Goal: Task Accomplishment & Management: Manage account settings

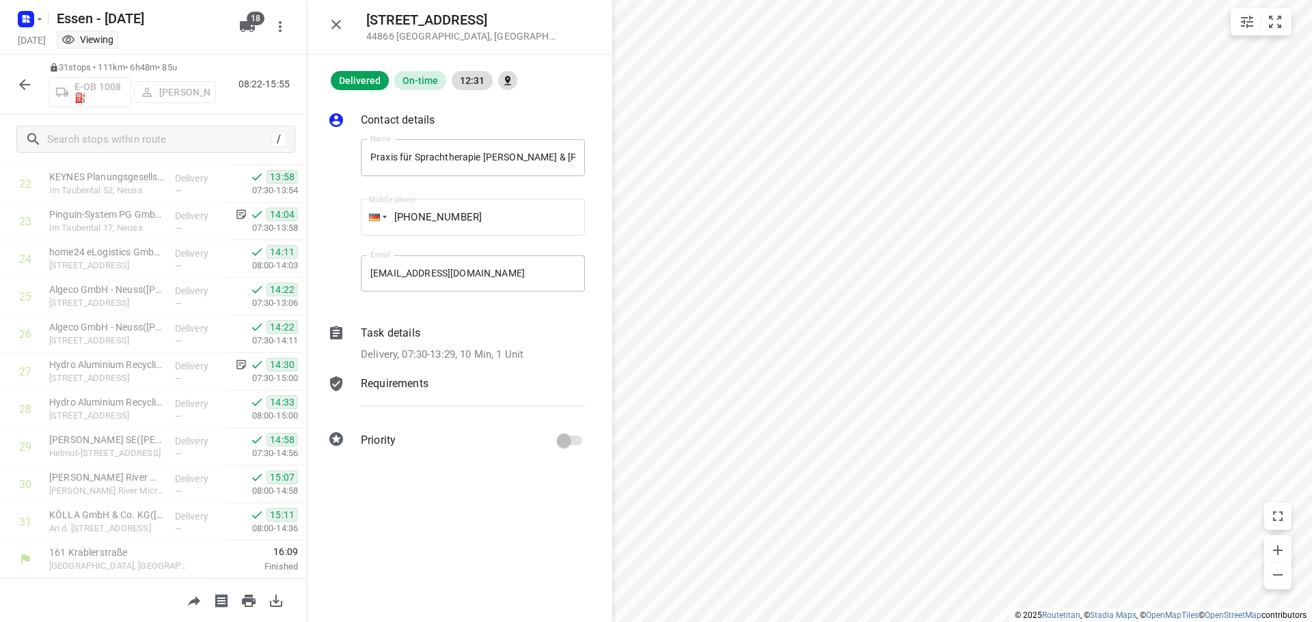
click at [22, 81] on icon "button" at bounding box center [24, 85] width 16 height 16
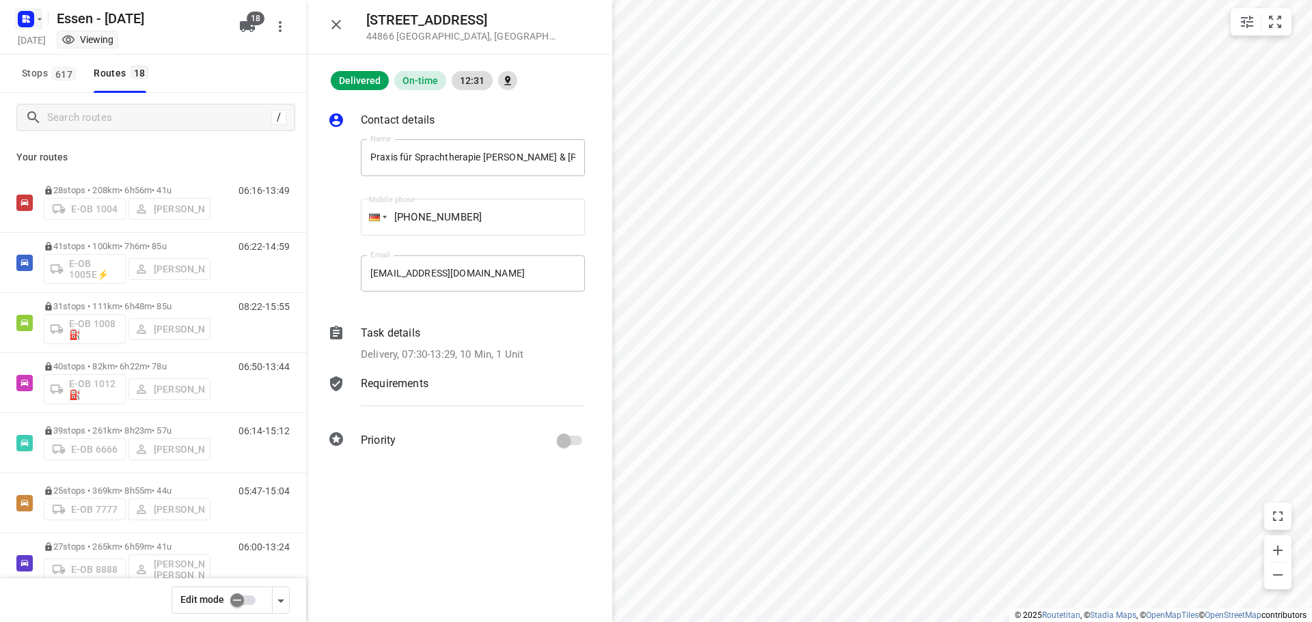
click at [40, 20] on icon "button" at bounding box center [40, 19] width 5 height 2
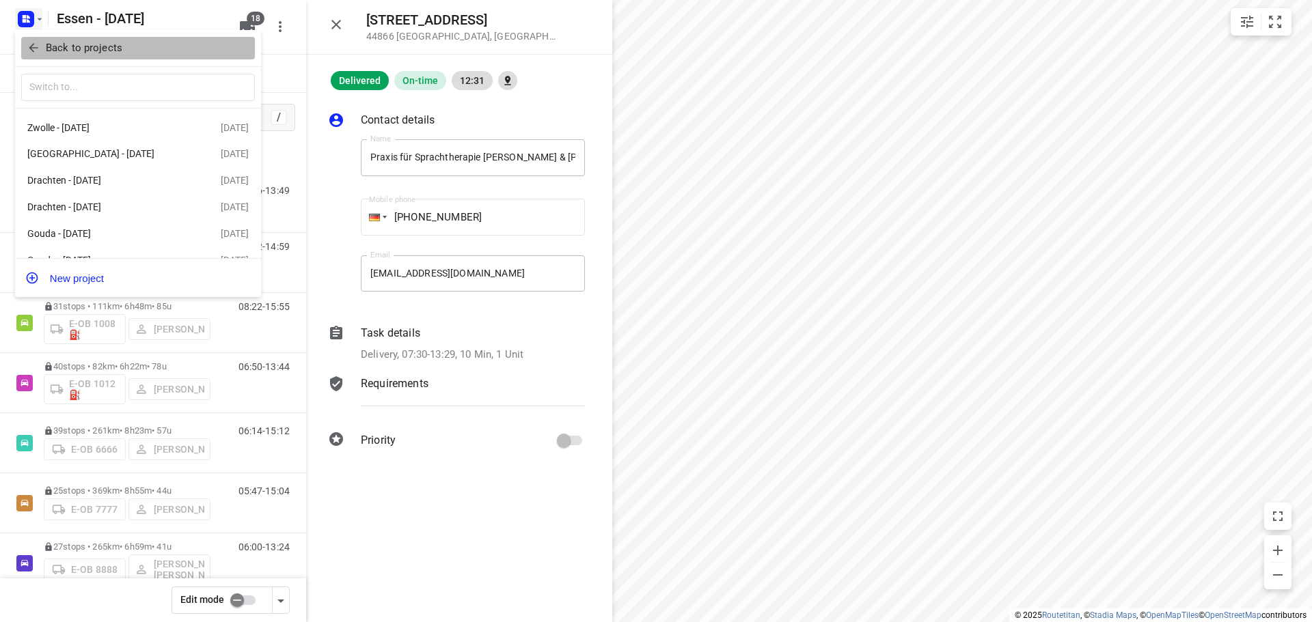
click at [40, 48] on icon "button" at bounding box center [34, 48] width 14 height 14
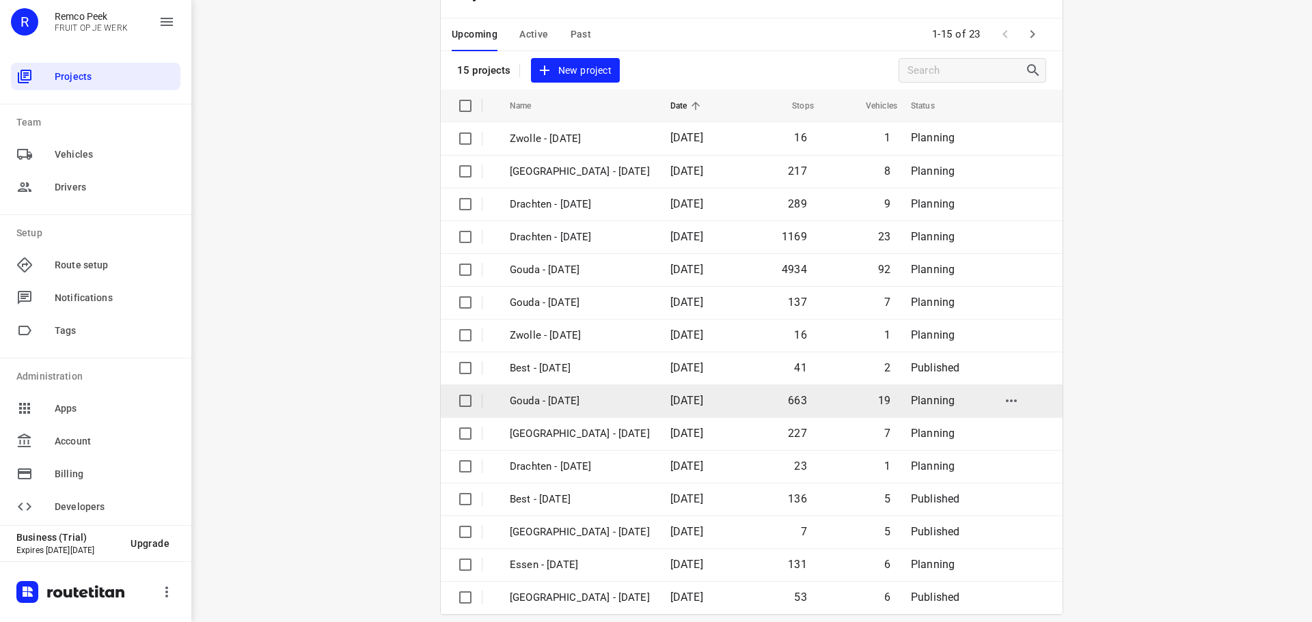
scroll to position [68, 0]
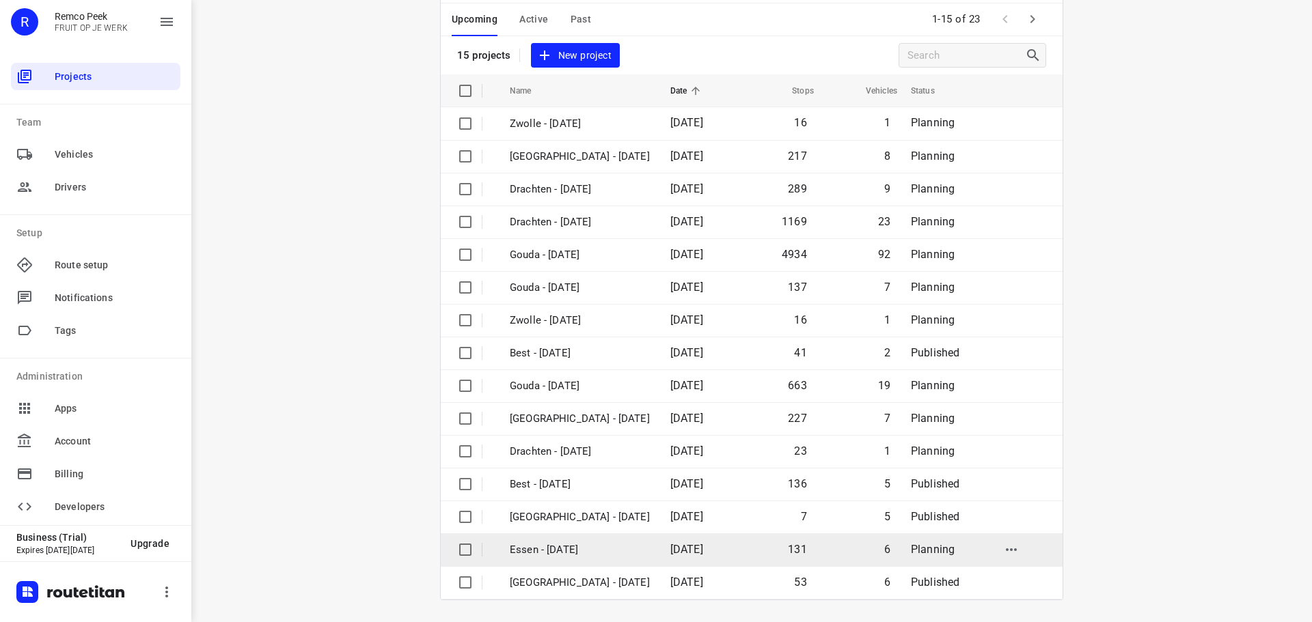
click at [583, 551] on p "Essen - [DATE]" at bounding box center [580, 550] width 140 height 16
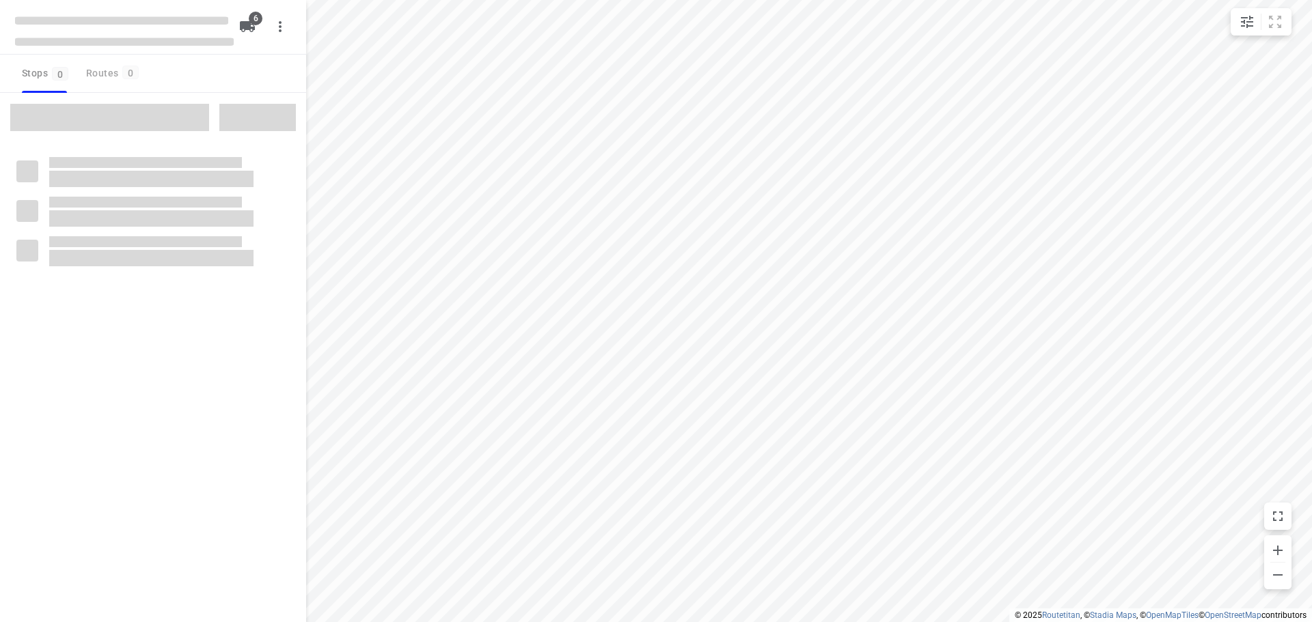
checkbox input "true"
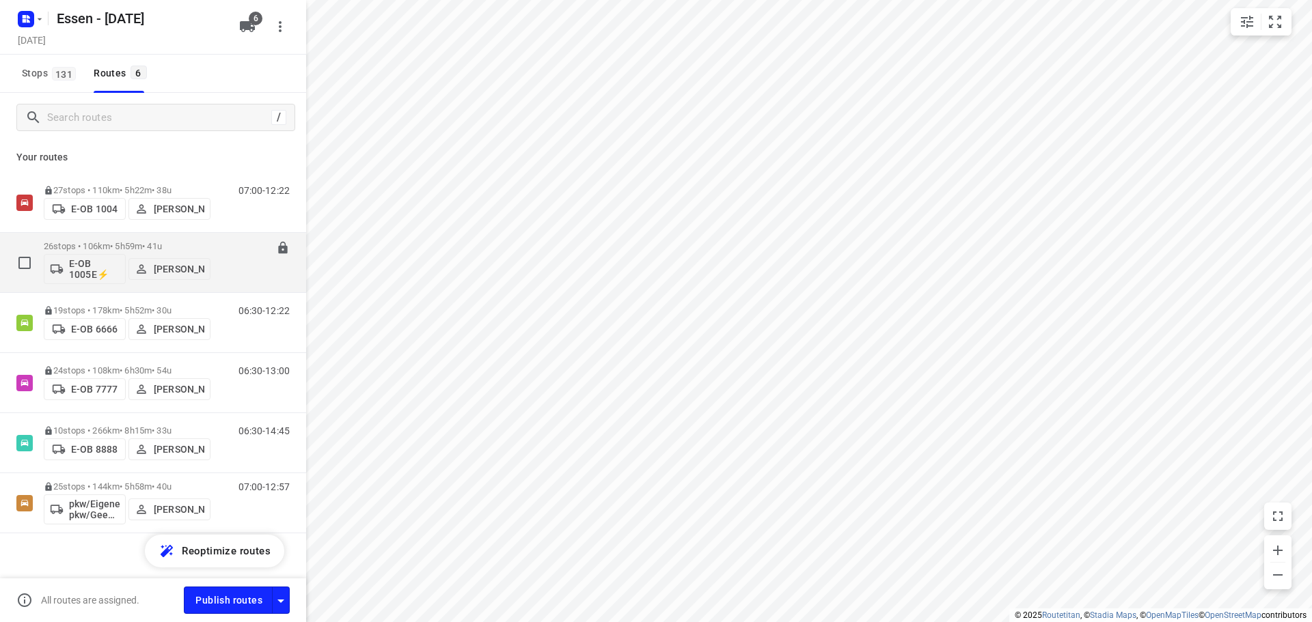
click at [198, 258] on button "[PERSON_NAME]" at bounding box center [169, 269] width 82 height 22
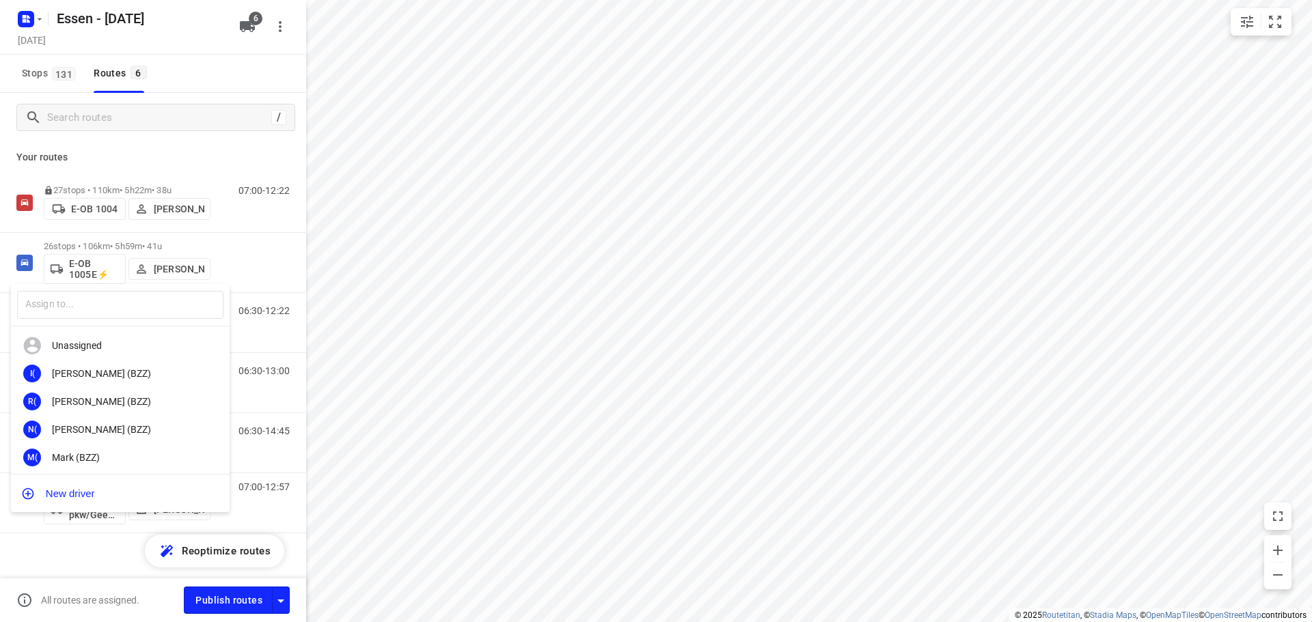
click at [210, 237] on div at bounding box center [656, 311] width 1312 height 622
click at [141, 239] on div "​ Unassigned I( Ismail (BZZ) R( Ronan (BZZ) N( Nolan (BZZ) M( Mark (BZZ) F( Fur…" at bounding box center [656, 311] width 1312 height 622
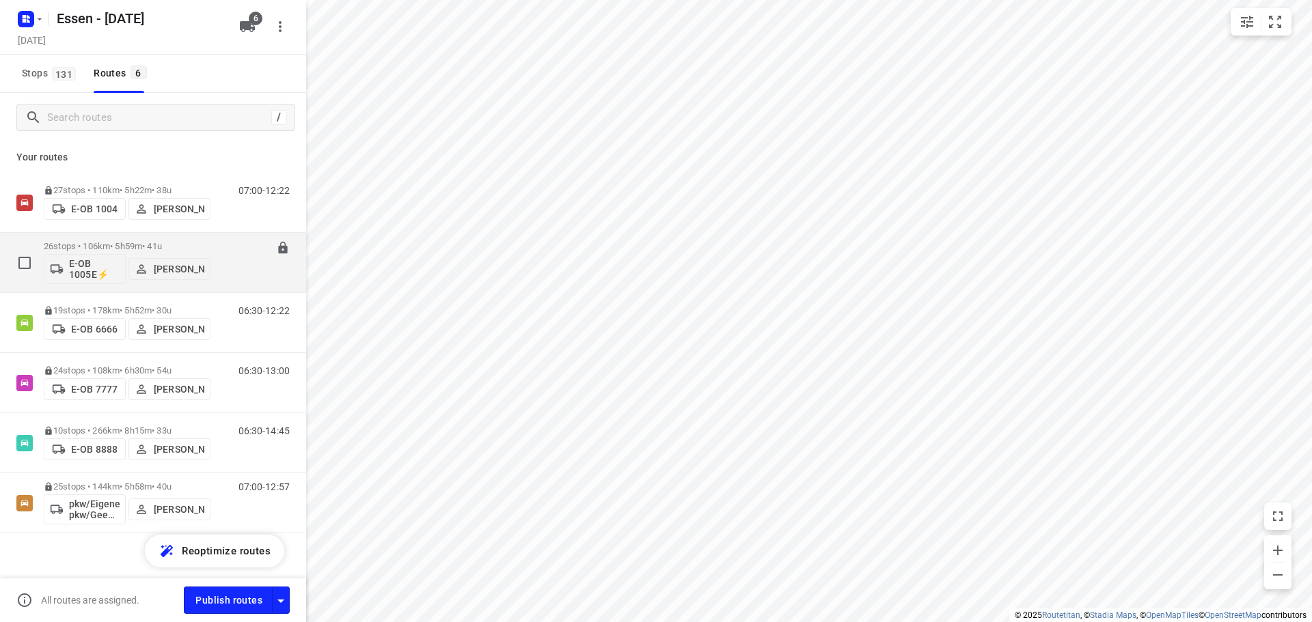
click at [204, 252] on div "E-OB 1005E⚡ Sandra Stamm" at bounding box center [127, 267] width 167 height 33
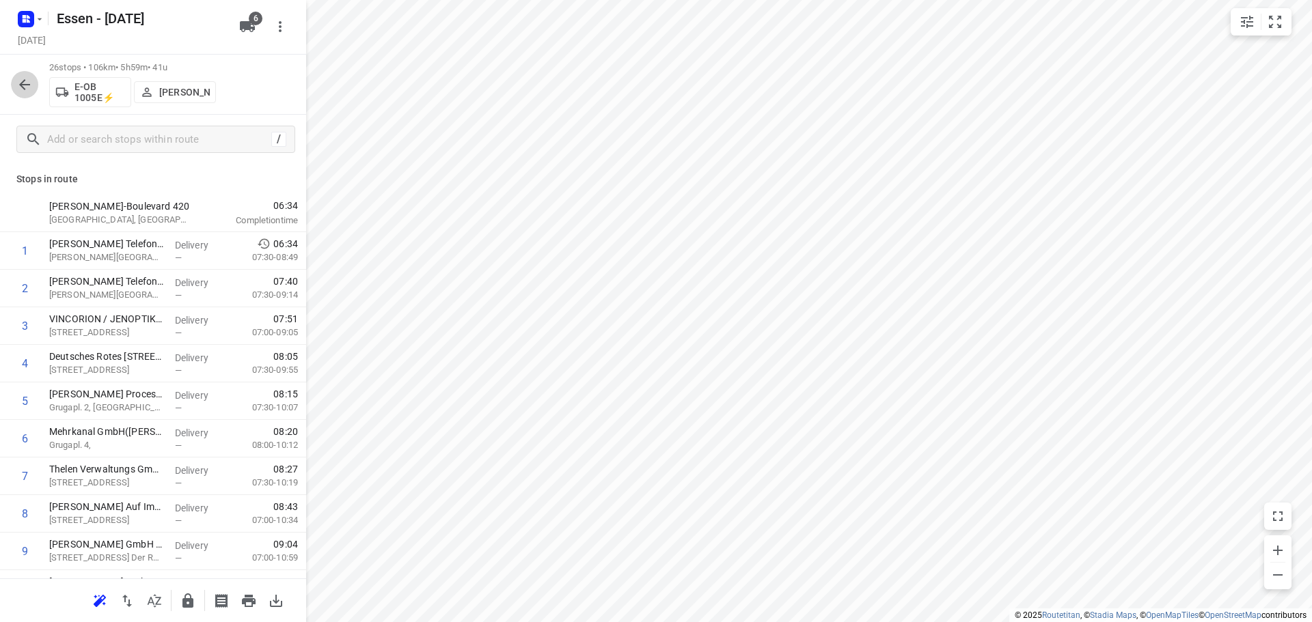
click at [14, 81] on button "button" at bounding box center [24, 84] width 27 height 27
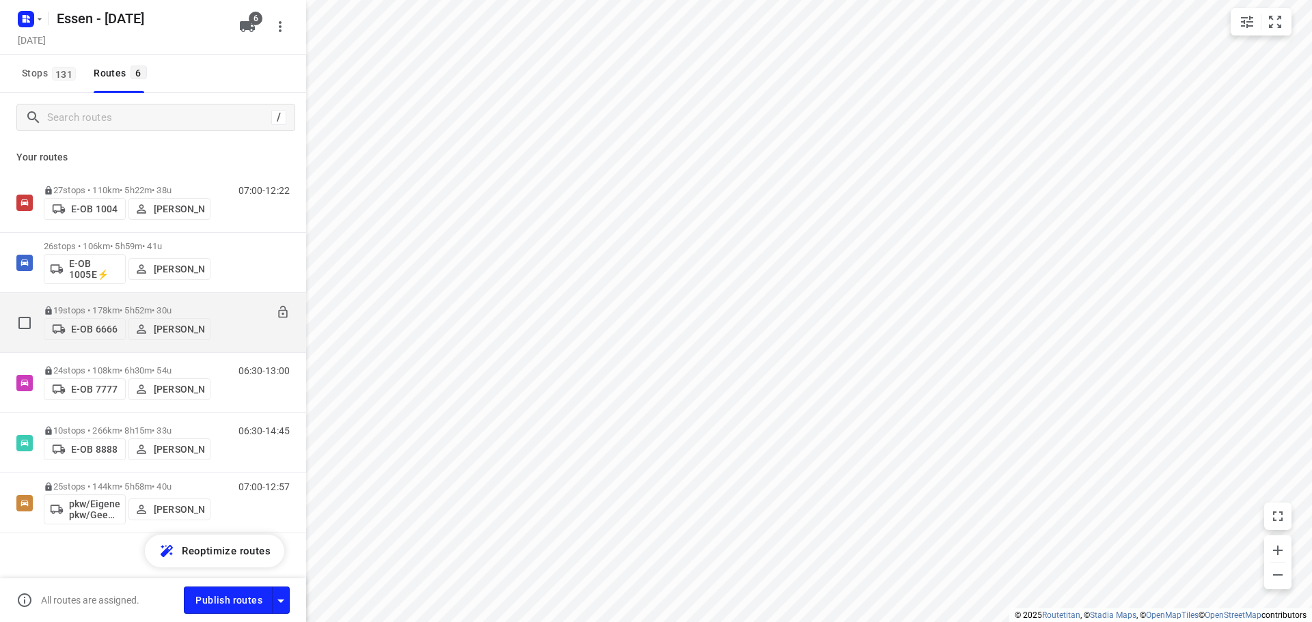
click at [221, 316] on div "06:30-12:22" at bounding box center [255, 326] width 68 height 42
click at [206, 307] on p "19 stops • 178km • 5h52m • 30u" at bounding box center [127, 310] width 167 height 10
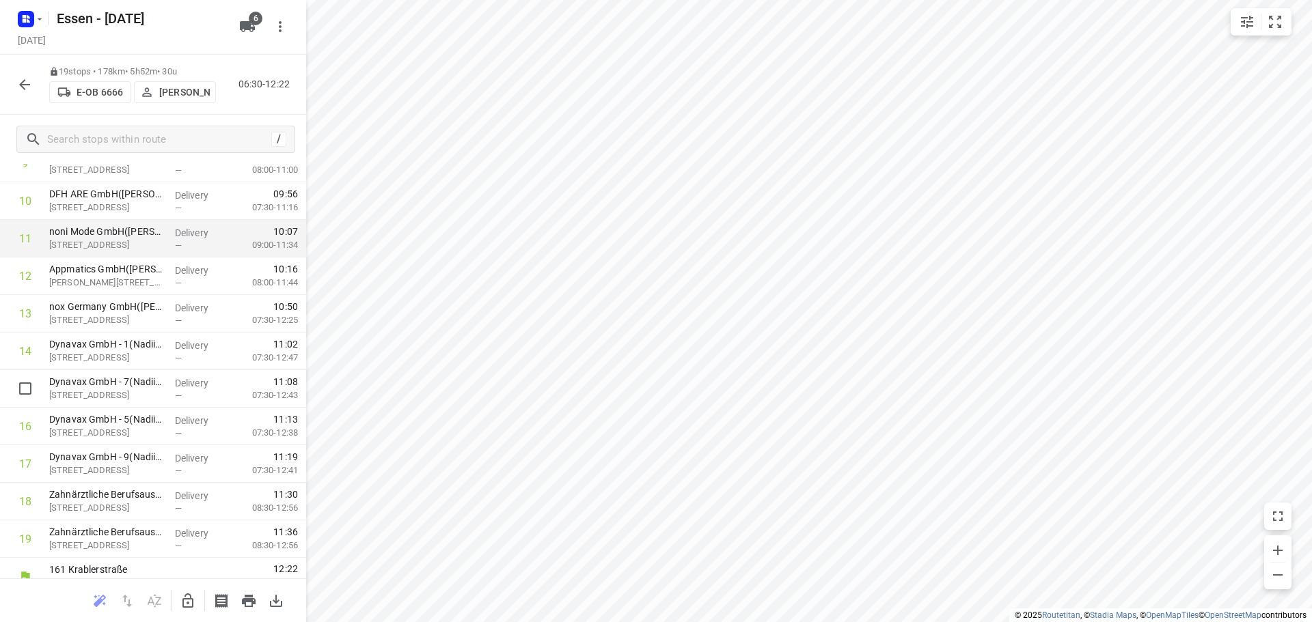
scroll to position [405, 0]
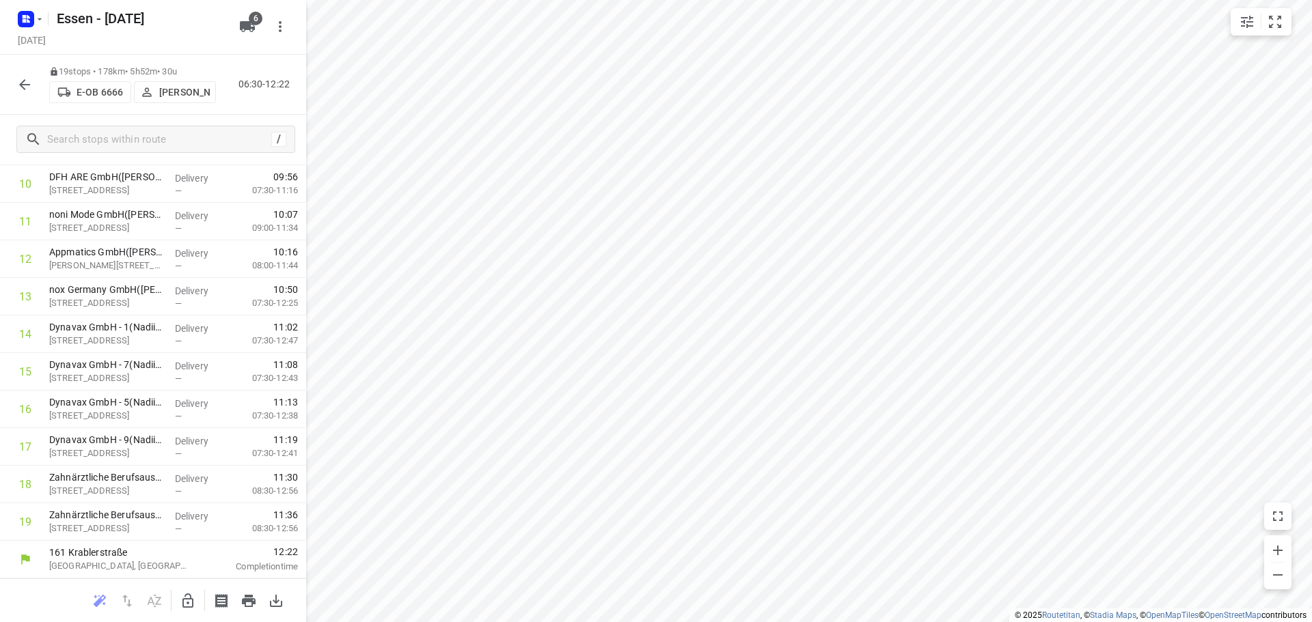
click at [40, 79] on div "19 stops • 178km • 5h52m • 30u E-OB 6666 Anas Yahya 06:30-12:22" at bounding box center [153, 85] width 306 height 60
click at [23, 88] on icon "button" at bounding box center [24, 84] width 11 height 11
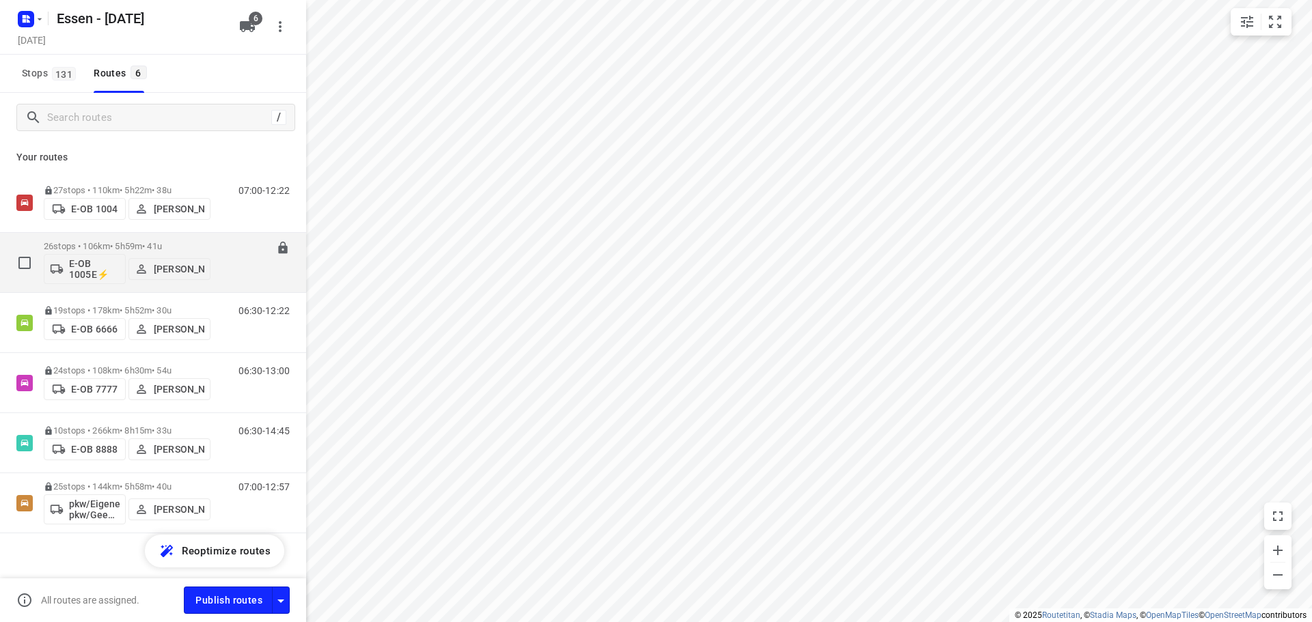
click at [225, 258] on div at bounding box center [255, 266] width 68 height 50
click at [187, 245] on p "26 stops • 106km • 5h59m • 41u" at bounding box center [127, 246] width 167 height 10
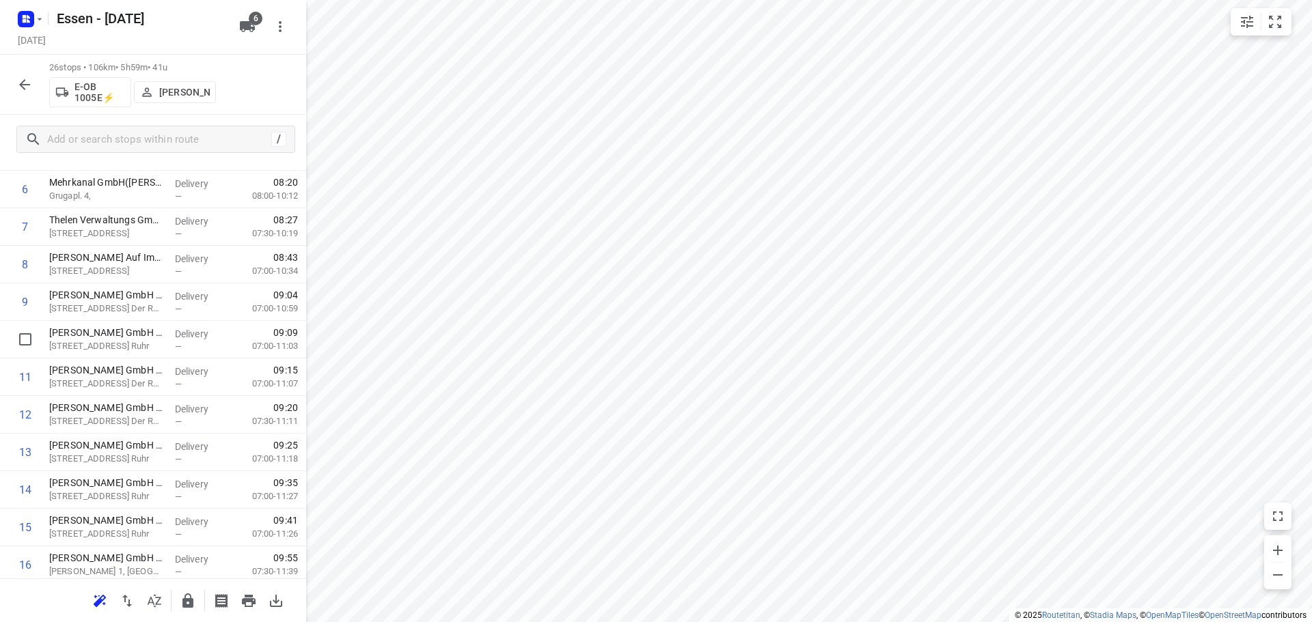
scroll to position [0, 0]
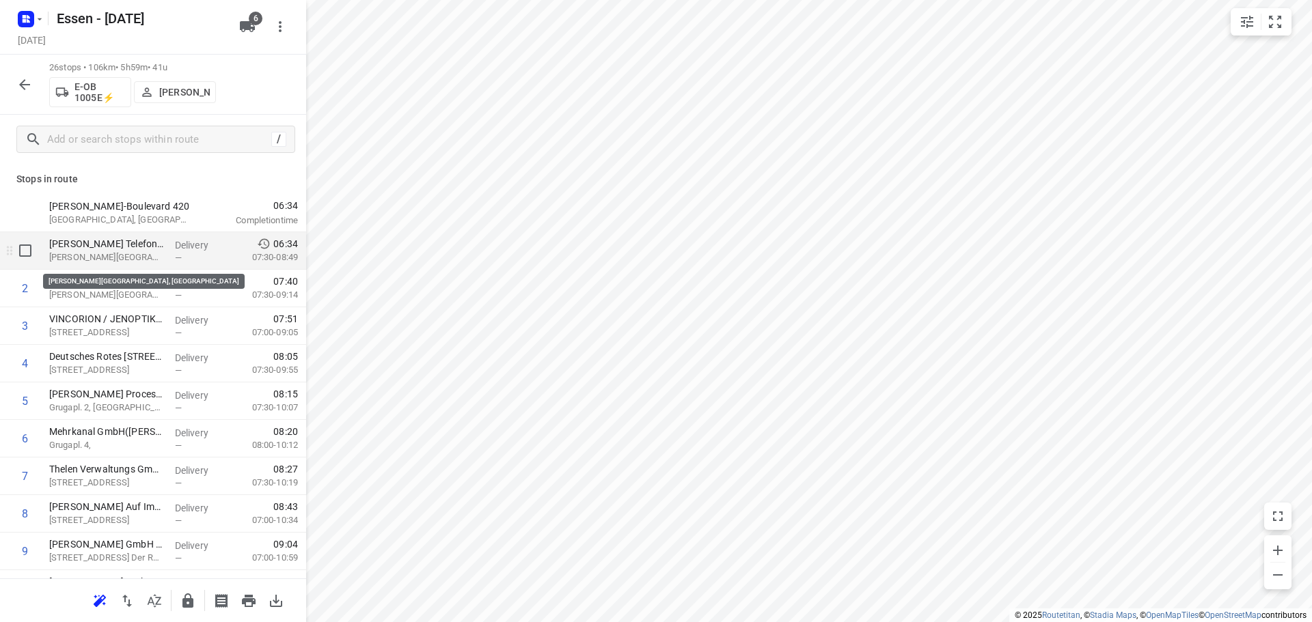
click at [134, 252] on p "Berthold-Beitz-Boulevard 420, Essen" at bounding box center [106, 258] width 115 height 14
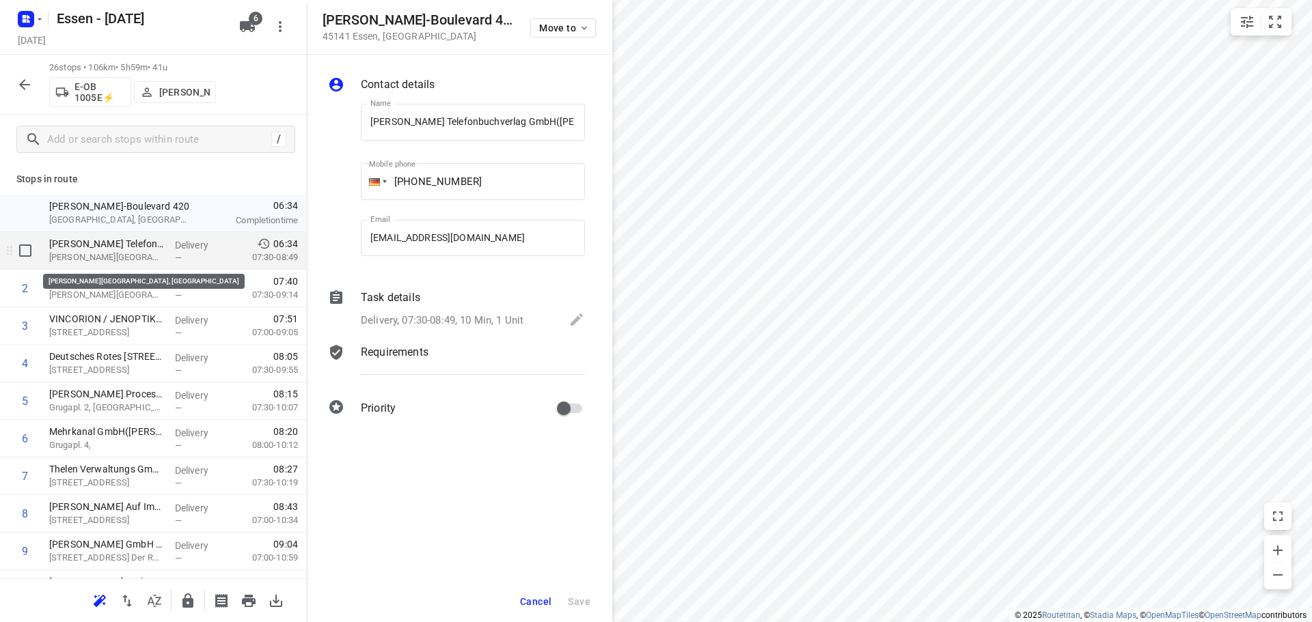
scroll to position [0, 46]
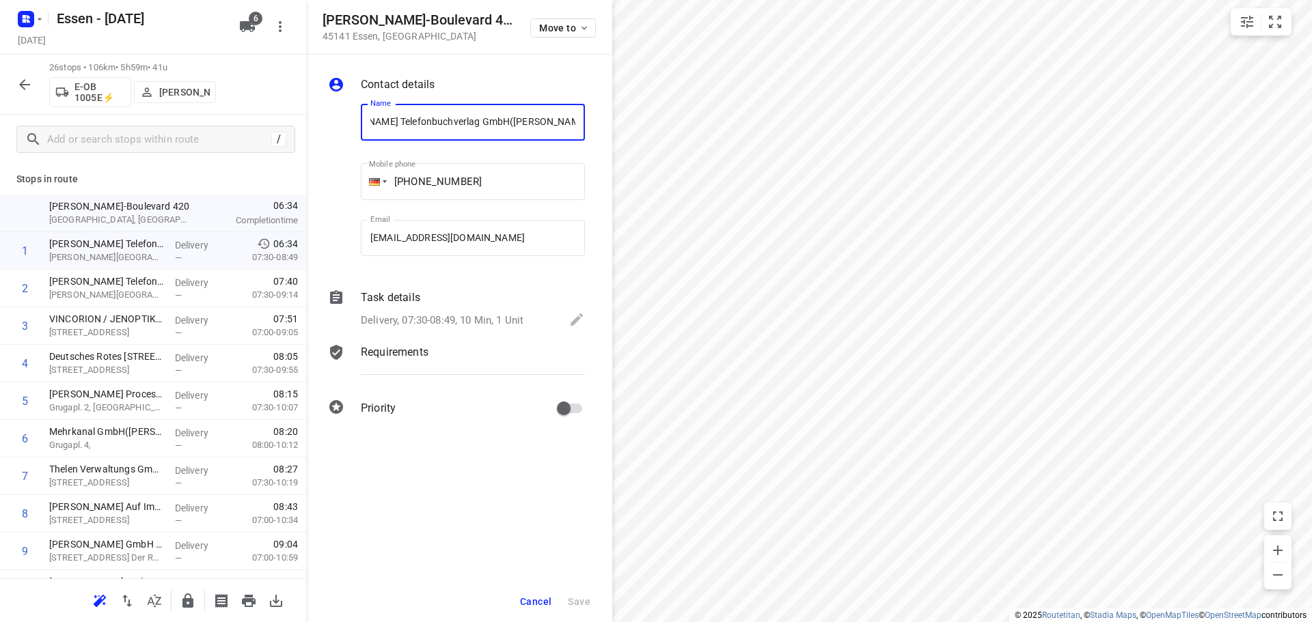
click at [88, 162] on div "/" at bounding box center [153, 139] width 306 height 49
click at [22, 82] on icon "button" at bounding box center [24, 84] width 11 height 11
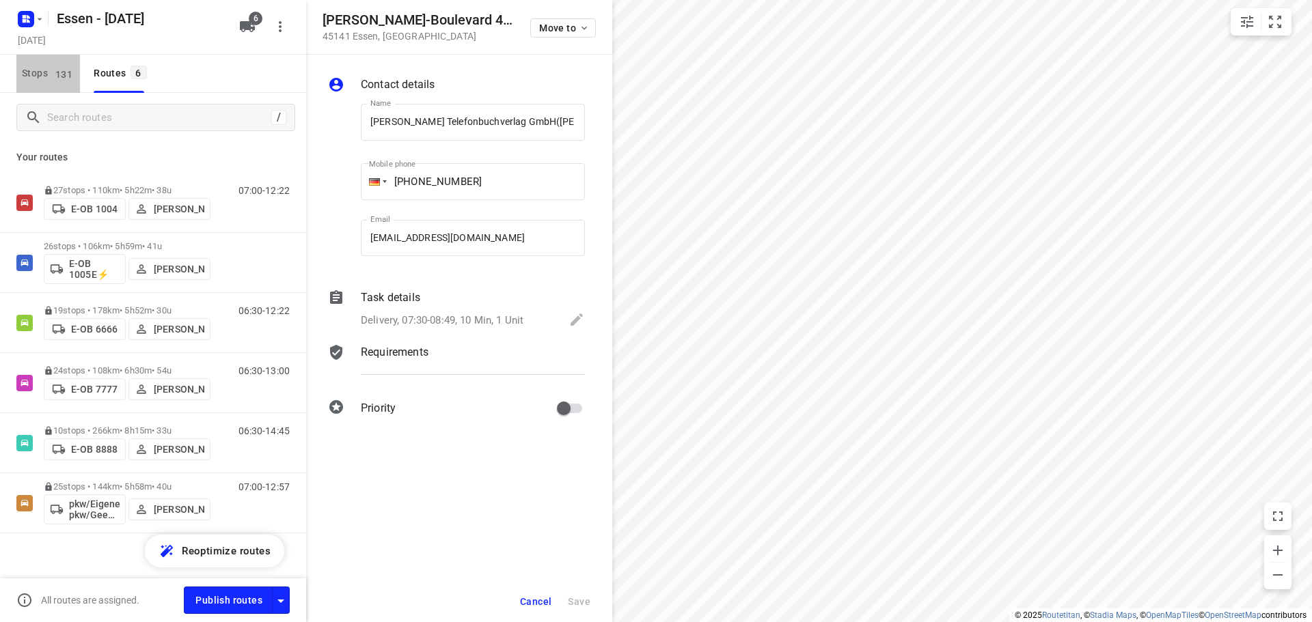
click at [55, 77] on span "131" at bounding box center [64, 74] width 24 height 14
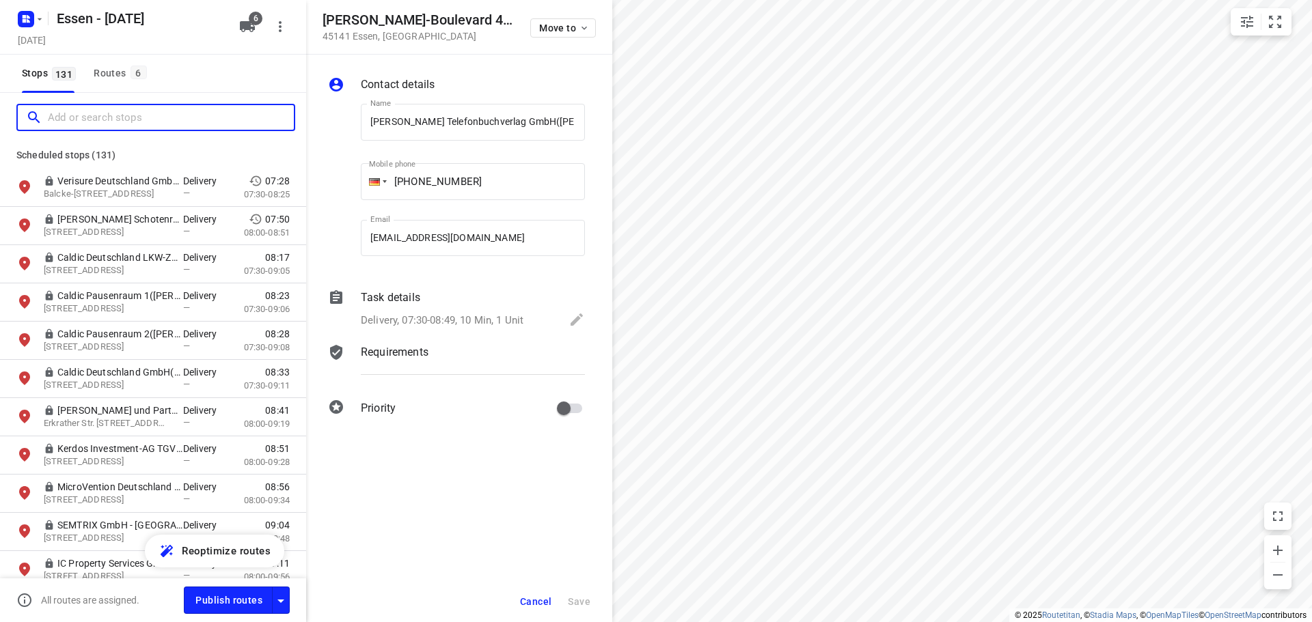
click at [90, 114] on input "Add or search stops" at bounding box center [171, 117] width 246 height 21
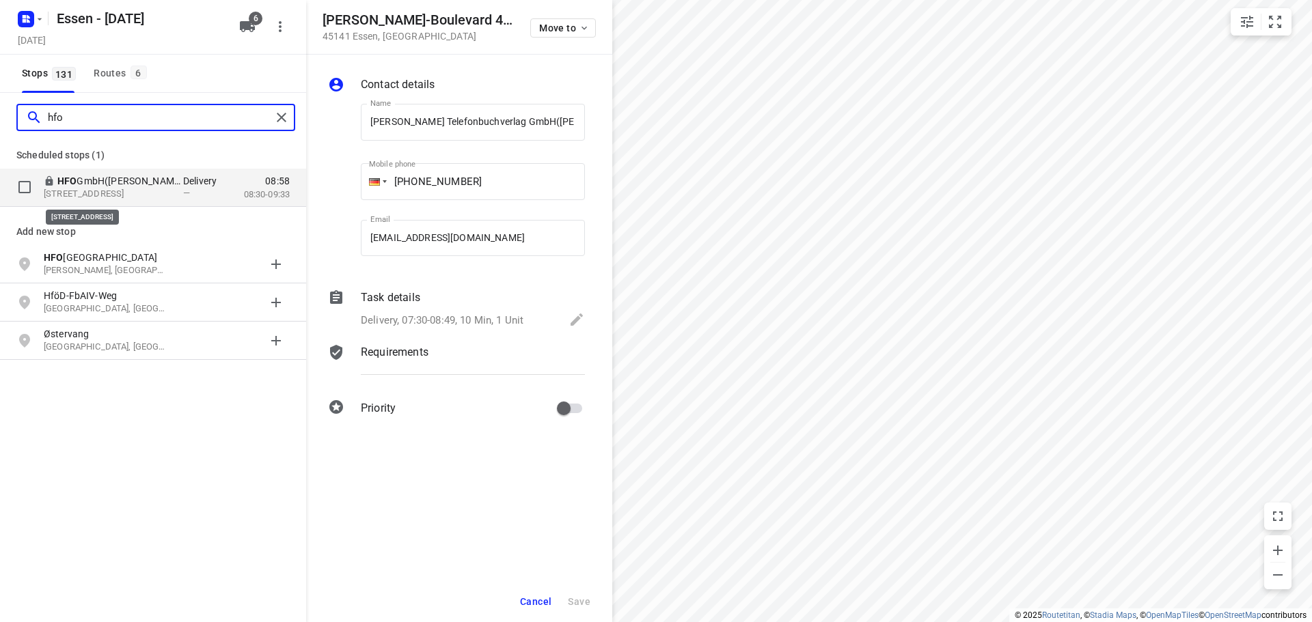
type input "hfo"
click at [129, 190] on p "Breite Str. 31, 40213, Düsseldorf, DE" at bounding box center [107, 194] width 126 height 13
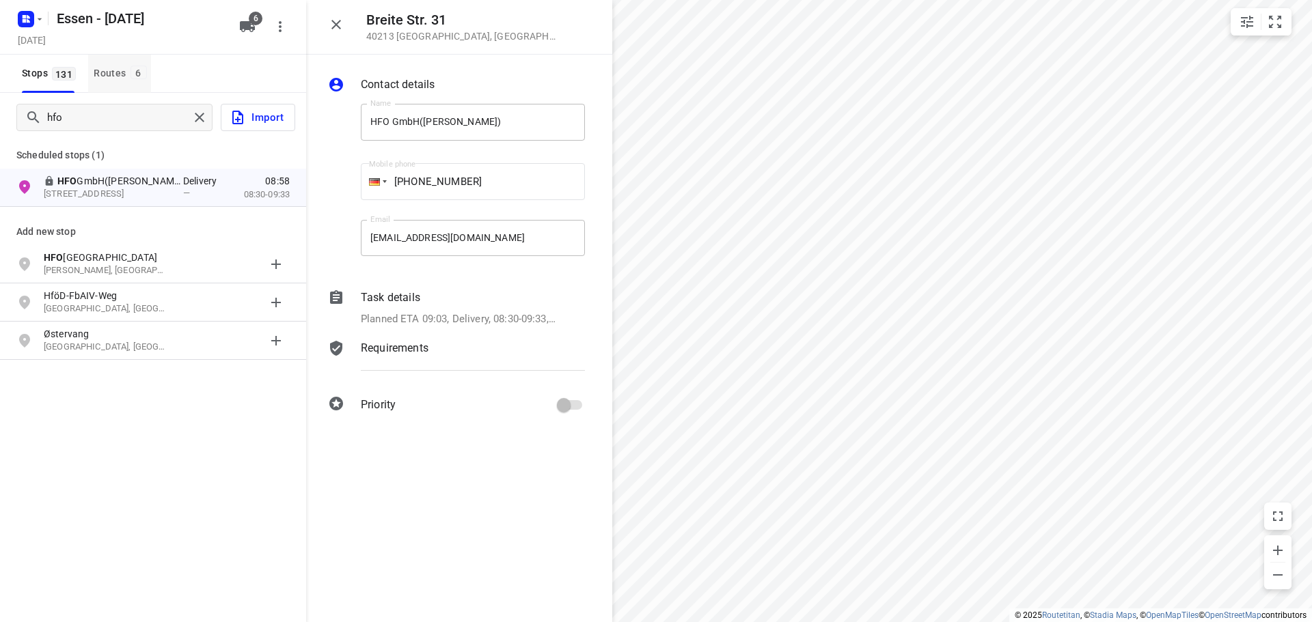
click at [121, 68] on div "Routes 6" at bounding box center [122, 73] width 57 height 17
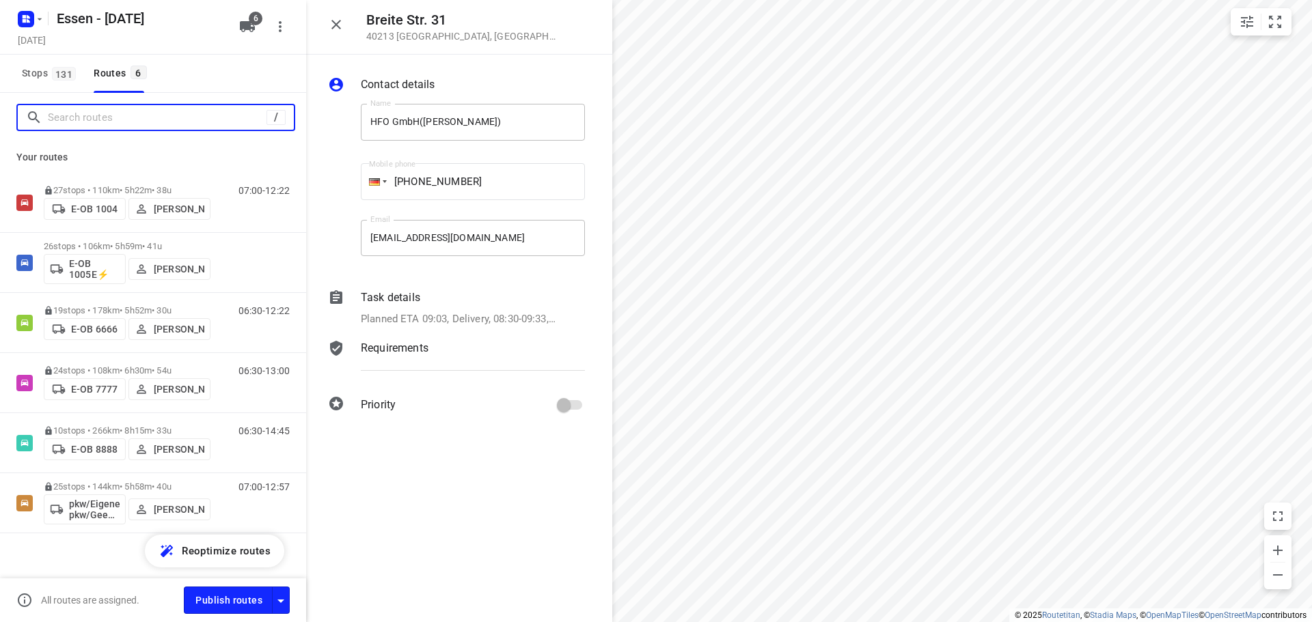
click at [120, 119] on input "Search routes" at bounding box center [157, 117] width 219 height 21
click at [28, 72] on span "Stops 131" at bounding box center [51, 73] width 58 height 17
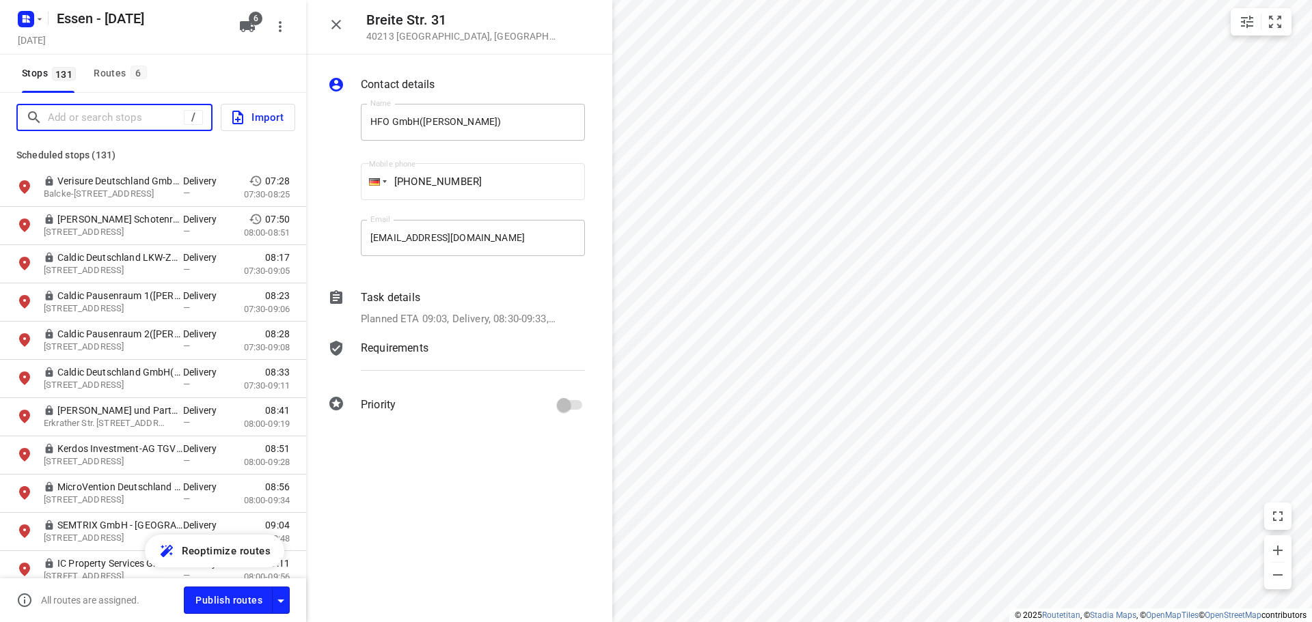
click at [82, 112] on input "Add or search stops" at bounding box center [116, 117] width 136 height 21
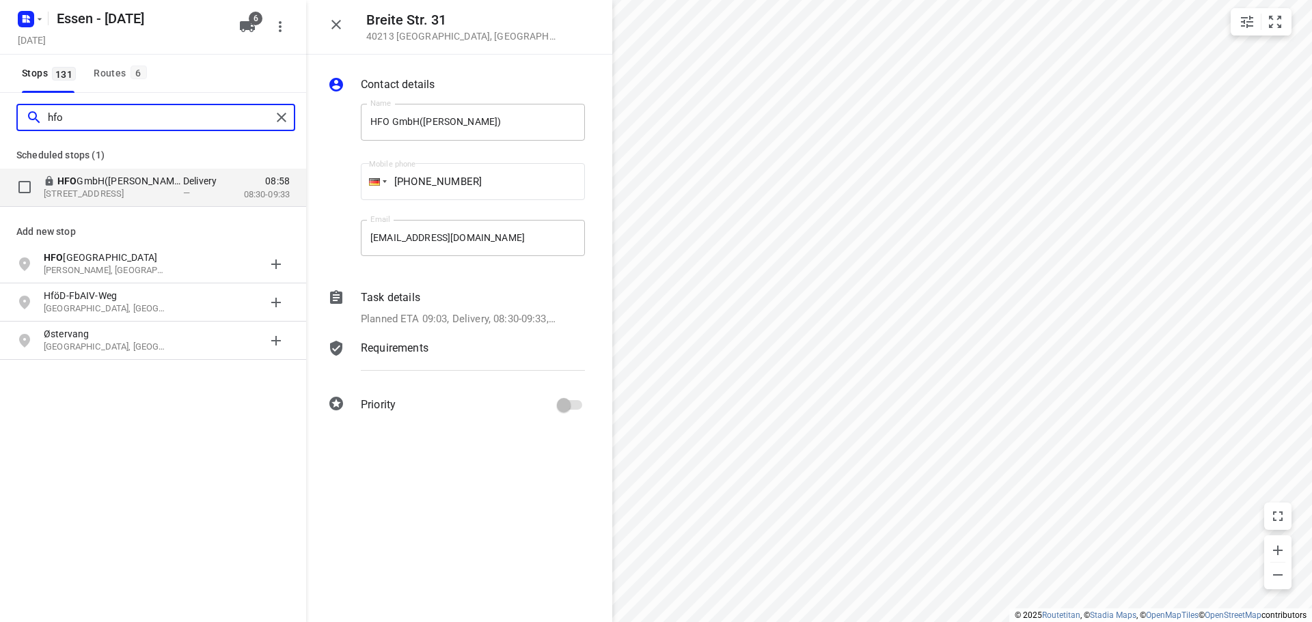
type input "hfo"
click at [180, 174] on p "HFO GmbH(Karin Budeus)" at bounding box center [120, 181] width 126 height 14
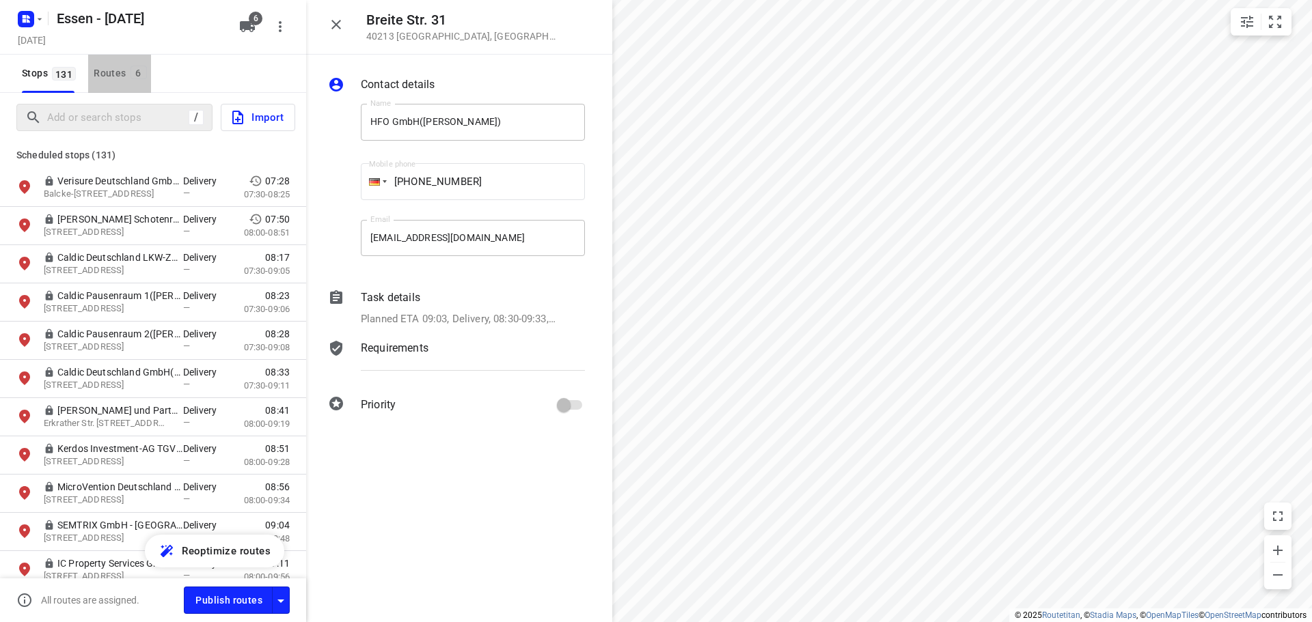
click at [110, 78] on div "Routes 6" at bounding box center [122, 73] width 57 height 17
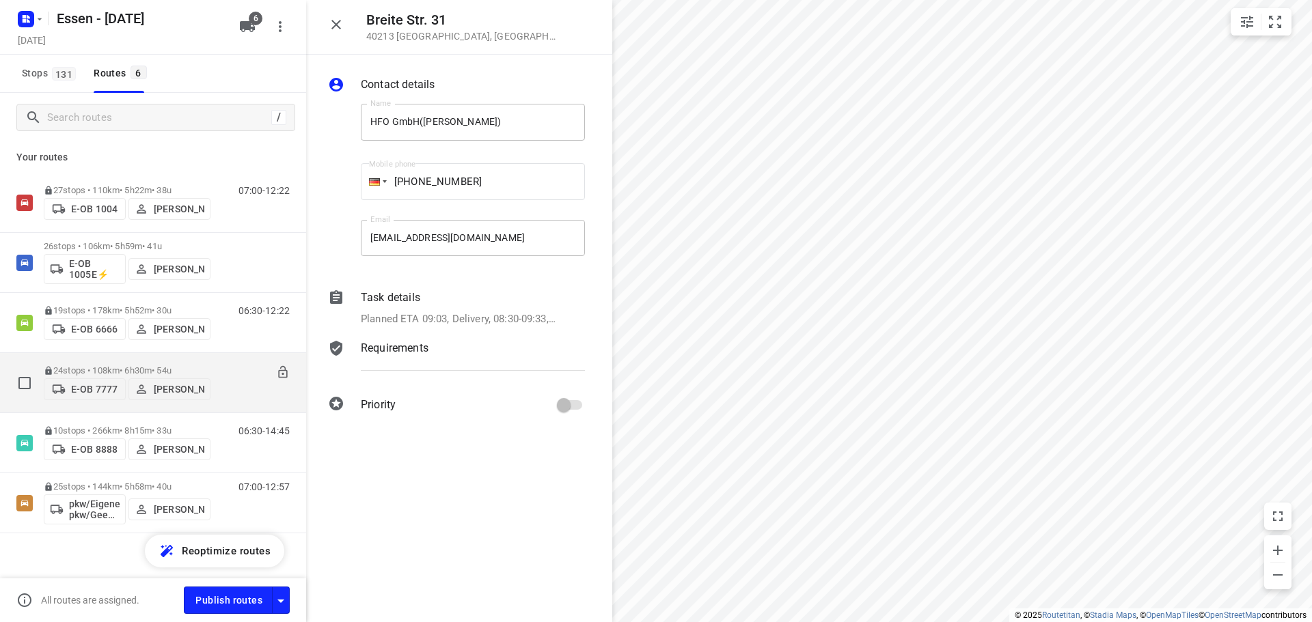
click at [129, 368] on p "24 stops • 108km • 6h30m • 54u" at bounding box center [127, 370] width 167 height 10
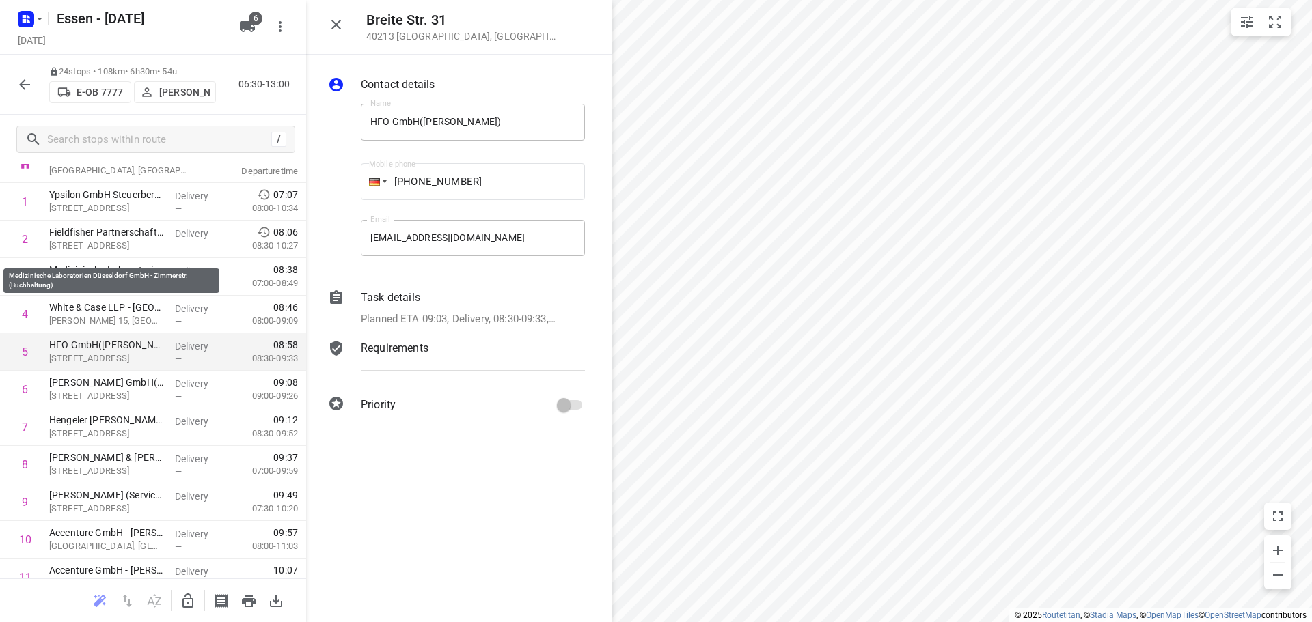
scroll to position [68, 0]
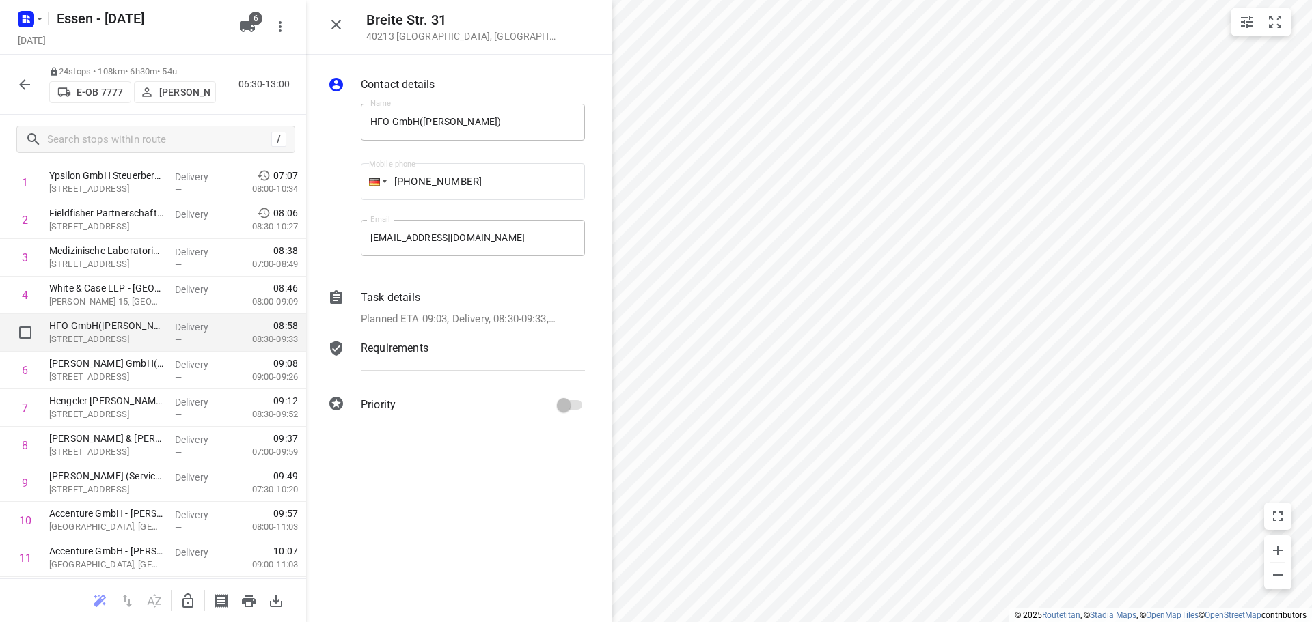
click at [117, 327] on p "HFO GmbH(Karin Budeus)" at bounding box center [106, 326] width 115 height 14
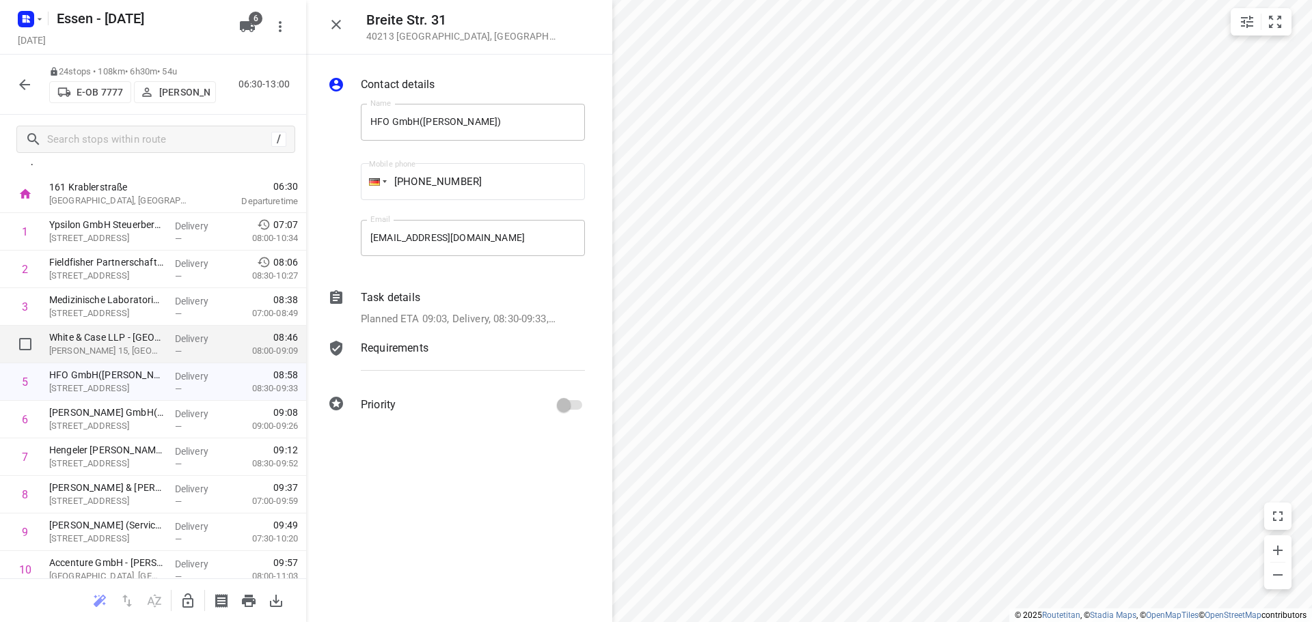
scroll to position [0, 0]
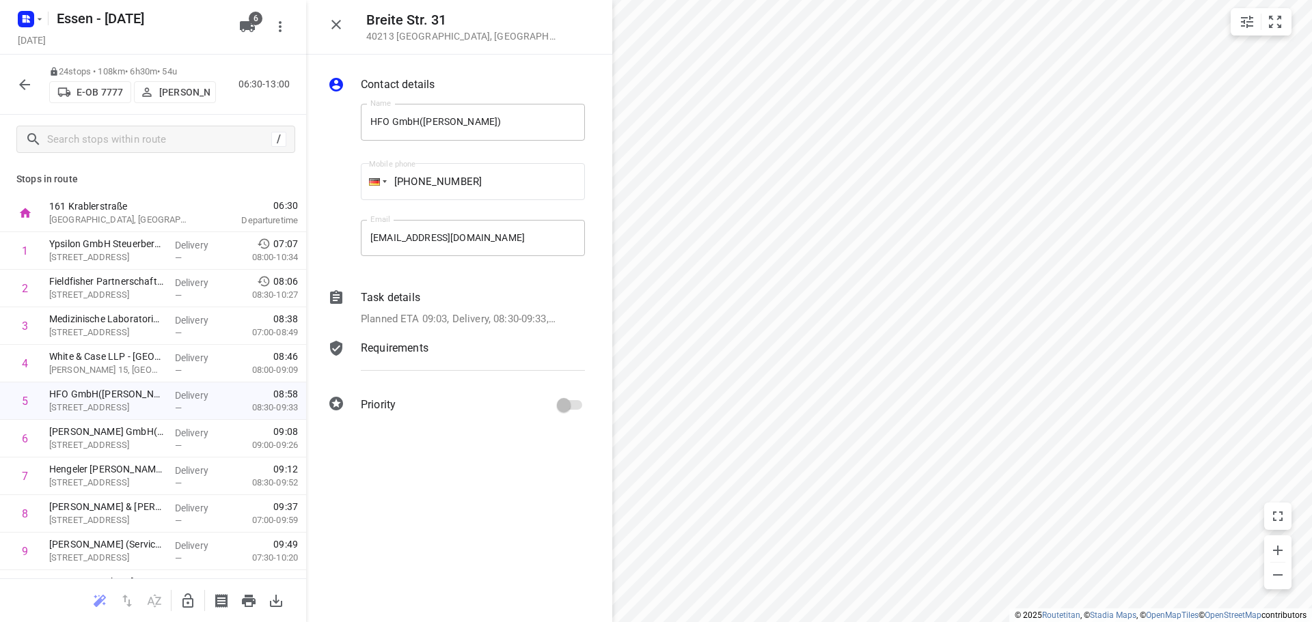
click at [15, 87] on button "button" at bounding box center [24, 84] width 27 height 27
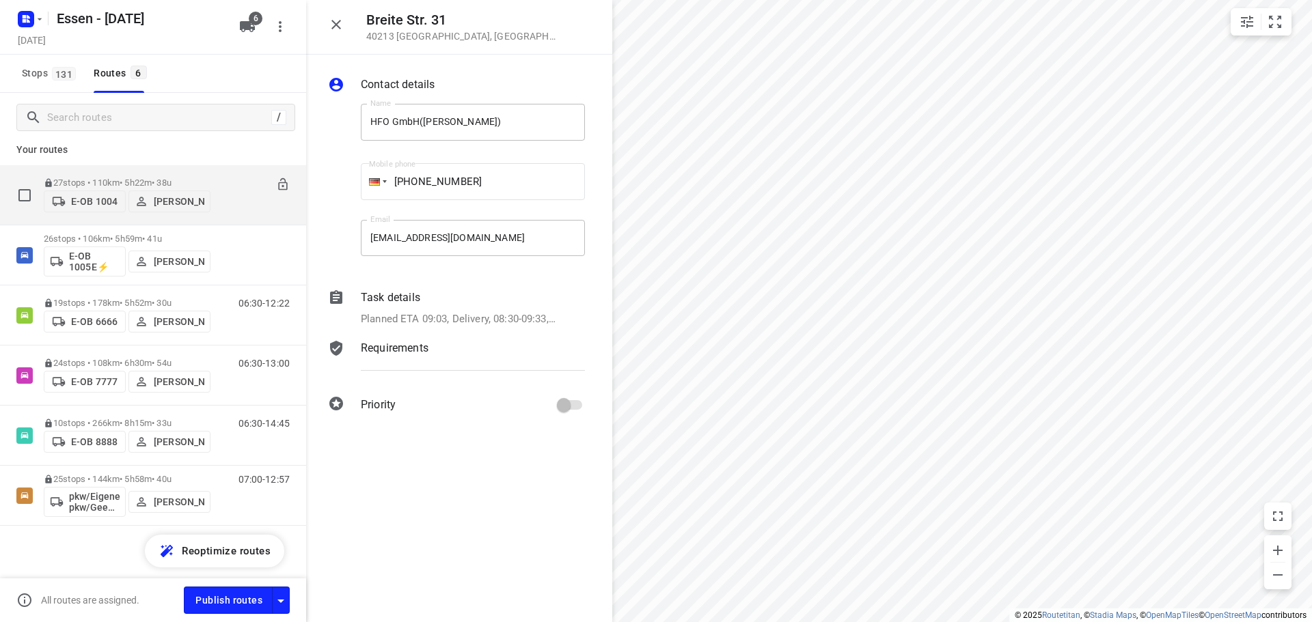
scroll to position [10, 0]
click at [43, 22] on icon "button" at bounding box center [39, 19] width 11 height 11
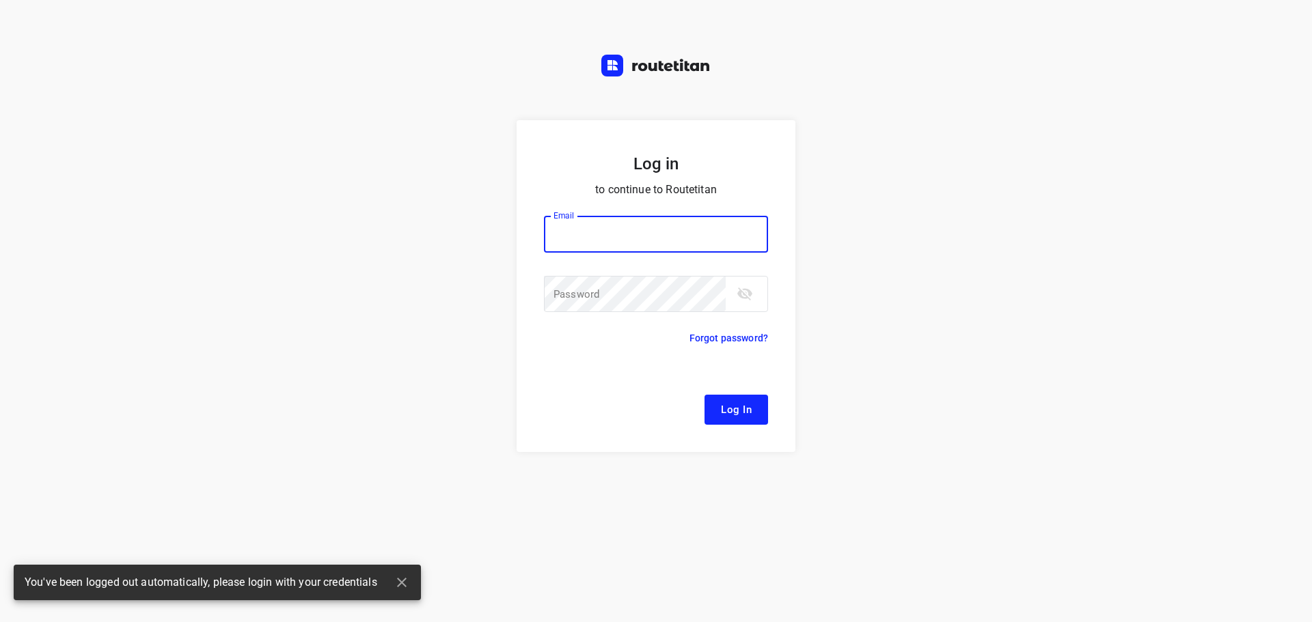
type input "remco@fruitopjewerk.nl"
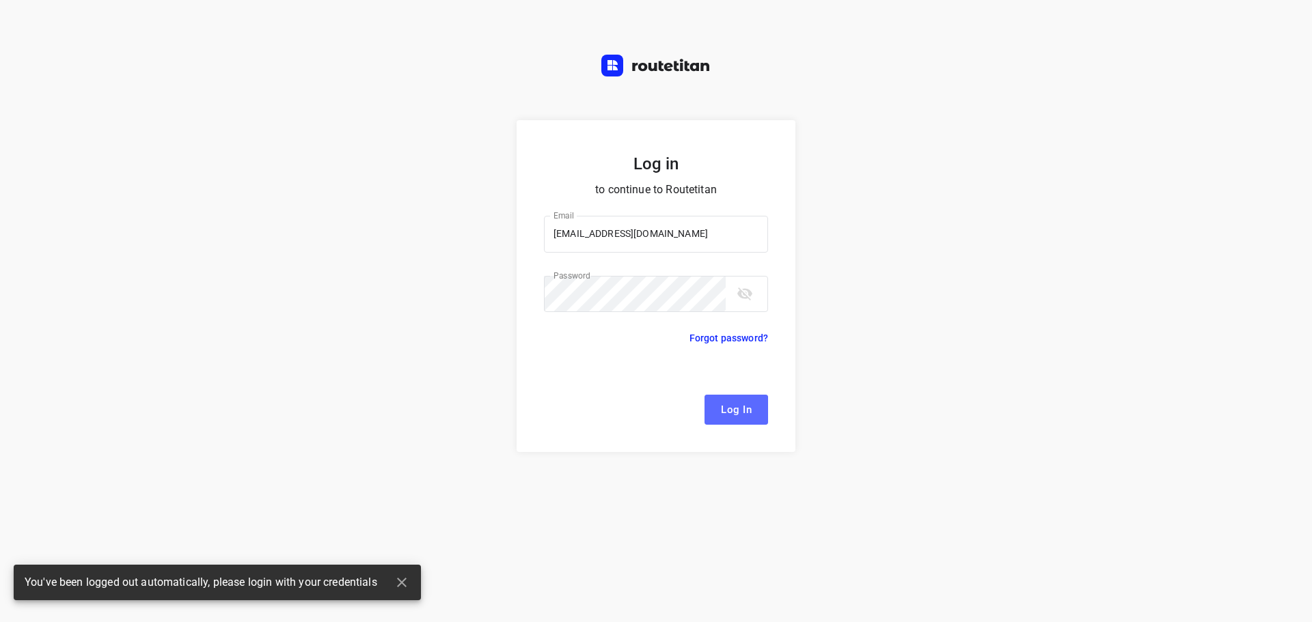
click at [738, 404] on span "Log In" at bounding box center [736, 410] width 31 height 18
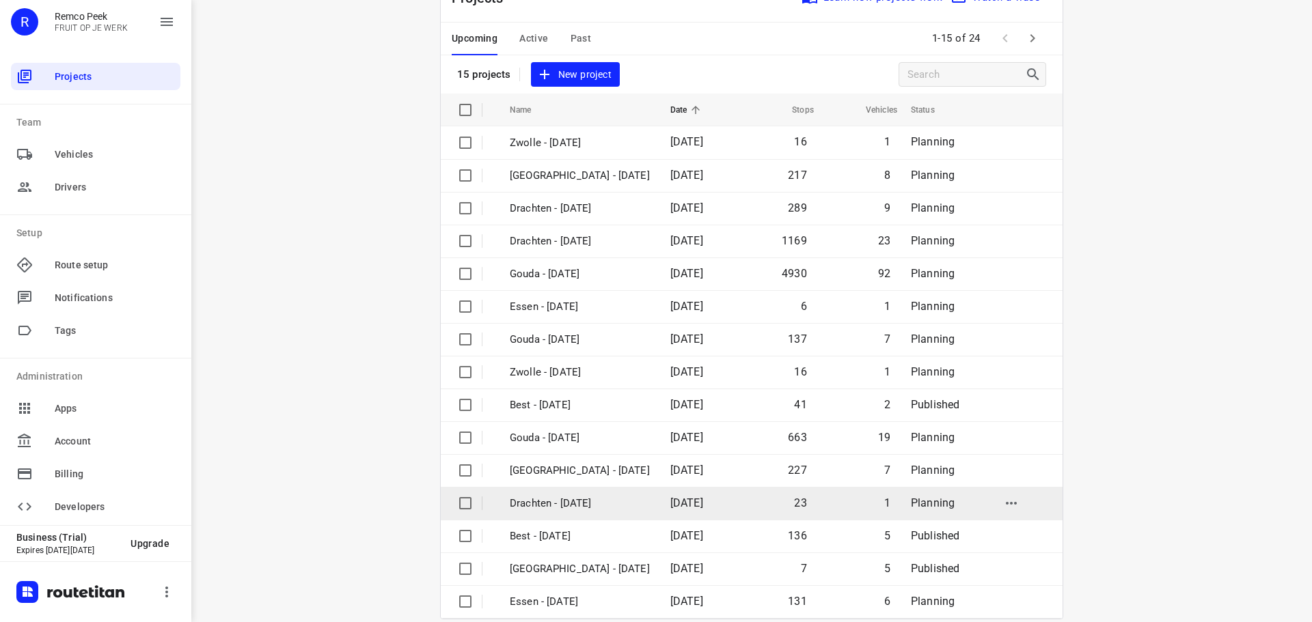
scroll to position [68, 0]
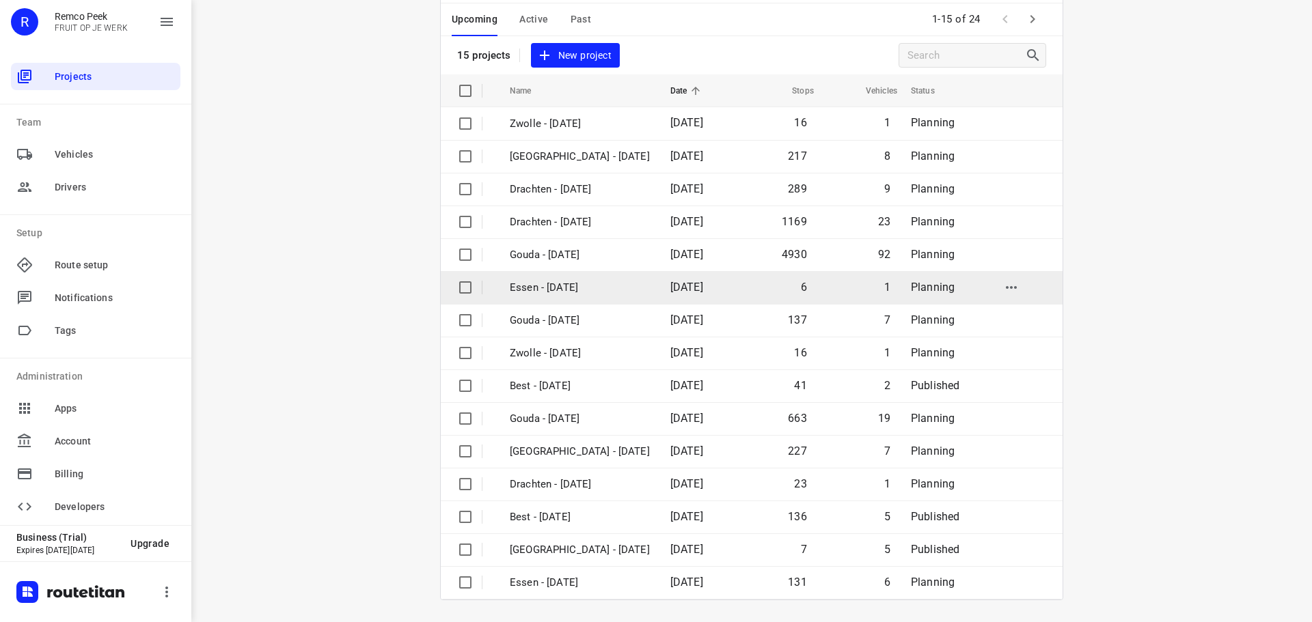
click at [533, 283] on p "Essen - [DATE]" at bounding box center [580, 288] width 140 height 16
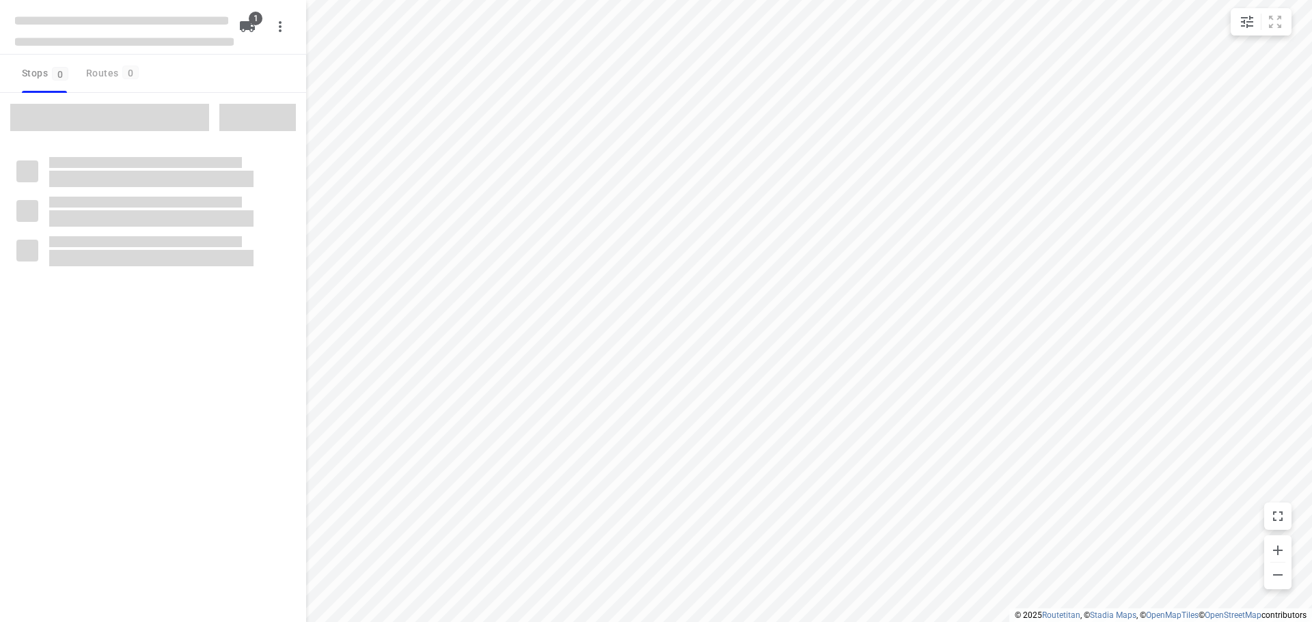
checkbox input "true"
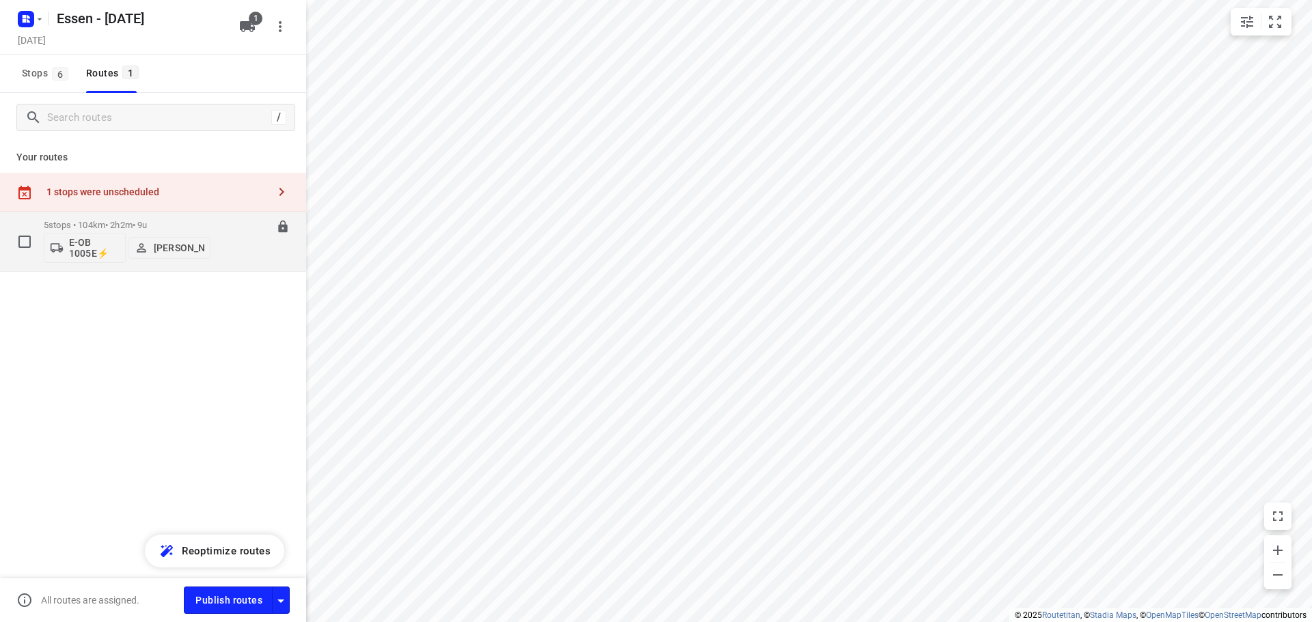
click at [229, 238] on div "07:30-09:32" at bounding box center [255, 245] width 68 height 50
click at [170, 223] on p "5 stops • 104km • 2h2m • 9u" at bounding box center [127, 225] width 167 height 10
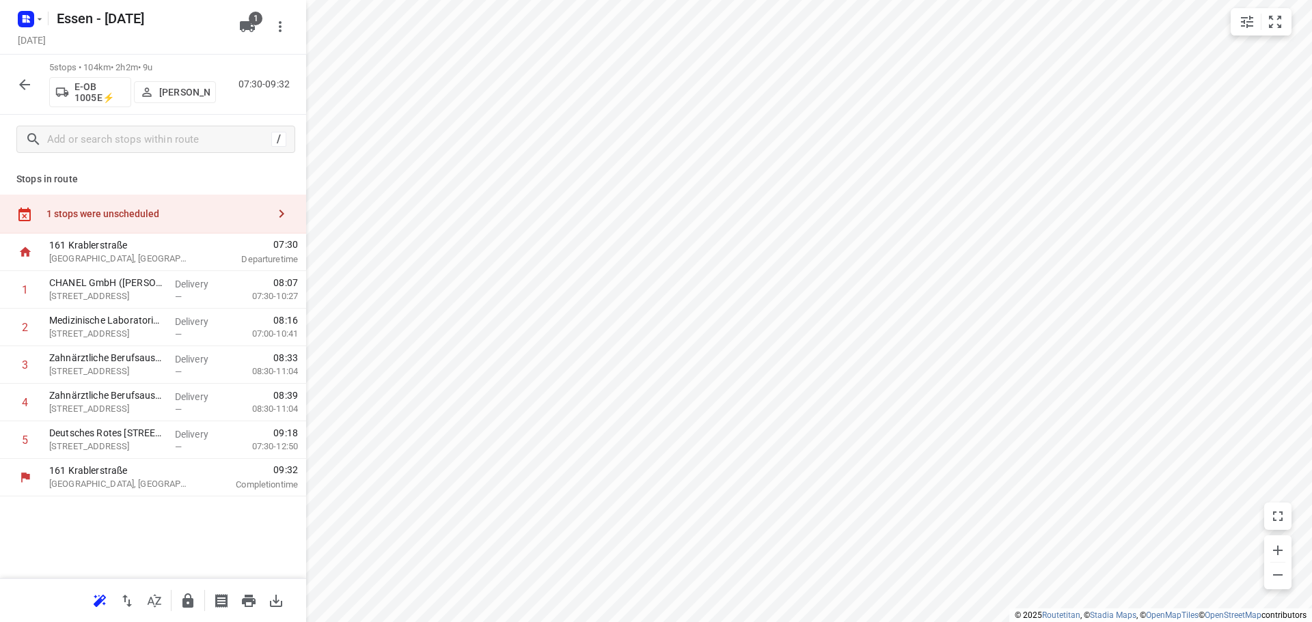
click at [136, 220] on div "1 stops were unscheduled" at bounding box center [153, 214] width 306 height 39
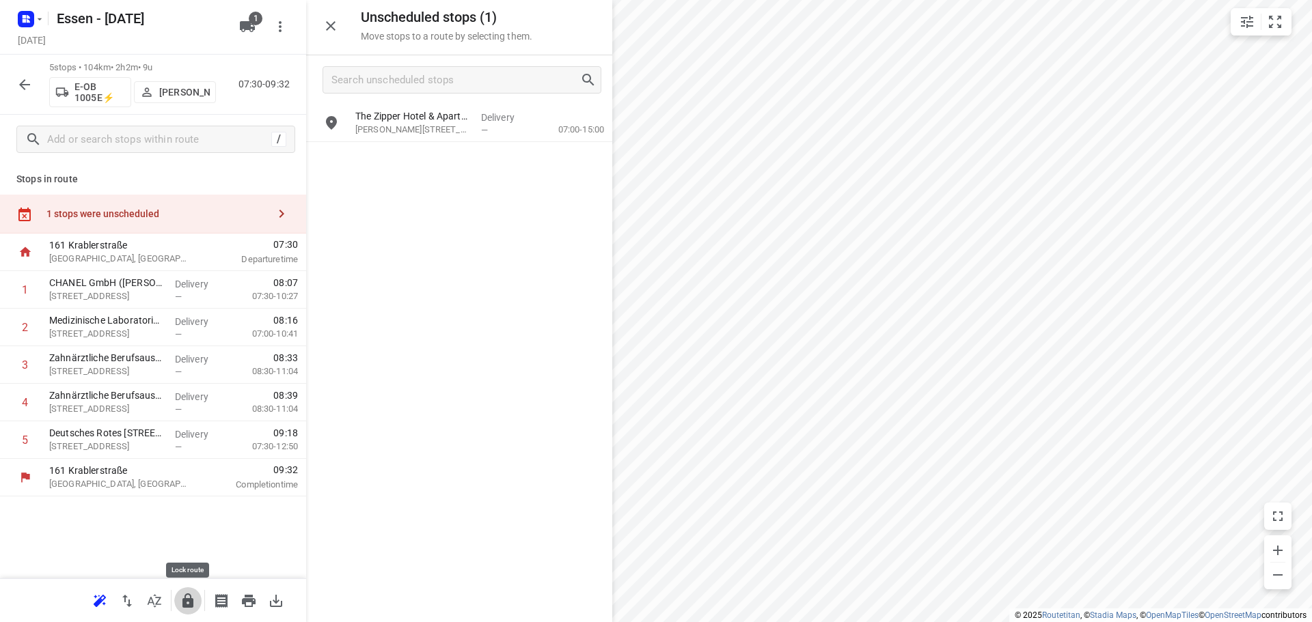
click at [186, 595] on icon "button" at bounding box center [187, 601] width 11 height 14
click at [44, 23] on icon "button" at bounding box center [39, 19] width 11 height 11
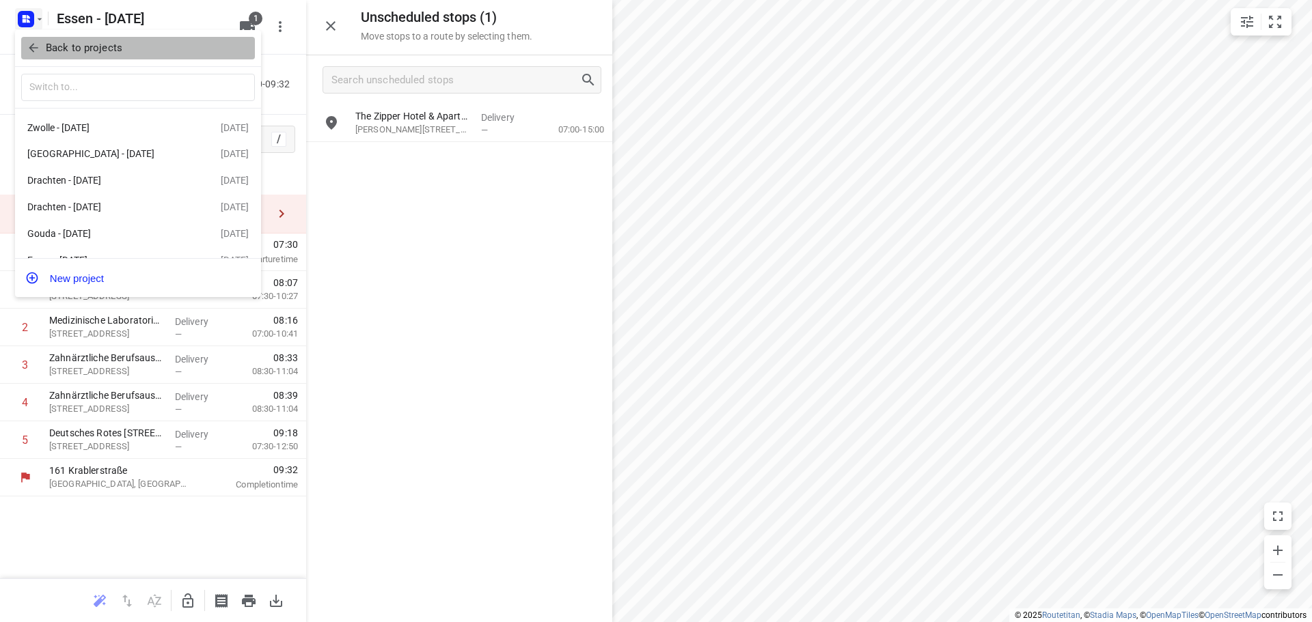
click at [72, 47] on p "Back to projects" at bounding box center [84, 48] width 77 height 16
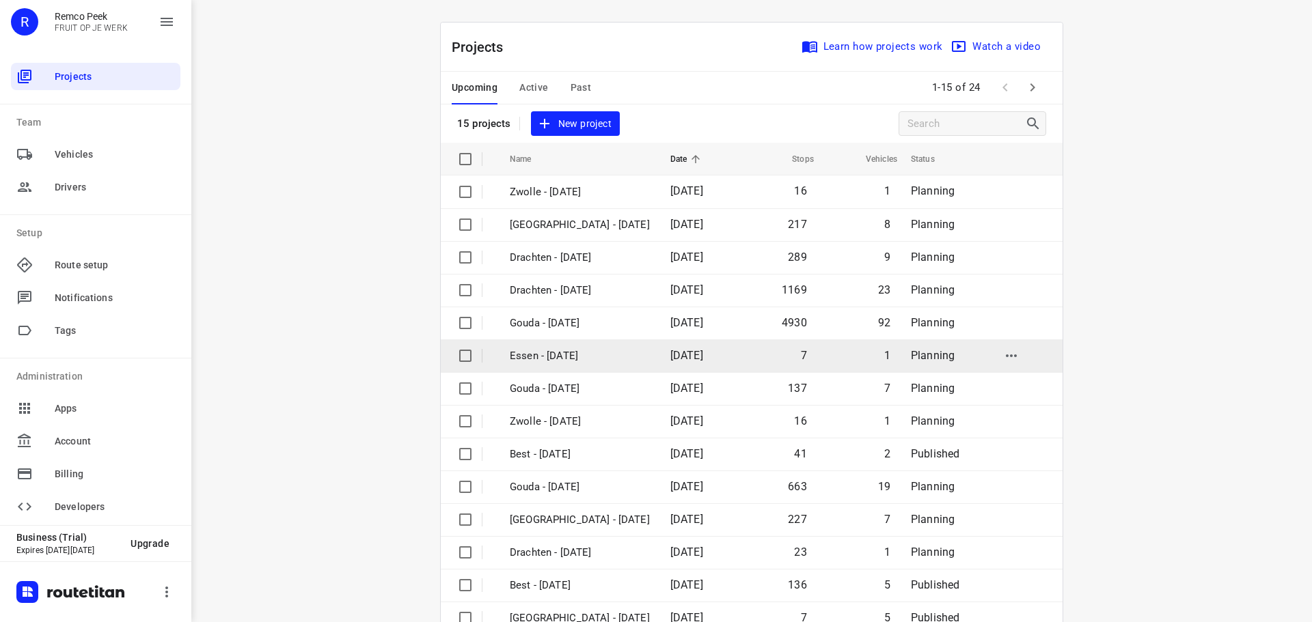
click at [577, 355] on p "Essen - [DATE]" at bounding box center [580, 356] width 140 height 16
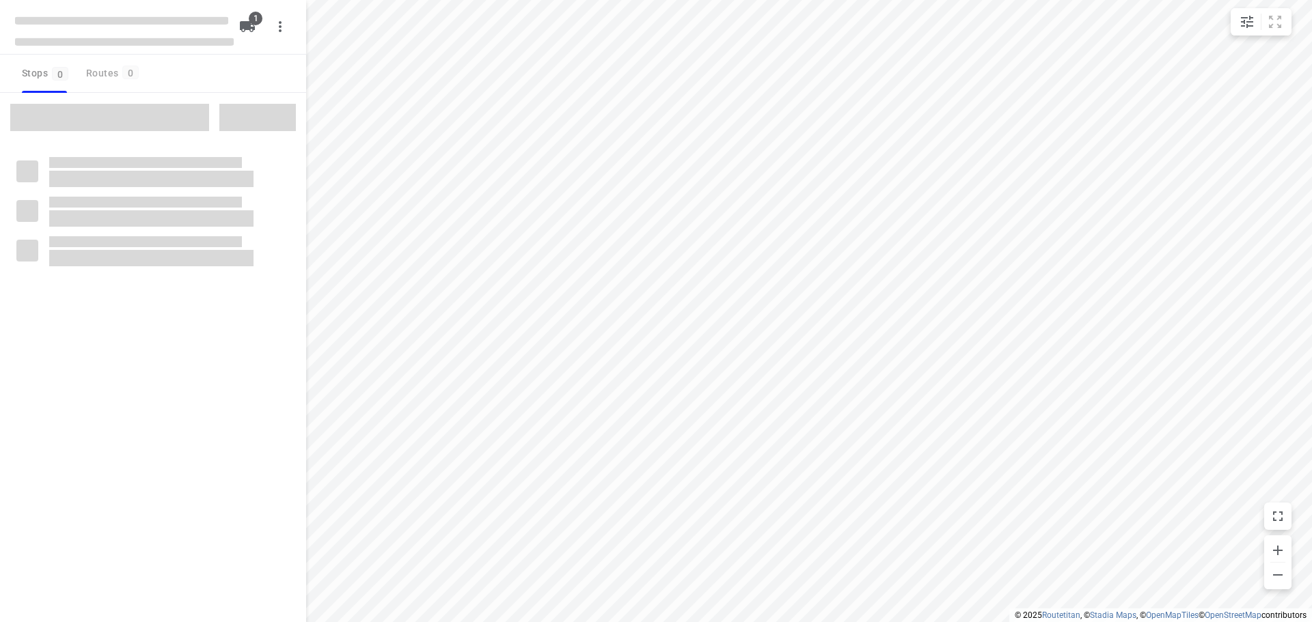
checkbox input "true"
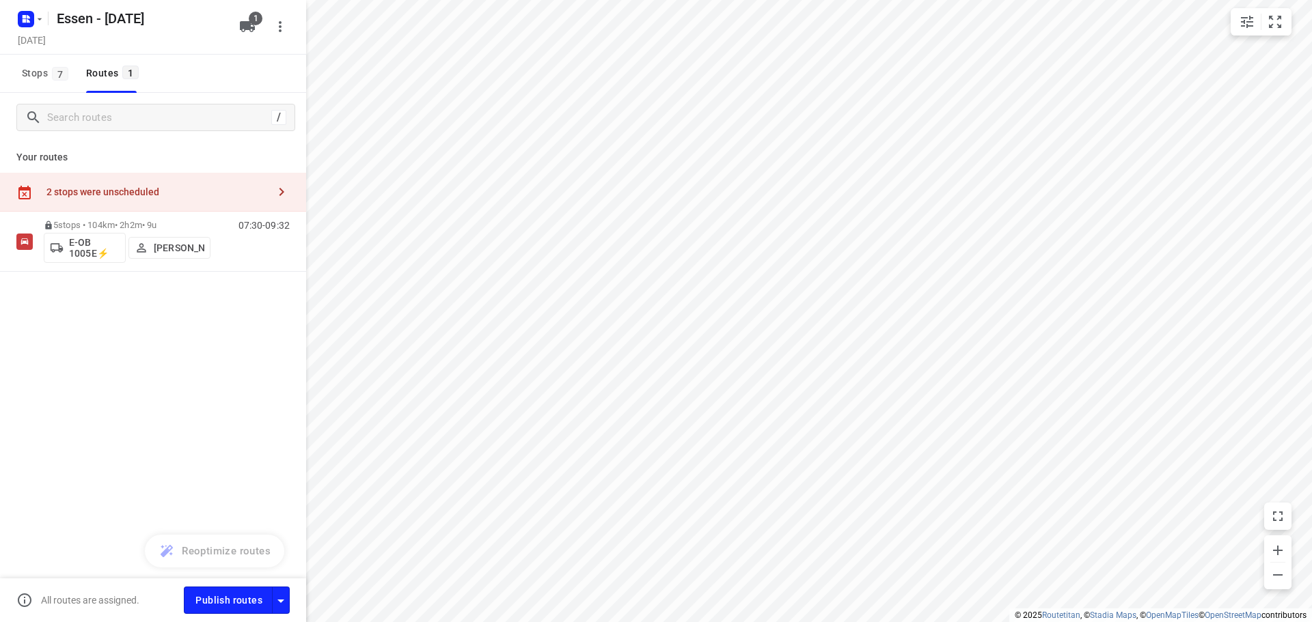
click at [220, 197] on div "2 stops were unscheduled" at bounding box center [156, 191] width 221 height 11
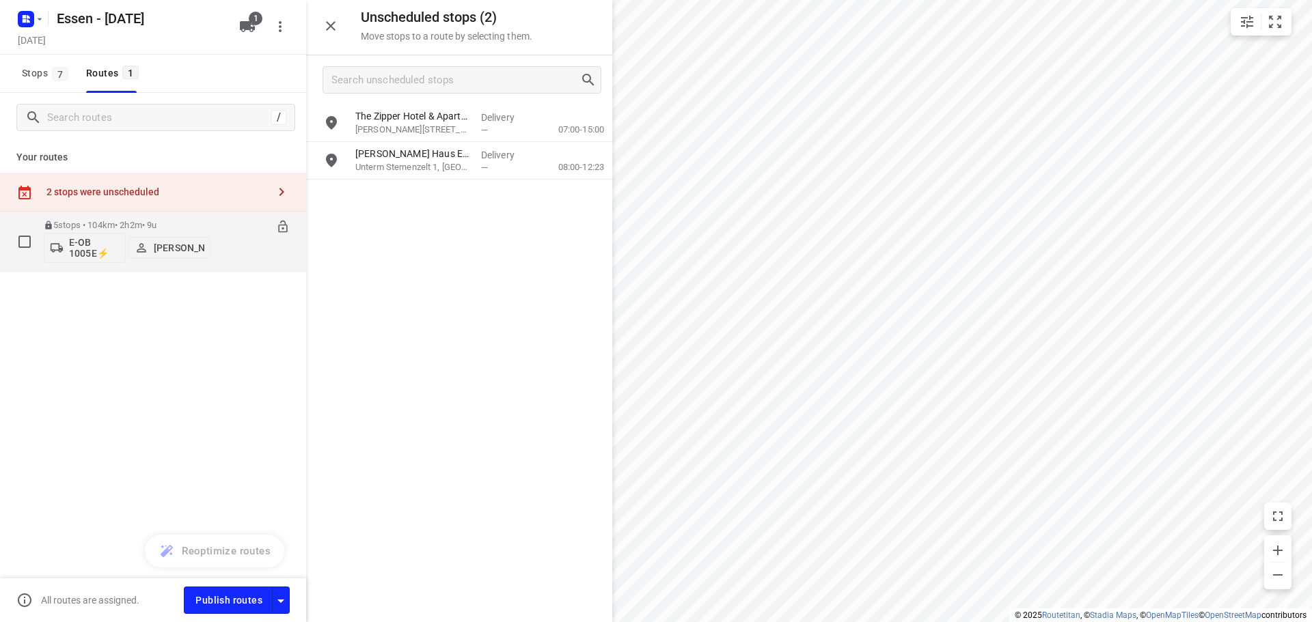
click at [232, 232] on div "07:30-09:32" at bounding box center [255, 245] width 68 height 50
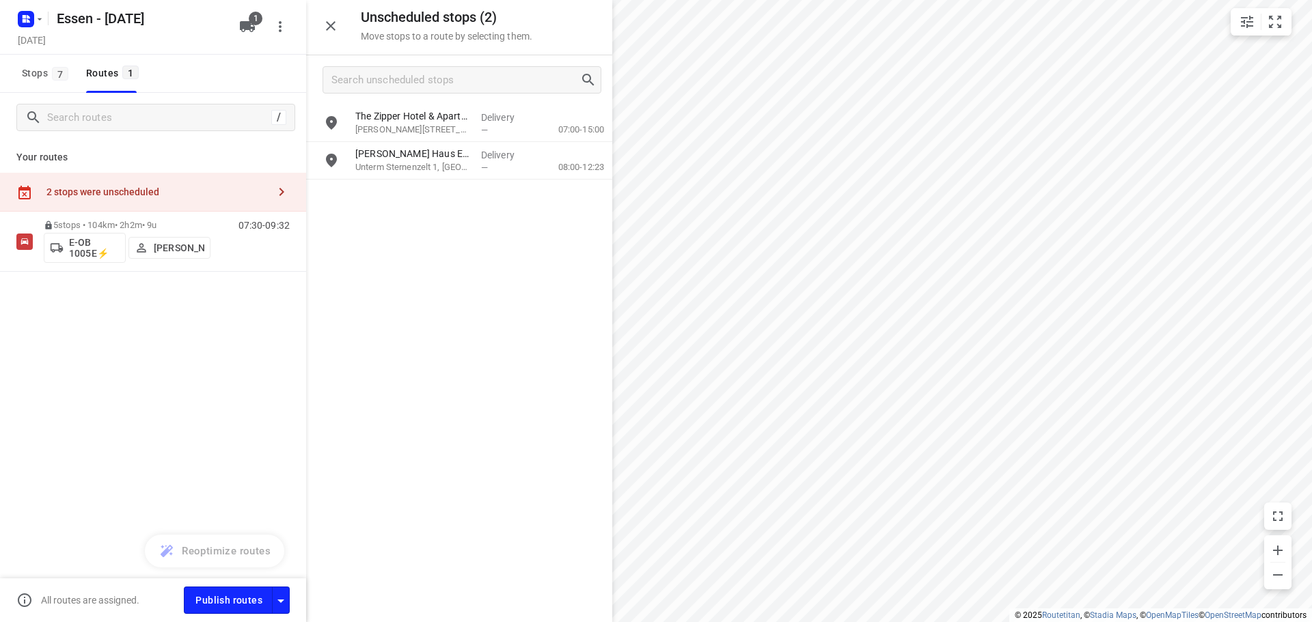
click at [184, 193] on div "2 stops were unscheduled" at bounding box center [156, 191] width 221 height 11
click at [279, 596] on icon "button" at bounding box center [281, 601] width 16 height 16
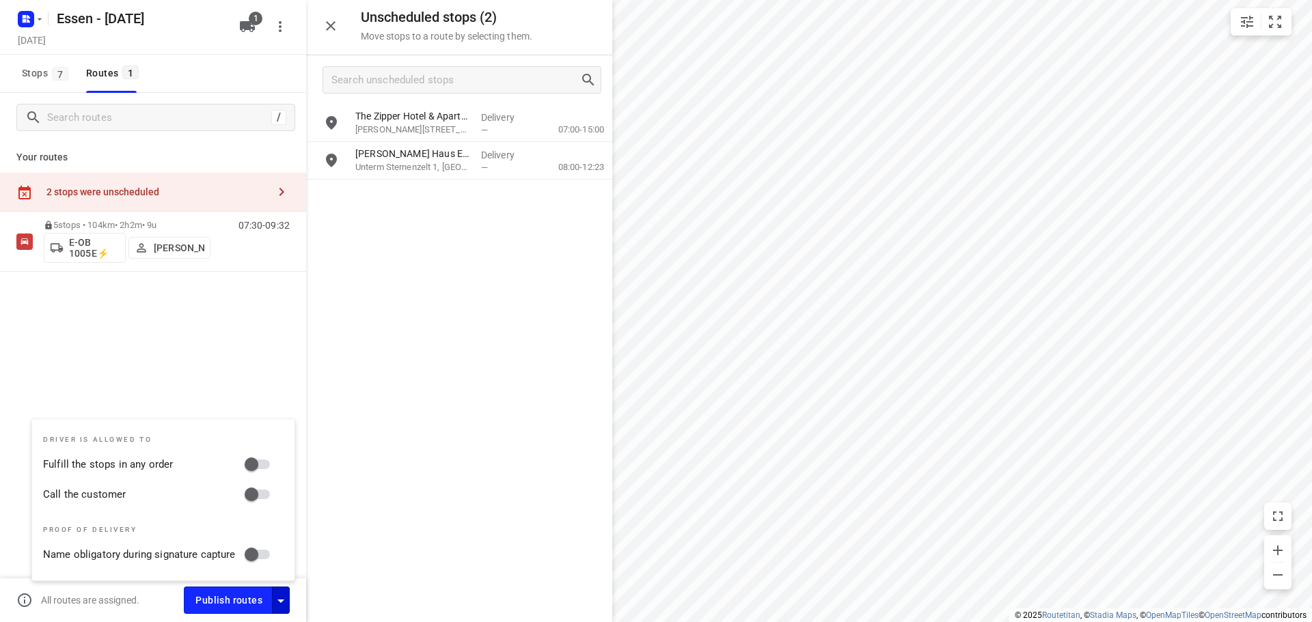
click at [251, 468] on input "Fulfill the stops in any order" at bounding box center [251, 465] width 78 height 26
checkbox input "true"
click at [253, 495] on input "Call the customer" at bounding box center [251, 495] width 78 height 26
checkbox input "true"
click at [202, 404] on div "/ Your routes 2 stops were unscheduled 5 stops • 104km • 2h2m • 9u E-OB 1005E⚡ …" at bounding box center [153, 377] width 306 height 568
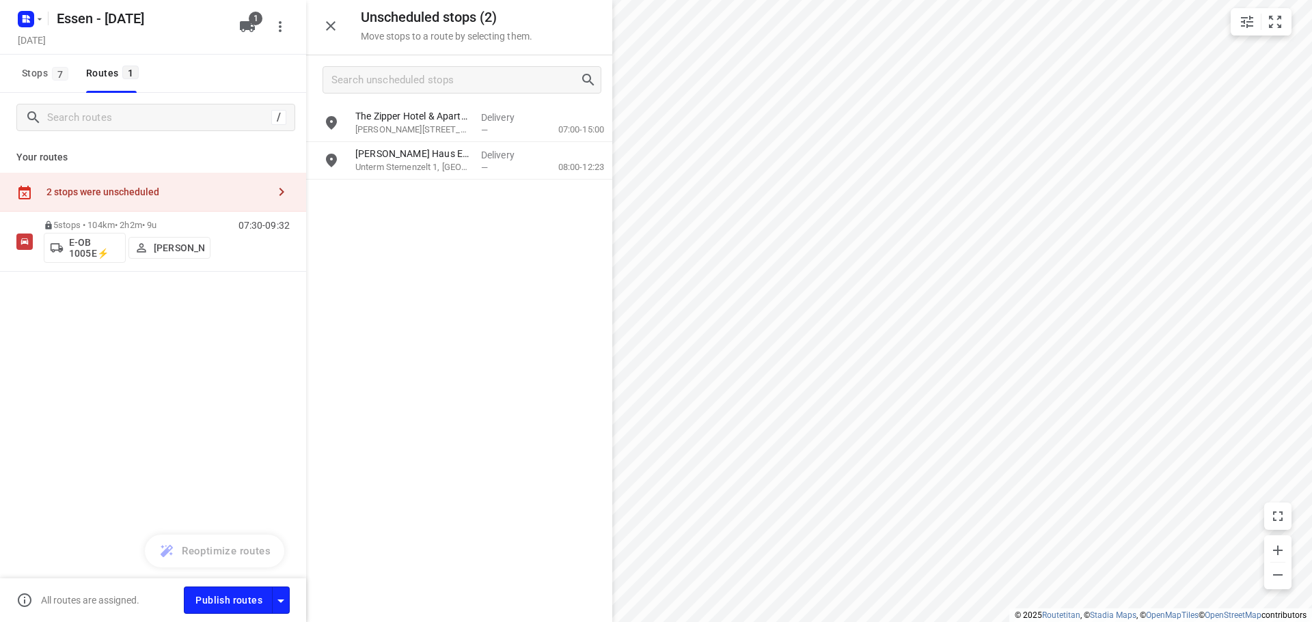
click at [282, 194] on icon "button" at bounding box center [281, 192] width 5 height 8
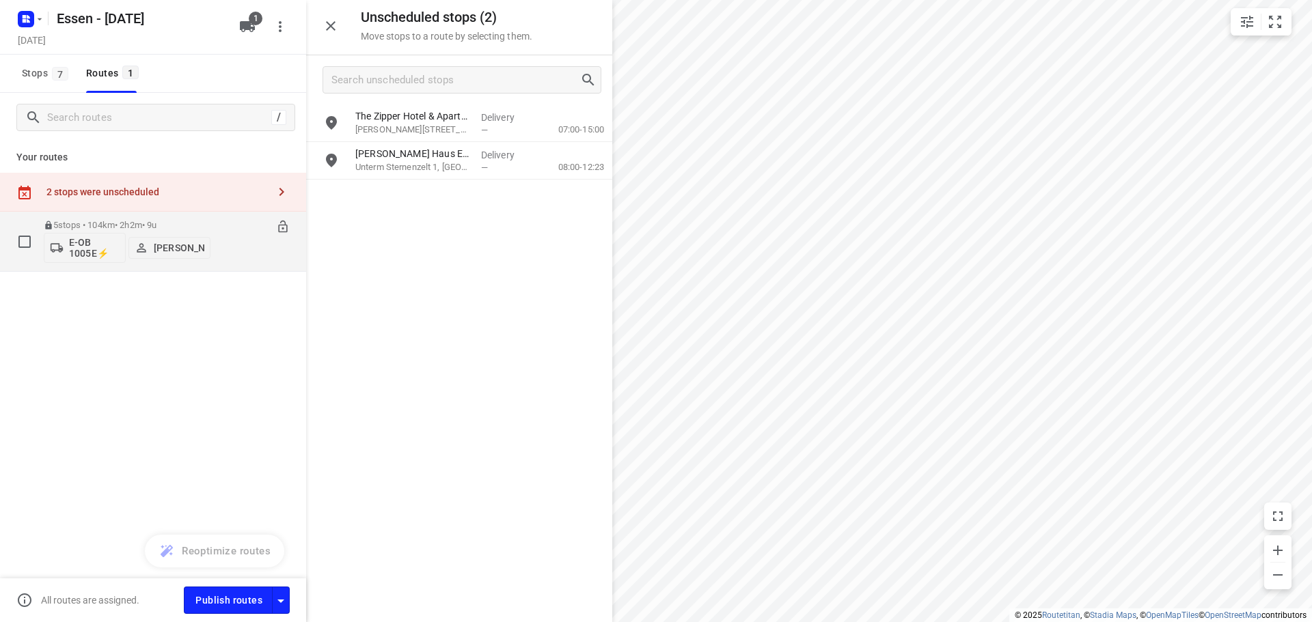
click at [258, 220] on div "07:30-09:32" at bounding box center [255, 245] width 68 height 50
click at [154, 226] on p "5 stops • 104km • 2h2m • 9u" at bounding box center [127, 225] width 167 height 10
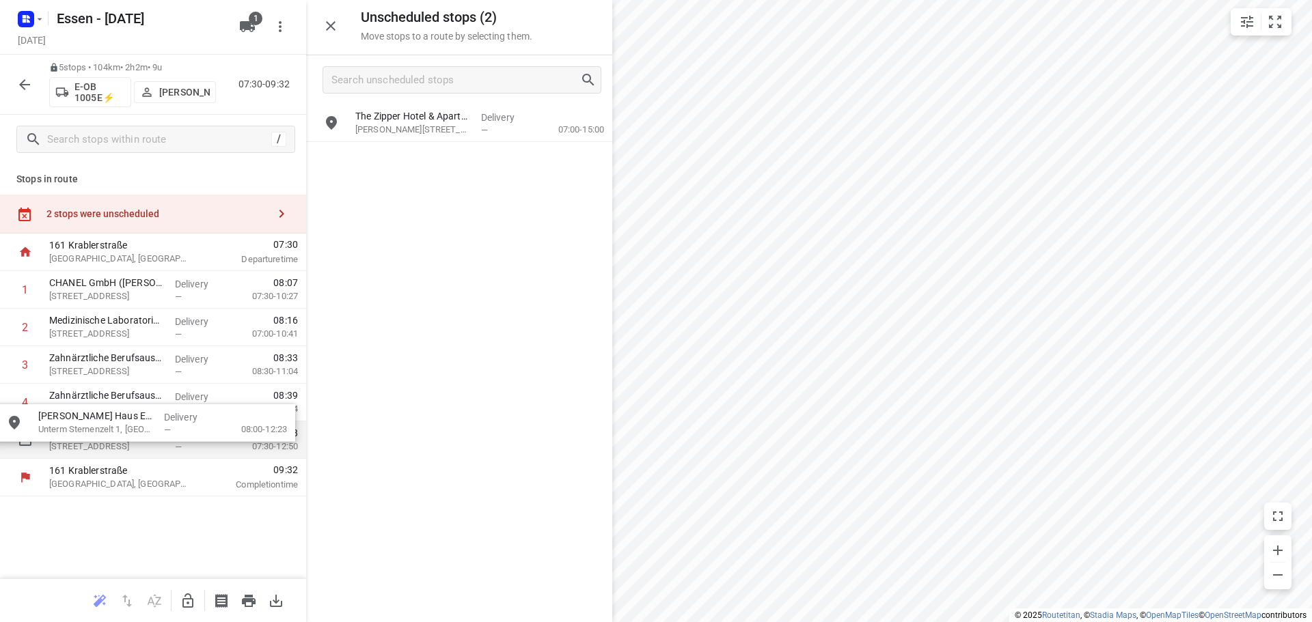
drag, startPoint x: 425, startPoint y: 161, endPoint x: 104, endPoint y: 422, distance: 414.2
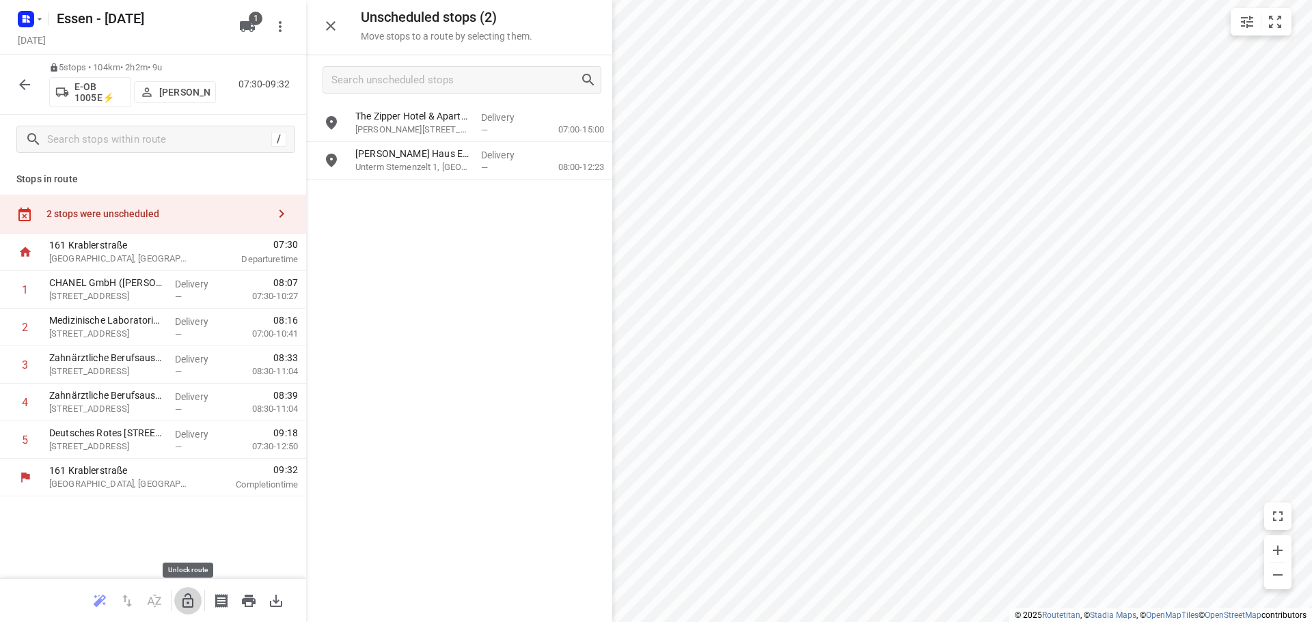
click at [193, 598] on icon "button" at bounding box center [188, 601] width 16 height 16
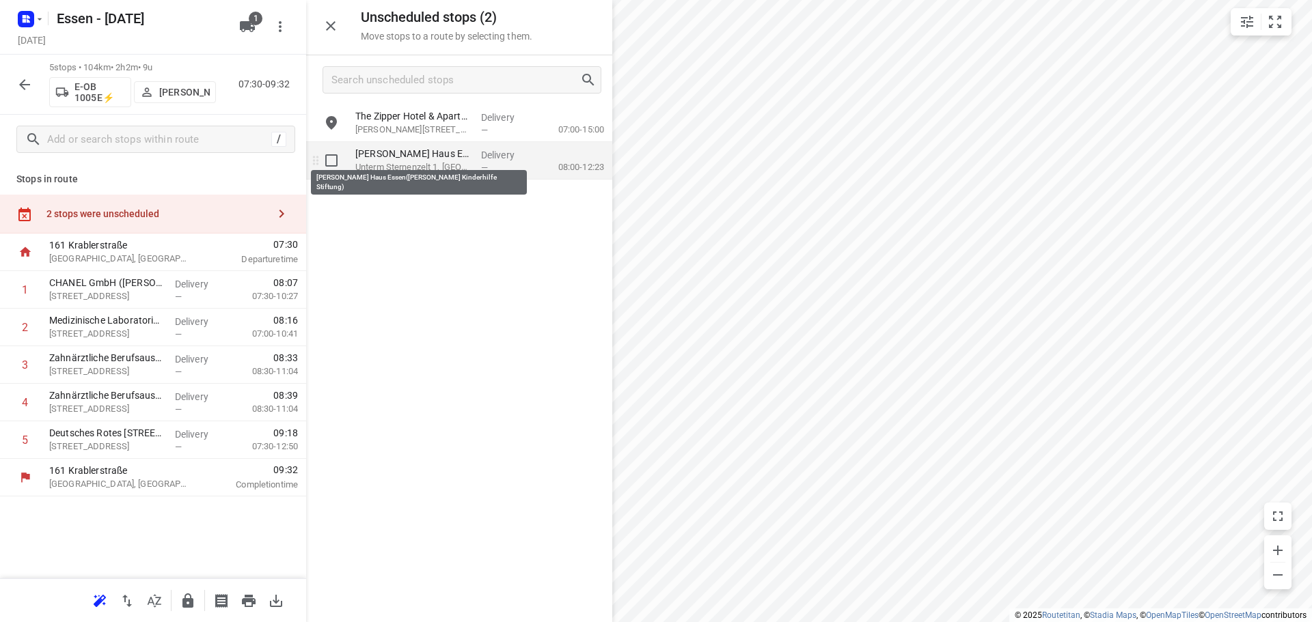
click at [404, 152] on p "Ronald McDonald Haus Essen(McDonald’s Kinderhilfe Stiftung)" at bounding box center [412, 154] width 115 height 14
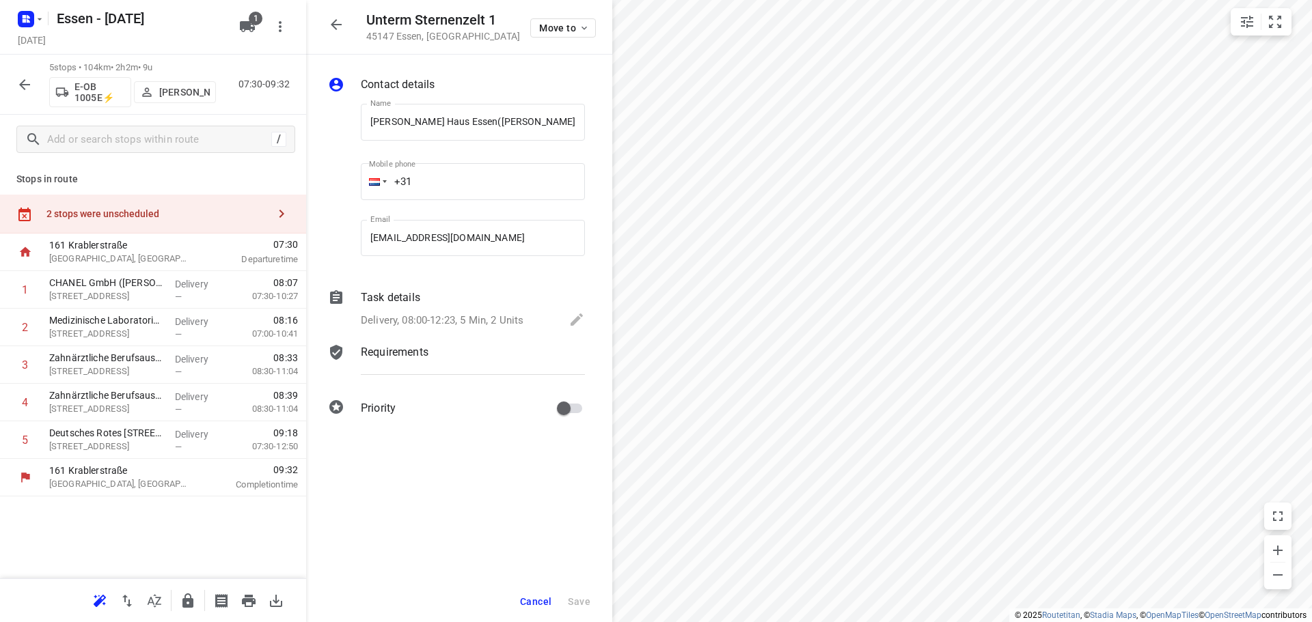
scroll to position [0, 68]
click at [366, 186] on div "Unterm Sternenzelt 1 45147 Essen , Germany Move to Contact details Name Ronald …" at bounding box center [459, 311] width 306 height 622
click at [341, 20] on icon "button" at bounding box center [336, 24] width 16 height 16
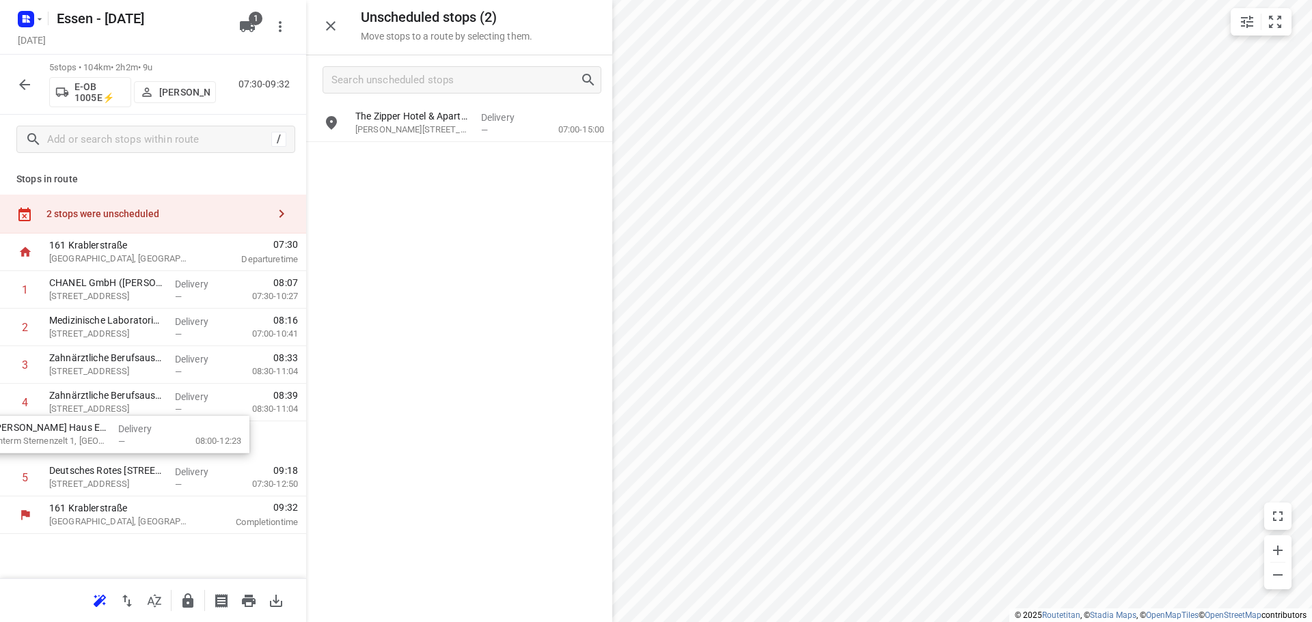
drag, startPoint x: 433, startPoint y: 152, endPoint x: 61, endPoint y: 436, distance: 467.9
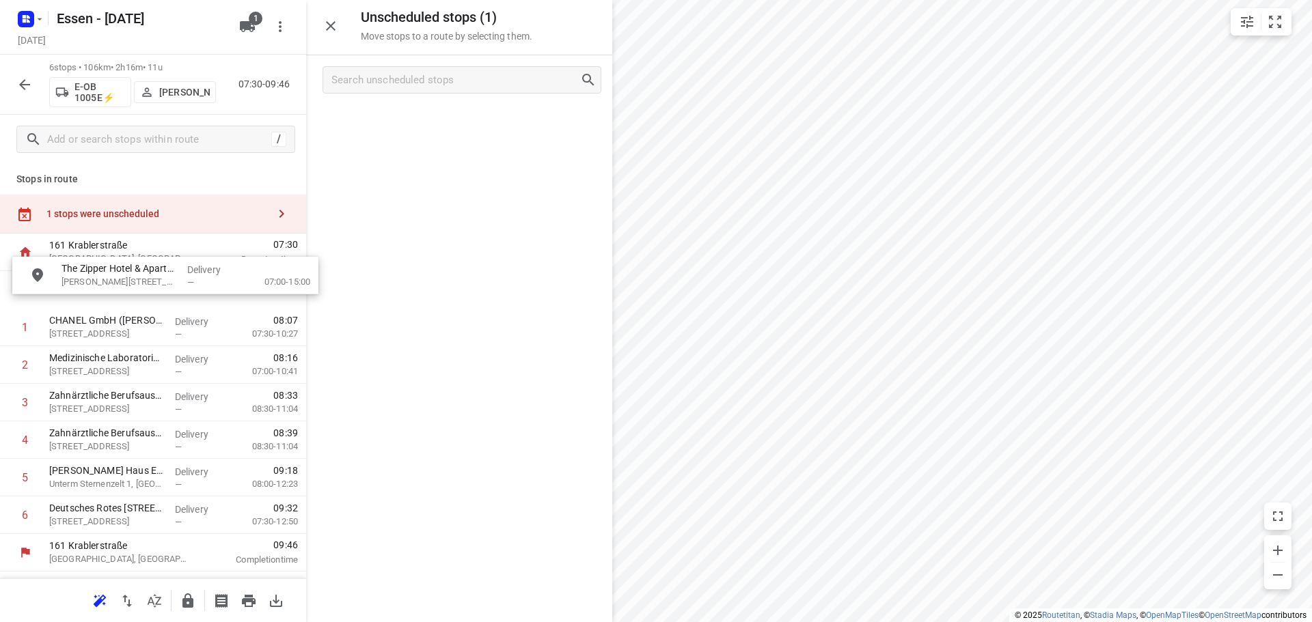
drag, startPoint x: 402, startPoint y: 120, endPoint x: 105, endPoint y: 276, distance: 335.5
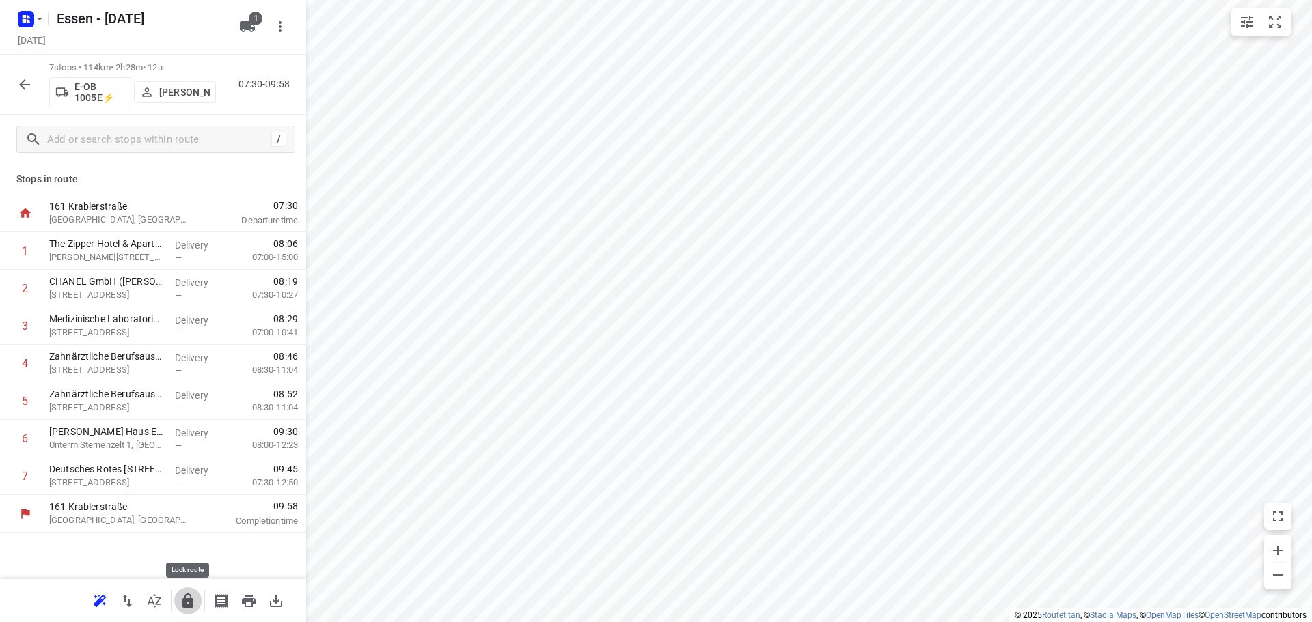
click at [186, 596] on icon "button" at bounding box center [188, 601] width 16 height 16
click at [186, 601] on icon "button" at bounding box center [188, 601] width 16 height 16
click at [23, 86] on icon "button" at bounding box center [24, 84] width 11 height 11
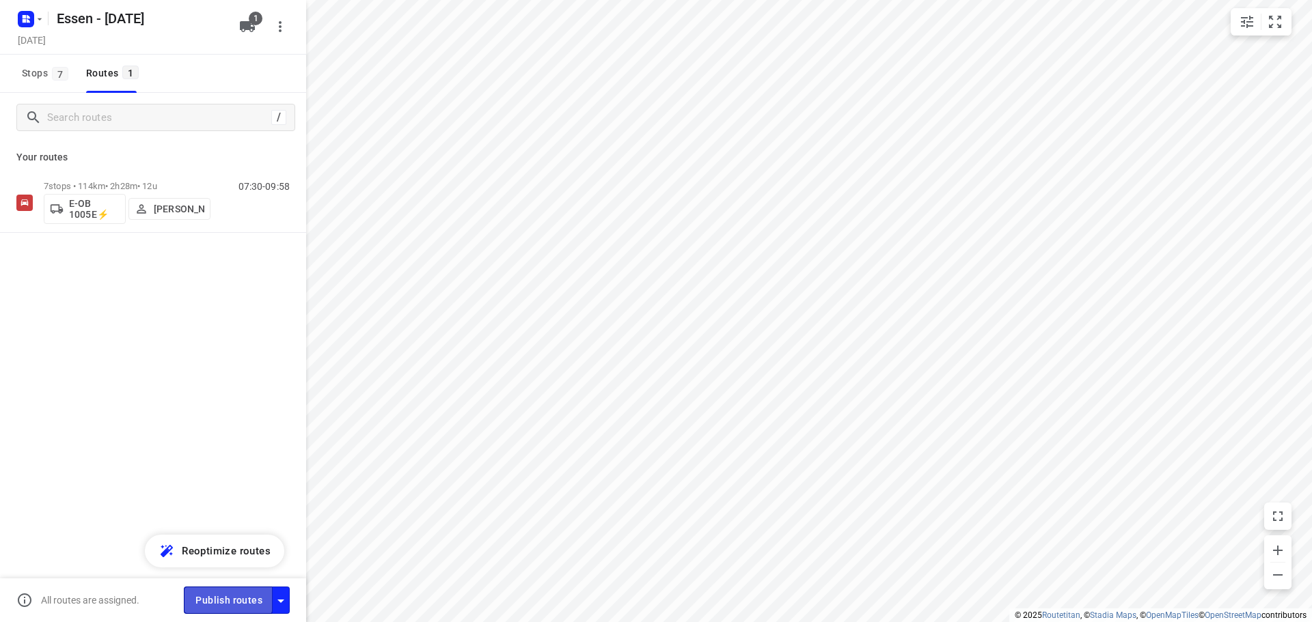
click at [221, 594] on span "Publish routes" at bounding box center [228, 600] width 67 height 17
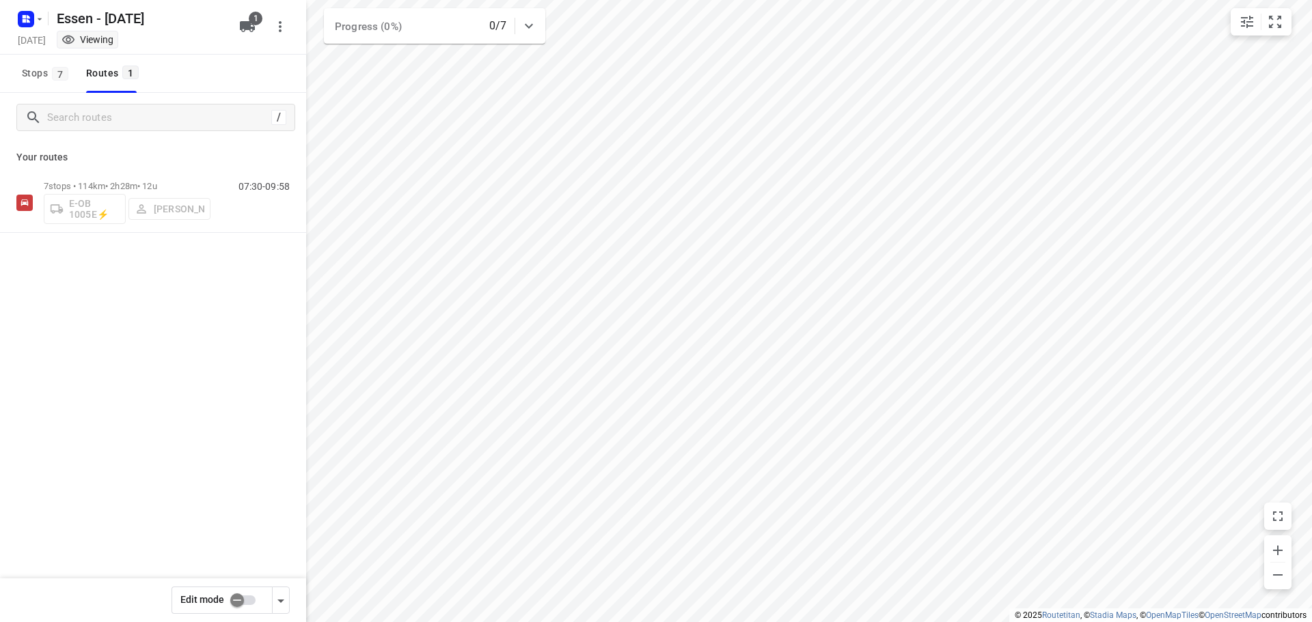
click at [44, 7] on div at bounding box center [28, 18] width 33 height 27
click at [43, 14] on icon "button" at bounding box center [39, 19] width 11 height 11
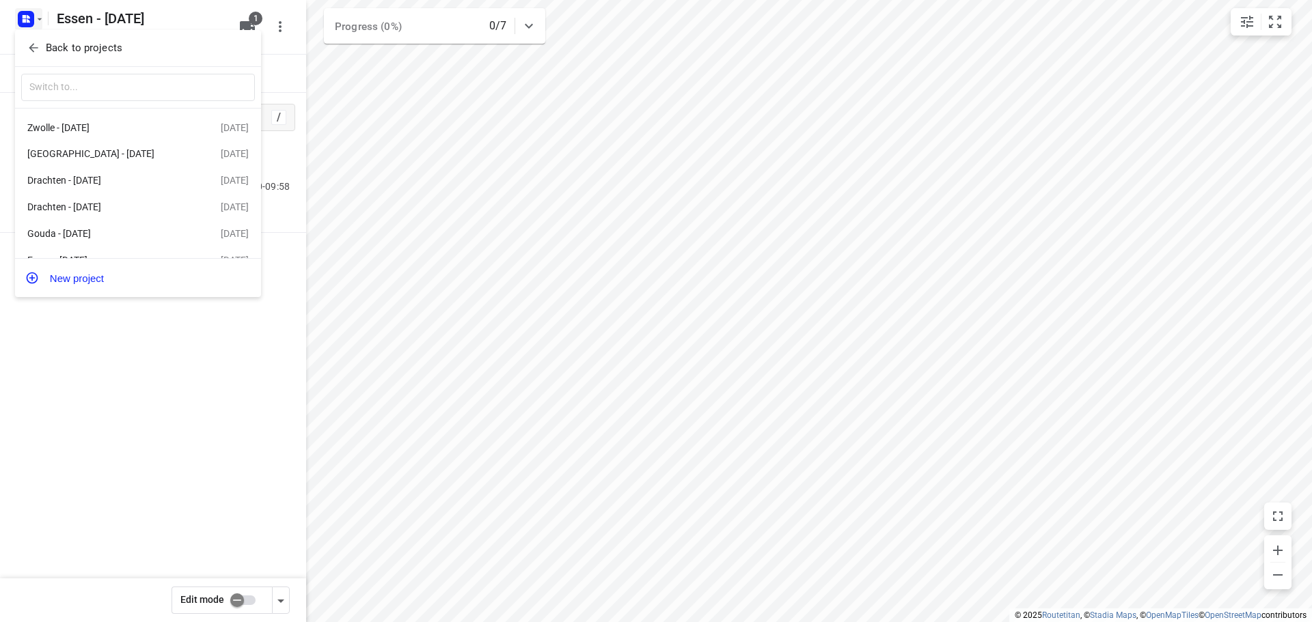
click at [68, 56] on button "Back to projects" at bounding box center [138, 48] width 234 height 23
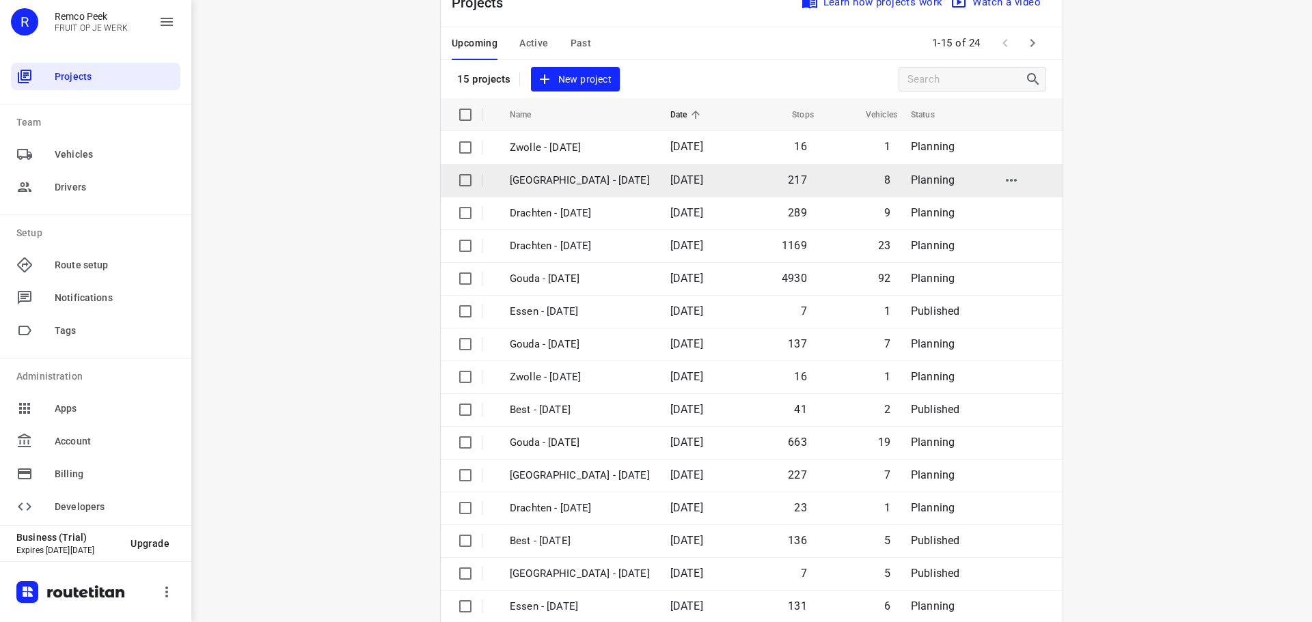
scroll to position [68, 0]
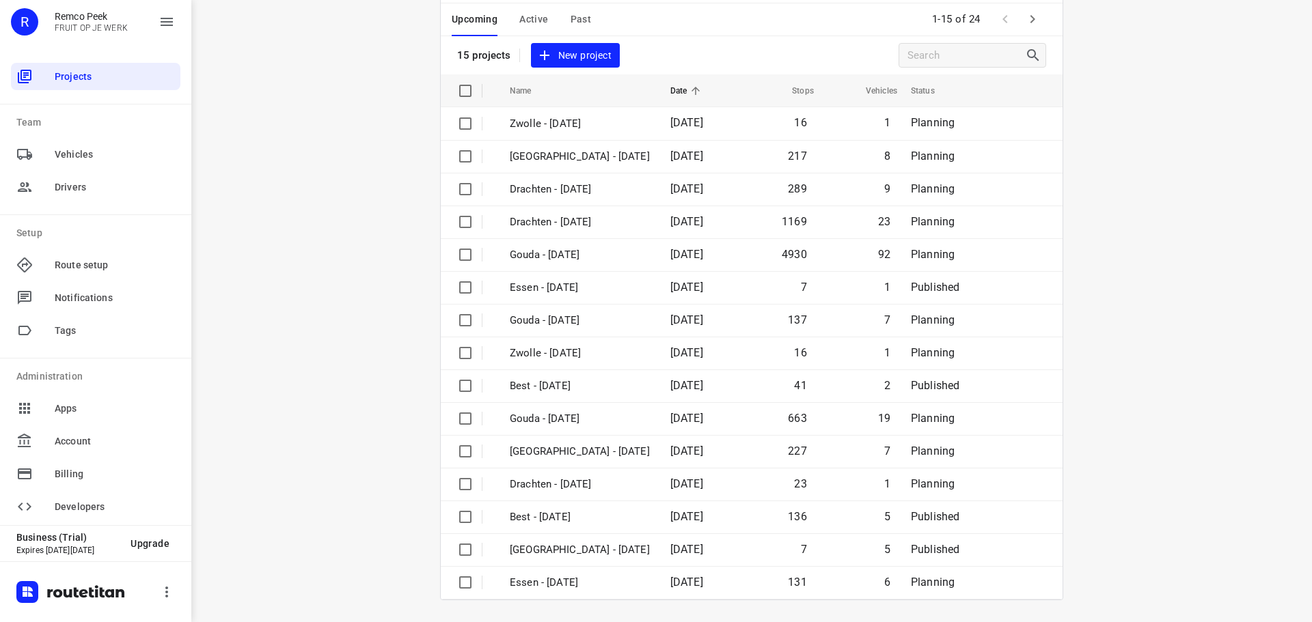
click at [562, 12] on div "Upcoming Active Past" at bounding box center [532, 19] width 161 height 33
click at [544, 19] on div "Upcoming Active Past" at bounding box center [532, 19] width 161 height 33
click at [538, 19] on span "Active" at bounding box center [533, 19] width 29 height 17
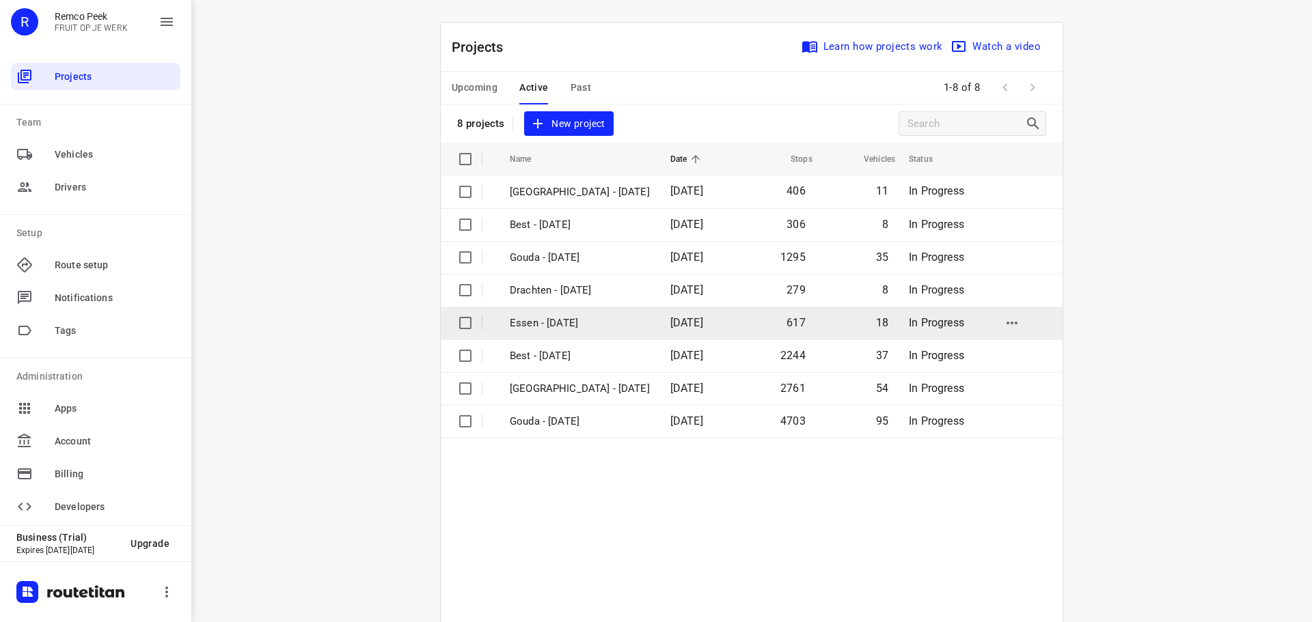
click at [540, 318] on p "Essen - [DATE]" at bounding box center [580, 324] width 140 height 16
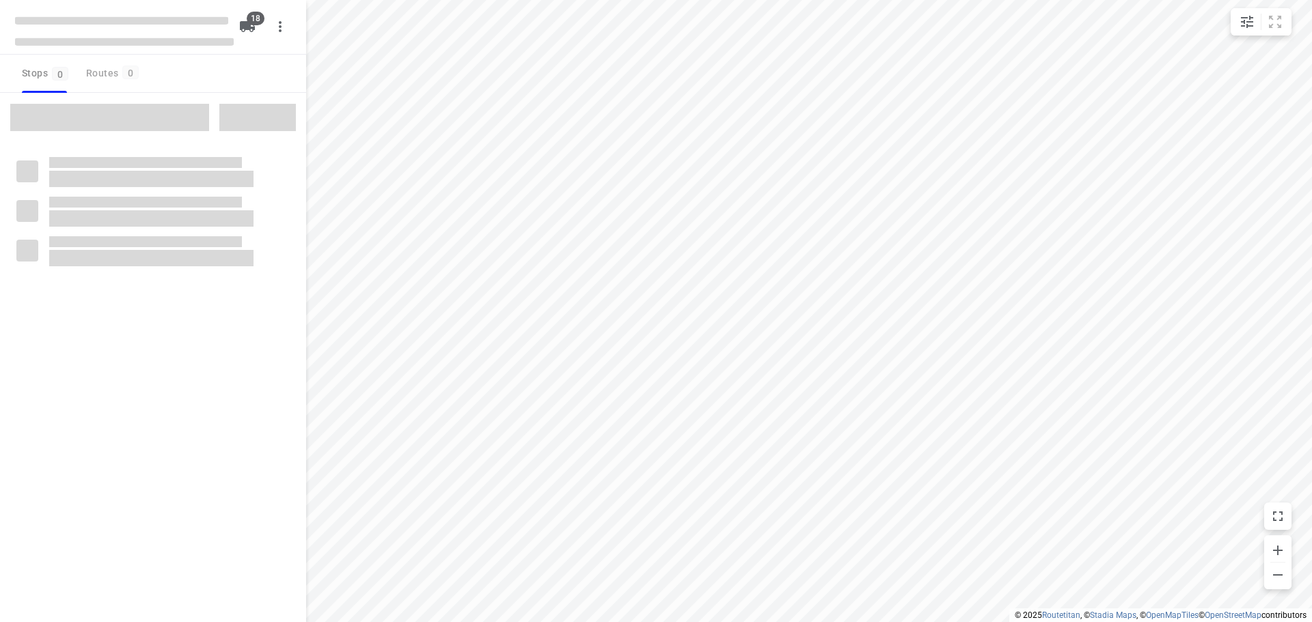
checkbox input "true"
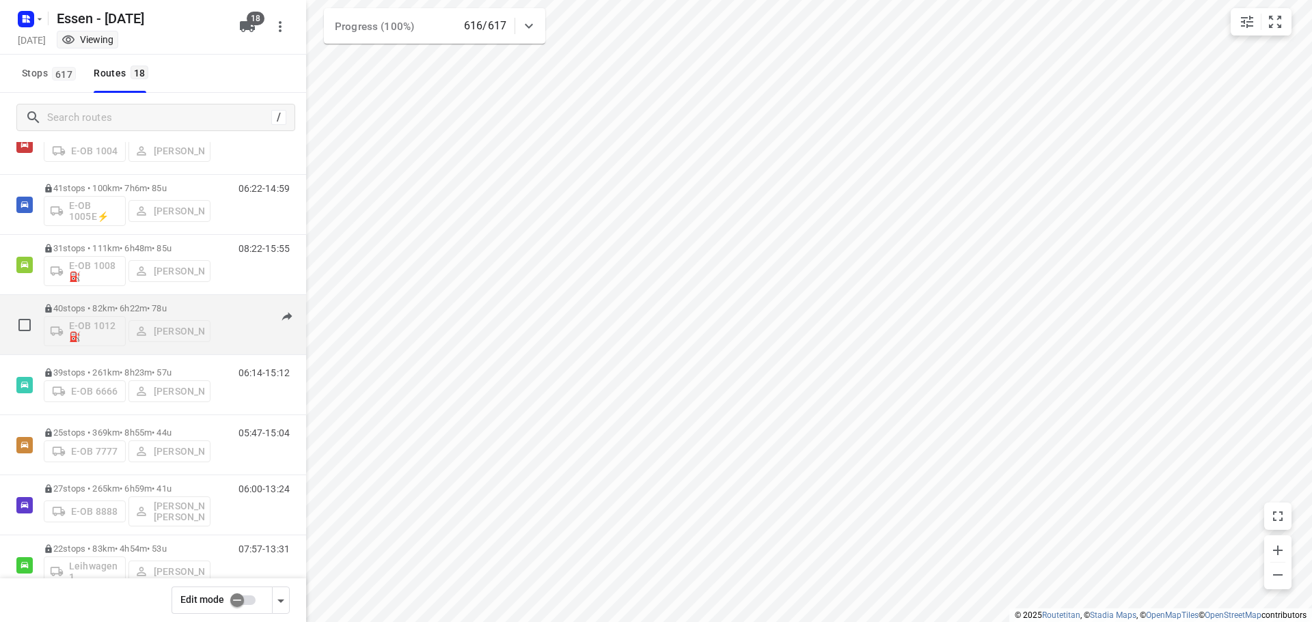
scroll to position [68, 0]
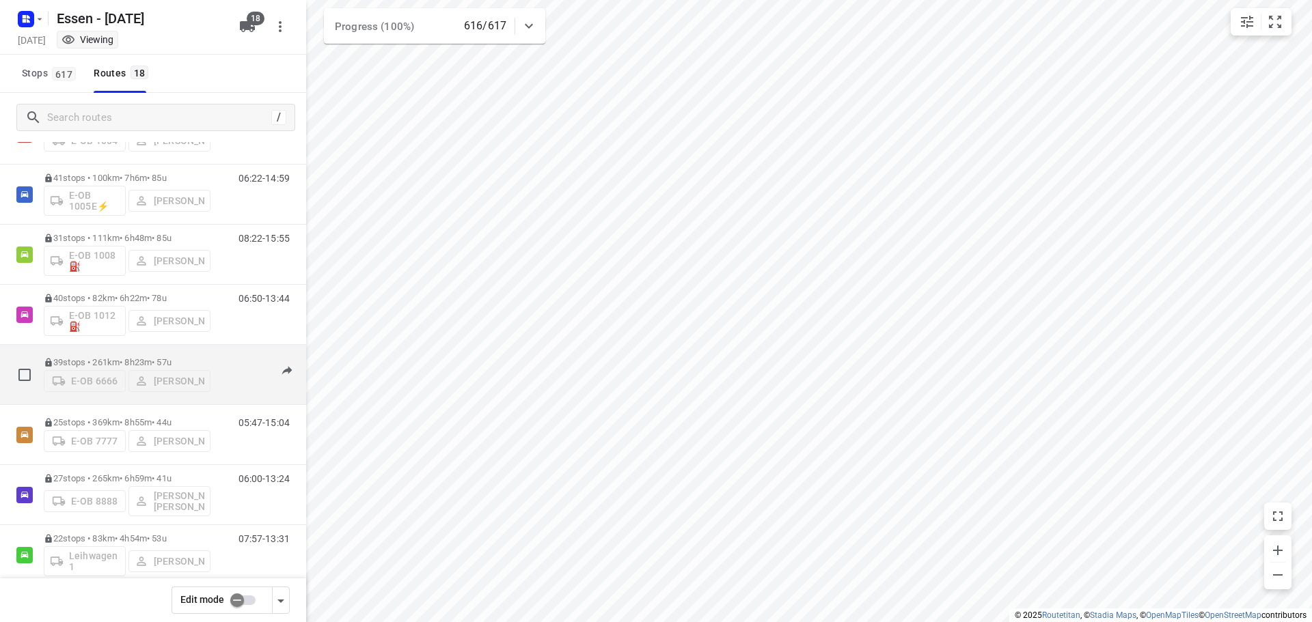
click at [153, 369] on div "E-OB 6666 Rwan Anz" at bounding box center [127, 380] width 167 height 25
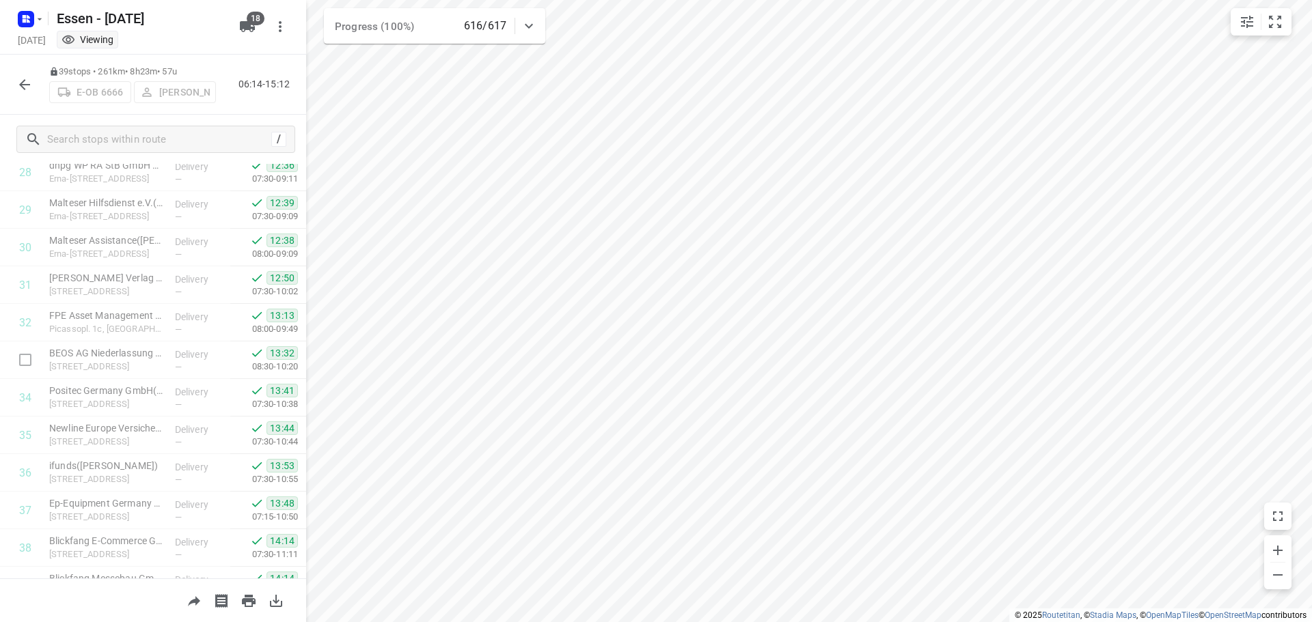
scroll to position [1156, 0]
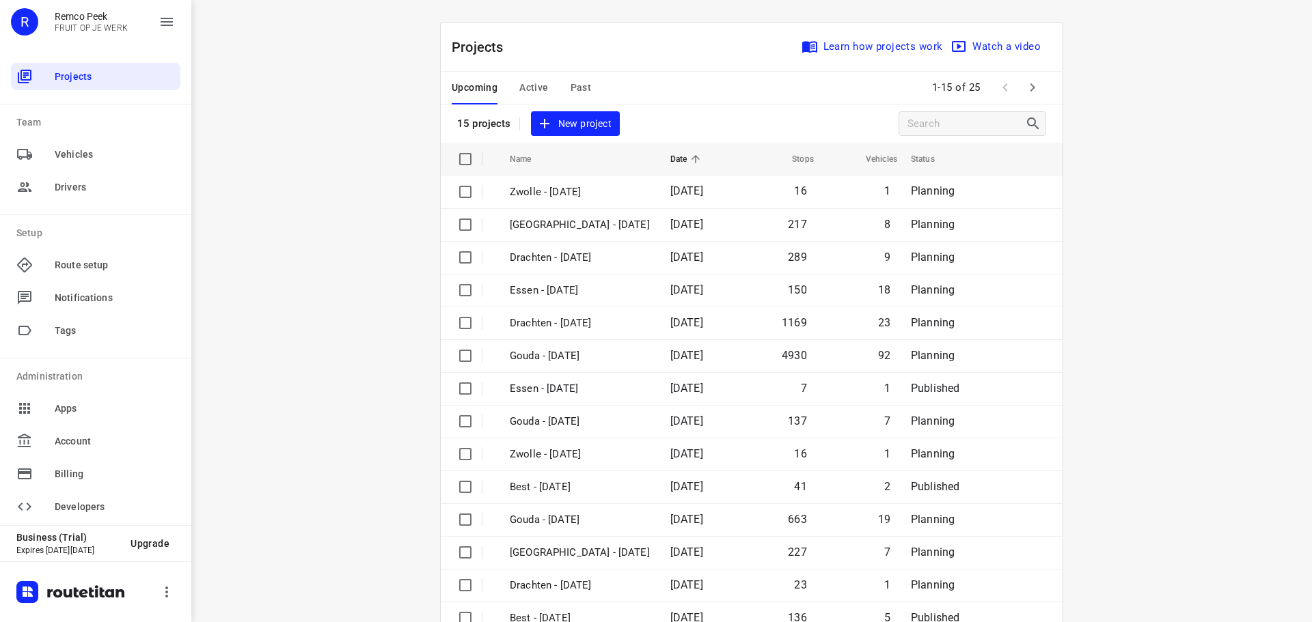
scroll to position [68, 0]
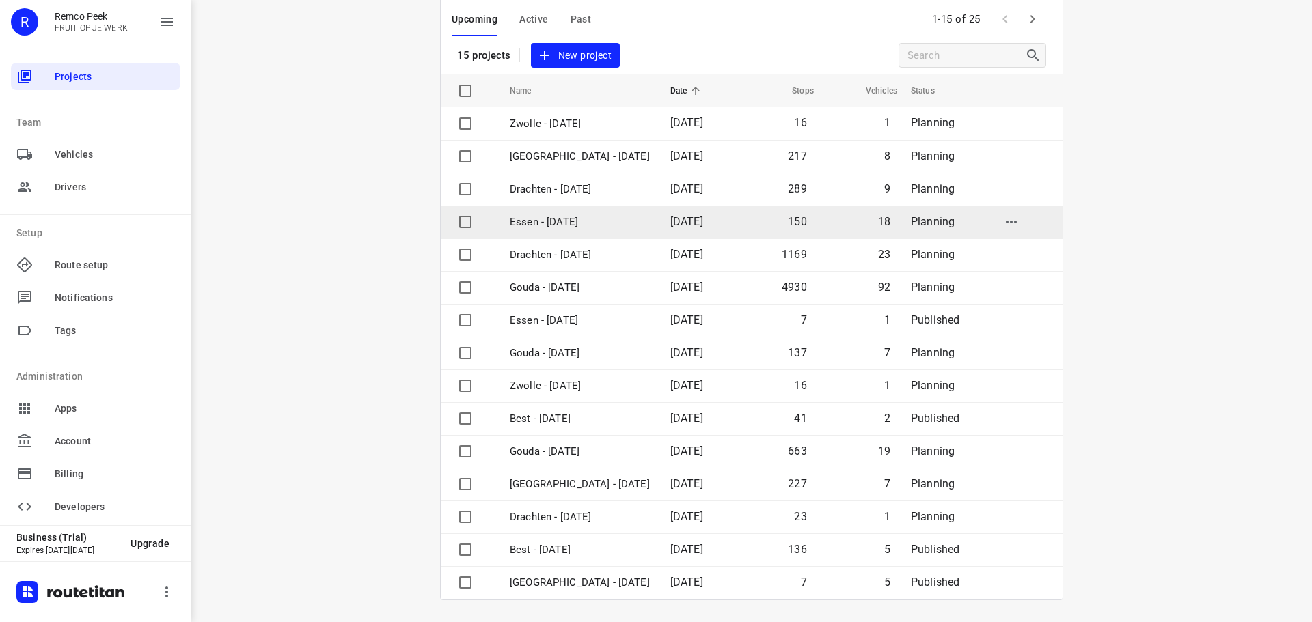
click at [533, 225] on p "Essen - [DATE]" at bounding box center [580, 222] width 140 height 16
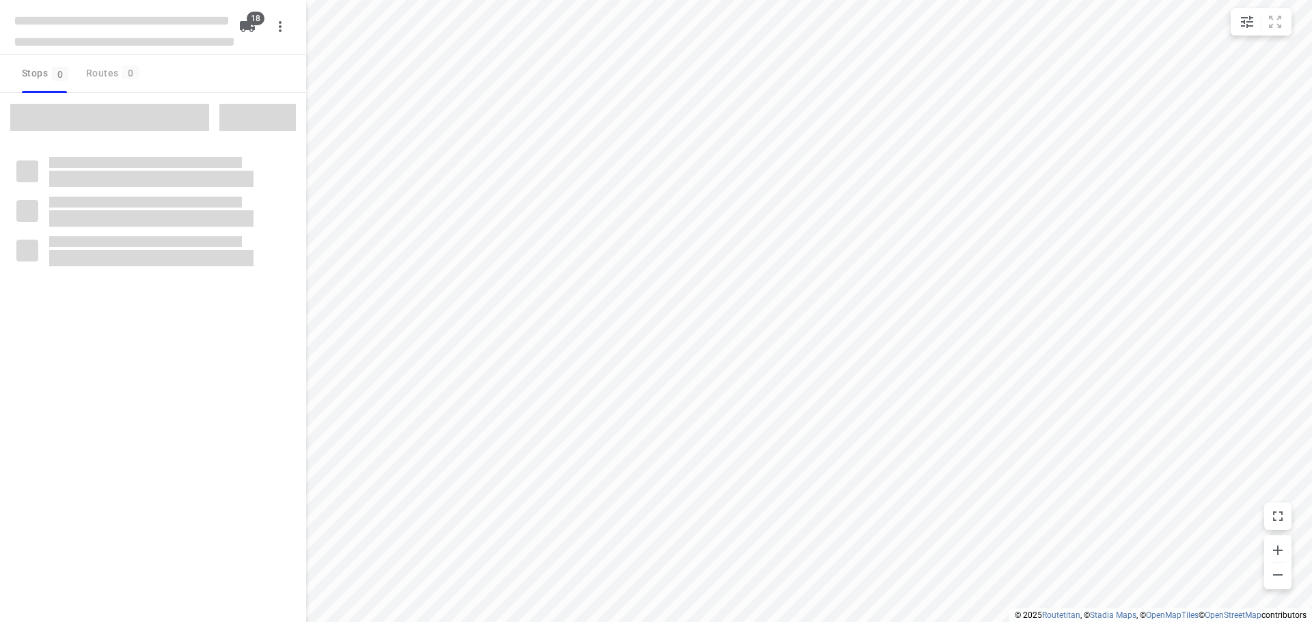
checkbox input "true"
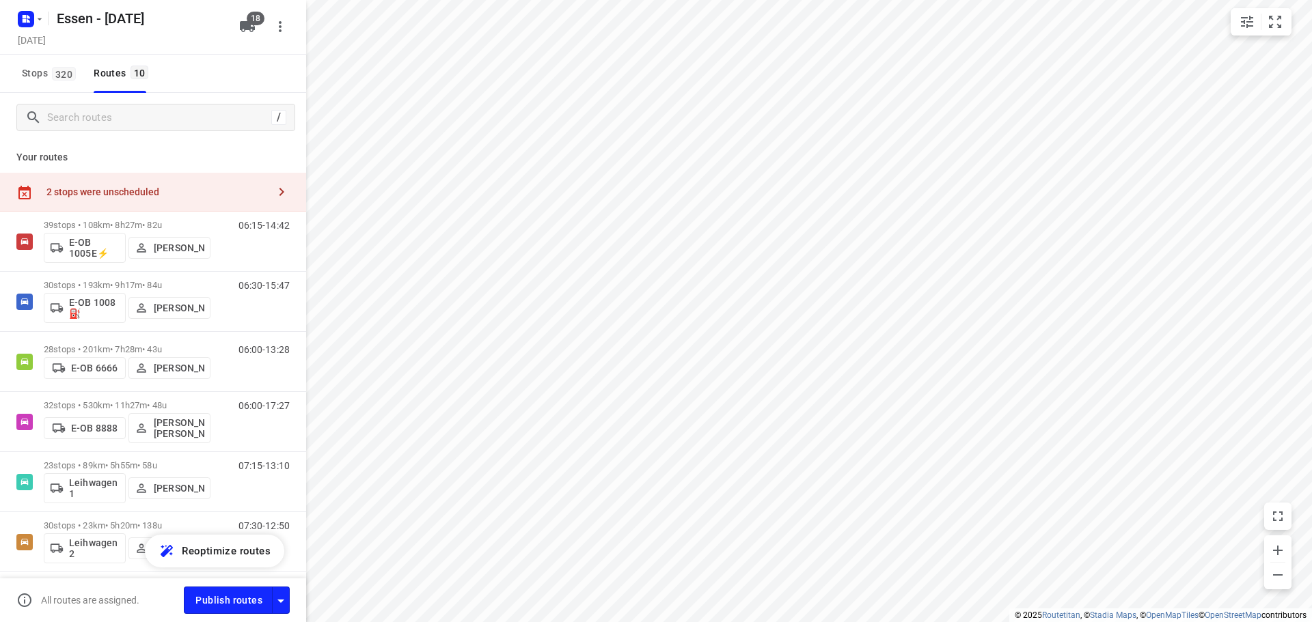
click at [279, 189] on button "button" at bounding box center [281, 191] width 27 height 27
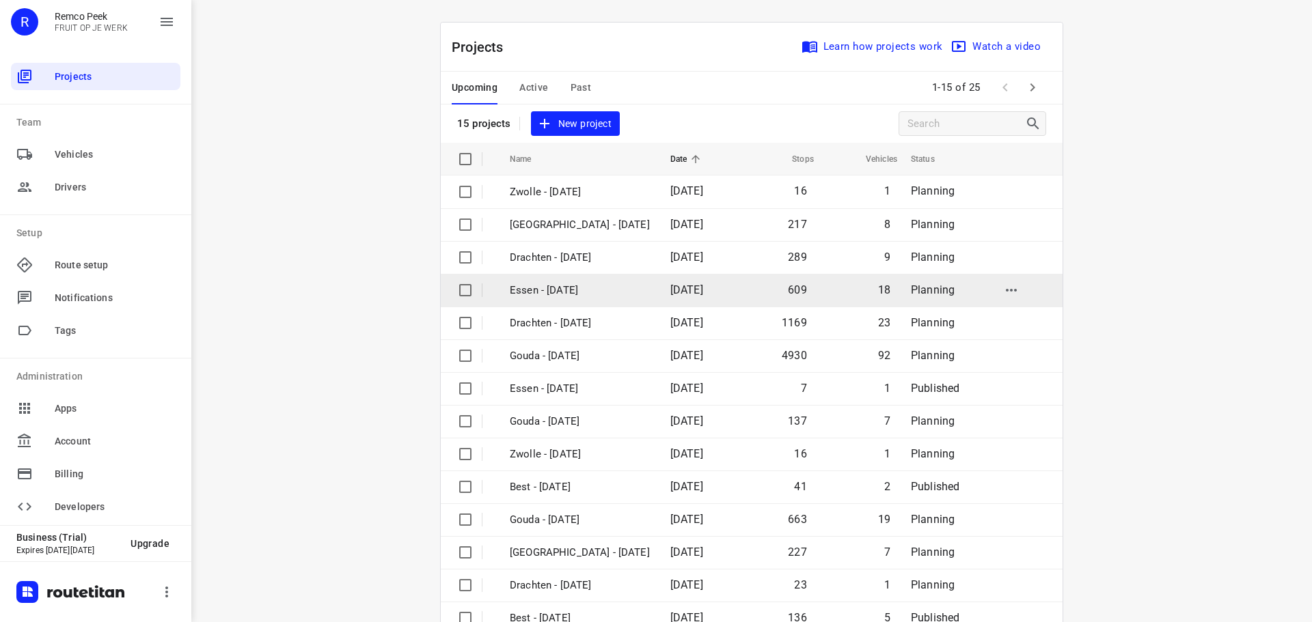
click at [578, 293] on p "Essen - [DATE]" at bounding box center [580, 291] width 140 height 16
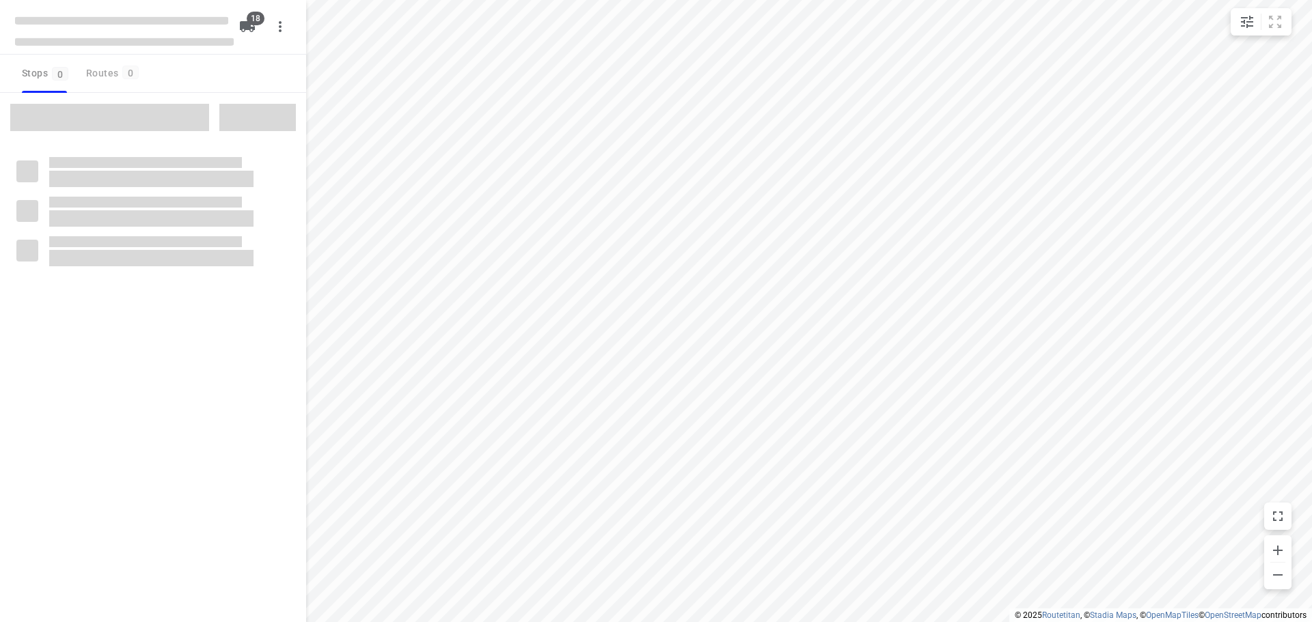
checkbox input "true"
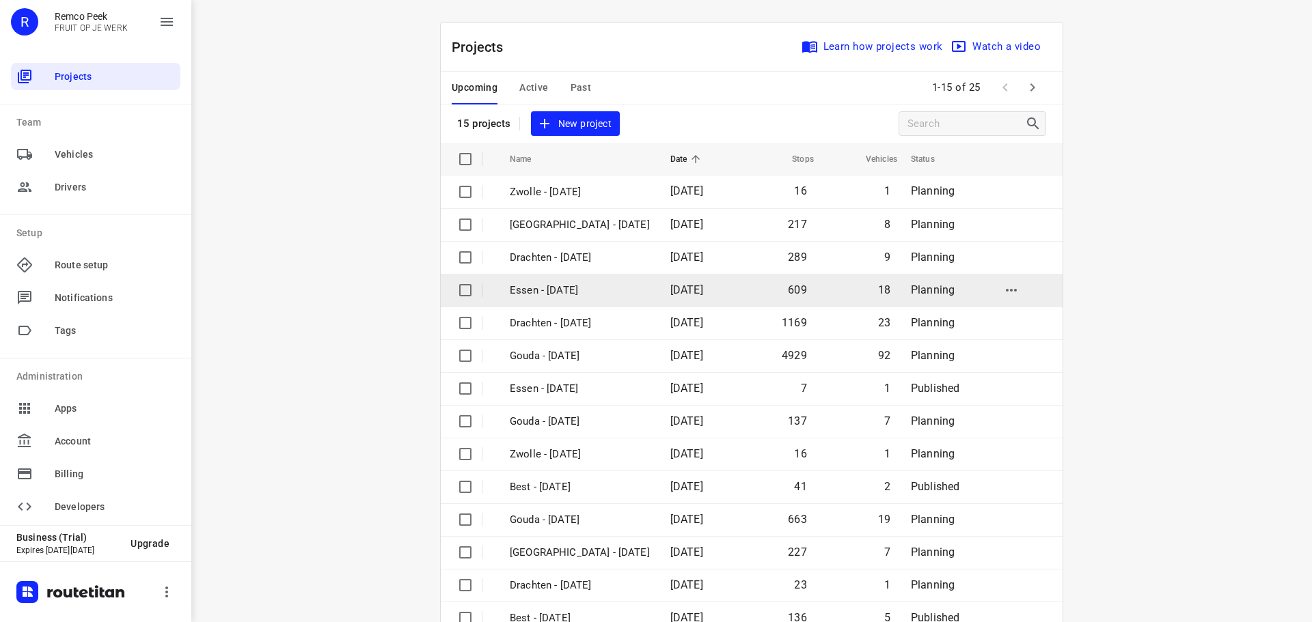
click at [553, 289] on p "Essen - [DATE]" at bounding box center [580, 291] width 140 height 16
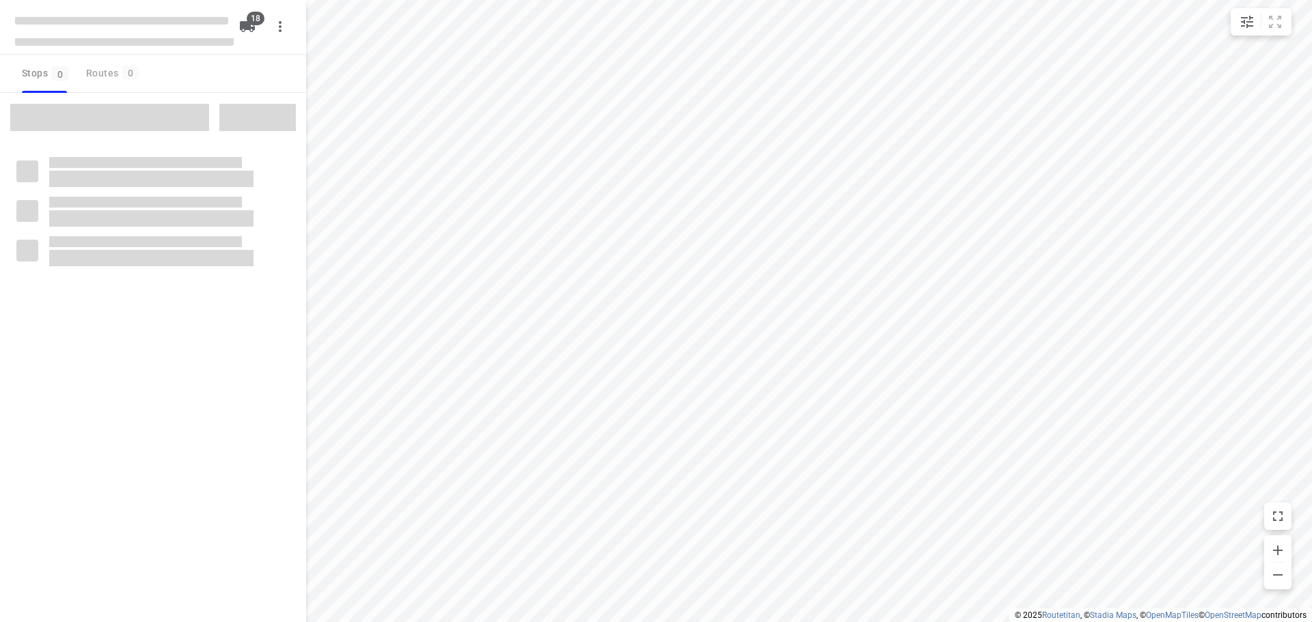
checkbox input "true"
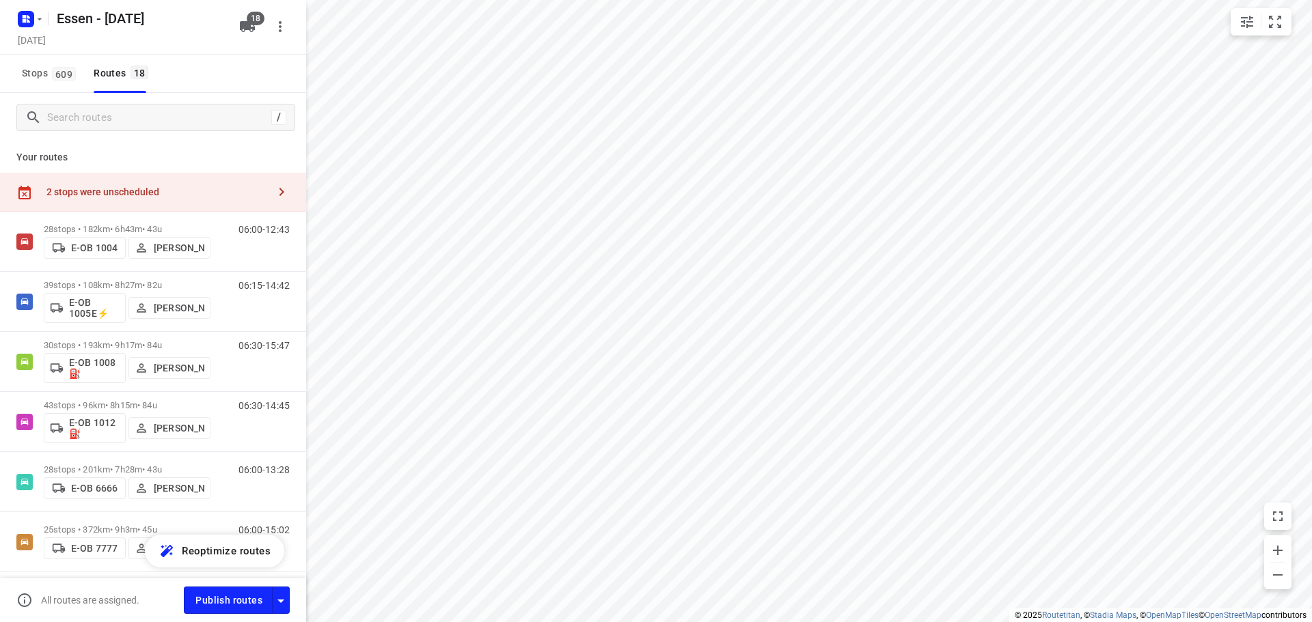
click at [222, 188] on div "2 stops were unscheduled" at bounding box center [156, 191] width 221 height 11
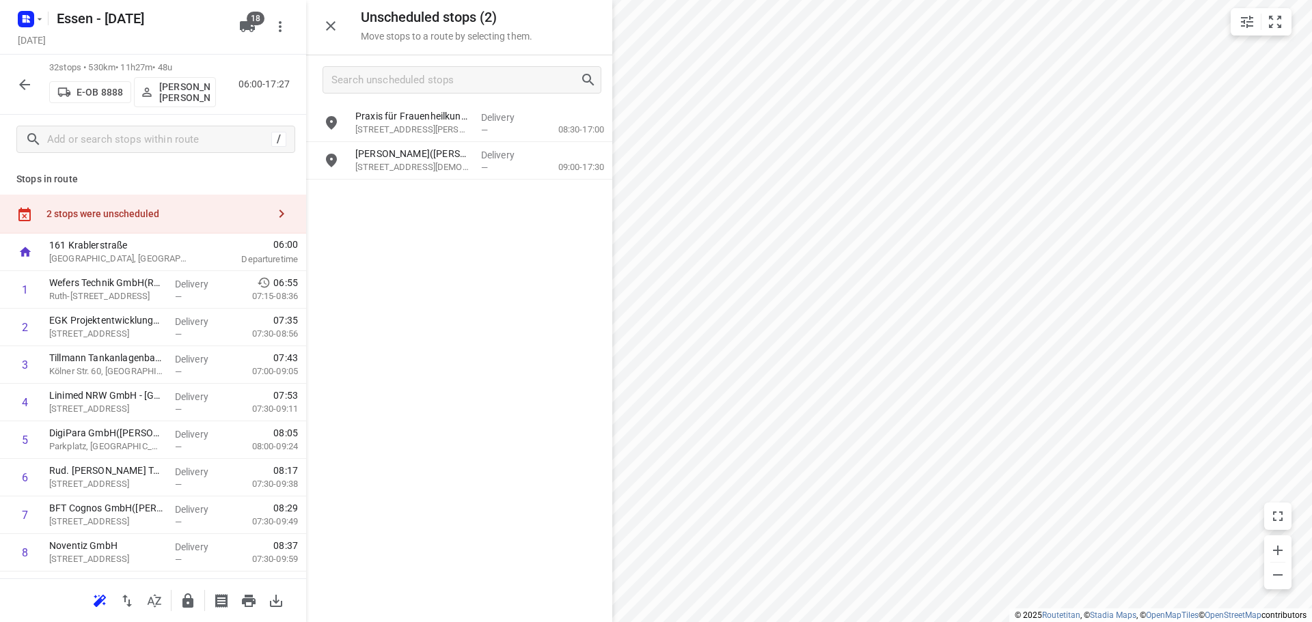
click at [25, 86] on icon "button" at bounding box center [24, 85] width 16 height 16
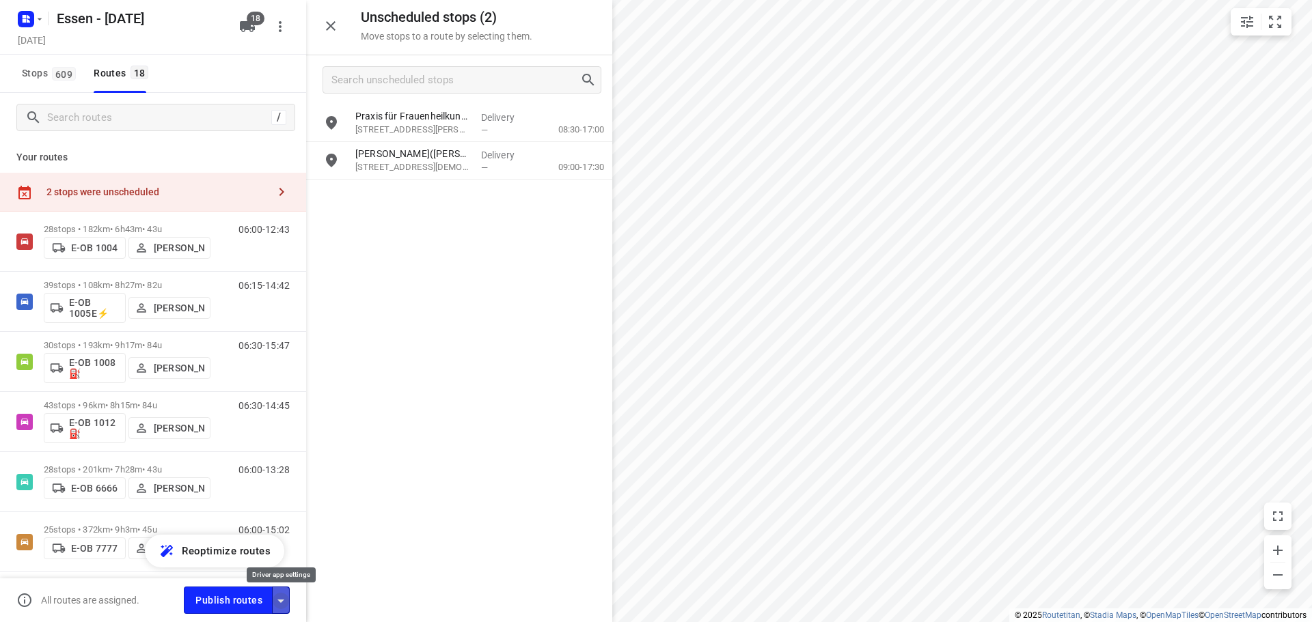
click at [284, 599] on icon "button" at bounding box center [281, 601] width 16 height 16
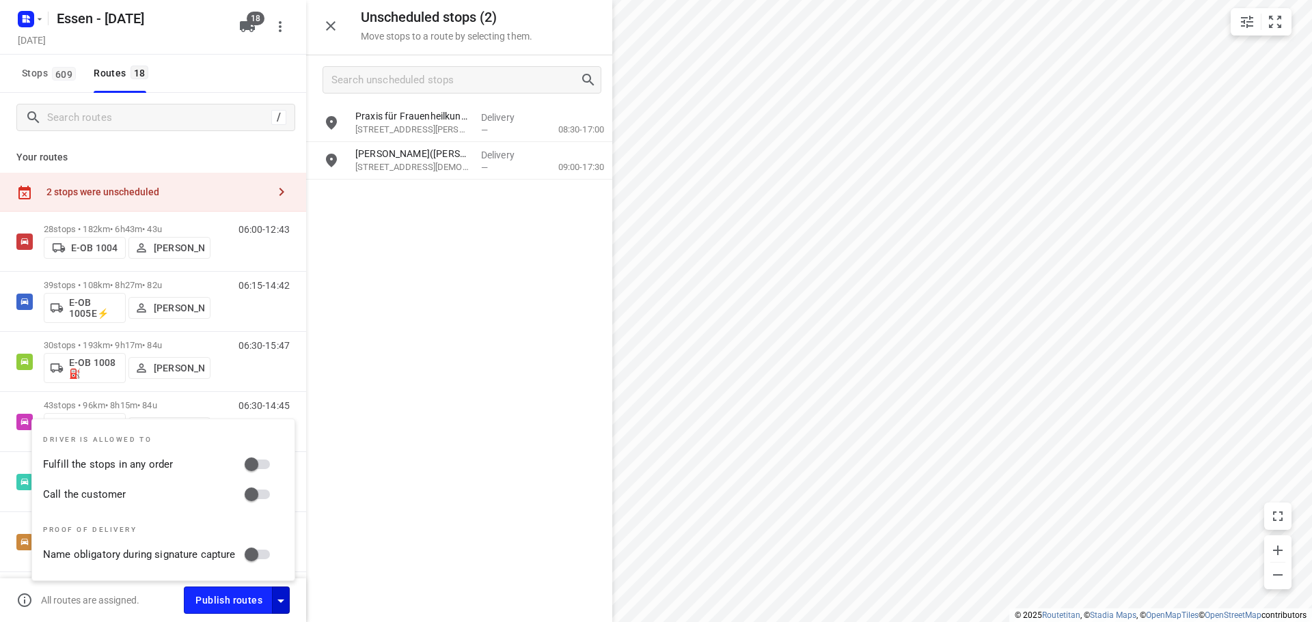
click at [248, 463] on input "Fulfill the stops in any order" at bounding box center [251, 465] width 78 height 26
checkbox input "true"
click at [251, 491] on input "Call the customer" at bounding box center [251, 495] width 78 height 26
checkbox input "true"
click at [342, 486] on div "Praxis für Frauenheilkunde und Geburtshilfe(Dilek Kayan Cetin) An d. Mühle 2, D…" at bounding box center [459, 363] width 306 height 516
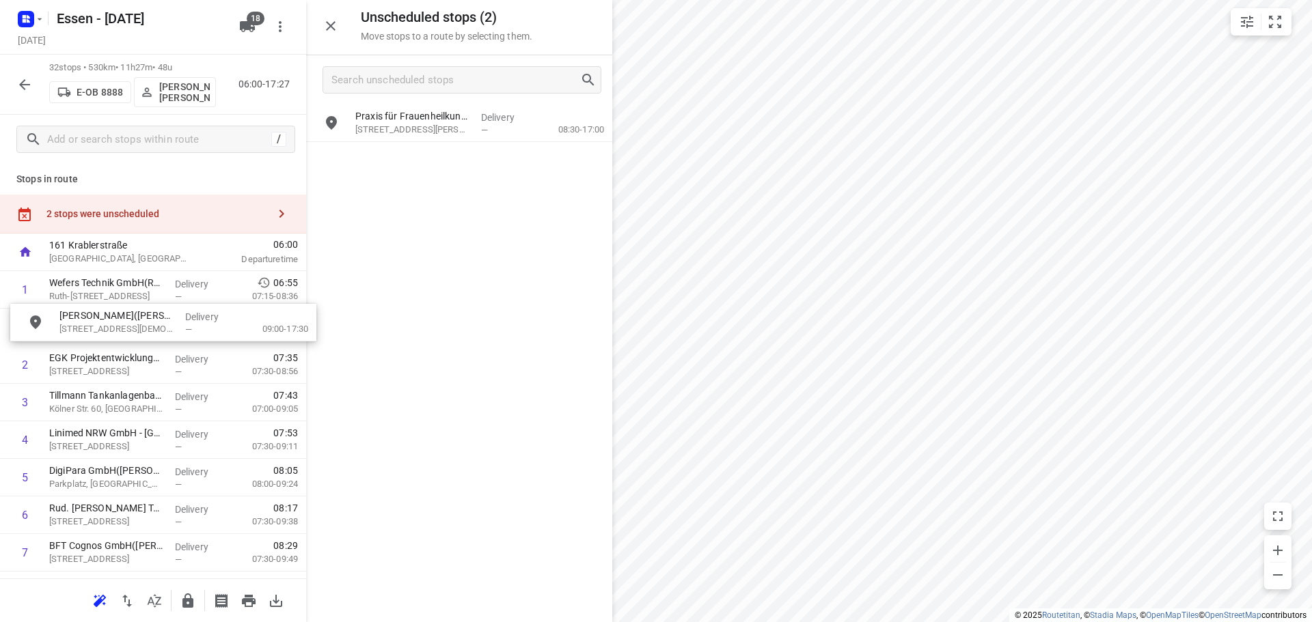
drag, startPoint x: 413, startPoint y: 161, endPoint x: 113, endPoint y: 323, distance: 340.2
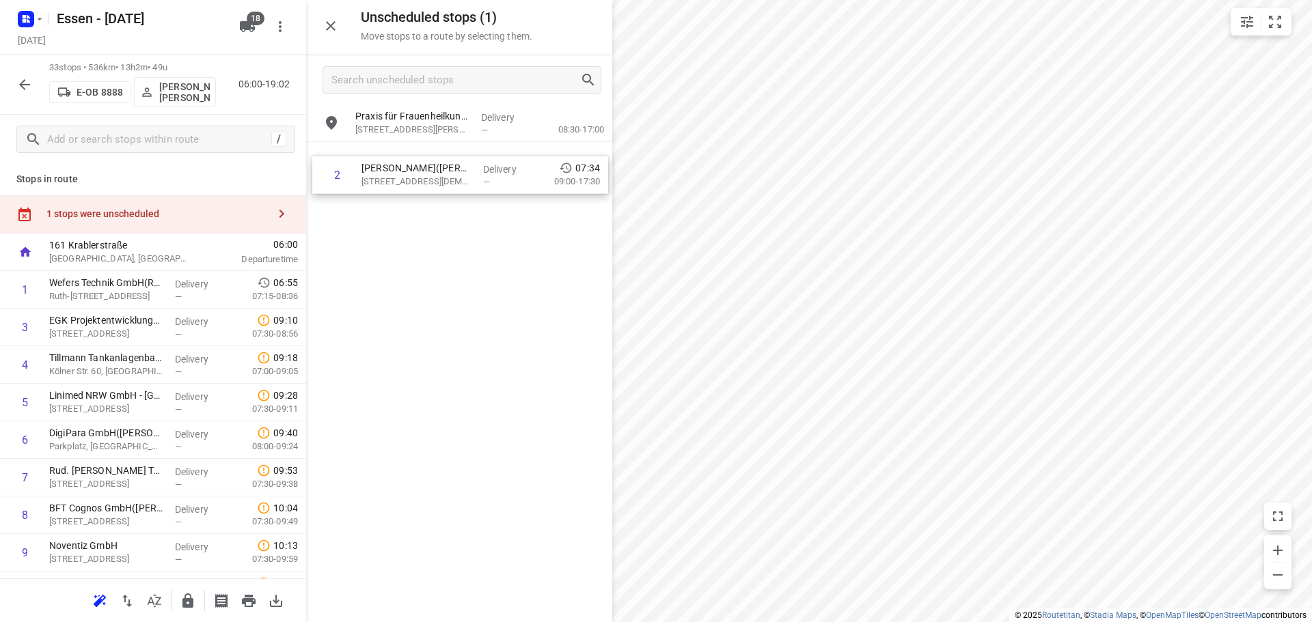
drag, startPoint x: 122, startPoint y: 336, endPoint x: 438, endPoint y: 181, distance: 352.2
click at [306, 181] on div "Unscheduled stops ( 1 ) Move stops to a route by selecting them. Praxis für Fra…" at bounding box center [153, 311] width 306 height 622
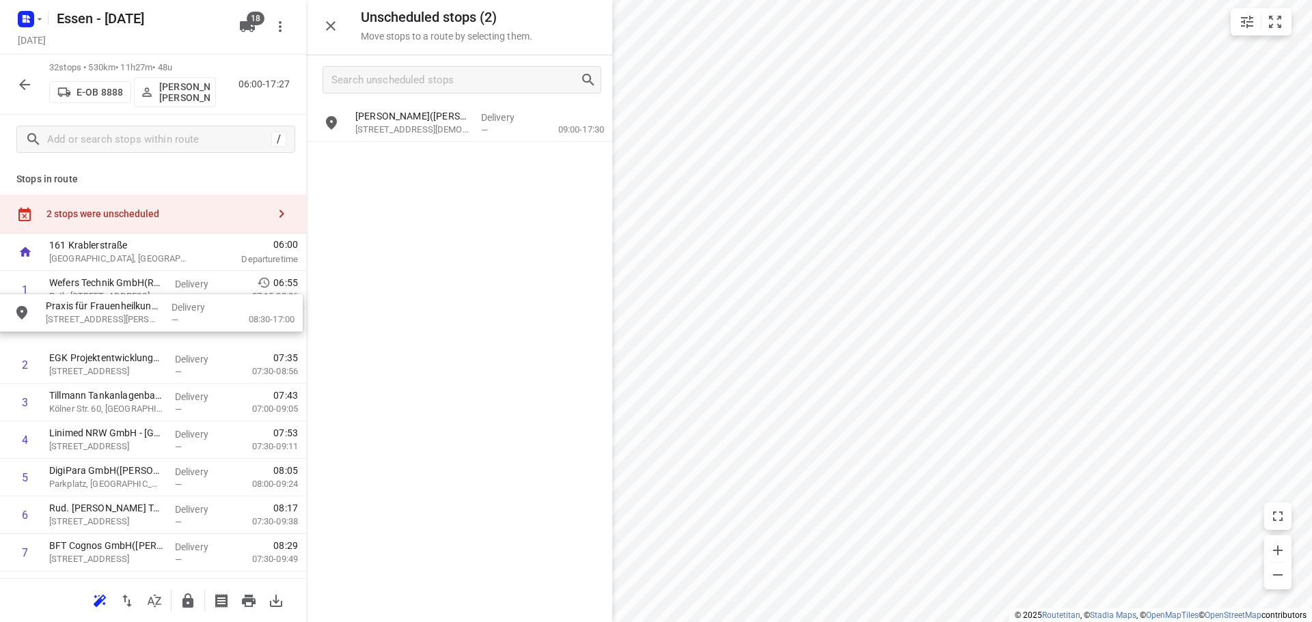
drag, startPoint x: 447, startPoint y: 167, endPoint x: 124, endPoint y: 332, distance: 362.3
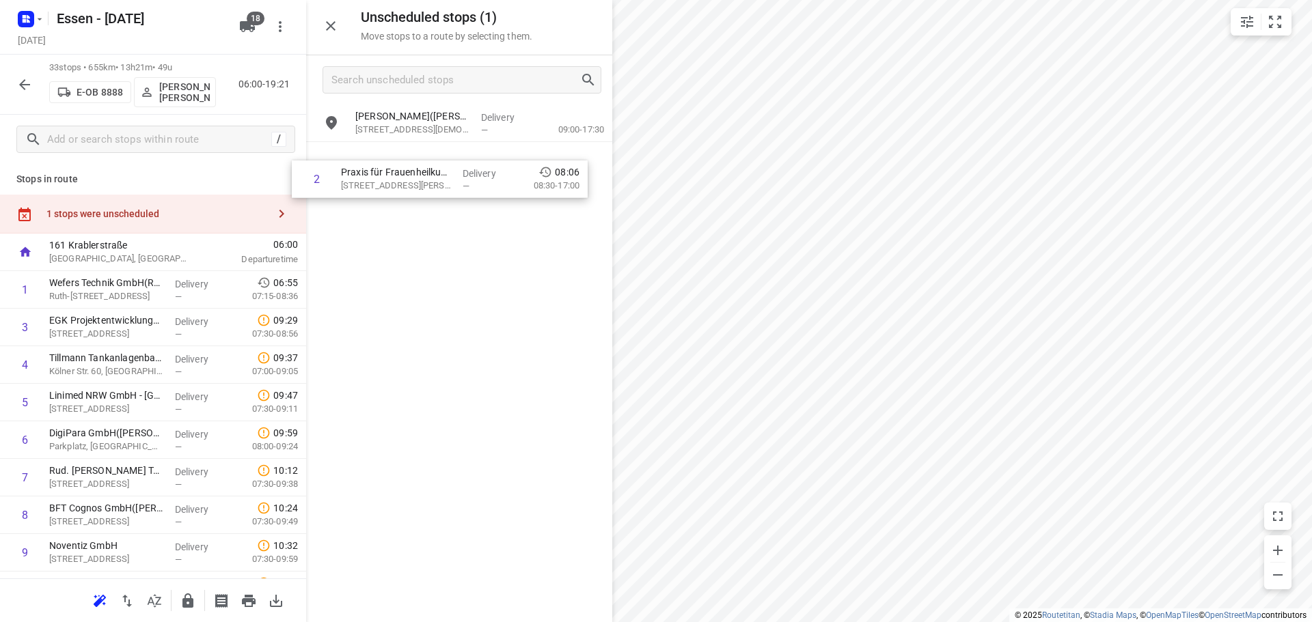
drag, startPoint x: 123, startPoint y: 329, endPoint x: 443, endPoint y: 158, distance: 362.4
click at [306, 158] on div "Unscheduled stops ( 1 ) Move stops to a route by selecting them. Pkathi Althaus…" at bounding box center [153, 311] width 306 height 622
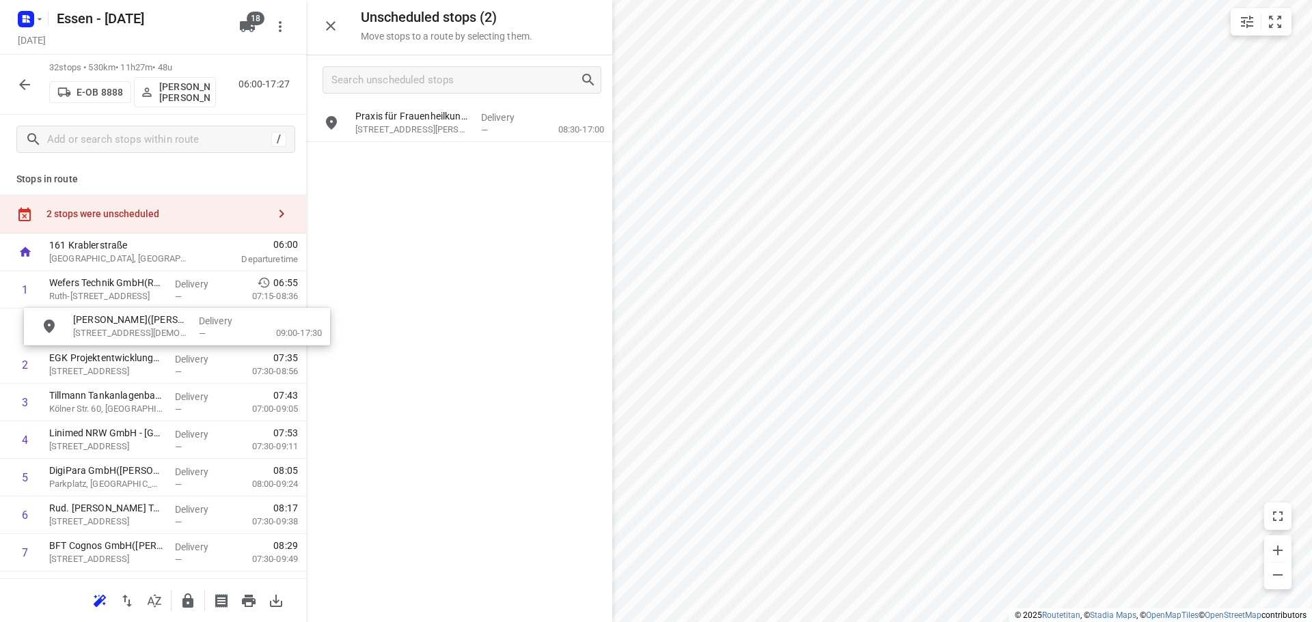
drag, startPoint x: 428, startPoint y: 169, endPoint x: 118, endPoint y: 339, distance: 352.8
click at [777, 622] on html "i © 2025 Routetitan , © Stadia Maps , © OpenMapTiles © OpenStreetMap contributo…" at bounding box center [656, 311] width 1312 height 622
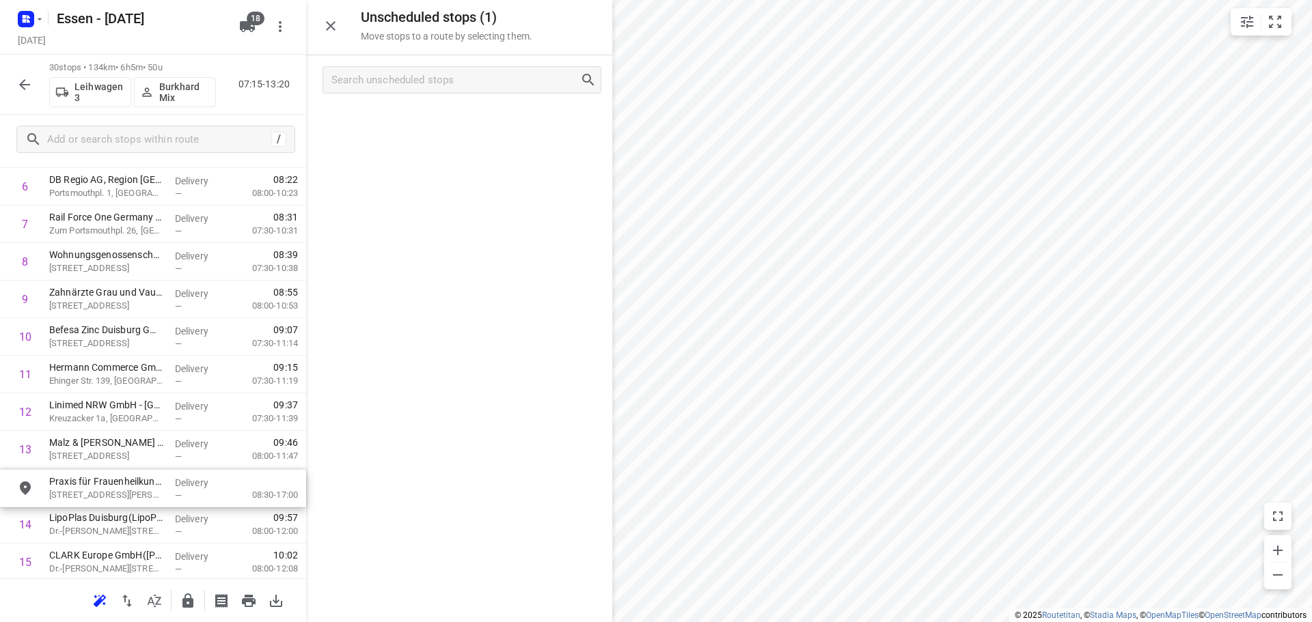
scroll to position [294, 0]
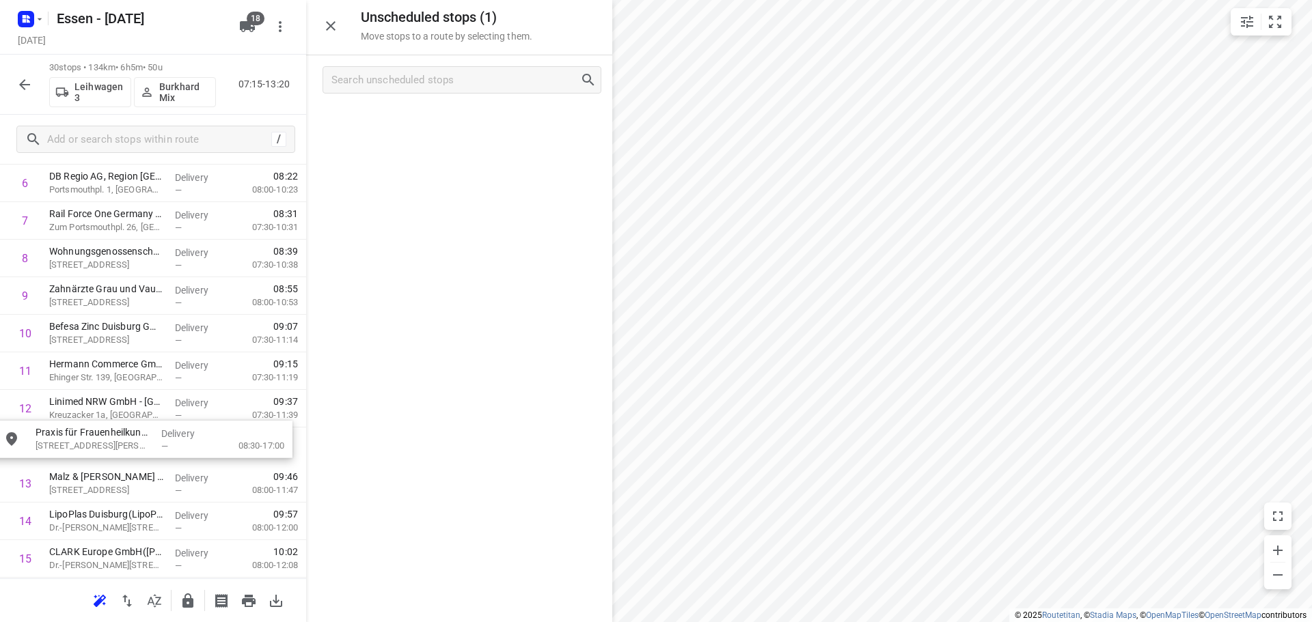
drag, startPoint x: 446, startPoint y: 126, endPoint x: 112, endPoint y: 448, distance: 463.8
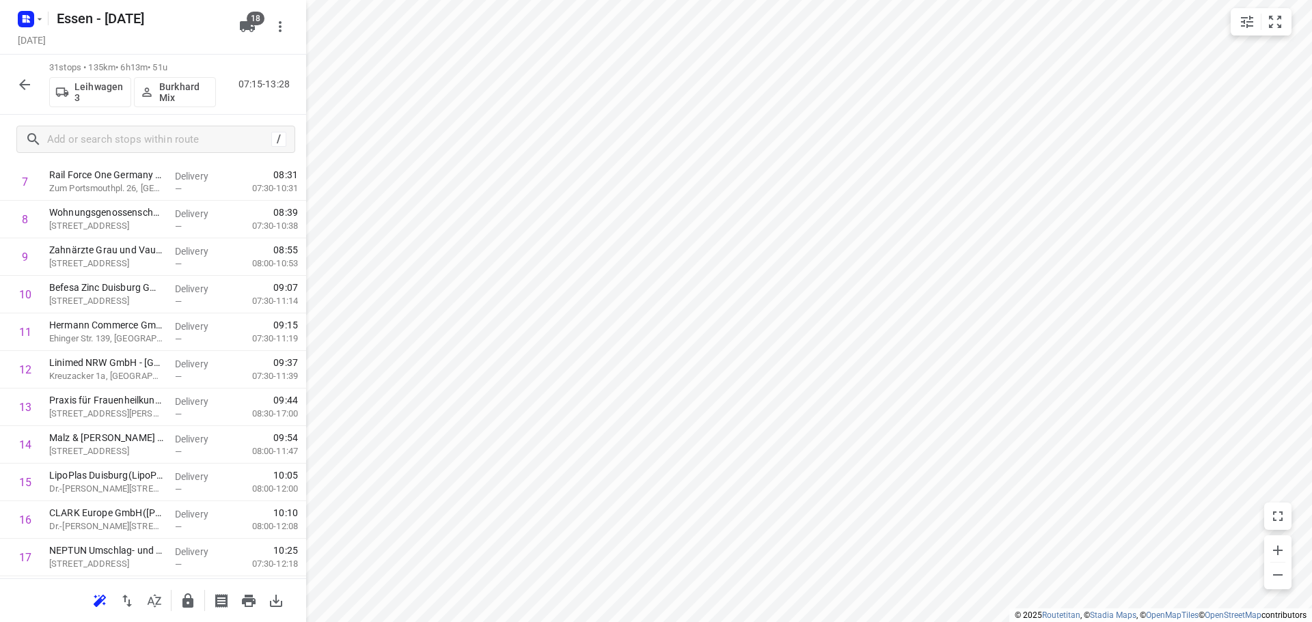
click at [29, 79] on icon "button" at bounding box center [24, 85] width 16 height 16
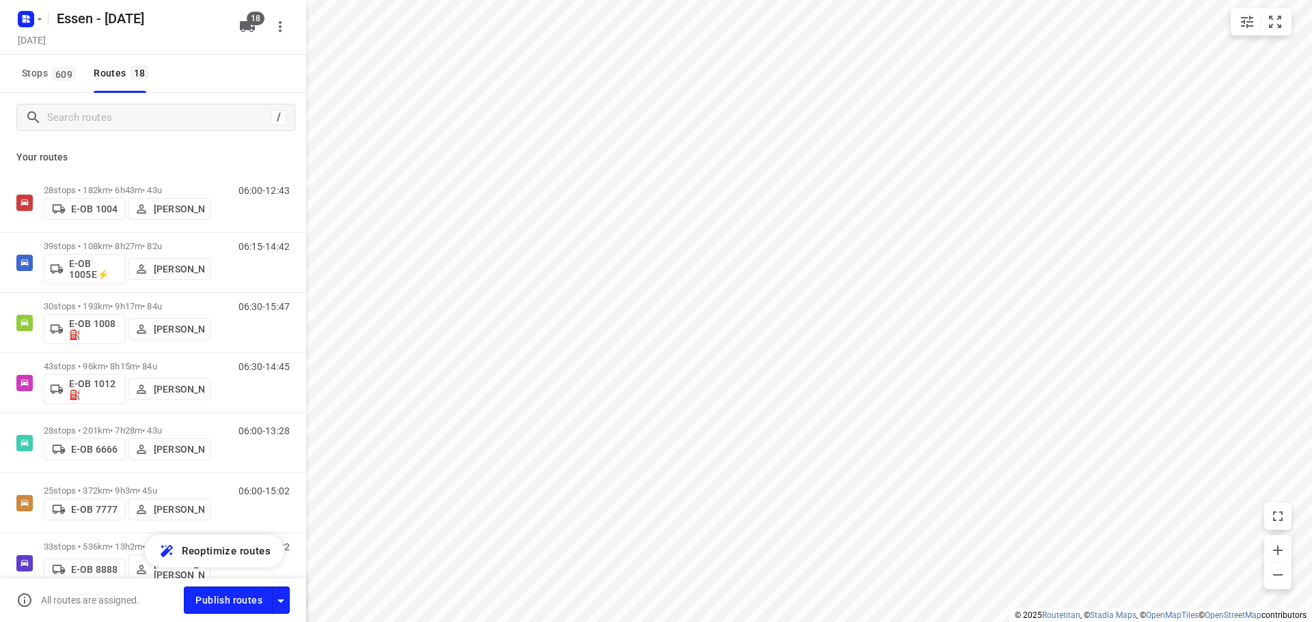
click at [758, 0] on html "i © 2025 Routetitan , © Stadia Maps , © OpenMapTiles © OpenStreetMap contributo…" at bounding box center [656, 311] width 1312 height 622
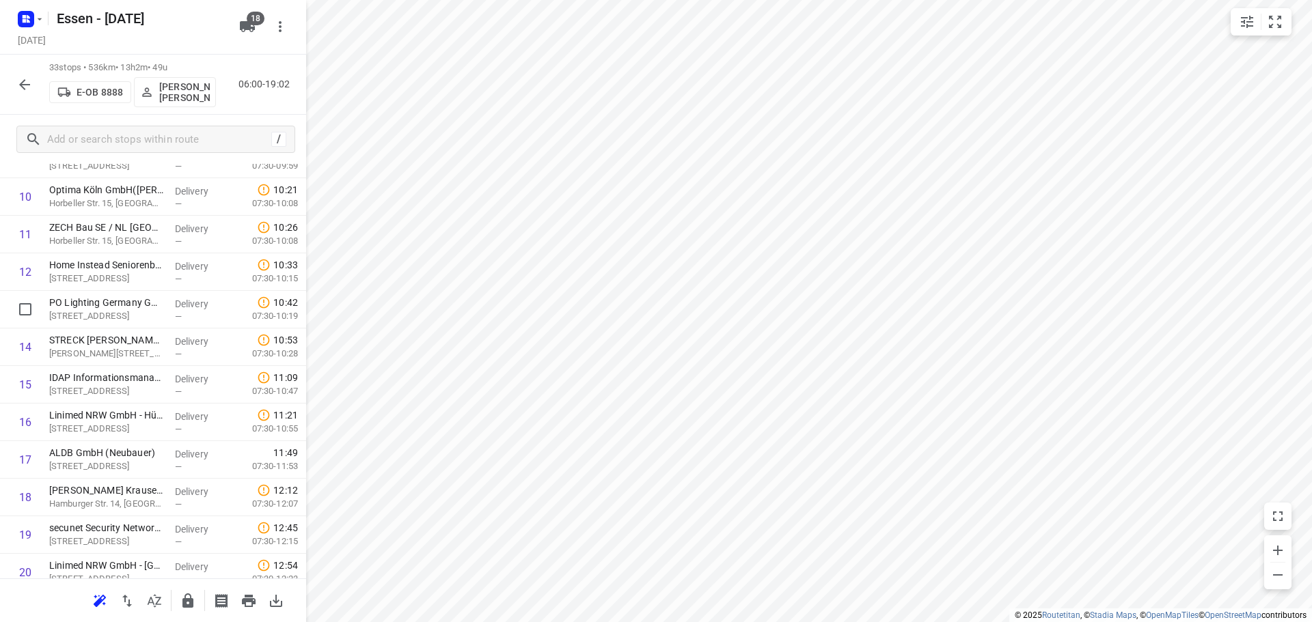
scroll to position [453, 0]
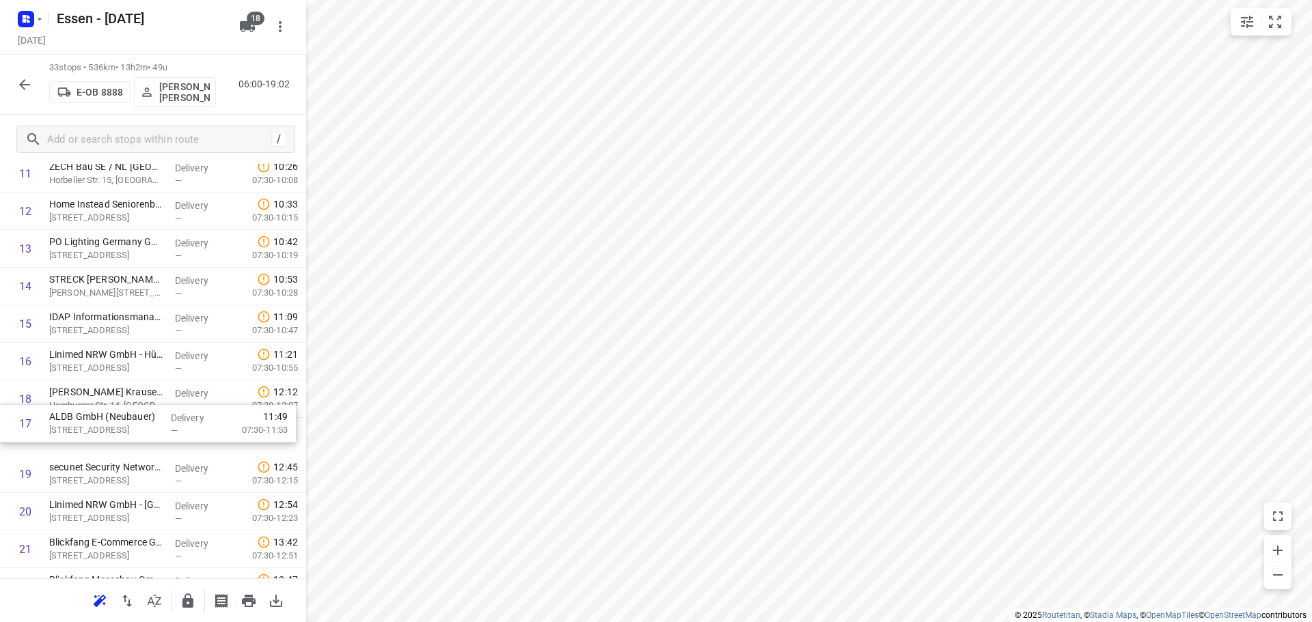
drag, startPoint x: 172, startPoint y: 406, endPoint x: 174, endPoint y: 436, distance: 29.4
click at [174, 436] on div "1 Wefers Technik GmbH(Rud. Otto Meyer) Ruth-Hallensleben-Straße 3, Köln Deliver…" at bounding box center [153, 399] width 306 height 1240
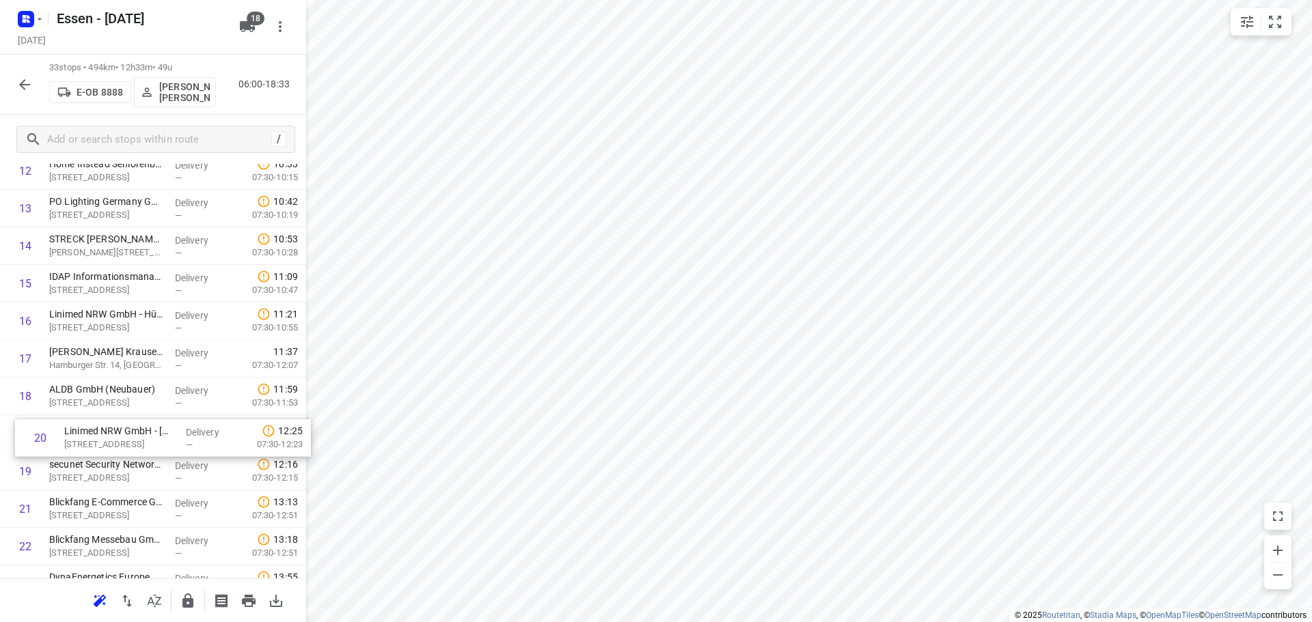
drag, startPoint x: 105, startPoint y: 514, endPoint x: 117, endPoint y: 434, distance: 81.0
click at [117, 434] on div "1 Wefers Technik GmbH(Rud. Otto Meyer) Ruth-Hallensleben-Straße 3, Köln Deliver…" at bounding box center [153, 359] width 306 height 1240
drag, startPoint x: 117, startPoint y: 434, endPoint x: 108, endPoint y: 465, distance: 32.2
click at [108, 465] on div "1 Wefers Technik GmbH(Rud. Otto Meyer) Ruth-Hallensleben-Straße 3, Köln Deliver…" at bounding box center [153, 359] width 306 height 1240
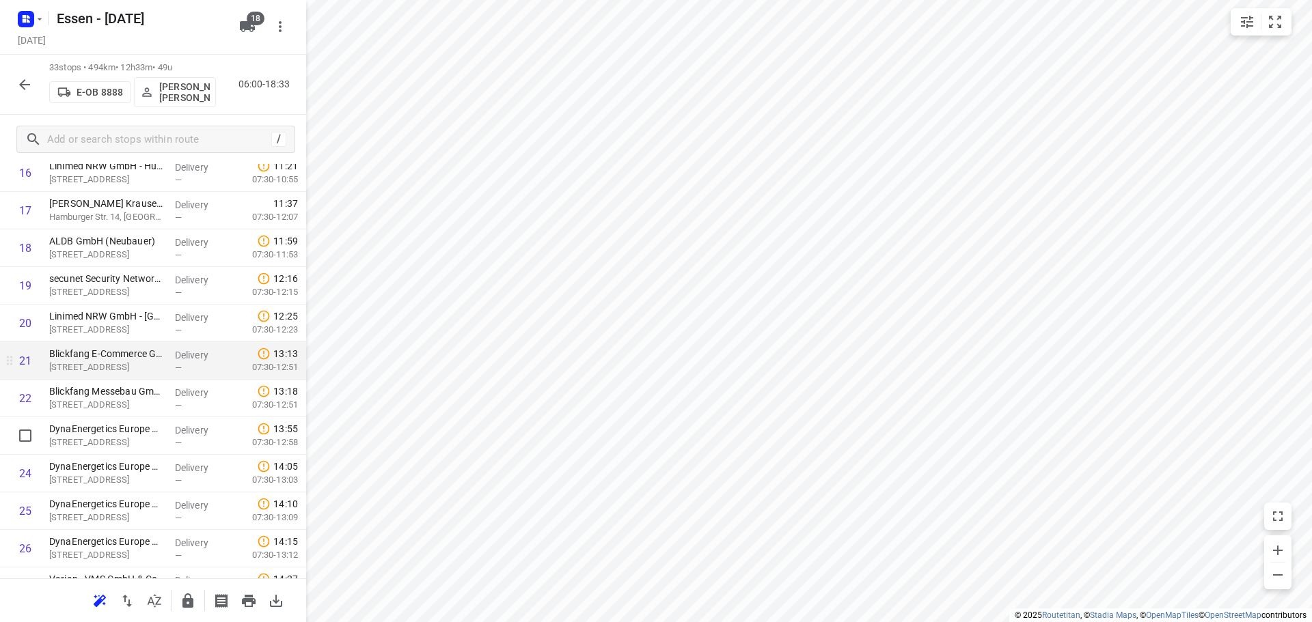
scroll to position [698, 0]
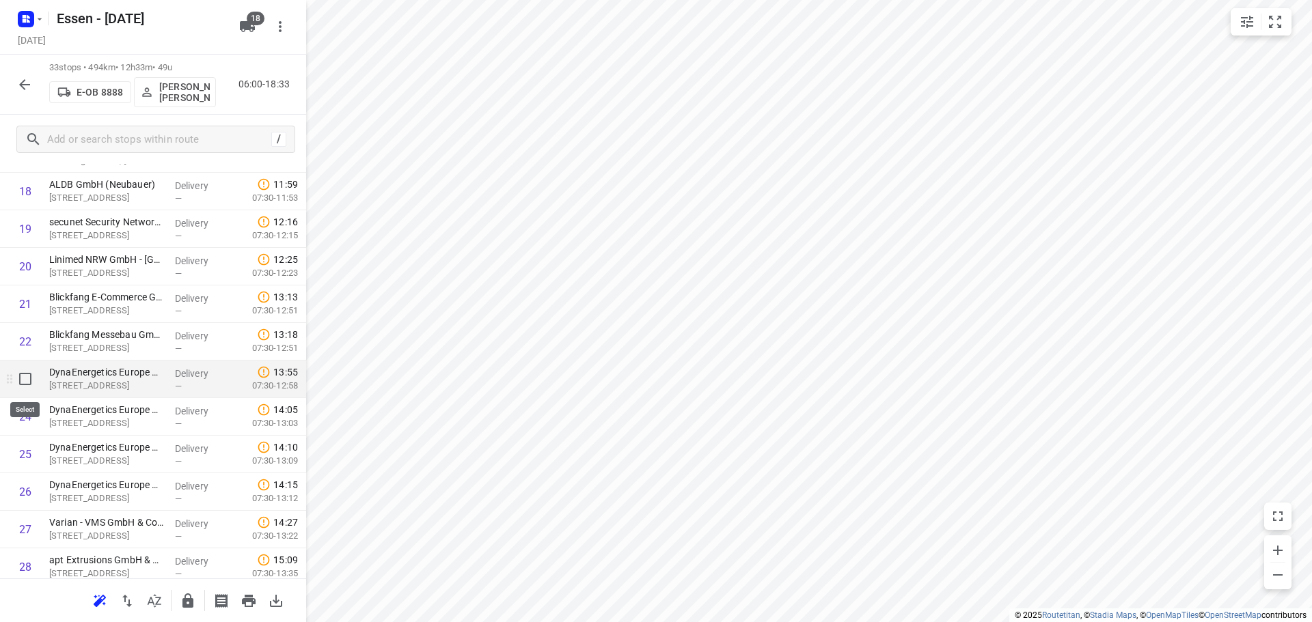
click at [20, 382] on input "checkbox" at bounding box center [25, 378] width 27 height 27
checkbox input "true"
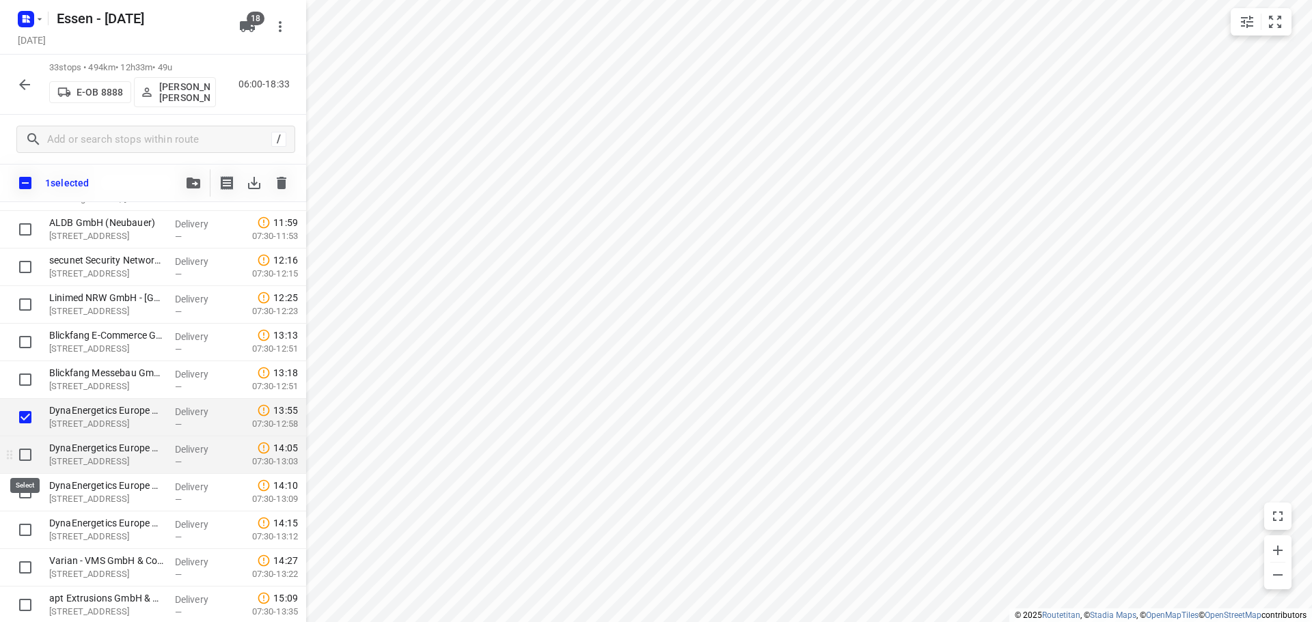
click at [26, 456] on input "checkbox" at bounding box center [25, 454] width 27 height 27
checkbox input "true"
click at [22, 494] on input "checkbox" at bounding box center [25, 492] width 27 height 27
checkbox input "true"
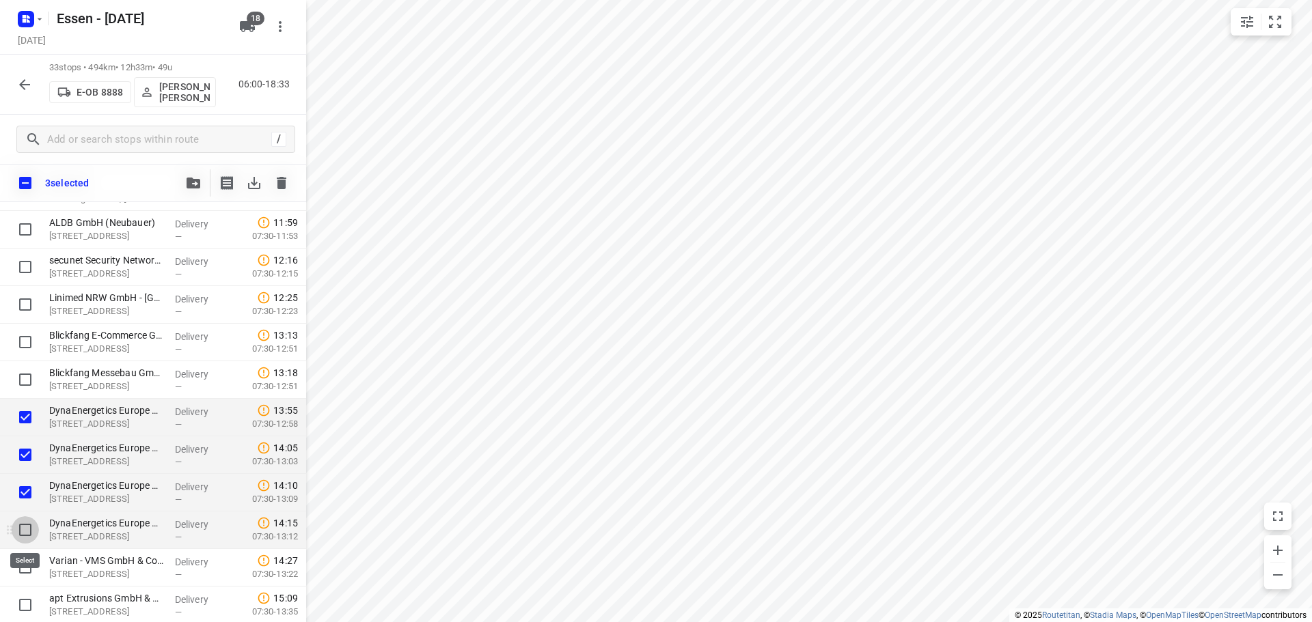
click at [20, 533] on input "checkbox" at bounding box center [25, 529] width 27 height 27
checkbox input "true"
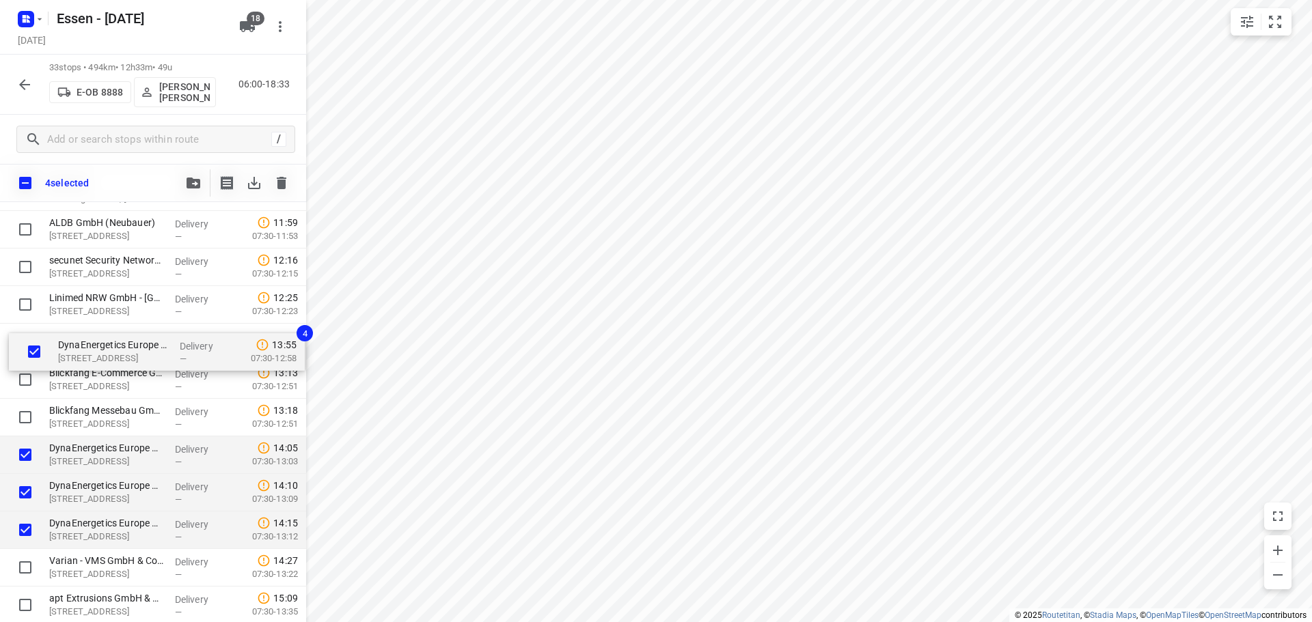
drag, startPoint x: 60, startPoint y: 429, endPoint x: 69, endPoint y: 358, distance: 71.6
click at [69, 358] on div "Wefers Technik GmbH(Rud. Otto Meyer) Ruth-Hallensleben-Straße 3, Köln Delivery …" at bounding box center [153, 192] width 306 height 1240
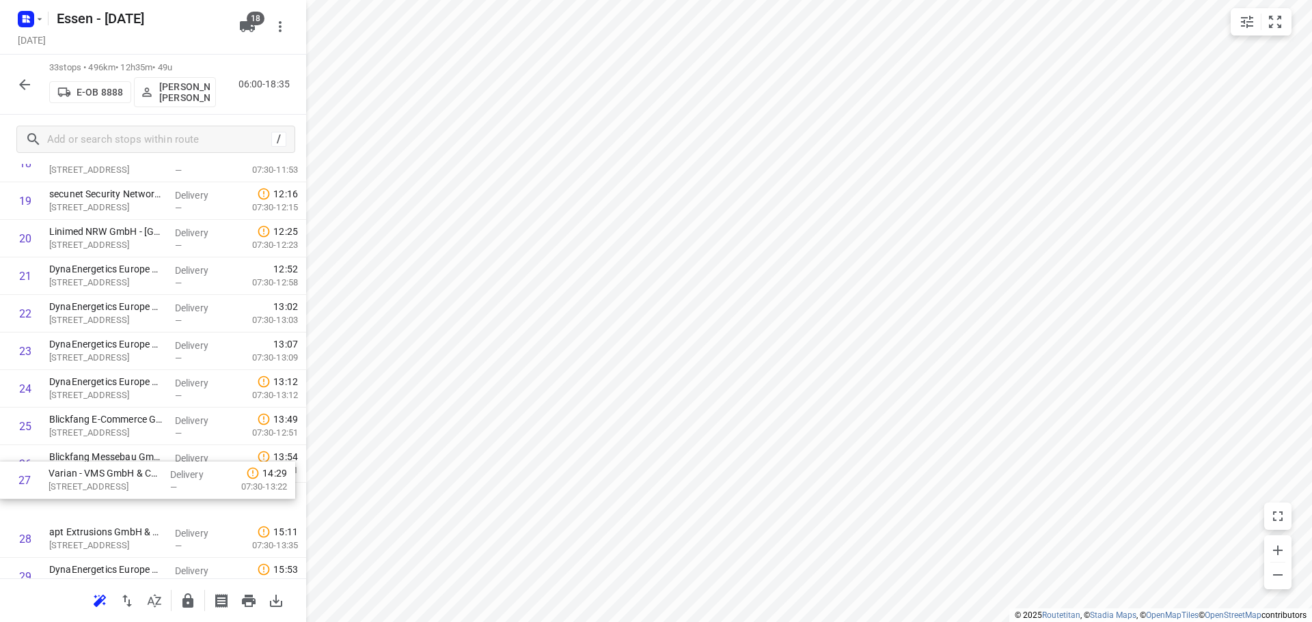
scroll to position [735, 0]
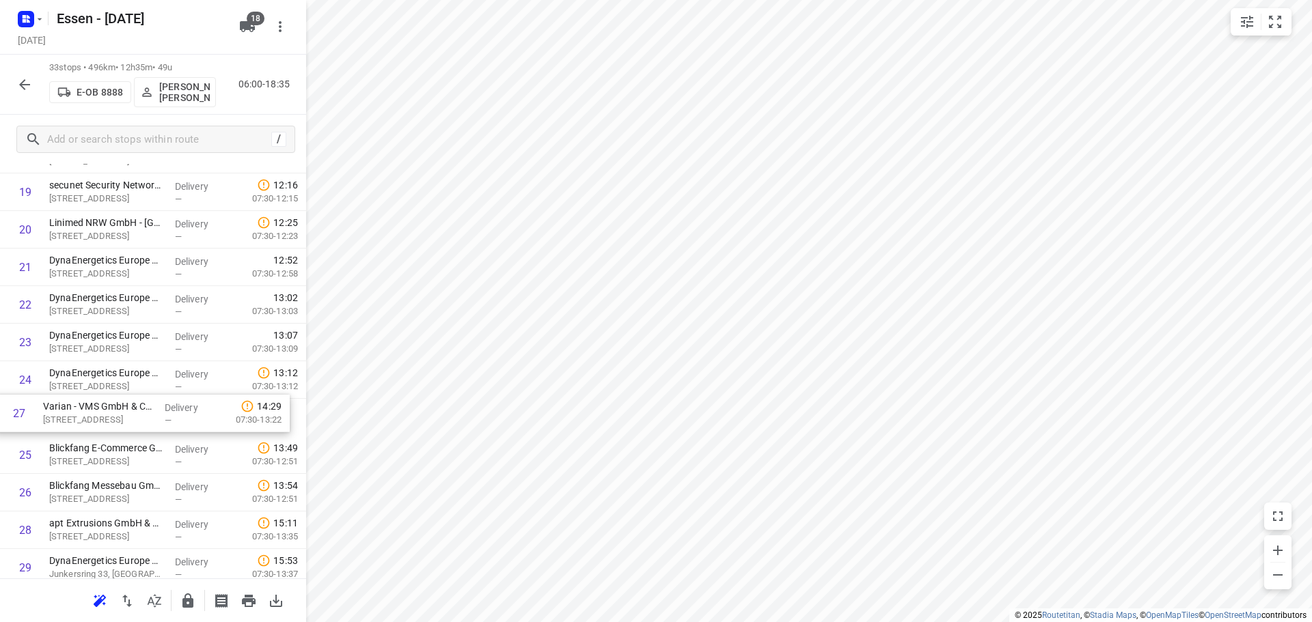
drag, startPoint x: 115, startPoint y: 495, endPoint x: 109, endPoint y: 402, distance: 92.4
click at [109, 402] on div "1 Wefers Technik GmbH(Rud. Otto Meyer) Ruth-Hallensleben-Straße 3, Köln Deliver…" at bounding box center [153, 117] width 306 height 1240
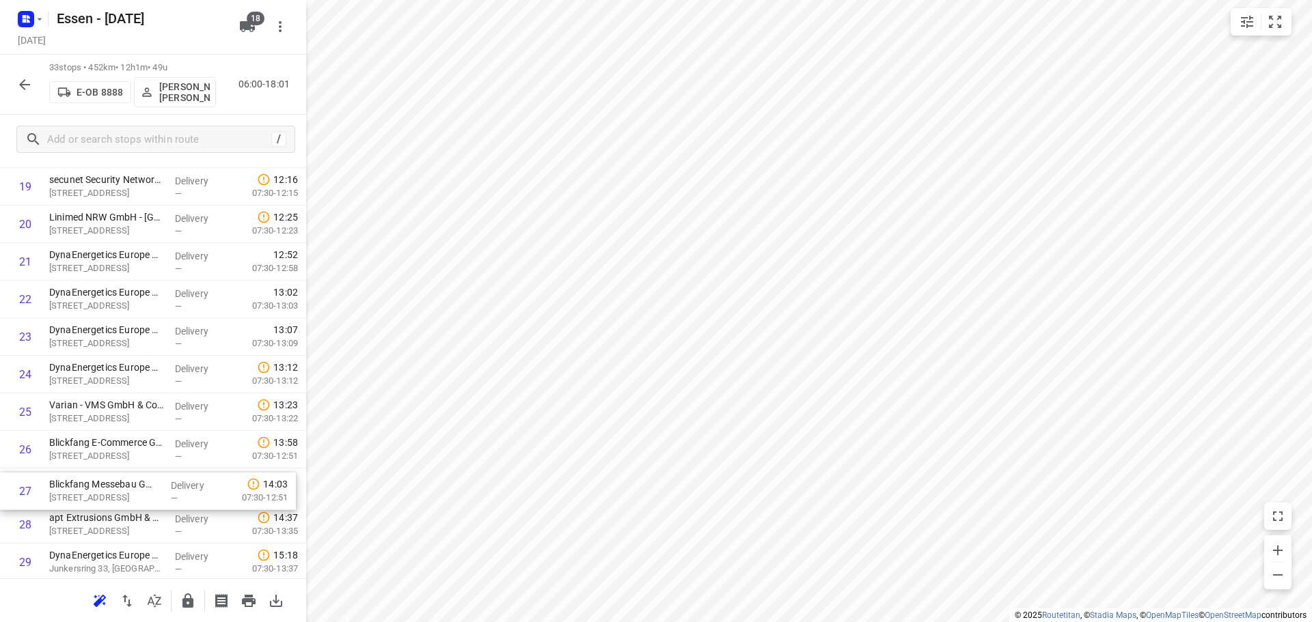
scroll to position [746, 0]
drag, startPoint x: 120, startPoint y: 501, endPoint x: 122, endPoint y: 493, distance: 8.6
click at [122, 493] on div "1 Wefers Technik GmbH(Rud. Otto Meyer) Ruth-Hallensleben-Straße 3, Köln Deliver…" at bounding box center [153, 107] width 306 height 1240
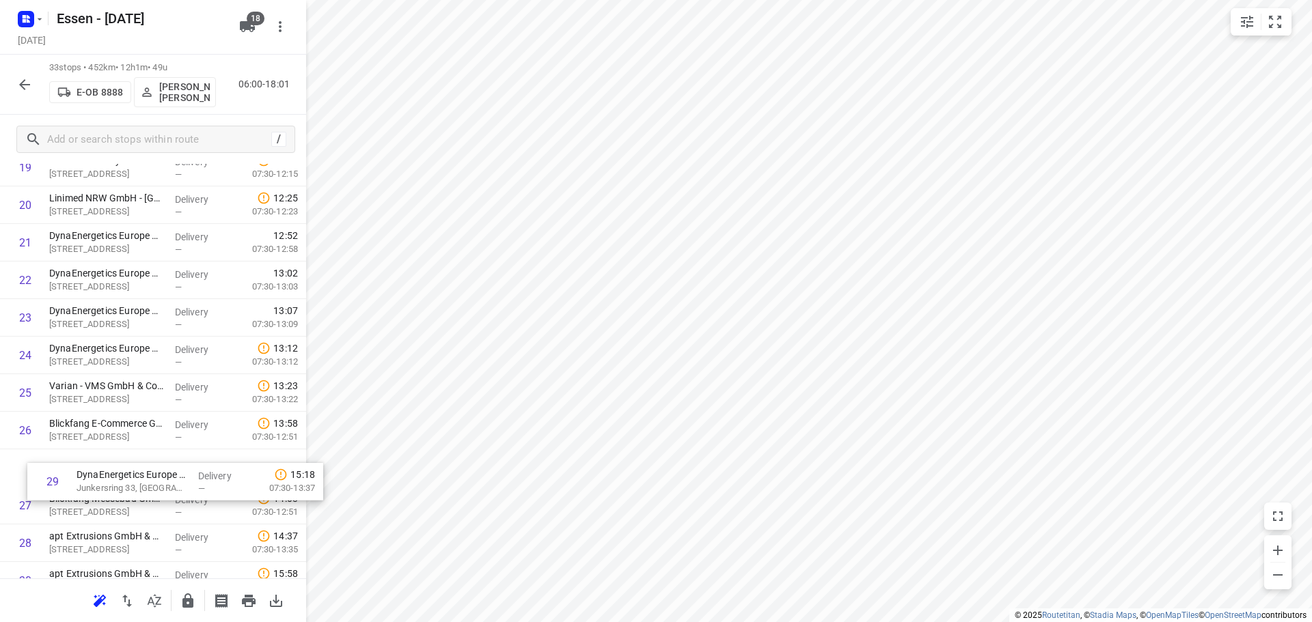
scroll to position [762, 0]
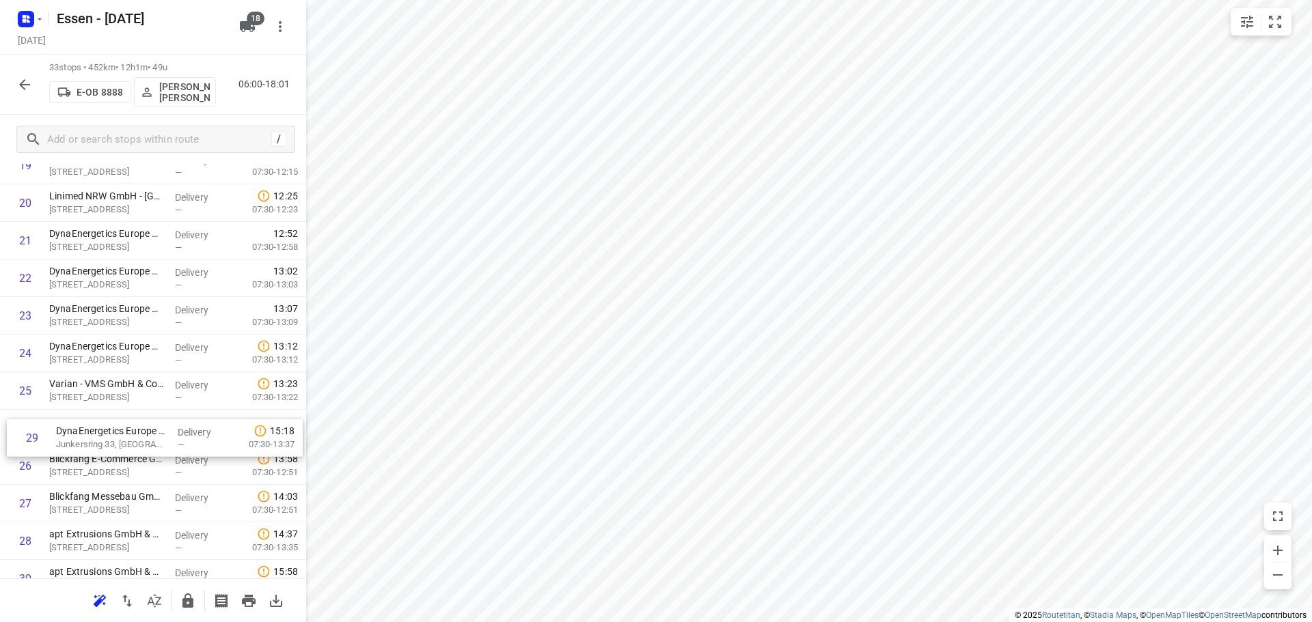
drag, startPoint x: 101, startPoint y: 557, endPoint x: 102, endPoint y: 428, distance: 129.1
click at [102, 428] on div "1 Wefers Technik GmbH(Rud. Otto Meyer) Ruth-Hallensleben-Straße 3, Köln Deliver…" at bounding box center [153, 91] width 306 height 1240
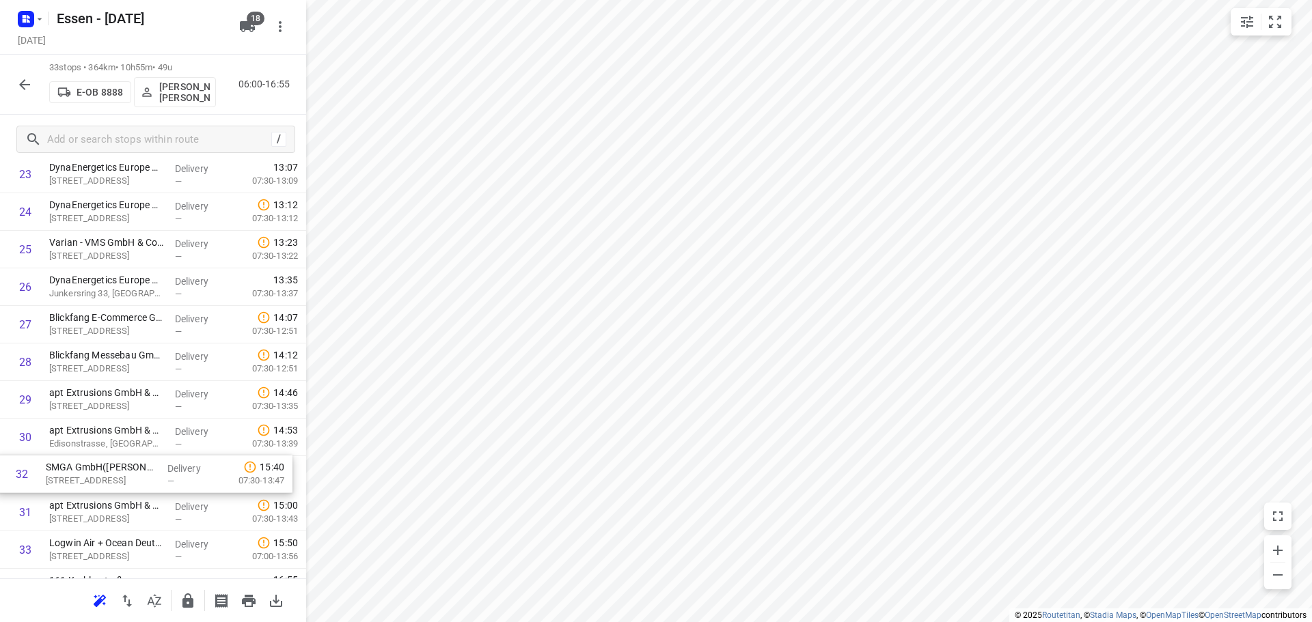
scroll to position [905, 0]
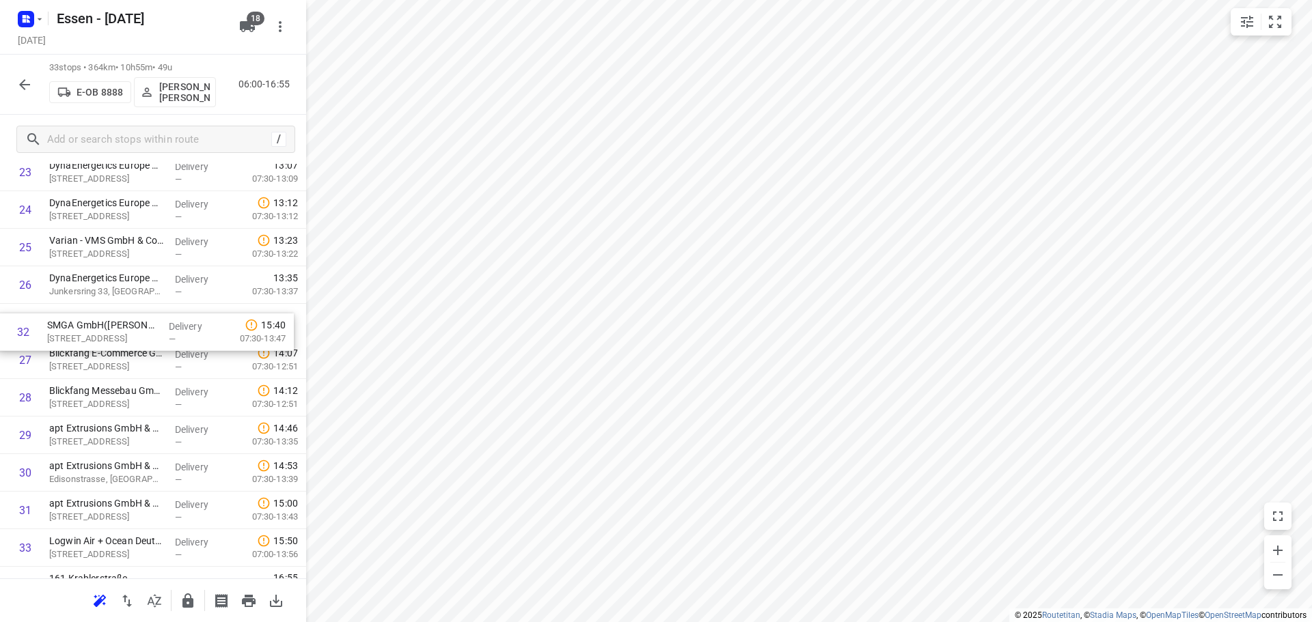
drag, startPoint x: 134, startPoint y: 512, endPoint x: 130, endPoint y: 324, distance: 188.6
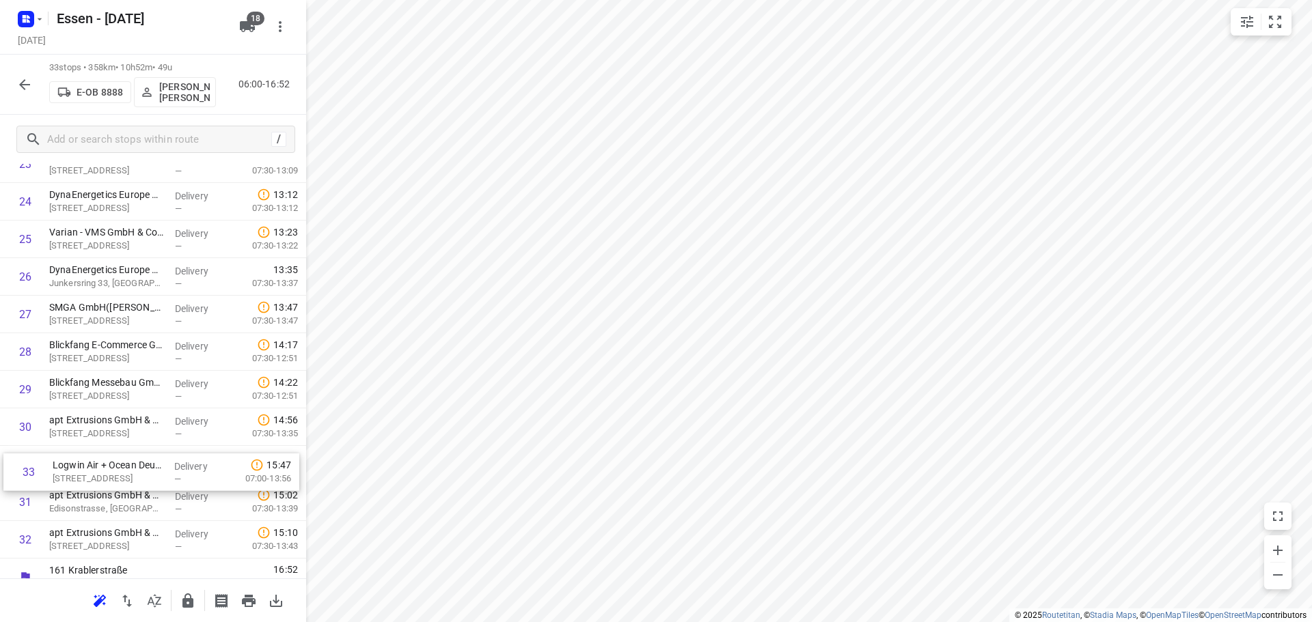
scroll to position [914, 0]
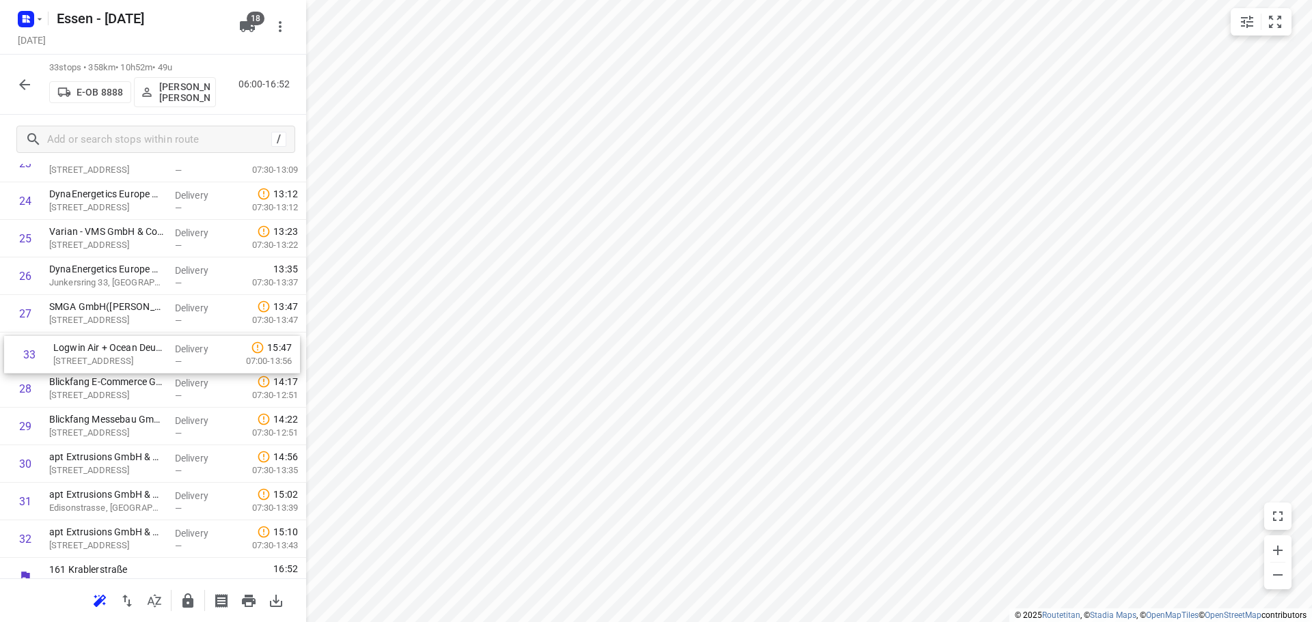
drag, startPoint x: 120, startPoint y: 558, endPoint x: 124, endPoint y: 359, distance: 199.5
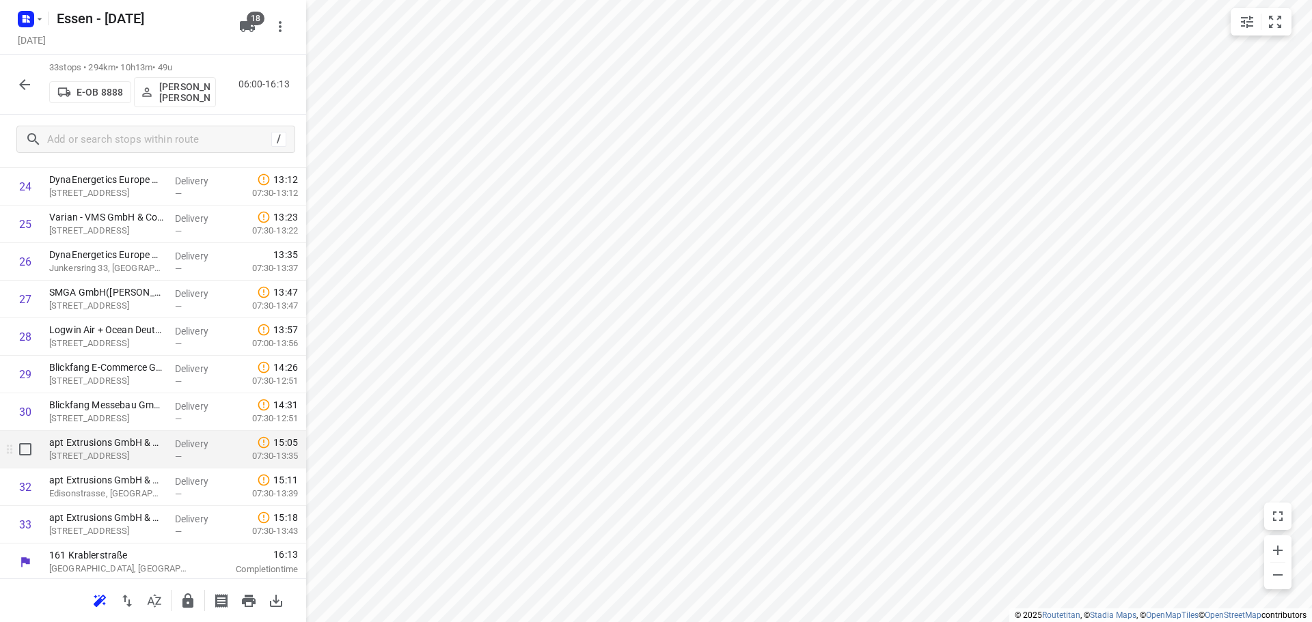
scroll to position [931, 0]
click at [20, 447] on input "checkbox" at bounding box center [25, 446] width 27 height 27
checkbox input "true"
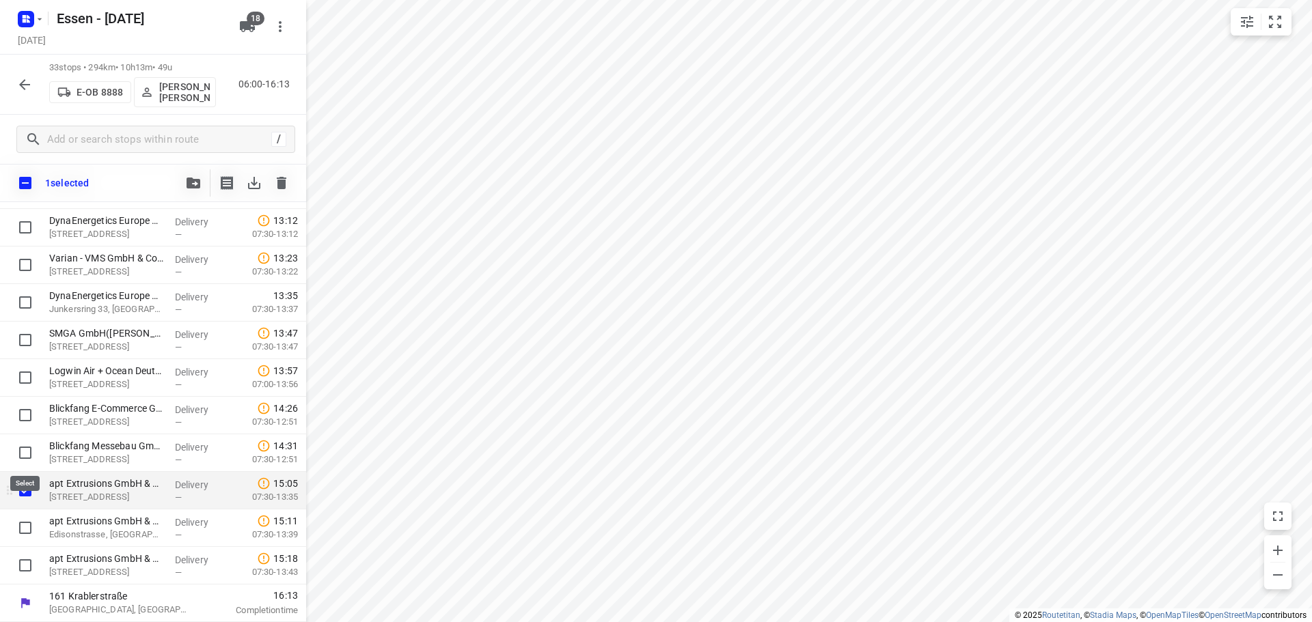
scroll to position [926, 0]
click at [21, 526] on input "checkbox" at bounding box center [25, 527] width 27 height 27
checkbox input "true"
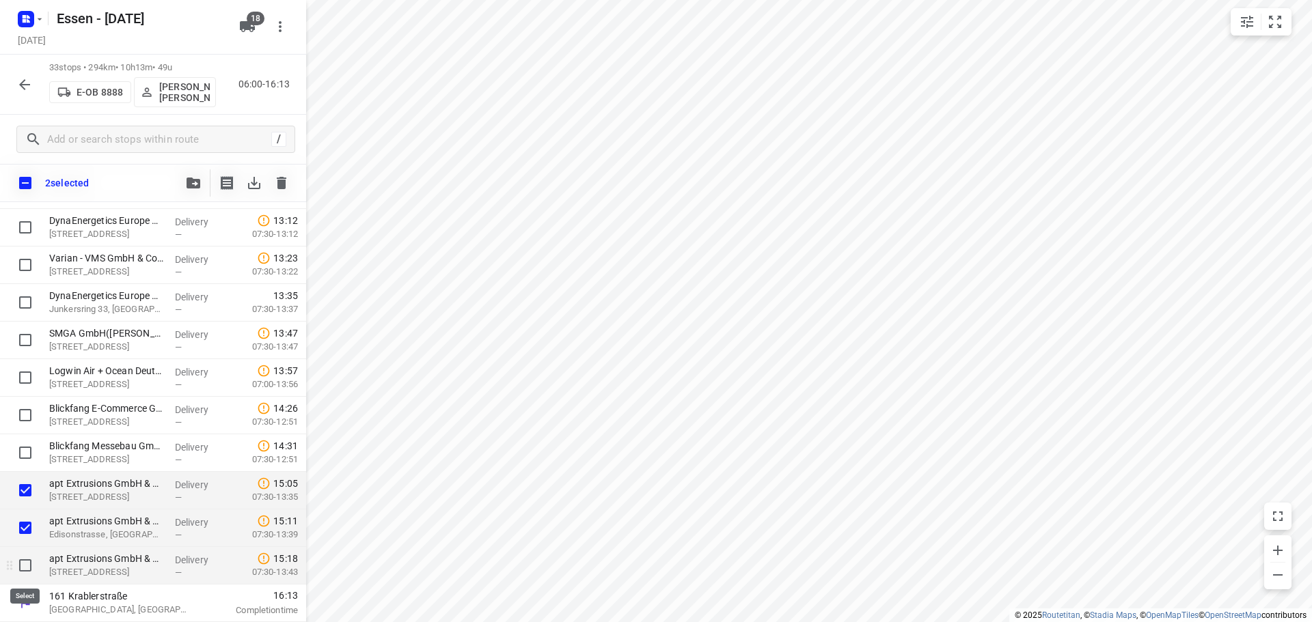
click at [26, 558] on input "checkbox" at bounding box center [25, 565] width 27 height 27
checkbox input "true"
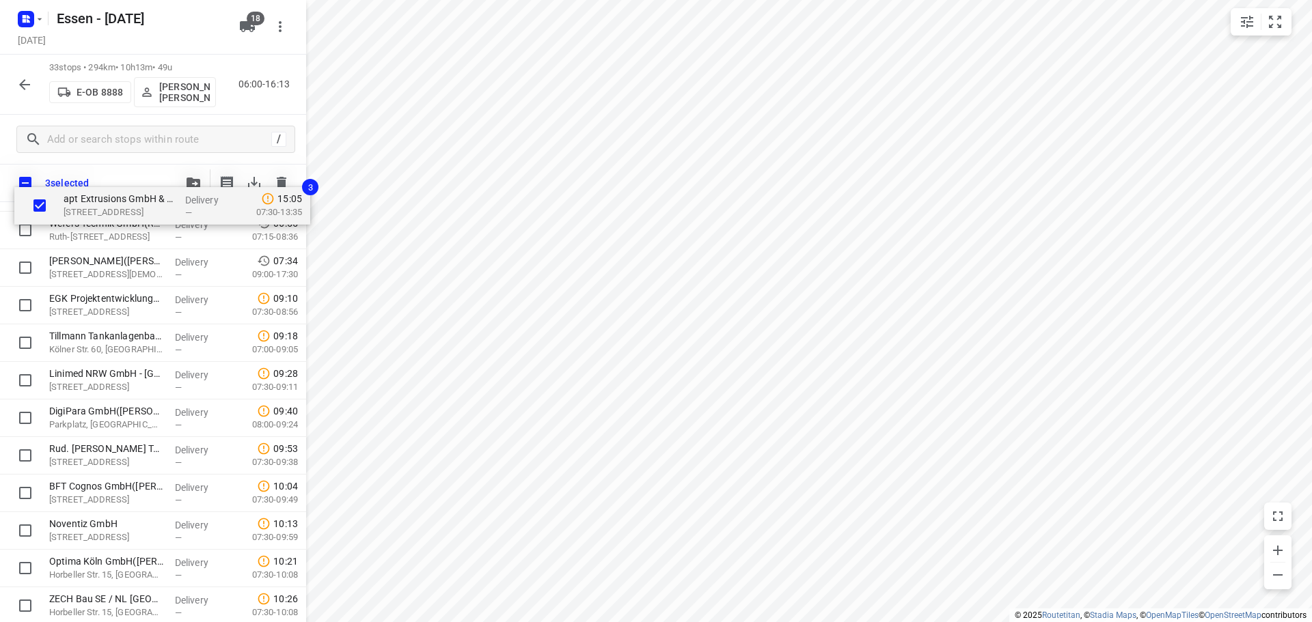
scroll to position [0, 0]
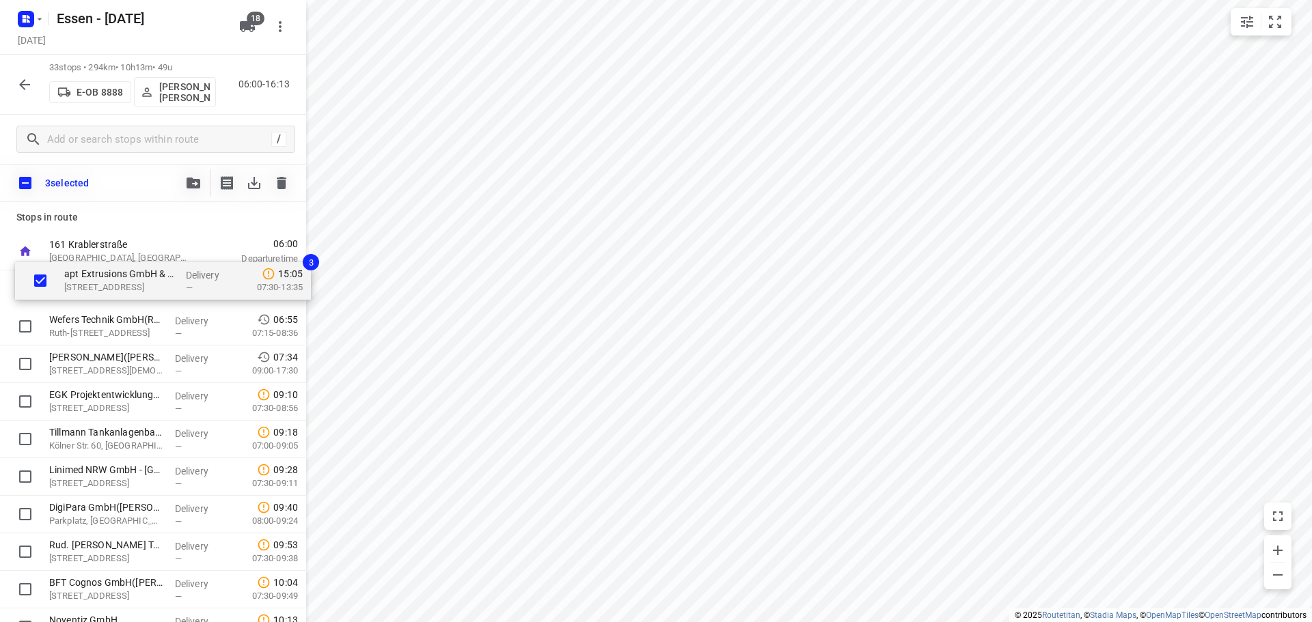
drag, startPoint x: 76, startPoint y: 495, endPoint x: 93, endPoint y: 277, distance: 218.6
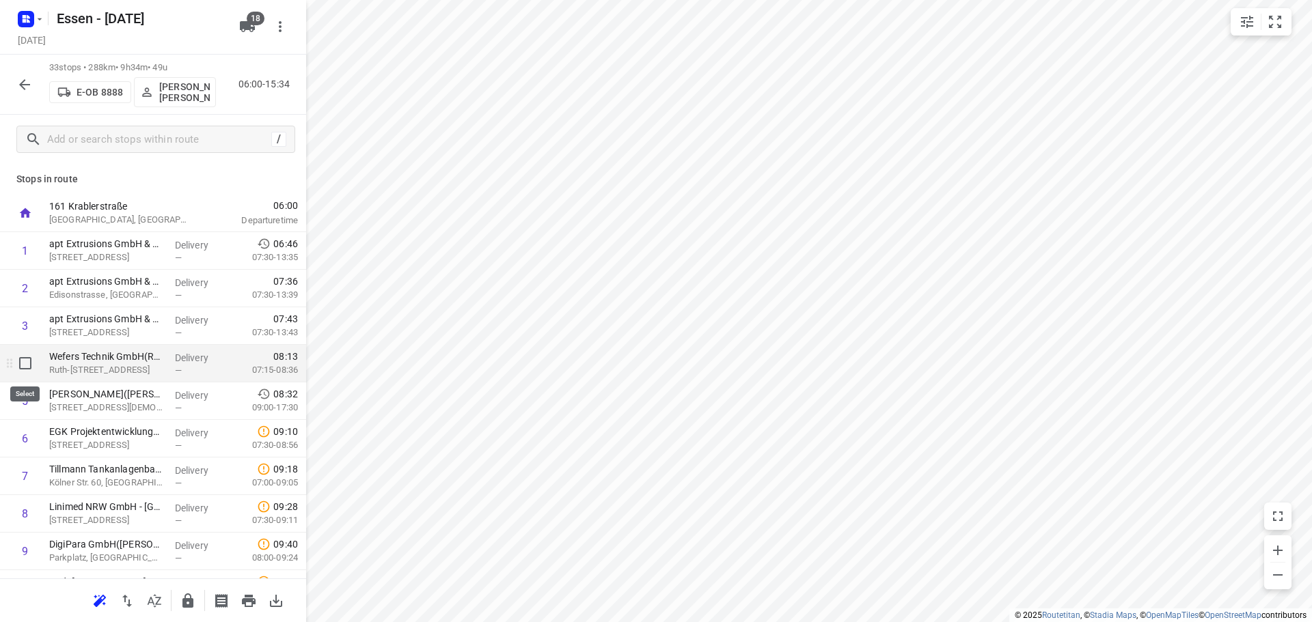
click at [22, 366] on input "checkbox" at bounding box center [25, 363] width 27 height 27
checkbox input "true"
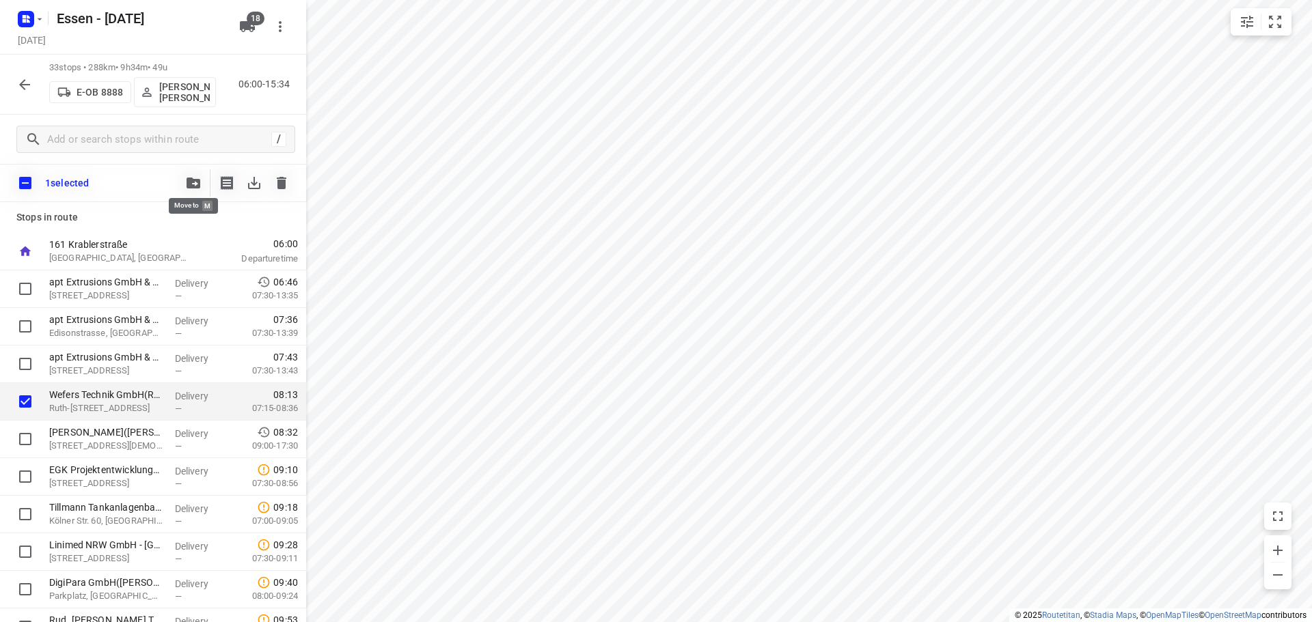
click at [189, 189] on button "button" at bounding box center [193, 182] width 27 height 27
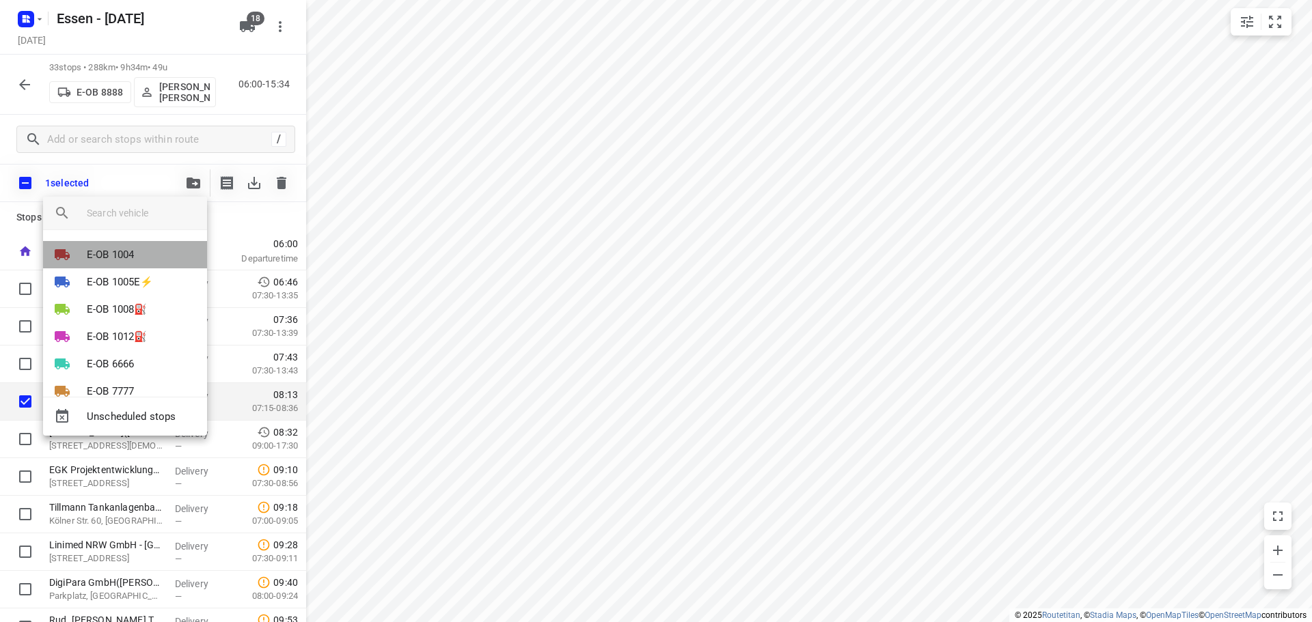
click at [125, 251] on p "E-OB 1004" at bounding box center [110, 255] width 47 height 16
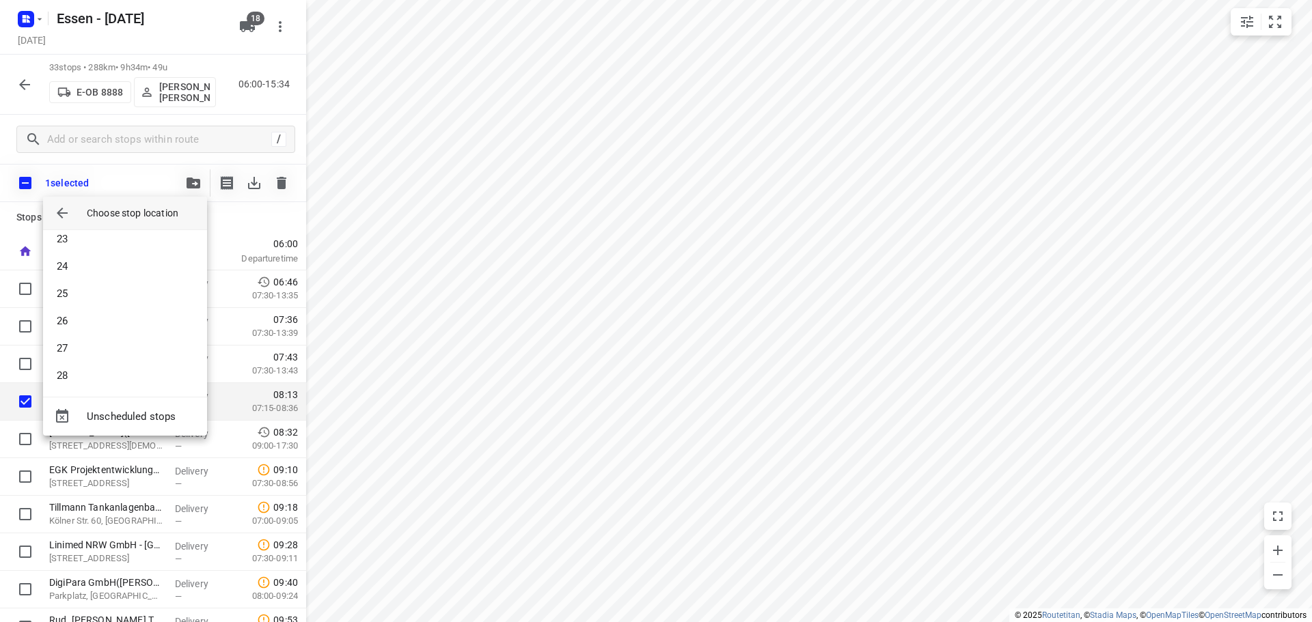
scroll to position [615, 0]
click at [96, 389] on div "1 2 3 4 5 6 7 8 9 10 11 12 13 14 15 16 17 18 19 20 21 22 23 24 25 26 27 28" at bounding box center [125, 313] width 164 height 167
click at [98, 377] on li "28" at bounding box center [125, 372] width 164 height 27
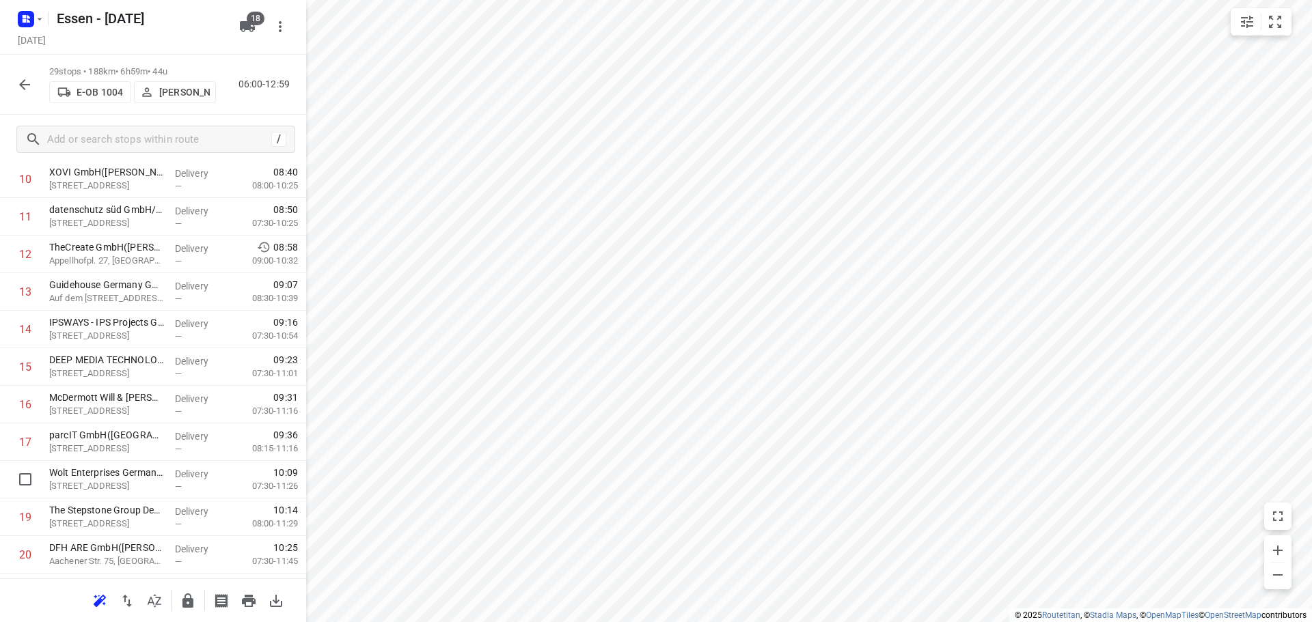
scroll to position [781, 0]
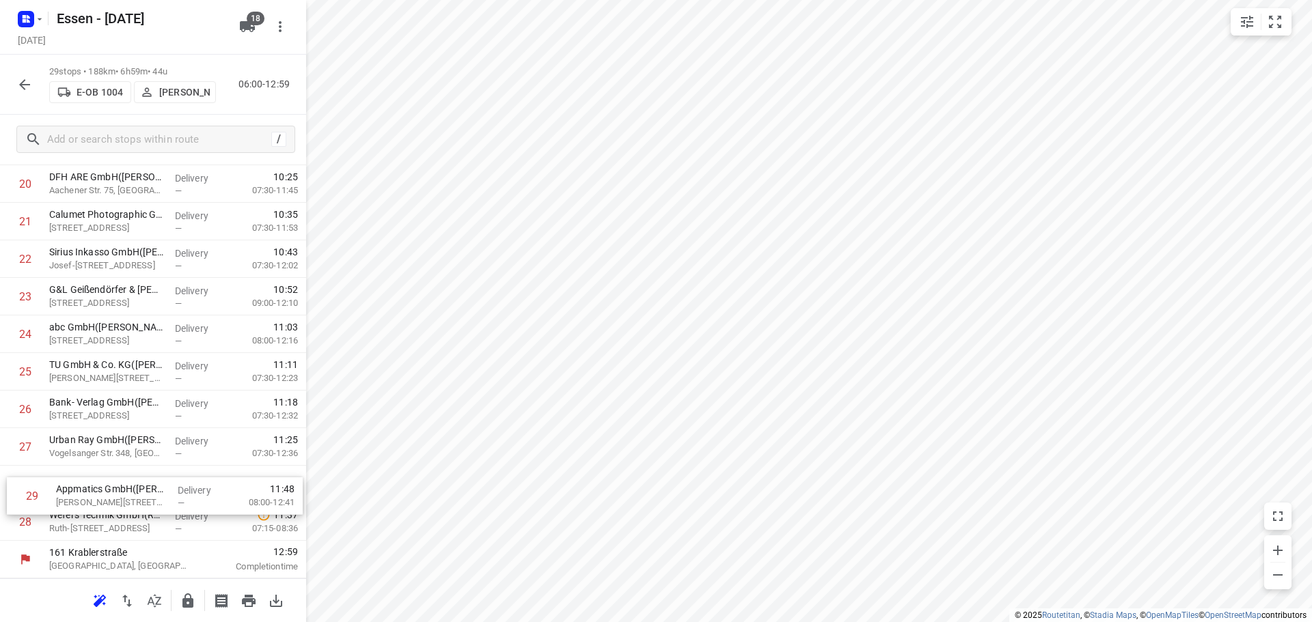
drag, startPoint x: 98, startPoint y: 523, endPoint x: 107, endPoint y: 493, distance: 30.5
click at [29, 83] on icon "button" at bounding box center [24, 85] width 16 height 16
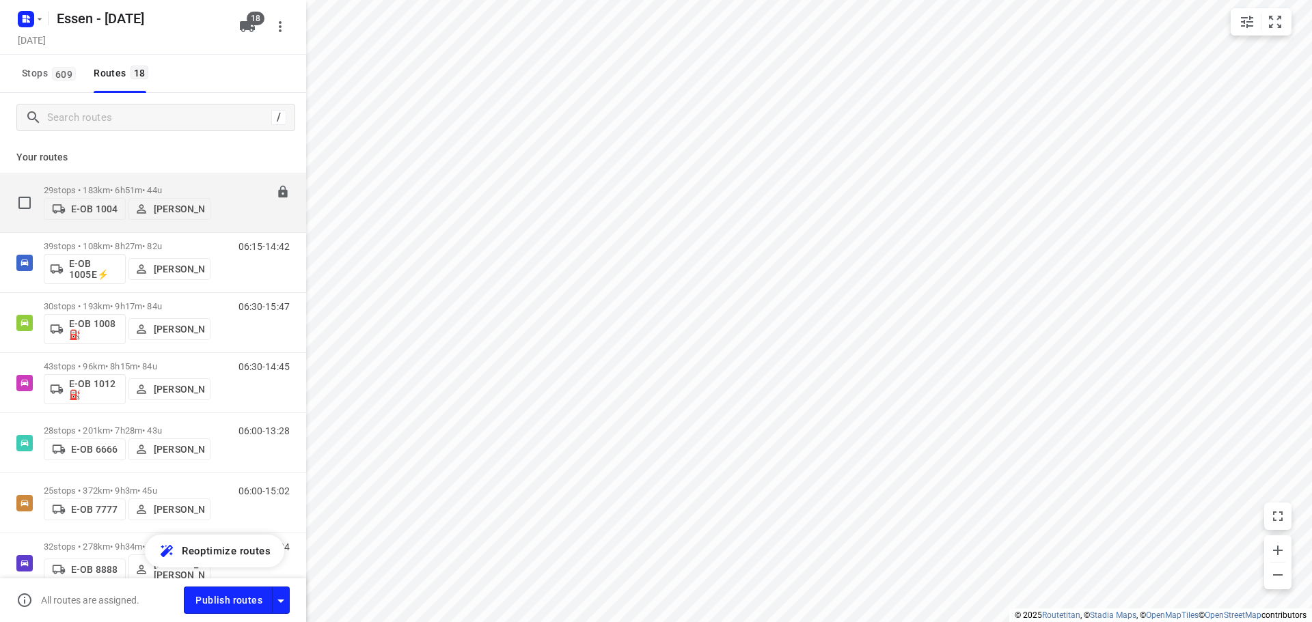
click at [226, 213] on div "06:00-12:51" at bounding box center [255, 206] width 68 height 42
click at [197, 185] on p "29 stops • 183km • 6h51m • 44u" at bounding box center [127, 190] width 167 height 10
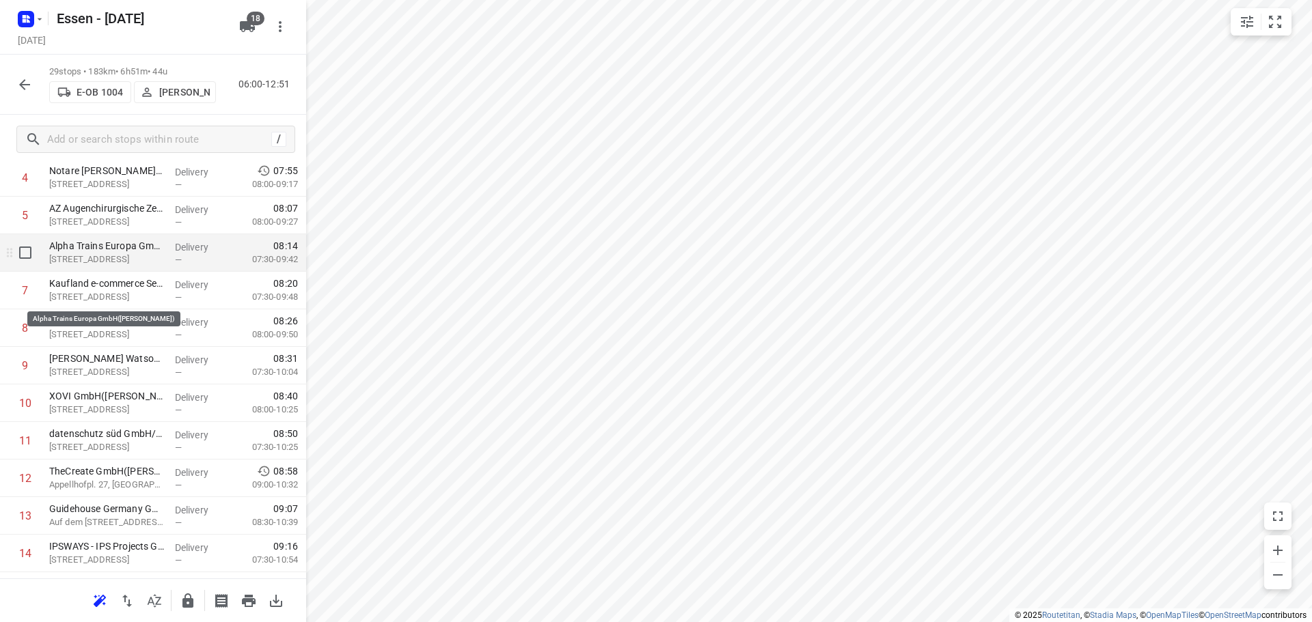
scroll to position [205, 0]
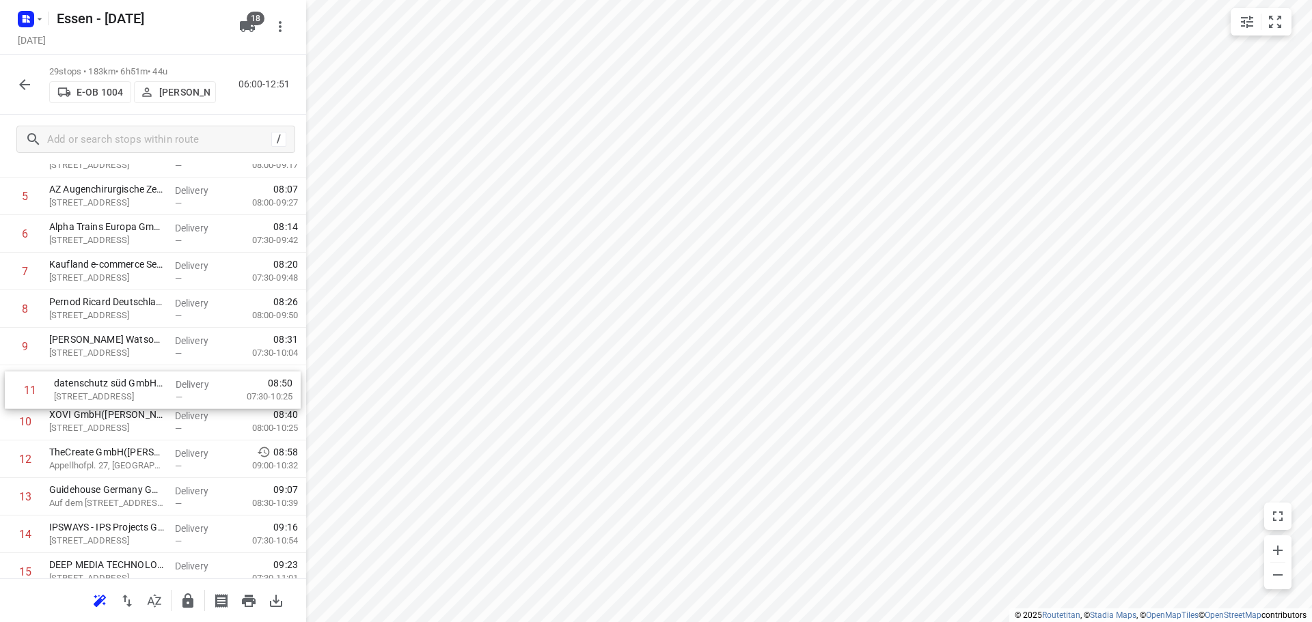
drag, startPoint x: 98, startPoint y: 418, endPoint x: 103, endPoint y: 380, distance: 37.9
click at [103, 380] on div "1 AVG Ressourcen GmbH(Alexandra Dreschmann) Geestemünder Str. 20, Köln Delivery…" at bounding box center [153, 572] width 306 height 1090
drag, startPoint x: 103, startPoint y: 380, endPoint x: 103, endPoint y: 412, distance: 31.4
click at [103, 412] on div "1 AVG Ressourcen GmbH(Alexandra Dreschmann) Geestemünder Str. 20, Köln Delivery…" at bounding box center [153, 572] width 306 height 1090
drag, startPoint x: 103, startPoint y: 412, endPoint x: 109, endPoint y: 383, distance: 29.3
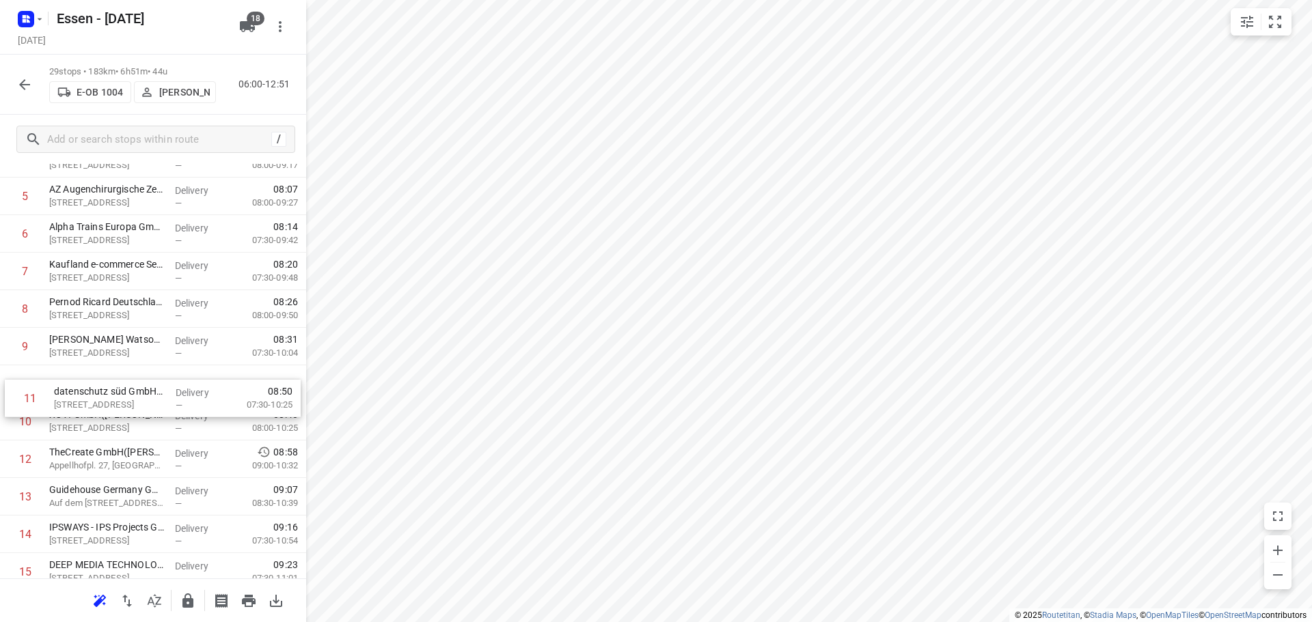
click at [109, 383] on div "1 AVG Ressourcen GmbH(Alexandra Dreschmann) Geestemünder Str. 20, Köln Delivery…" at bounding box center [153, 572] width 306 height 1090
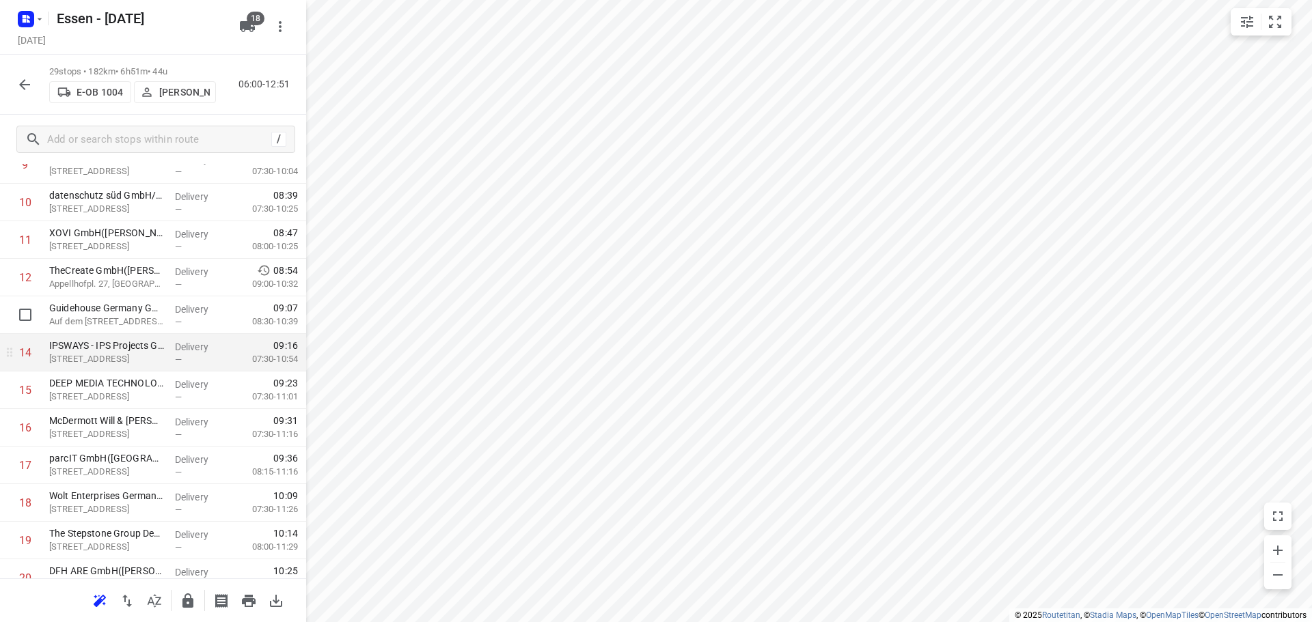
scroll to position [410, 0]
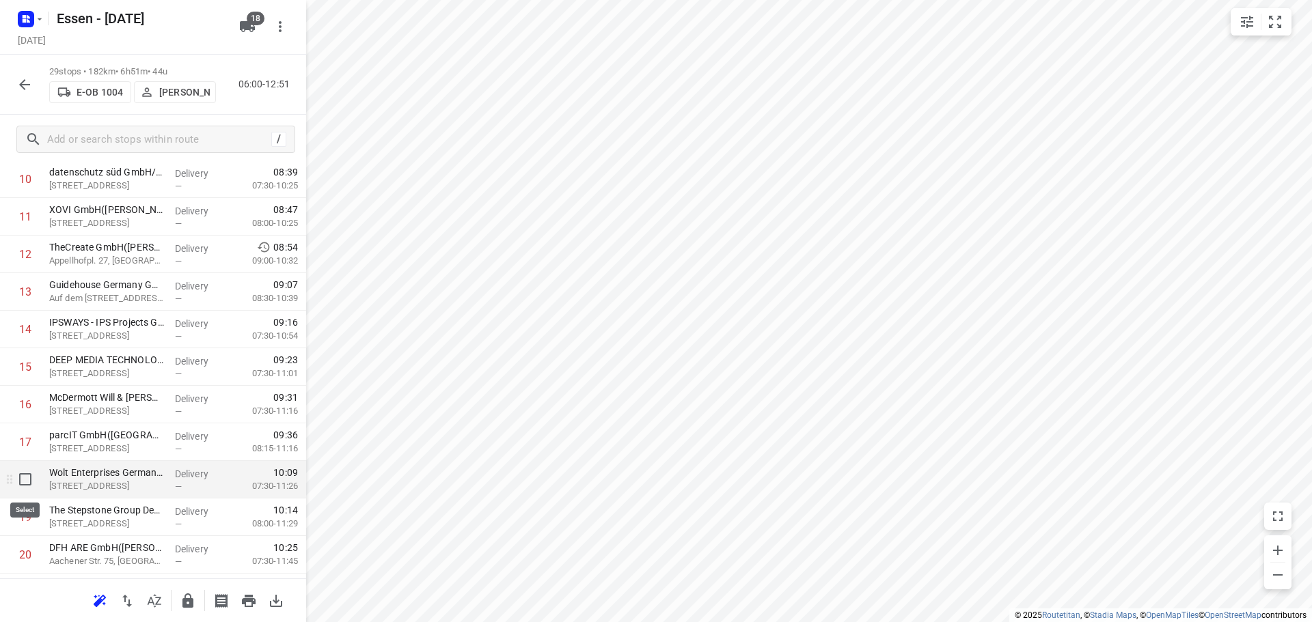
click at [23, 475] on input "checkbox" at bounding box center [25, 479] width 27 height 27
checkbox input "true"
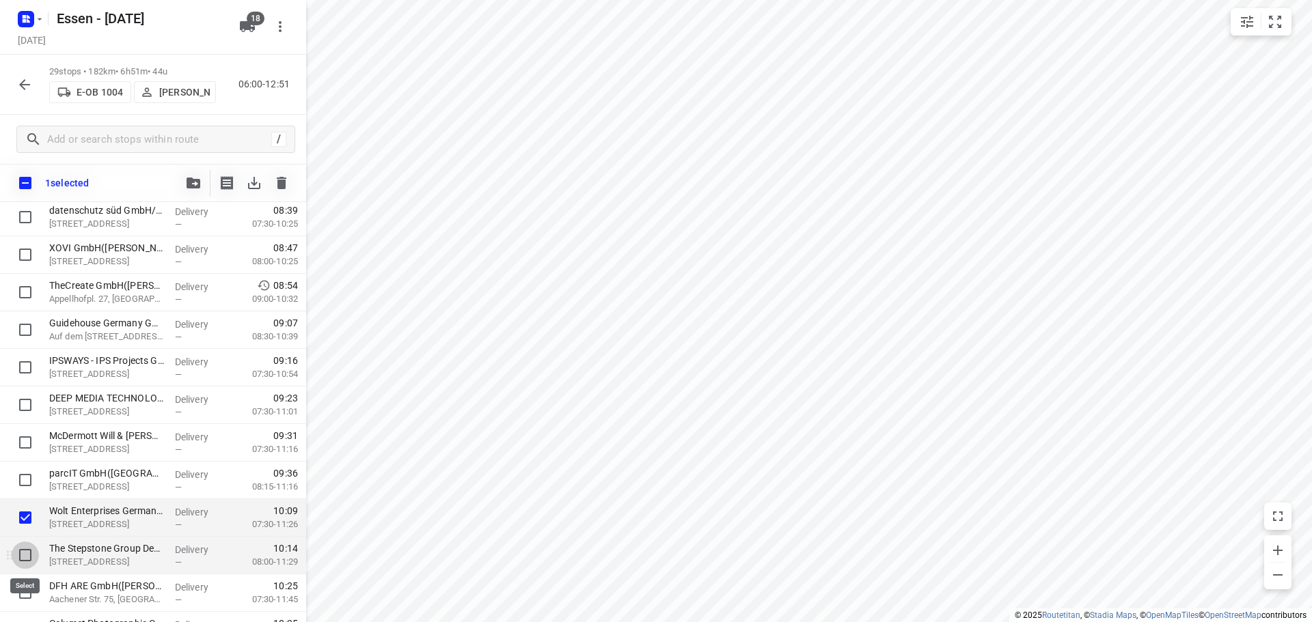
click at [24, 553] on input "checkbox" at bounding box center [25, 555] width 27 height 27
checkbox input "true"
click at [69, 517] on p "Wolt Enterprises Germany GmbH(Christopher Deutschmann)" at bounding box center [106, 511] width 115 height 14
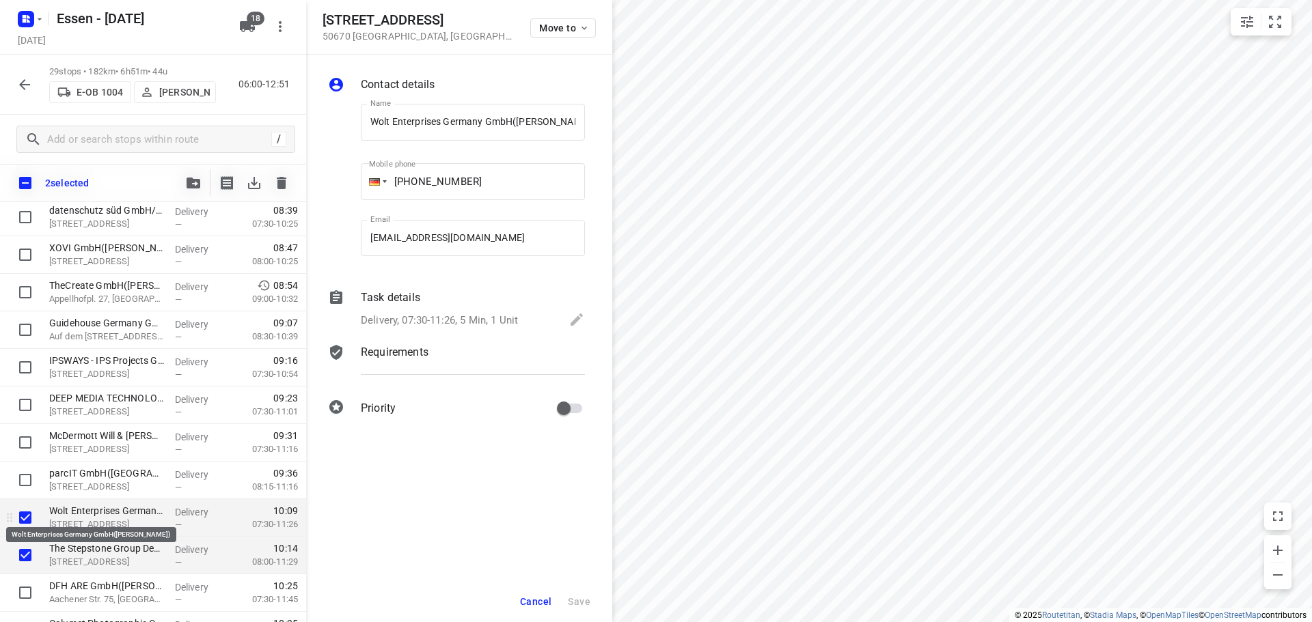
scroll to position [0, 57]
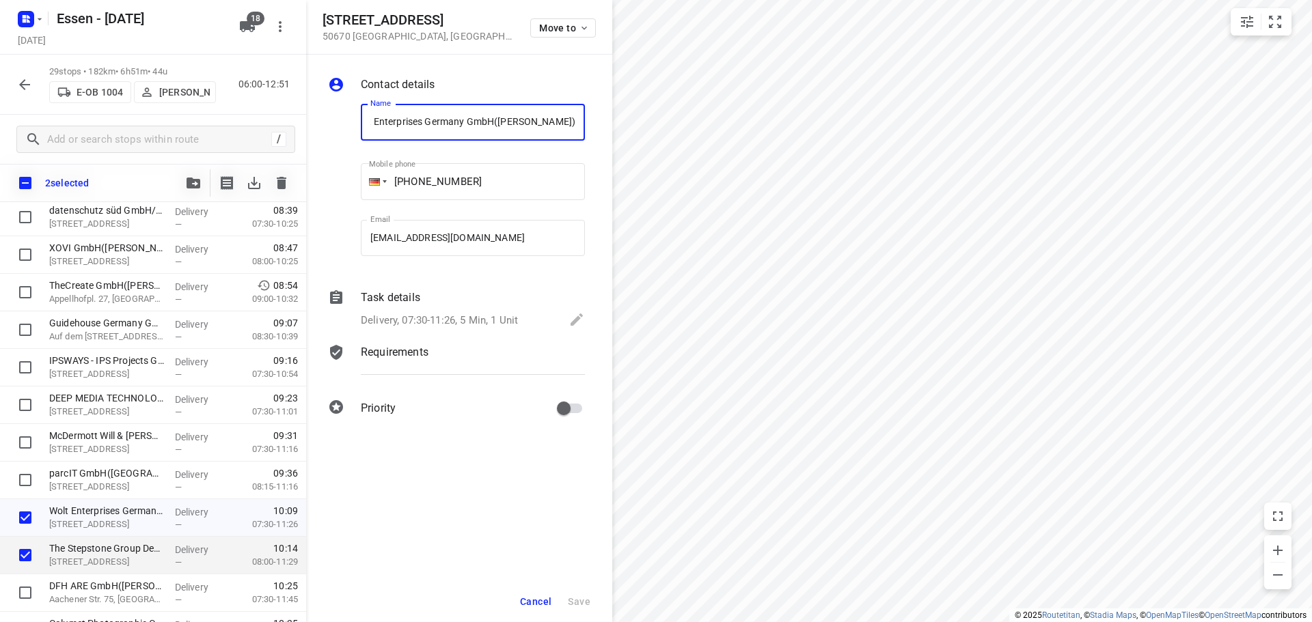
click at [521, 601] on span "Cancel" at bounding box center [535, 601] width 31 height 11
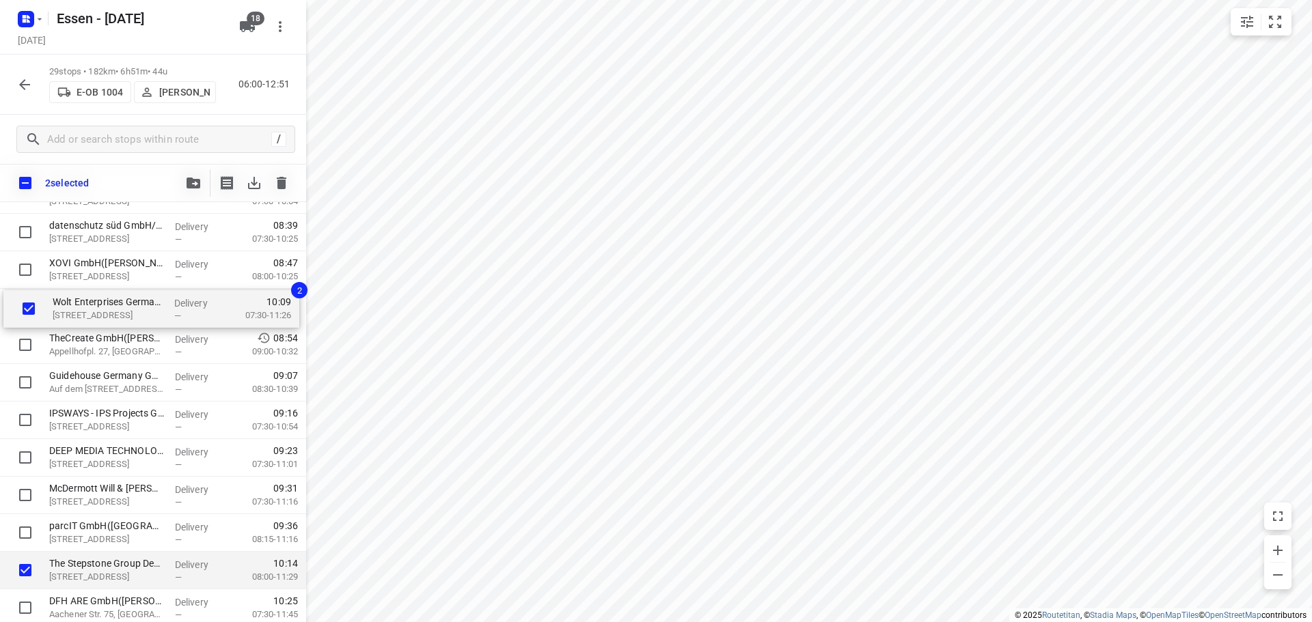
scroll to position [392, 0]
drag, startPoint x: 79, startPoint y: 521, endPoint x: 87, endPoint y: 303, distance: 218.7
click at [87, 303] on div "AVG Ressourcen GmbH(Alexandra Dreschmann) Geestemünder Str. 20, Köln Delivery —…" at bounding box center [153, 423] width 306 height 1090
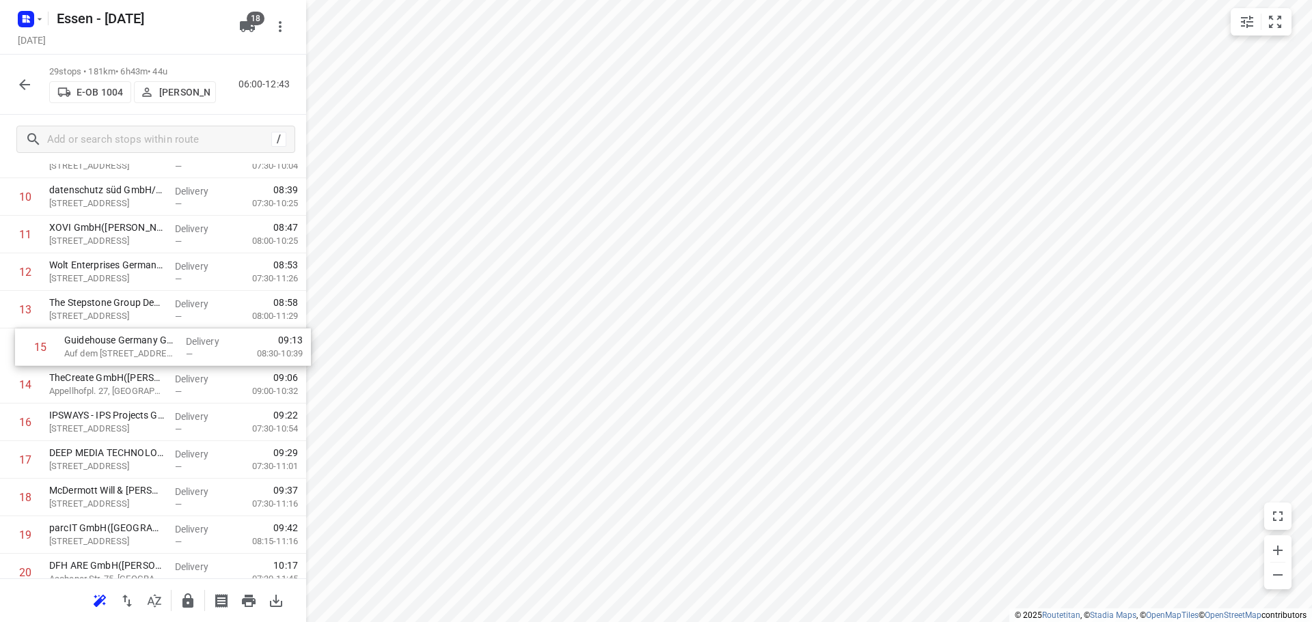
drag, startPoint x: 98, startPoint y: 391, endPoint x: 110, endPoint y: 350, distance: 43.4
click at [110, 350] on div "1 AVG Ressourcen GmbH(Alexandra Dreschmann) Geestemünder Str. 20, Köln Delivery…" at bounding box center [153, 385] width 306 height 1090
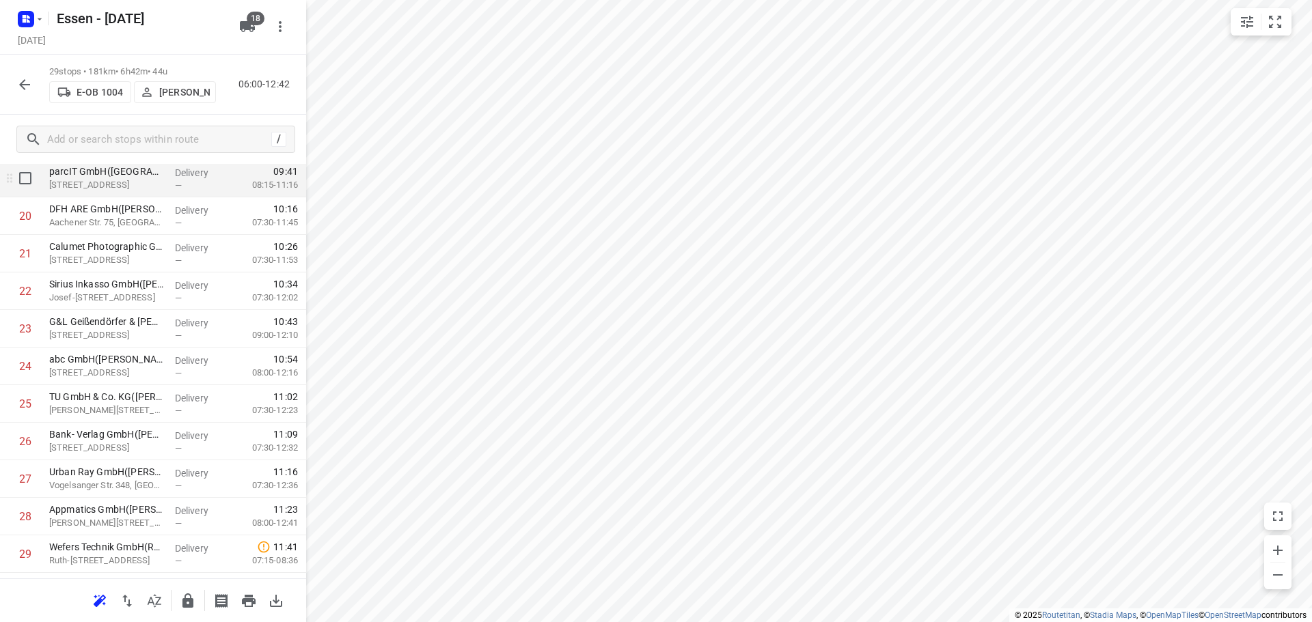
scroll to position [781, 0]
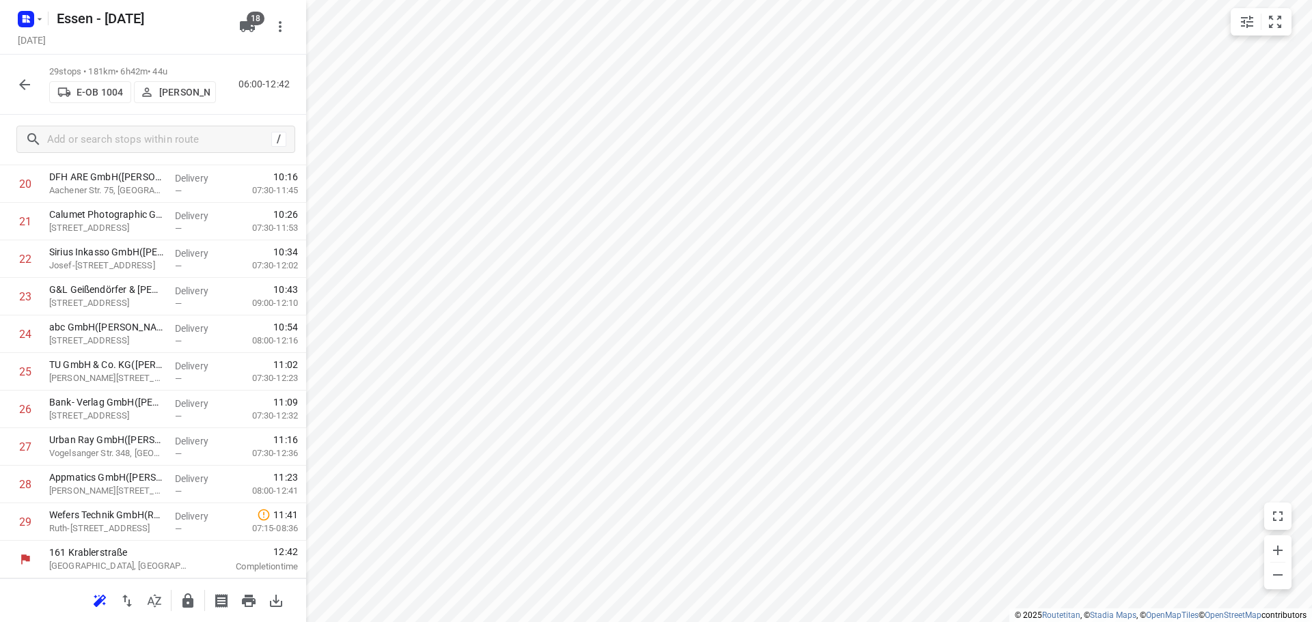
click at [27, 89] on icon "button" at bounding box center [24, 85] width 16 height 16
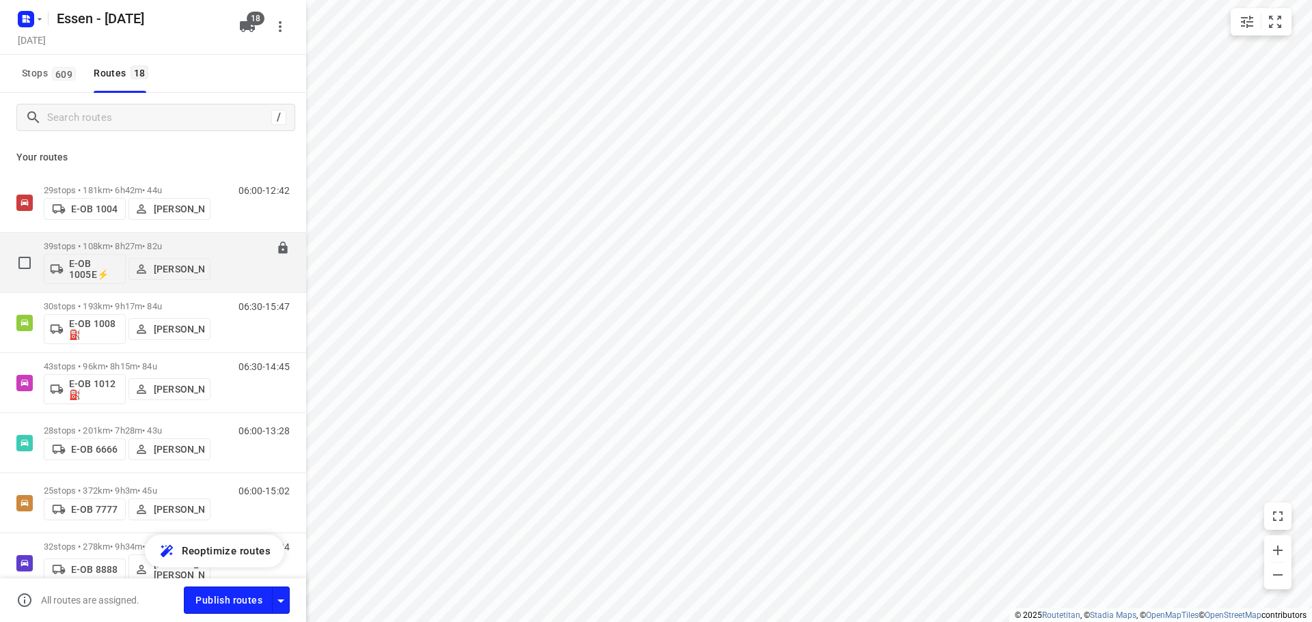
click at [191, 247] on p "39 stops • 108km • 8h27m • 82u" at bounding box center [127, 246] width 167 height 10
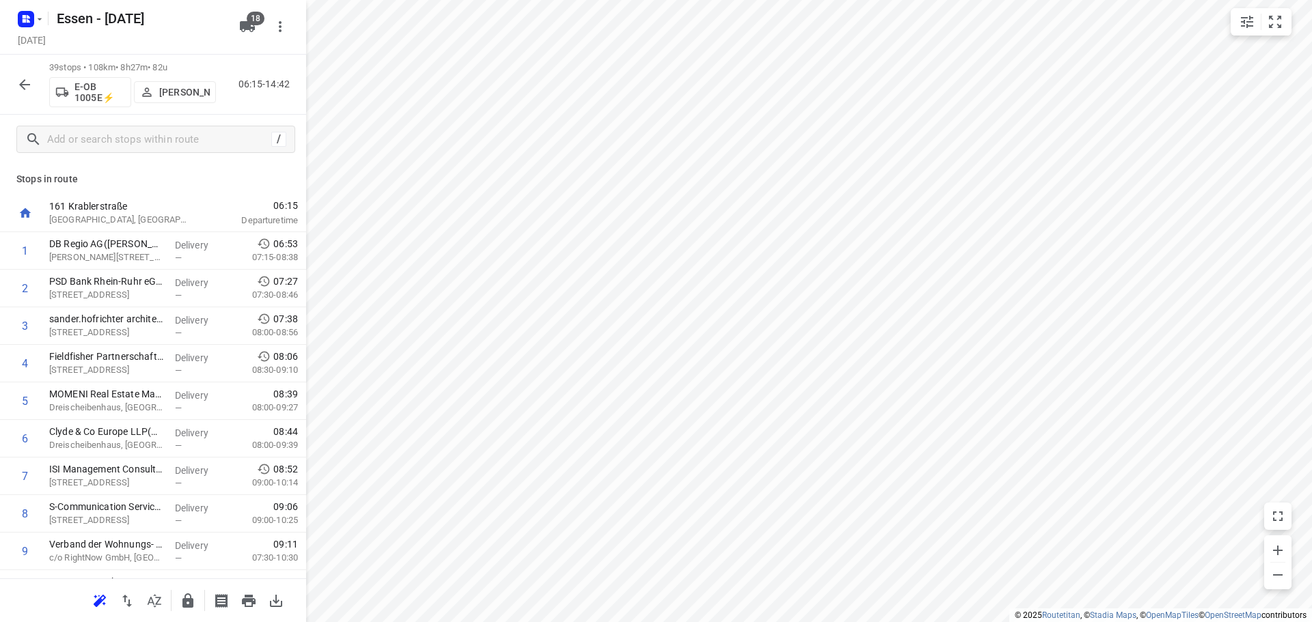
click at [19, 84] on icon "button" at bounding box center [24, 85] width 16 height 16
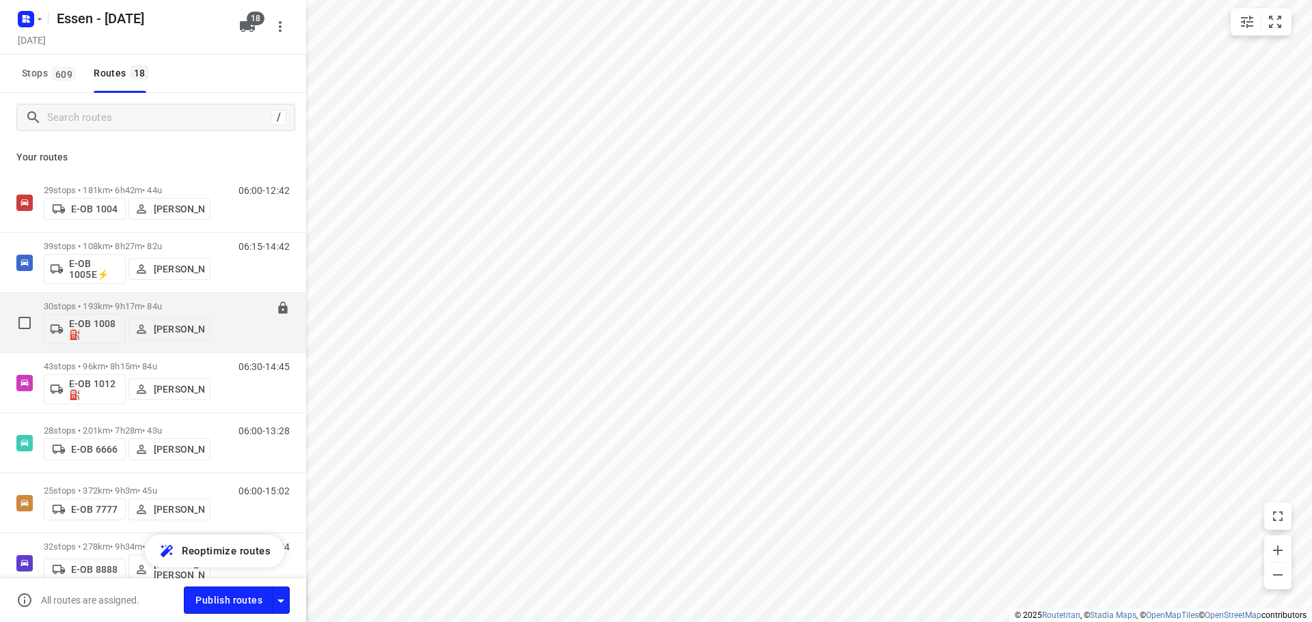
click at [231, 319] on div "06:30-15:47" at bounding box center [255, 326] width 68 height 50
click at [205, 311] on p "30 stops • 193km • 9h17m • 84u" at bounding box center [127, 306] width 167 height 10
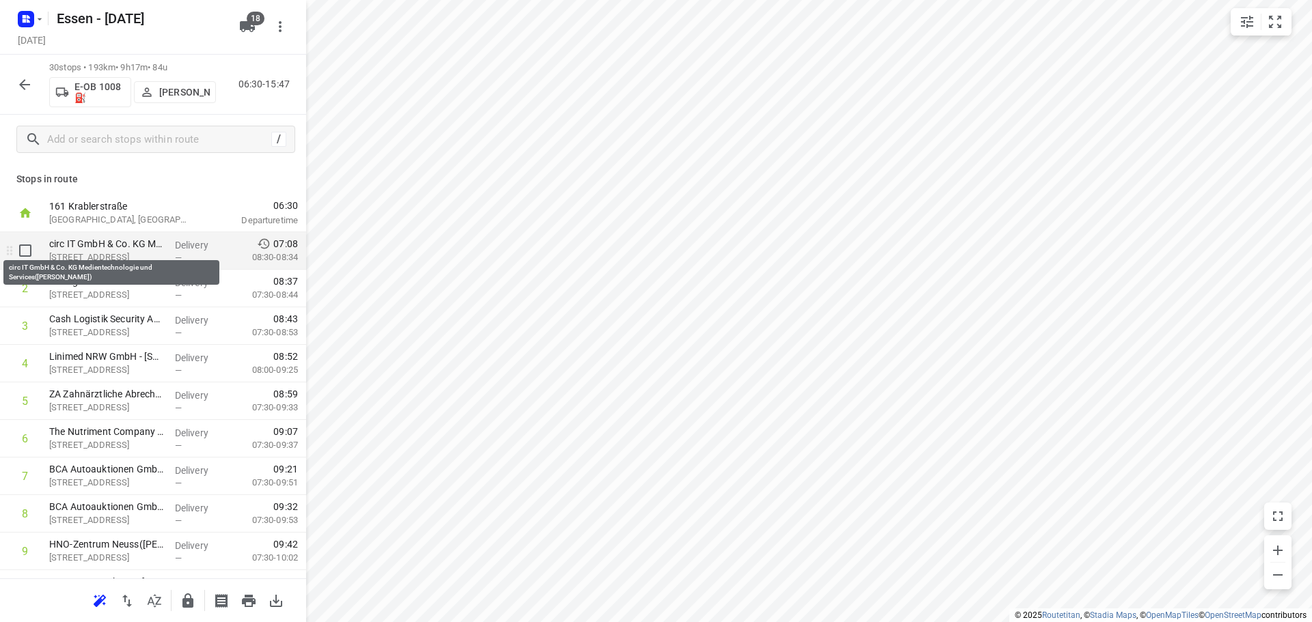
click at [130, 245] on p "circ IT GmbH & Co. KG Medientechnologie und Services(Jennifer Bloemen)" at bounding box center [106, 244] width 115 height 14
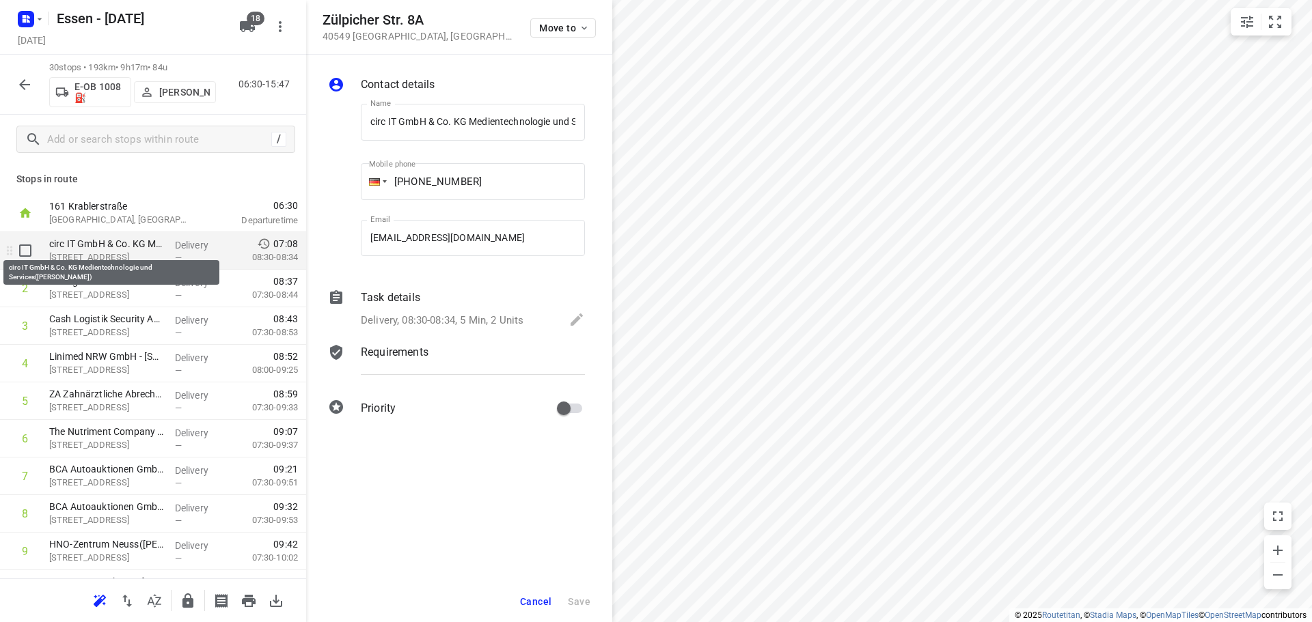
scroll to position [0, 118]
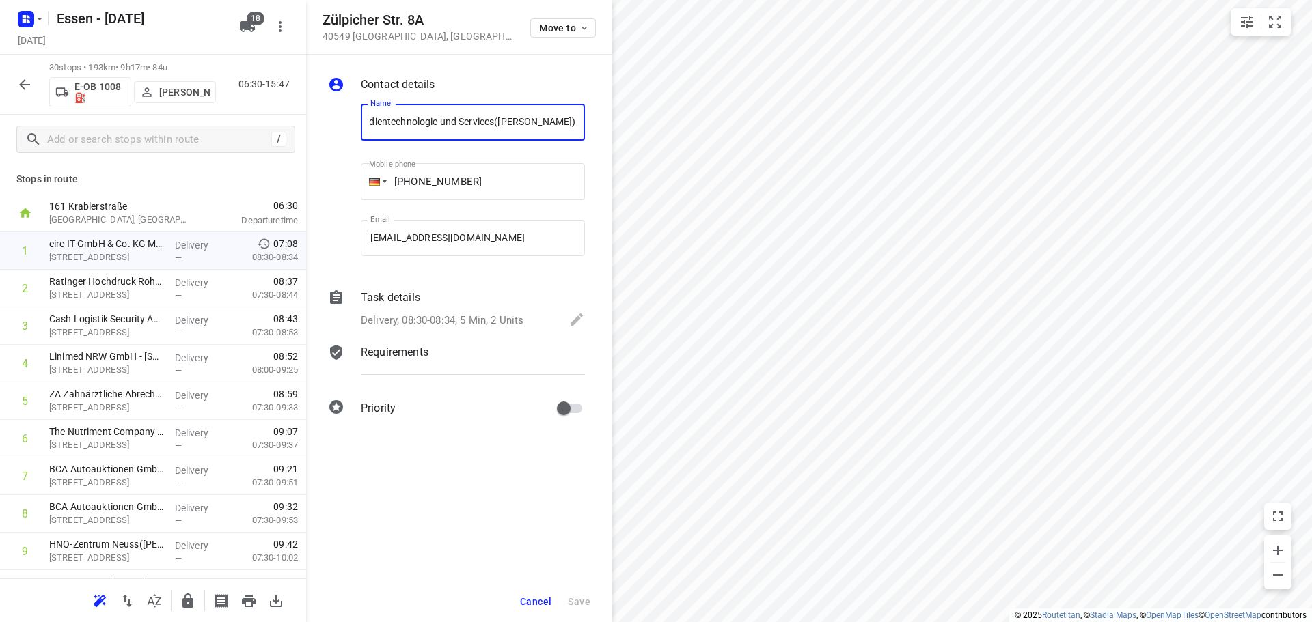
click at [533, 603] on span "Cancel" at bounding box center [535, 601] width 31 height 11
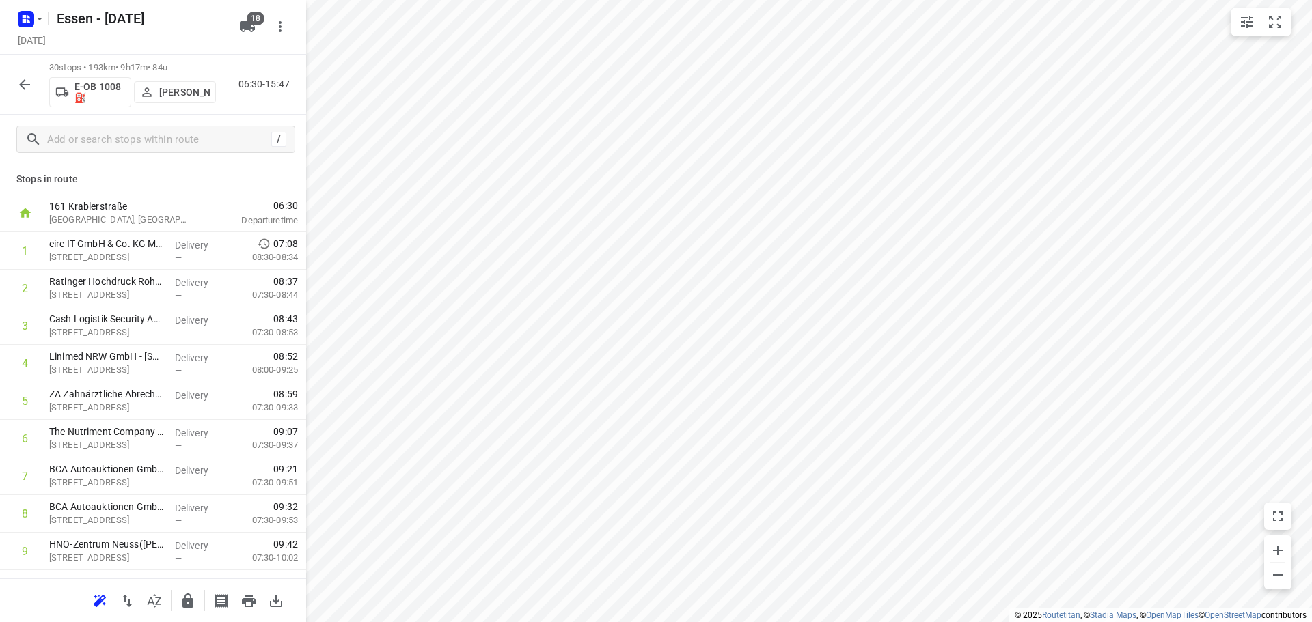
click at [12, 87] on button "button" at bounding box center [24, 84] width 27 height 27
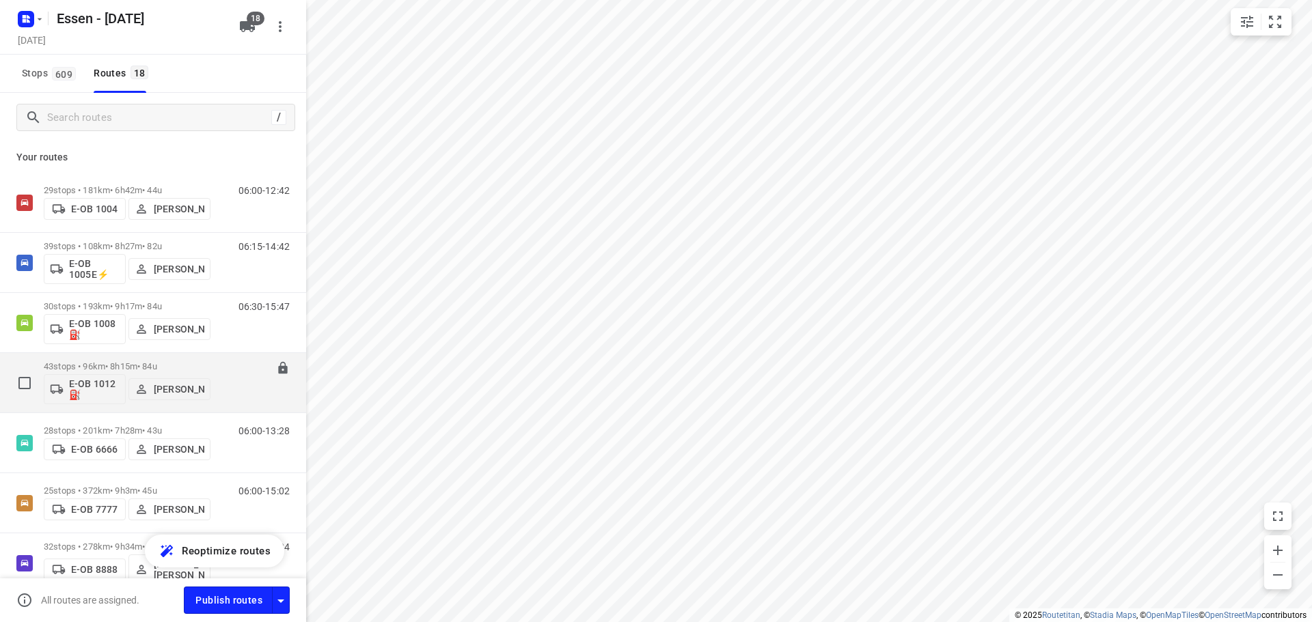
click at [221, 394] on div "06:30-14:45" at bounding box center [255, 386] width 68 height 50
click at [188, 359] on div "43 stops • 96km • 8h15m • 84u E-OB 1012⛽️ Knudt Paulsen" at bounding box center [127, 383] width 167 height 57
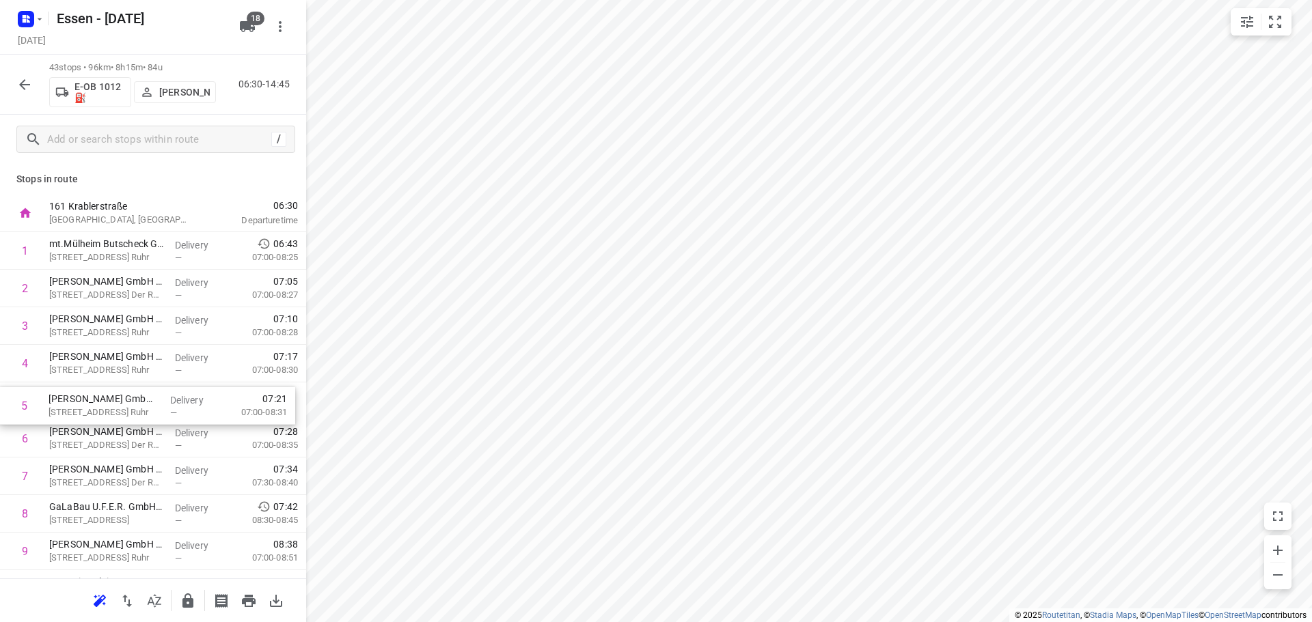
drag, startPoint x: 64, startPoint y: 449, endPoint x: 64, endPoint y: 376, distance: 73.8
drag, startPoint x: 89, startPoint y: 475, endPoint x: 89, endPoint y: 396, distance: 79.2
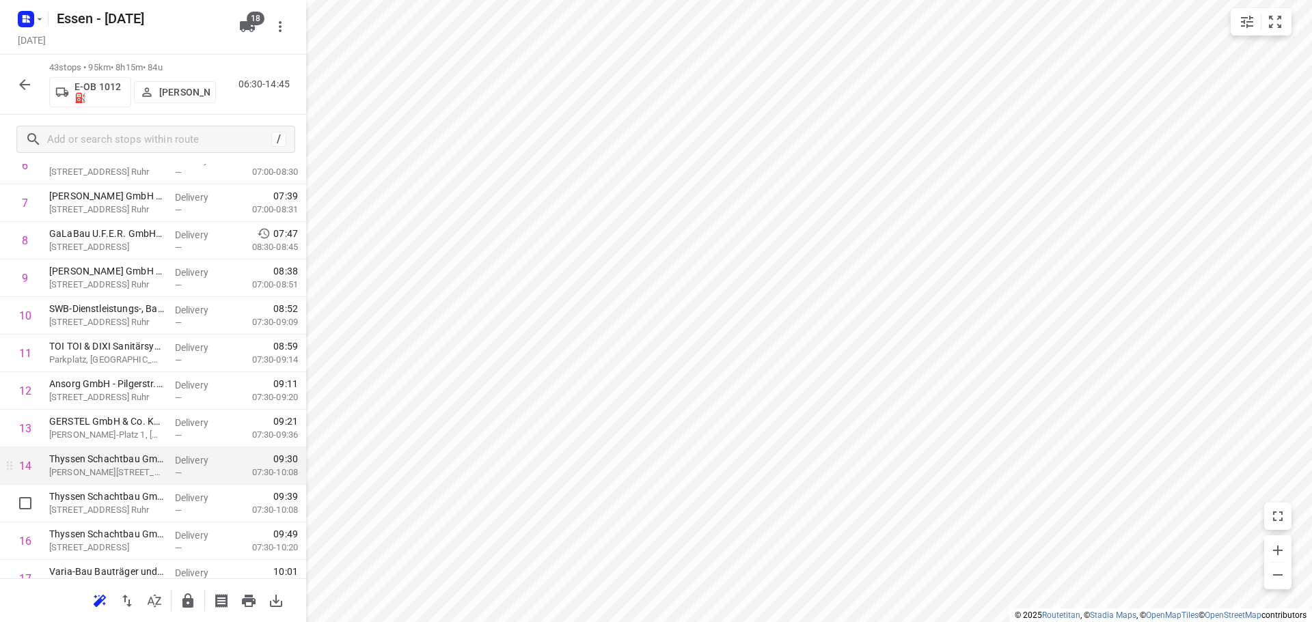
scroll to position [342, 0]
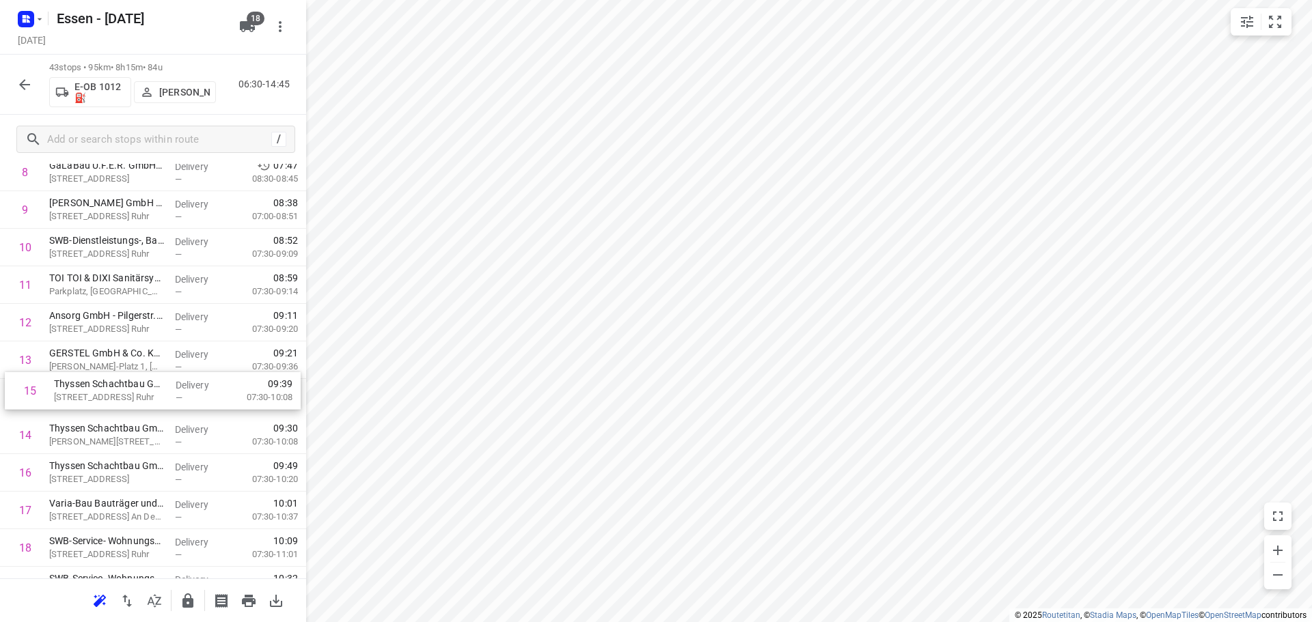
drag, startPoint x: 100, startPoint y: 432, endPoint x: 102, endPoint y: 385, distance: 47.9
drag, startPoint x: 145, startPoint y: 441, endPoint x: 126, endPoint y: 388, distance: 55.7
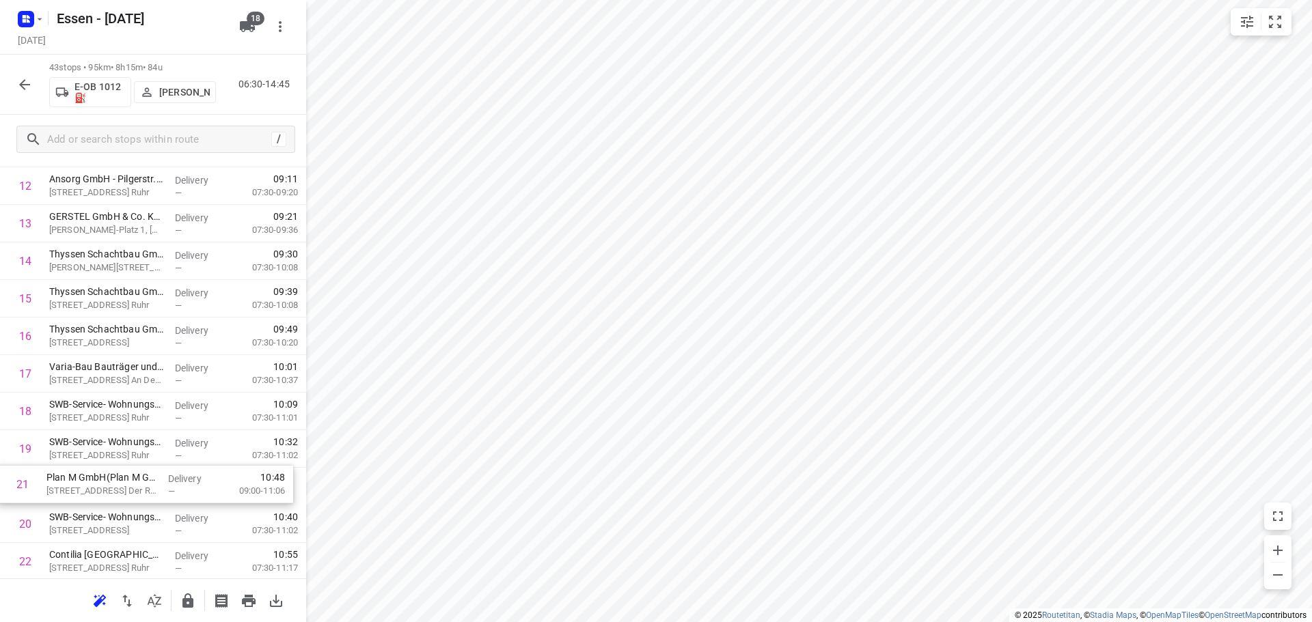
scroll to position [484, 0]
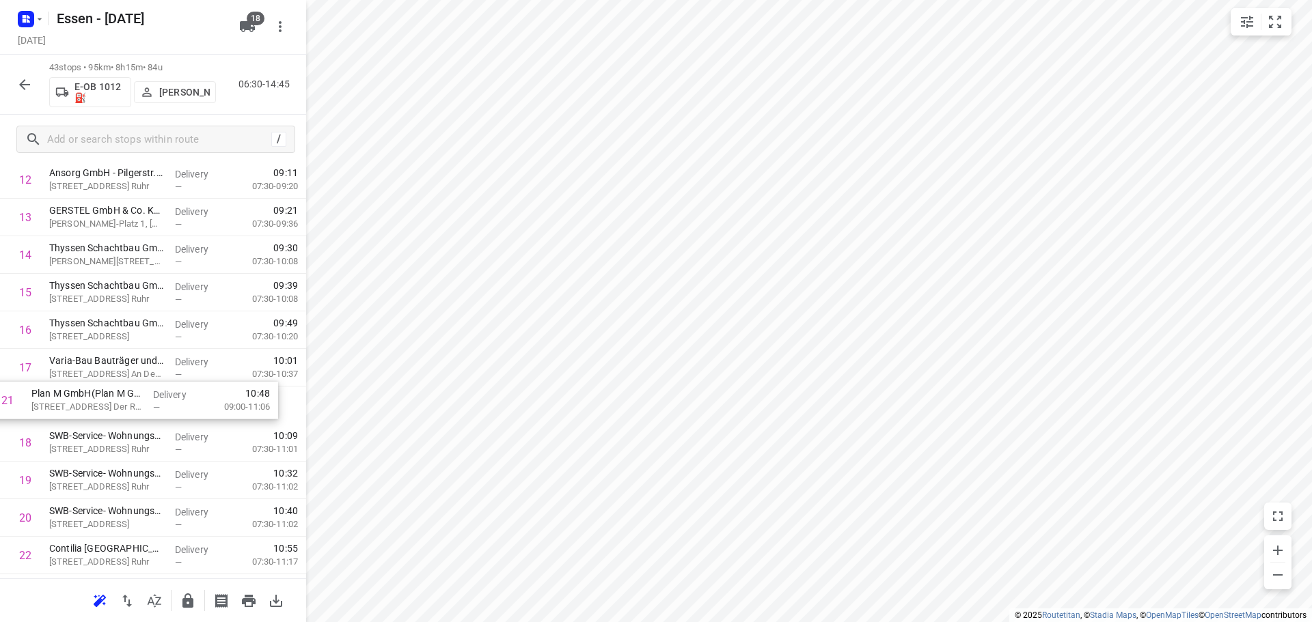
drag, startPoint x: 115, startPoint y: 533, endPoint x: 98, endPoint y: 403, distance: 131.0
click at [98, 403] on div "1 mt.Mülheim Butscheck GmbH(Tim Butscheck) Witzlebenstraße 16, Mülheim An Der R…" at bounding box center [153, 556] width 306 height 1616
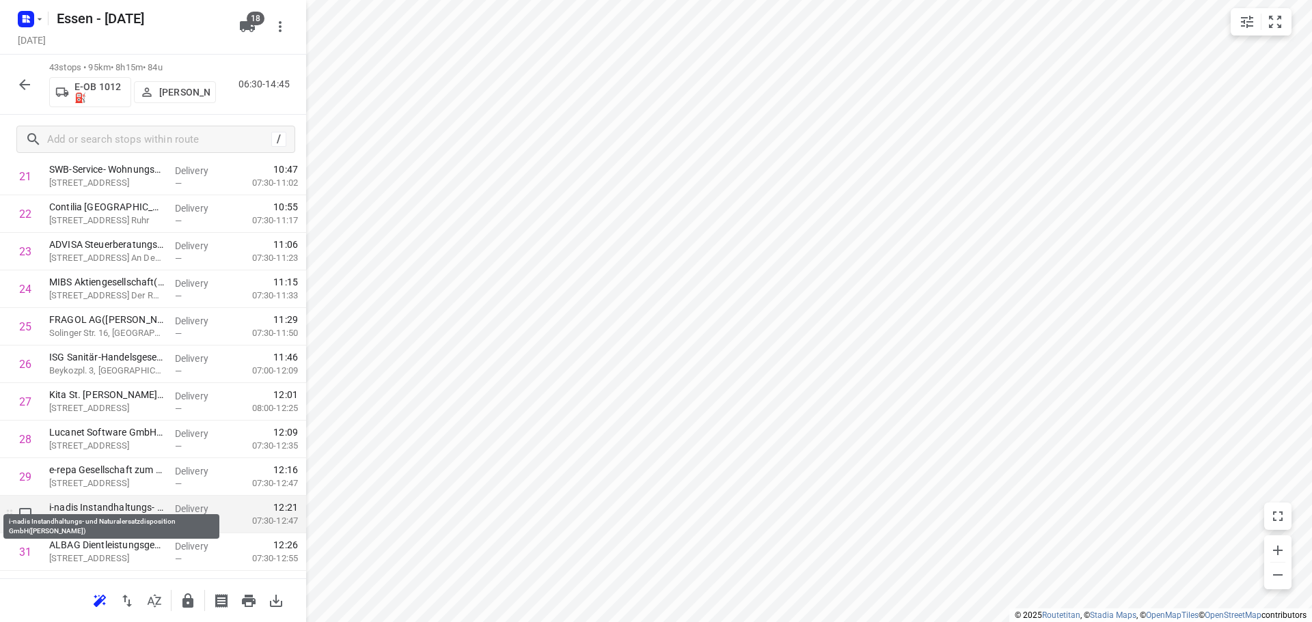
scroll to position [894, 0]
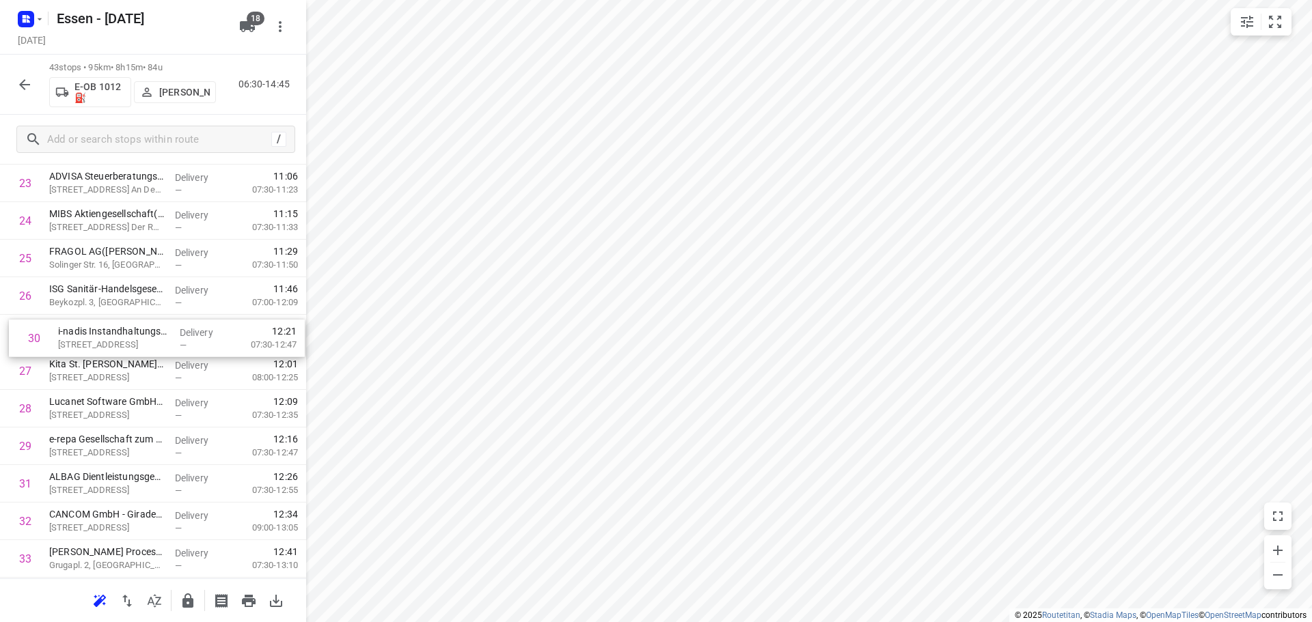
drag, startPoint x: 90, startPoint y: 465, endPoint x: 96, endPoint y: 348, distance: 116.3
click at [96, 348] on div "1 mt.Mülheim Butscheck GmbH(Tim Butscheck) Witzlebenstraße 16, Mülheim An Der R…" at bounding box center [153, 146] width 306 height 1616
drag, startPoint x: 89, startPoint y: 454, endPoint x: 97, endPoint y: 374, distance: 80.3
click at [97, 374] on div "1 mt.Mülheim Butscheck GmbH(Tim Butscheck) Witzlebenstraße 16, Mülheim An Der R…" at bounding box center [153, 146] width 306 height 1616
drag, startPoint x: 94, startPoint y: 488, endPoint x: 97, endPoint y: 398, distance: 89.5
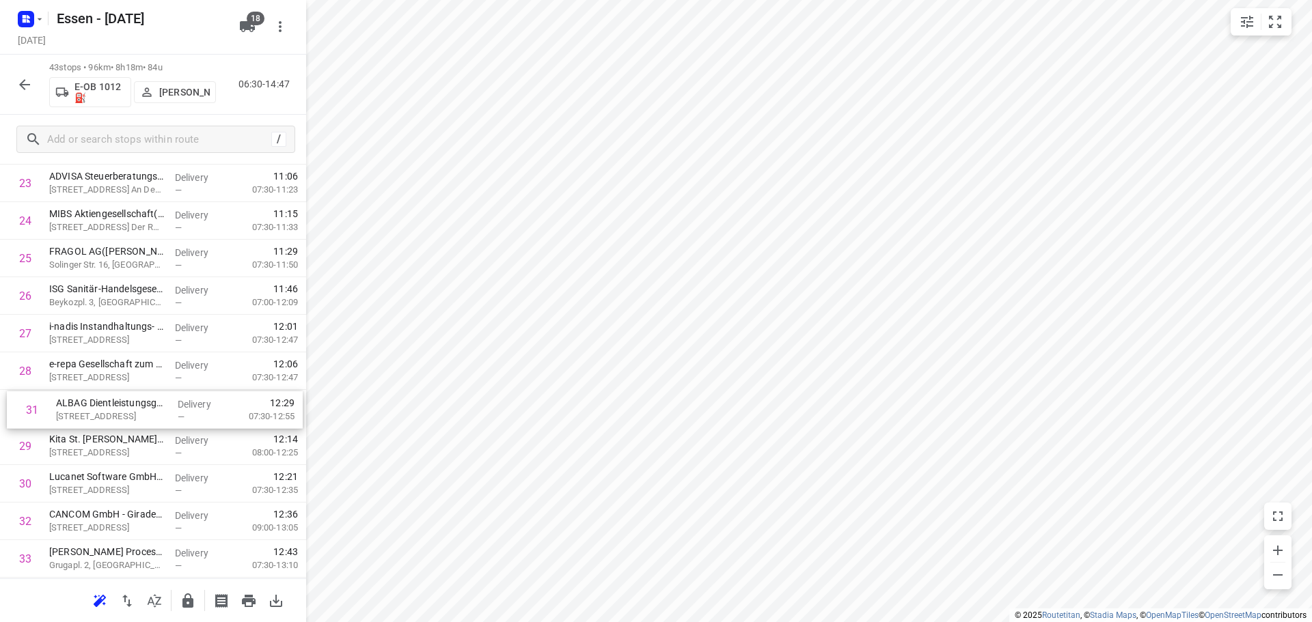
click at [97, 398] on div "1 mt.Mülheim Butscheck GmbH(Tim Butscheck) Witzlebenstraße 16, Mülheim An Der R…" at bounding box center [153, 146] width 306 height 1616
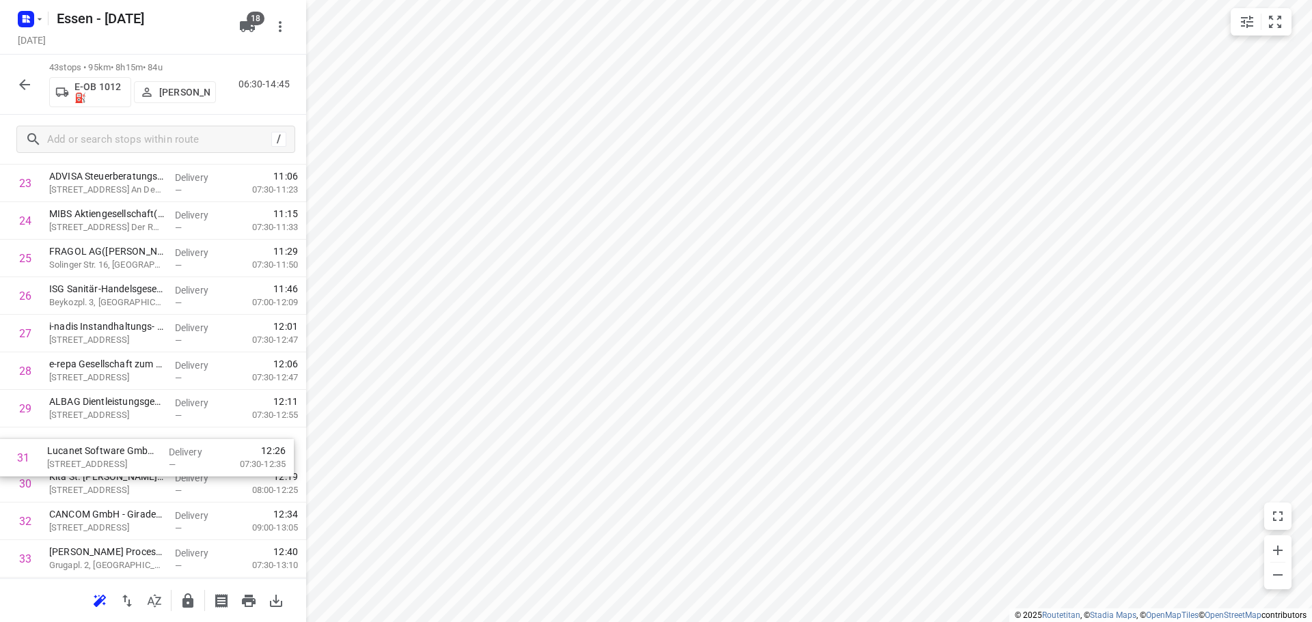
scroll to position [896, 0]
drag, startPoint x: 139, startPoint y: 482, endPoint x: 135, endPoint y: 443, distance: 39.1
click at [135, 443] on div "1 mt.Mülheim Butscheck GmbH(Tim Butscheck) Witzlebenstraße 16, Mülheim An Der R…" at bounding box center [153, 144] width 306 height 1616
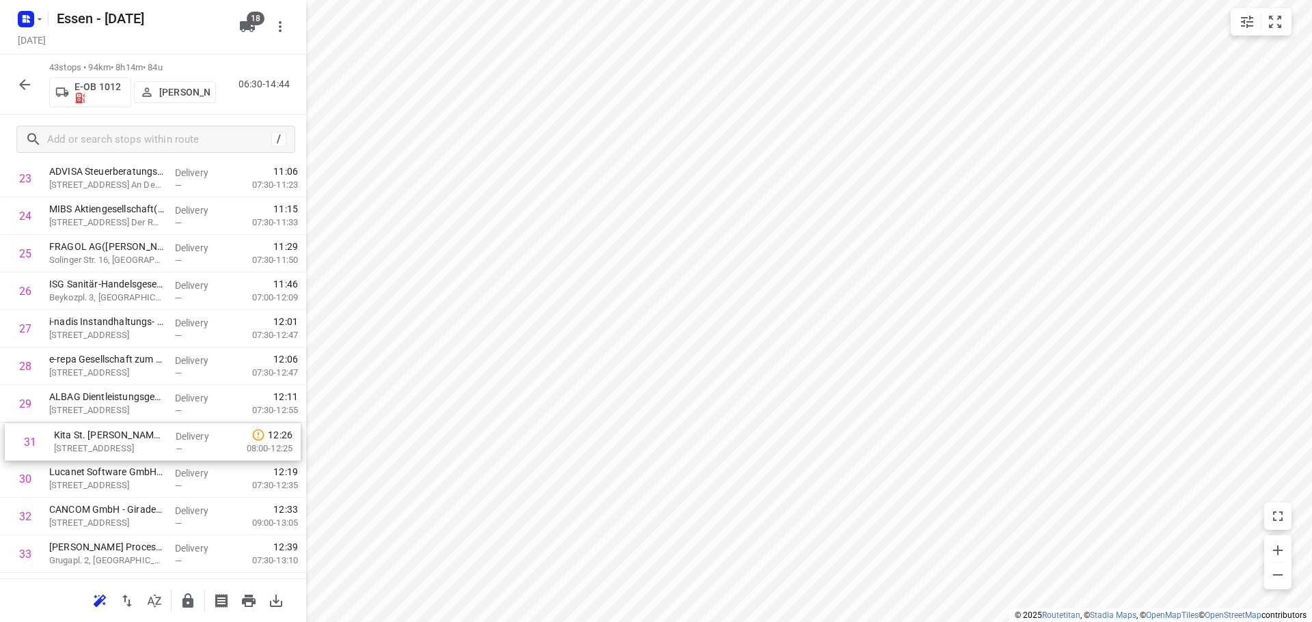
drag, startPoint x: 90, startPoint y: 497, endPoint x: 94, endPoint y: 452, distance: 44.6
click at [94, 452] on div "1 mt.Mülheim Butscheck GmbH(Tim Butscheck) Witzlebenstraße 16, Mülheim An Der R…" at bounding box center [153, 141] width 306 height 1616
drag, startPoint x: 81, startPoint y: 481, endPoint x: 87, endPoint y: 444, distance: 37.4
click at [87, 444] on div "1 mt.Mülheim Butscheck GmbH(Tim Butscheck) Witzlebenstraße 16, Mülheim An Der R…" at bounding box center [153, 141] width 306 height 1616
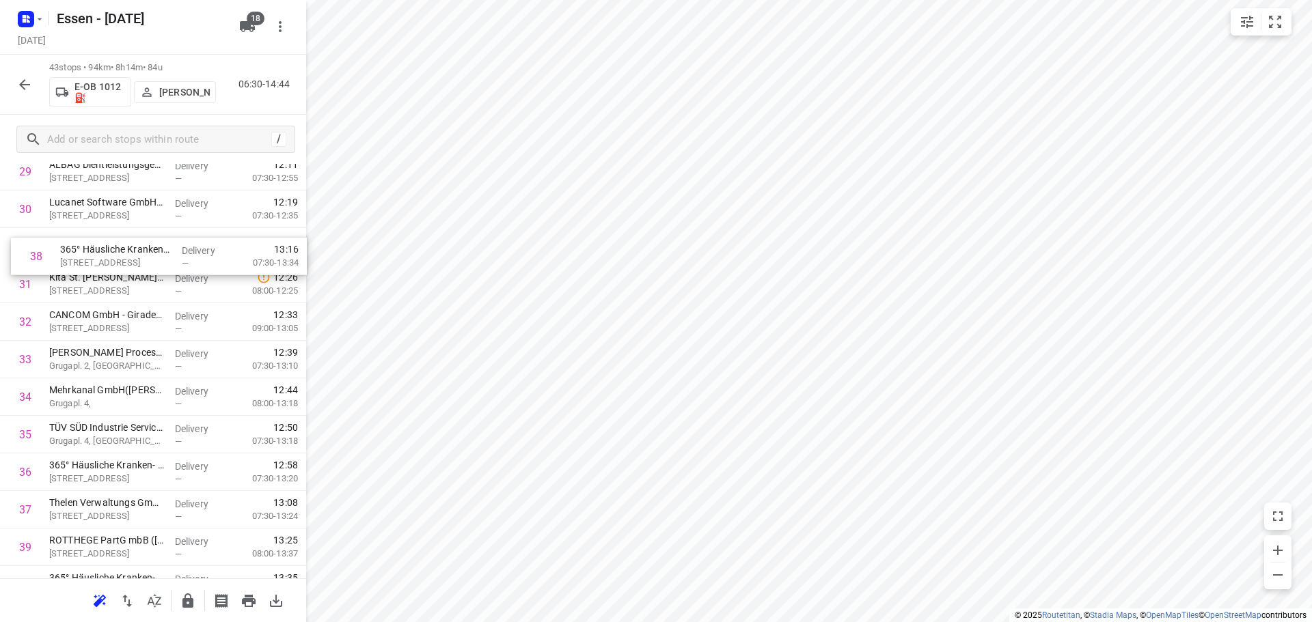
scroll to position [1131, 0]
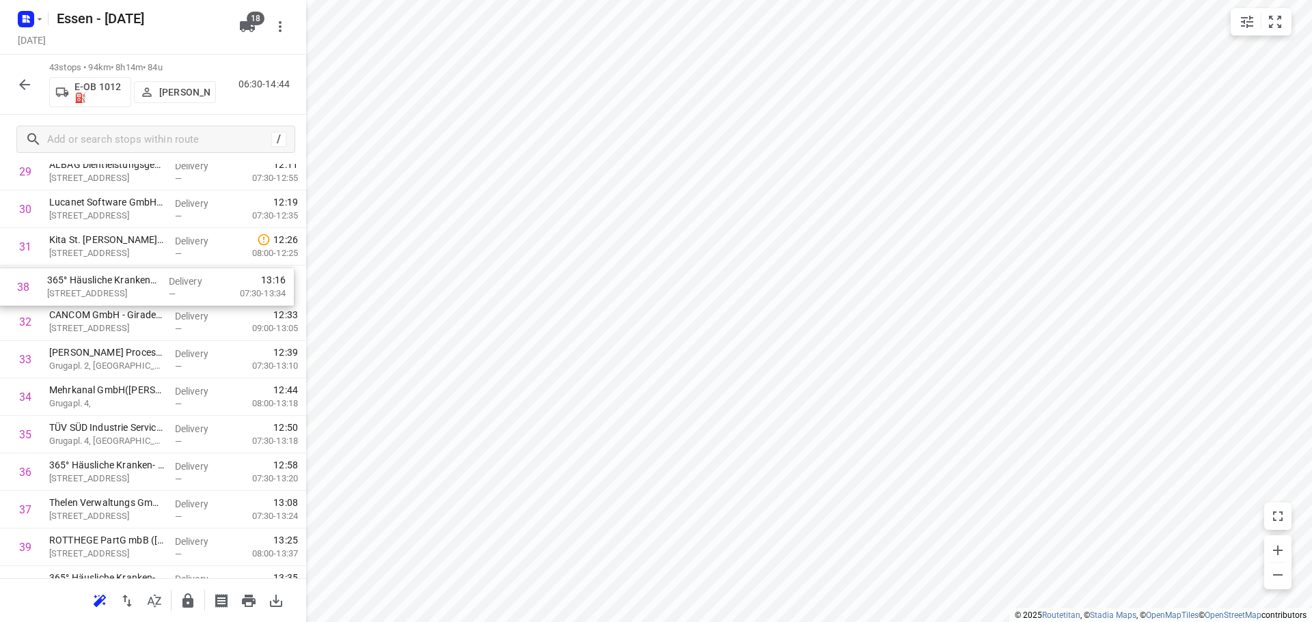
drag, startPoint x: 112, startPoint y: 473, endPoint x: 109, endPoint y: 288, distance: 185.8
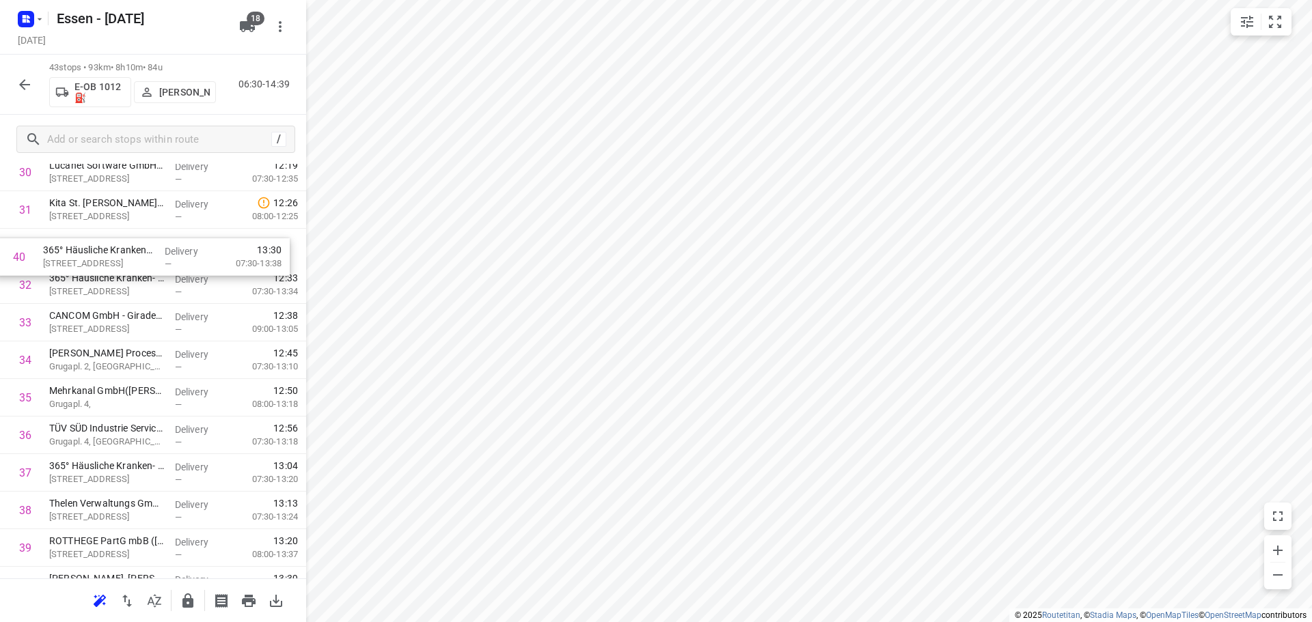
scroll to position [1167, 0]
drag, startPoint x: 128, startPoint y: 456, endPoint x: 120, endPoint y: 280, distance: 176.4
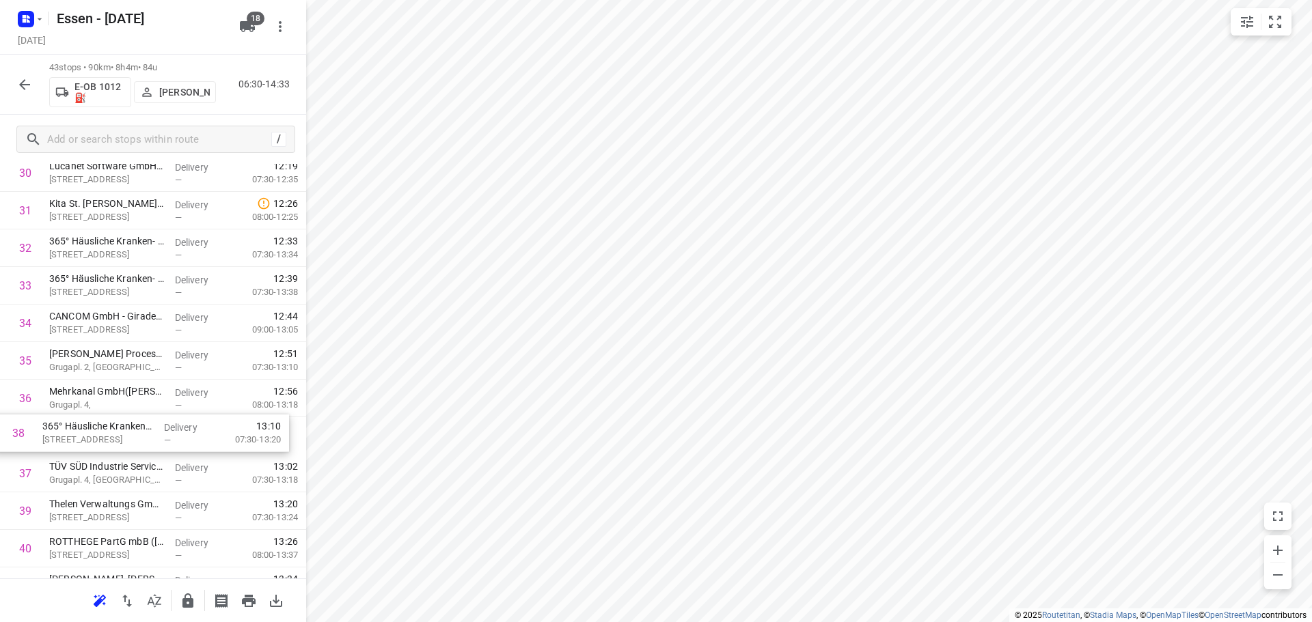
scroll to position [1168, 0]
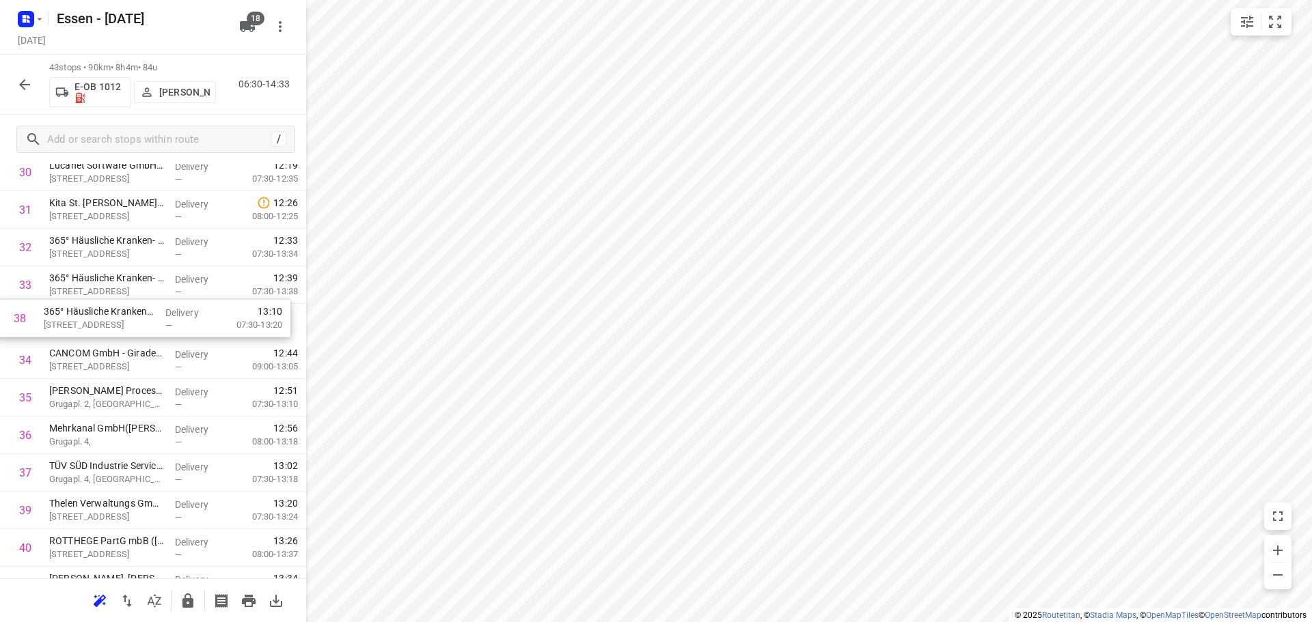
drag, startPoint x: 111, startPoint y: 484, endPoint x: 102, endPoint y: 321, distance: 163.5
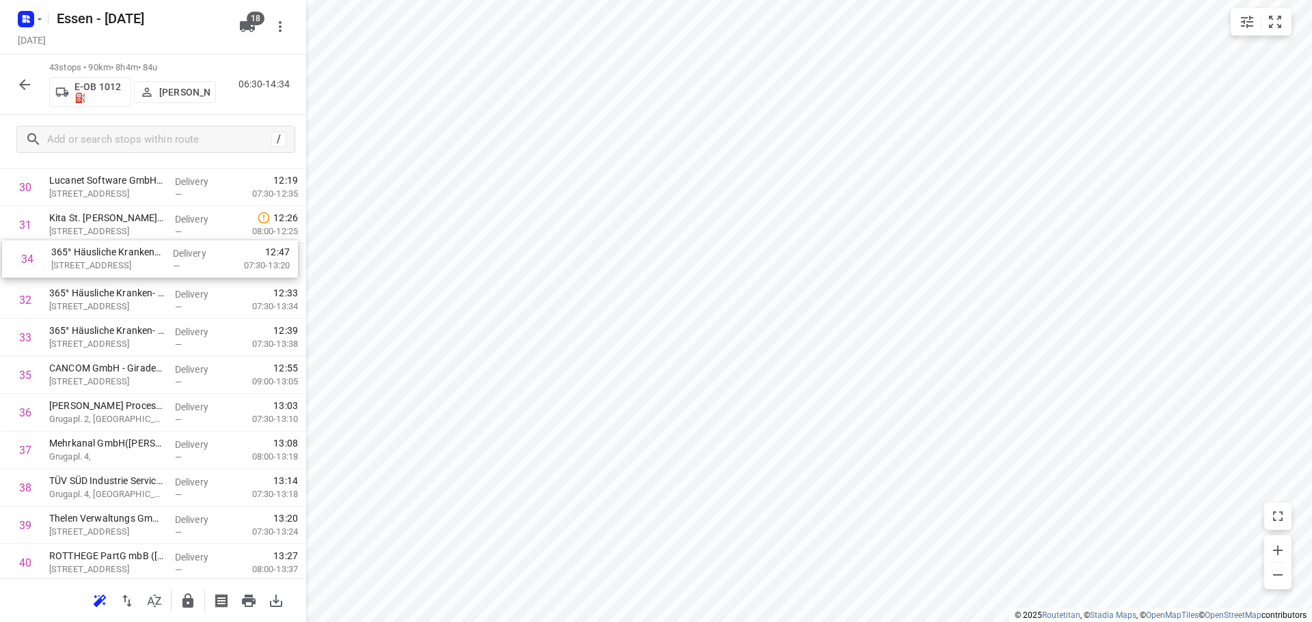
scroll to position [1148, 0]
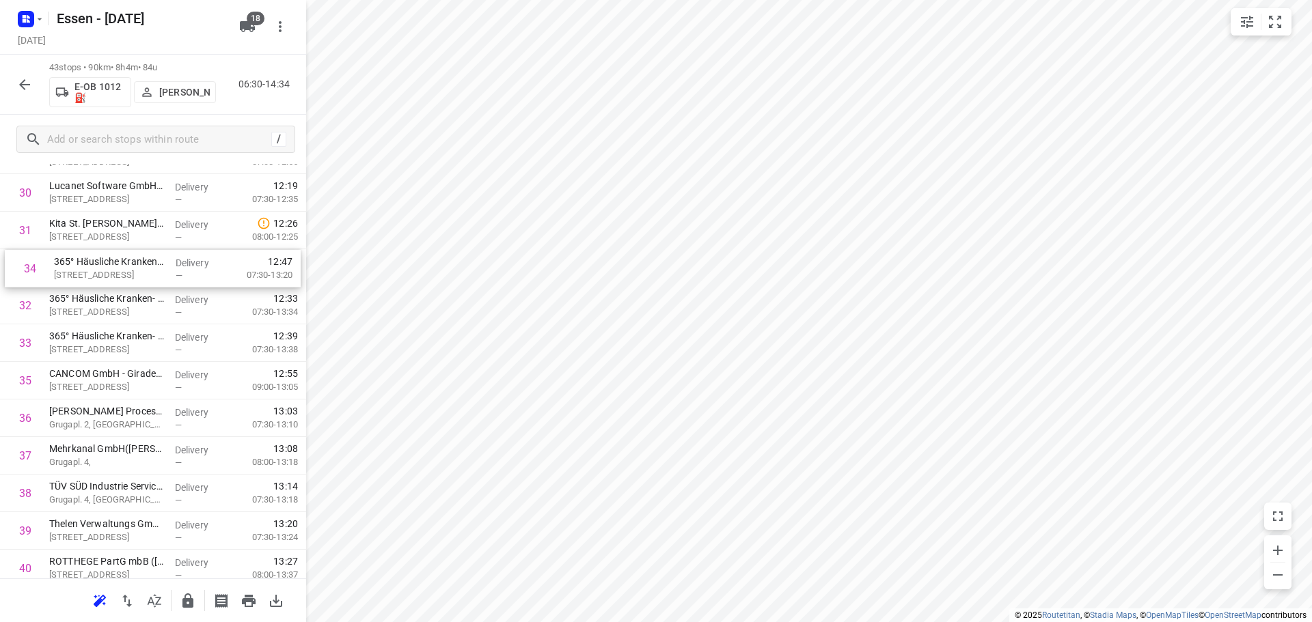
drag, startPoint x: 136, startPoint y: 334, endPoint x: 138, endPoint y: 273, distance: 60.8
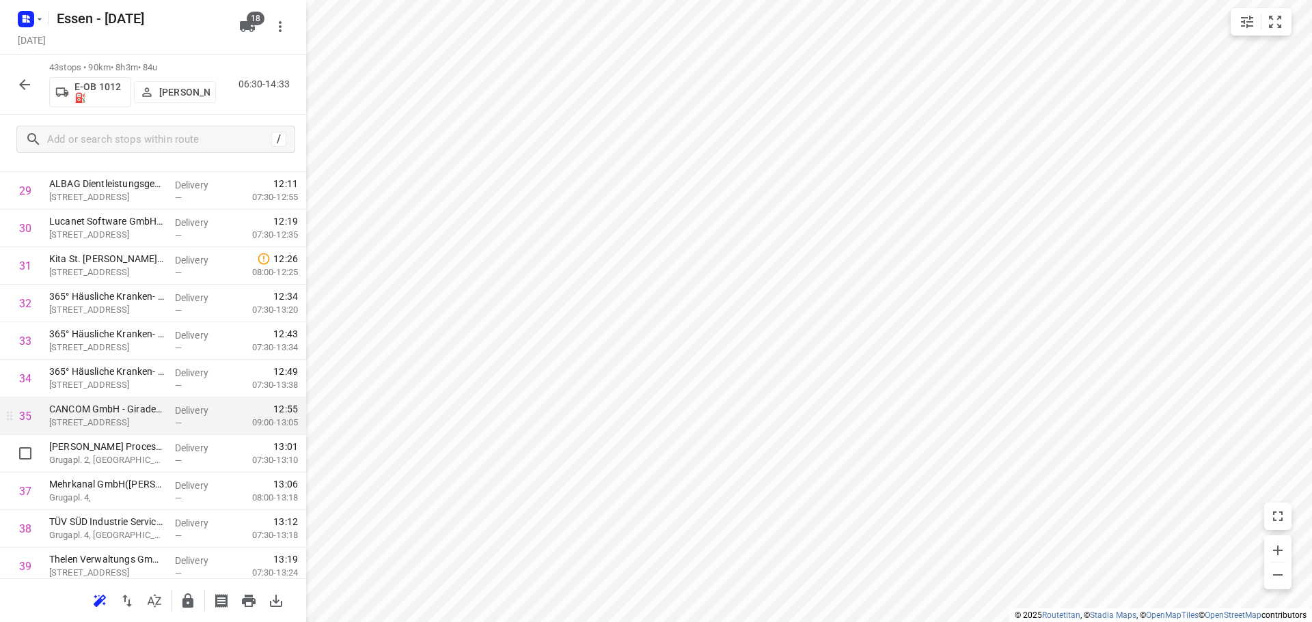
scroll to position [1307, 0]
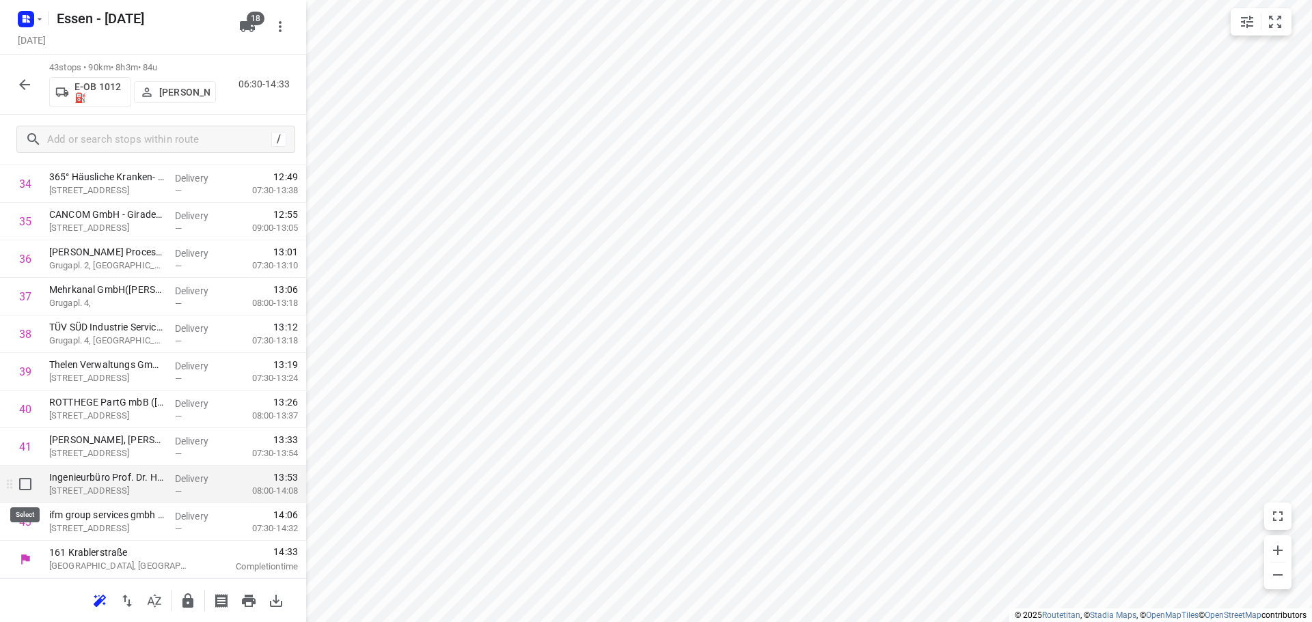
click at [25, 490] on input "checkbox" at bounding box center [25, 484] width 27 height 27
checkbox input "true"
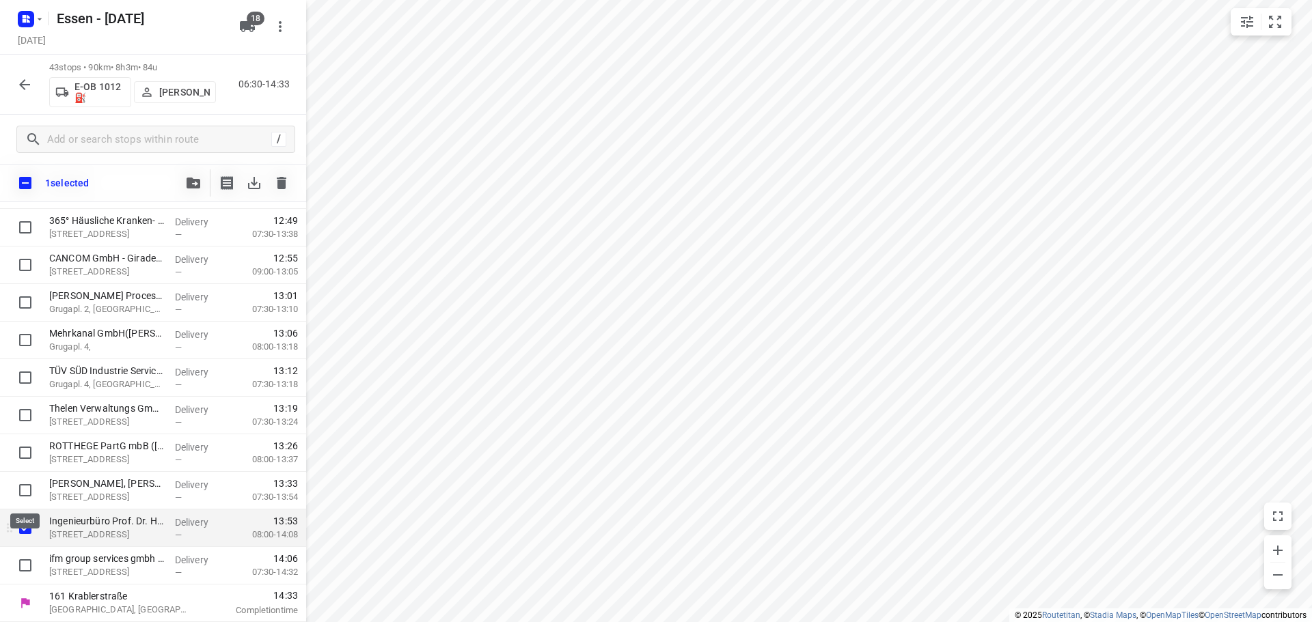
scroll to position [1301, 0]
click at [27, 564] on input "checkbox" at bounding box center [25, 565] width 27 height 27
checkbox input "true"
click at [199, 191] on button "button" at bounding box center [193, 182] width 27 height 27
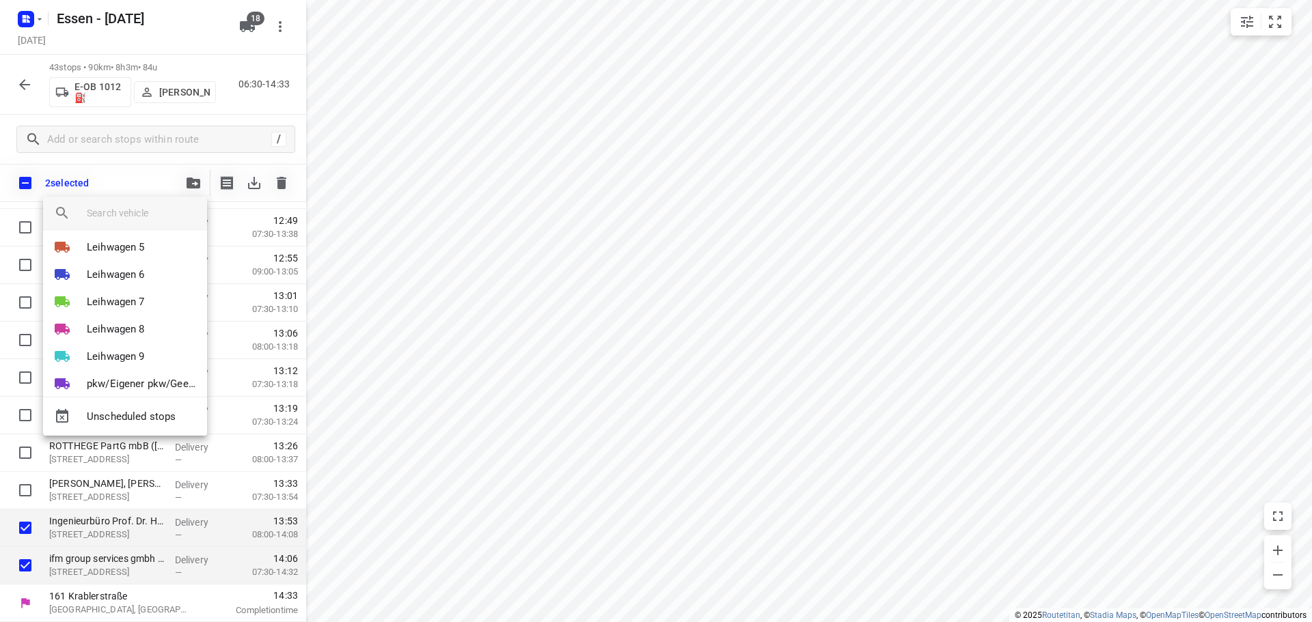
scroll to position [352, 0]
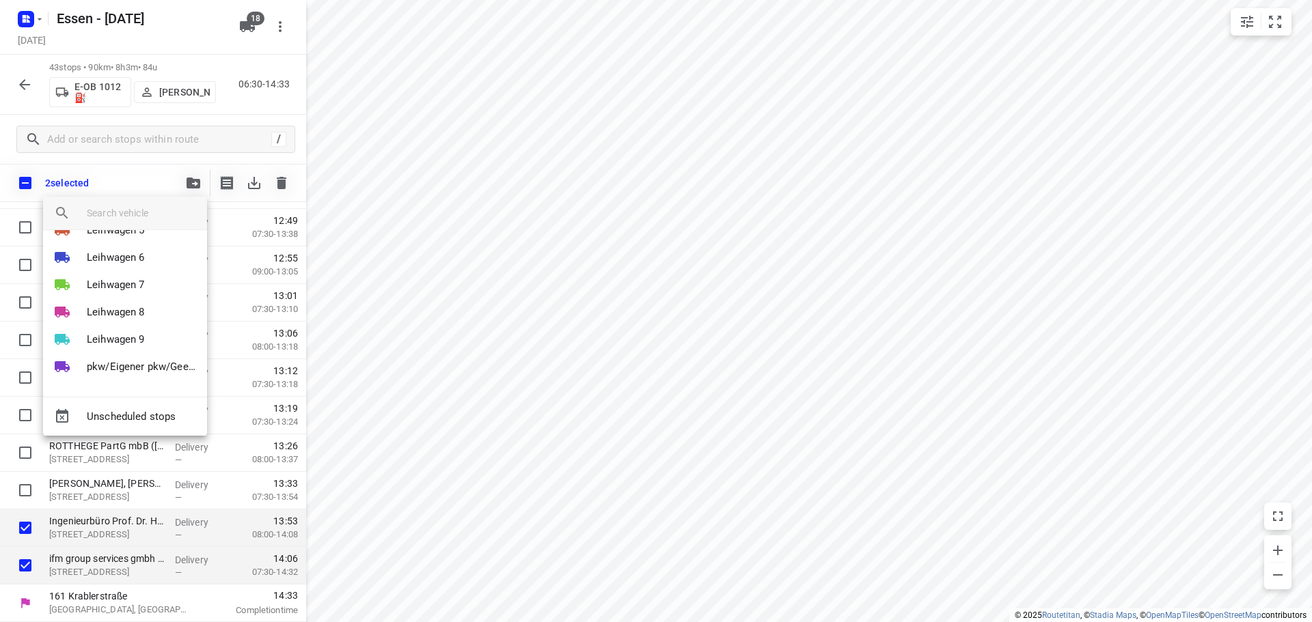
click at [790, 99] on div at bounding box center [656, 311] width 1312 height 622
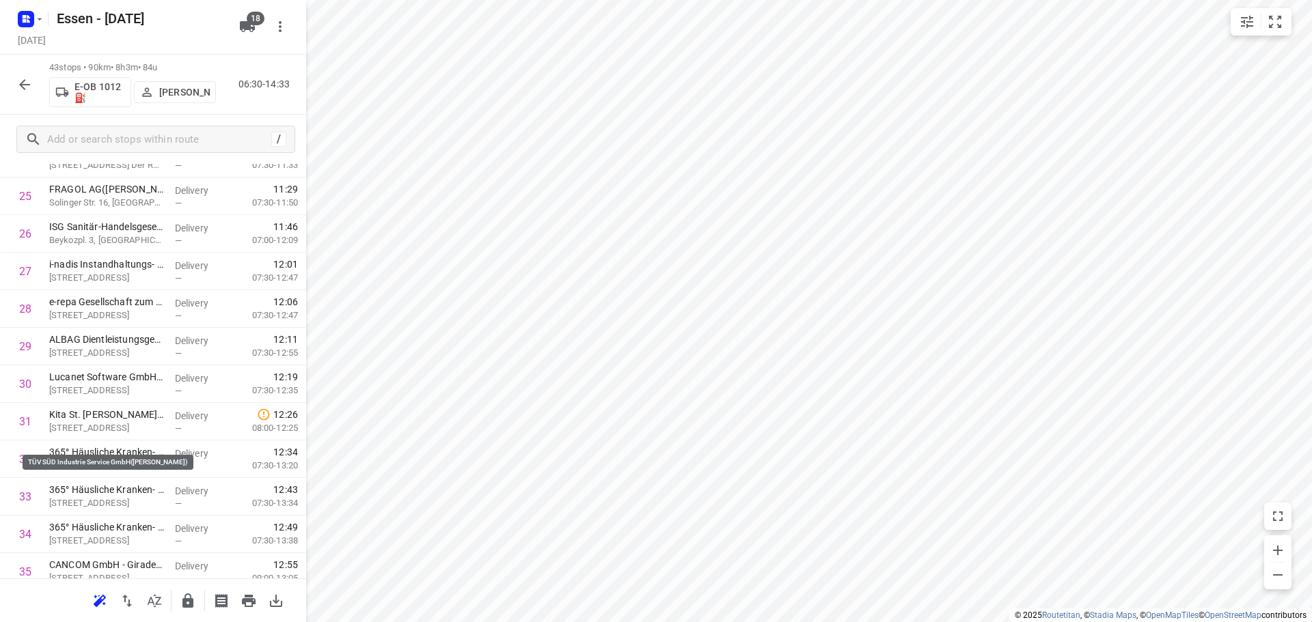
scroll to position [1307, 0]
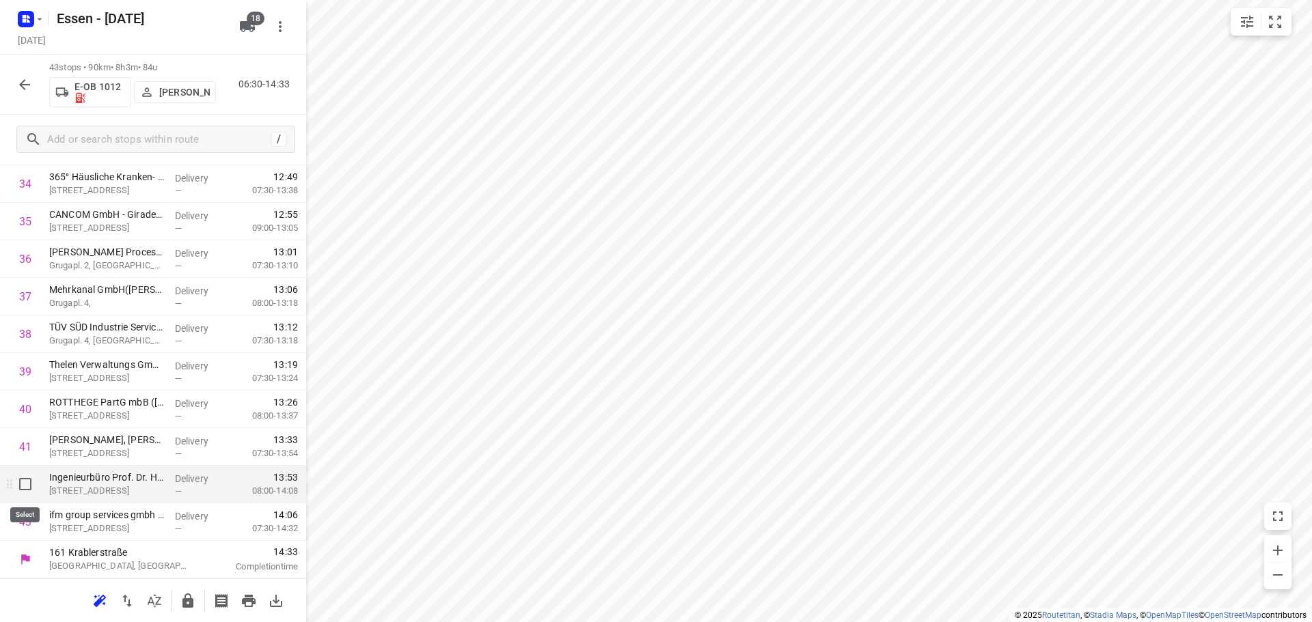
click at [23, 488] on input "checkbox" at bounding box center [25, 484] width 27 height 27
checkbox input "true"
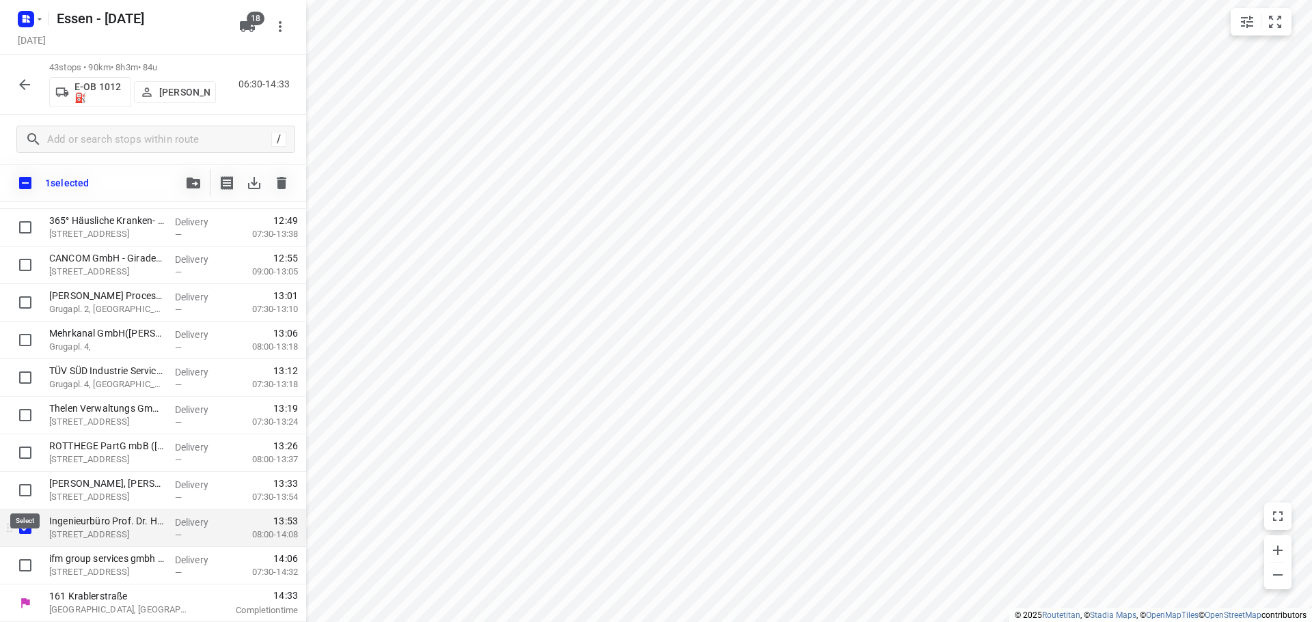
scroll to position [1301, 0]
click at [28, 563] on input "checkbox" at bounding box center [25, 565] width 27 height 27
checkbox input "true"
click at [199, 184] on icon "button" at bounding box center [193, 183] width 14 height 11
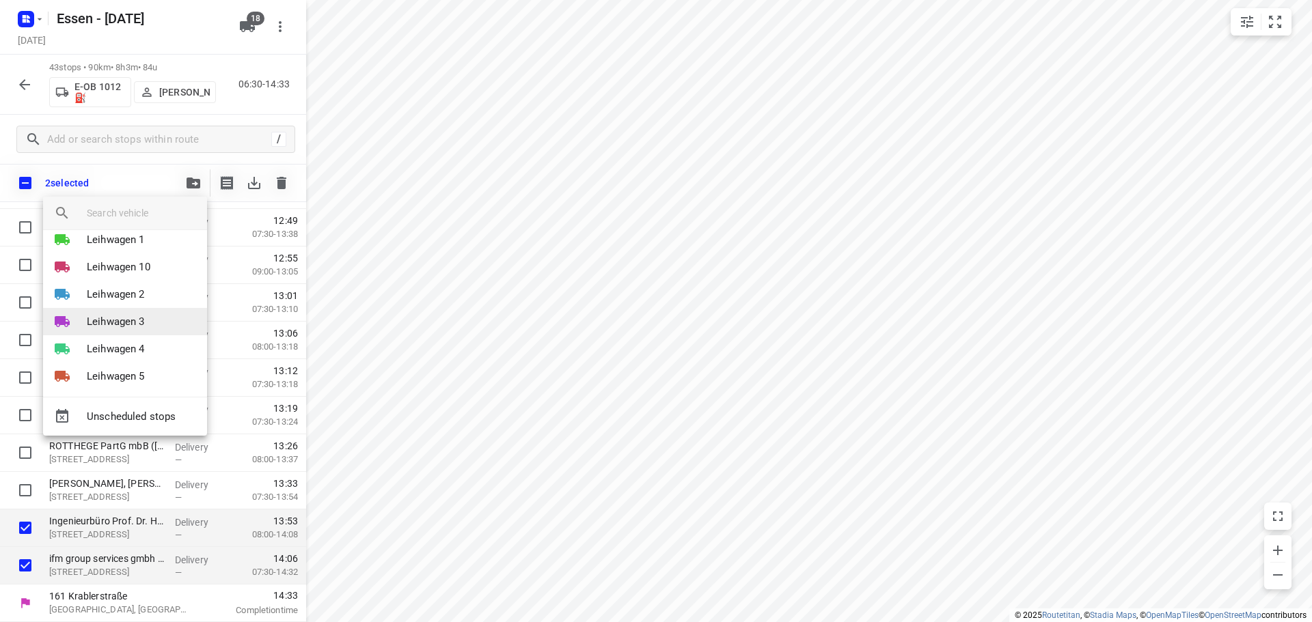
scroll to position [342, 0]
click at [126, 295] on p "Leihwagen 7" at bounding box center [116, 296] width 58 height 16
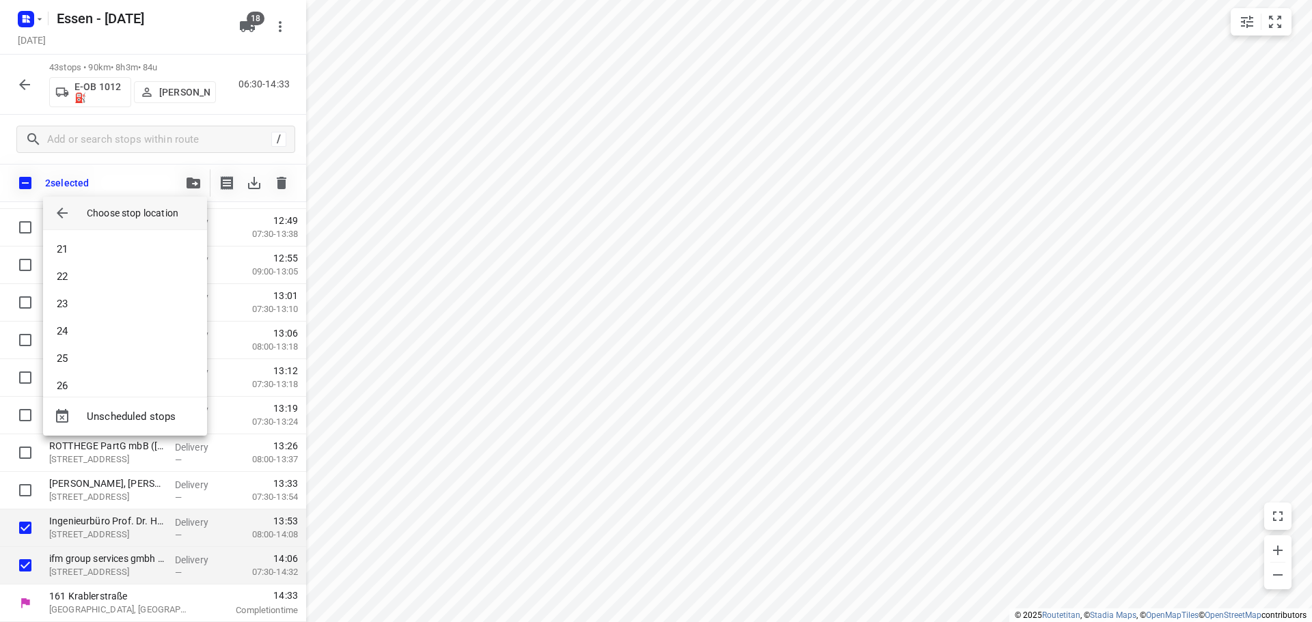
scroll to position [478, 0]
click at [117, 258] on li "19" at bounding box center [125, 262] width 164 height 27
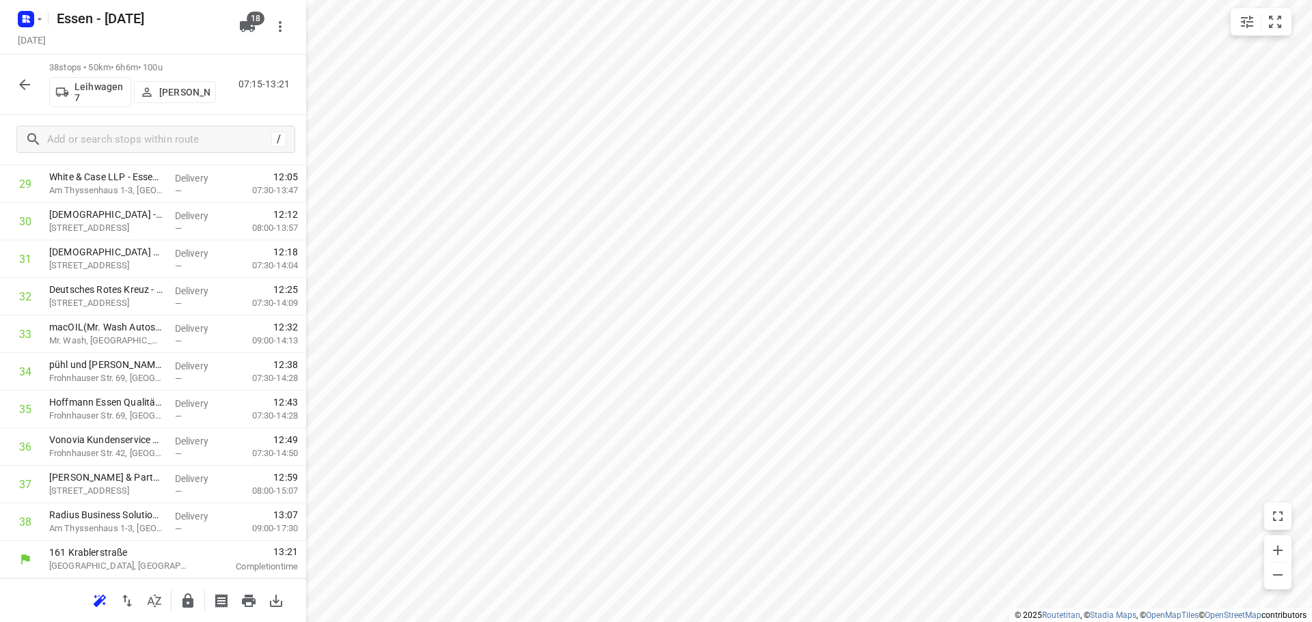
scroll to position [1119, 0]
click at [20, 89] on icon "button" at bounding box center [24, 85] width 16 height 16
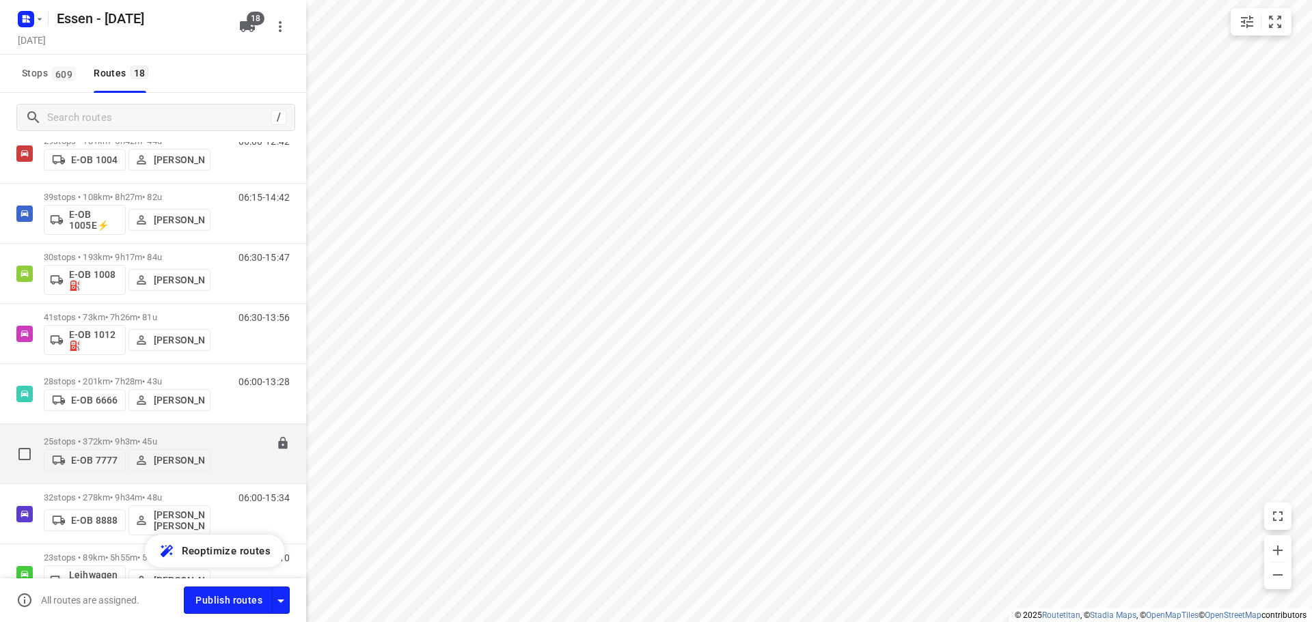
scroll to position [68, 0]
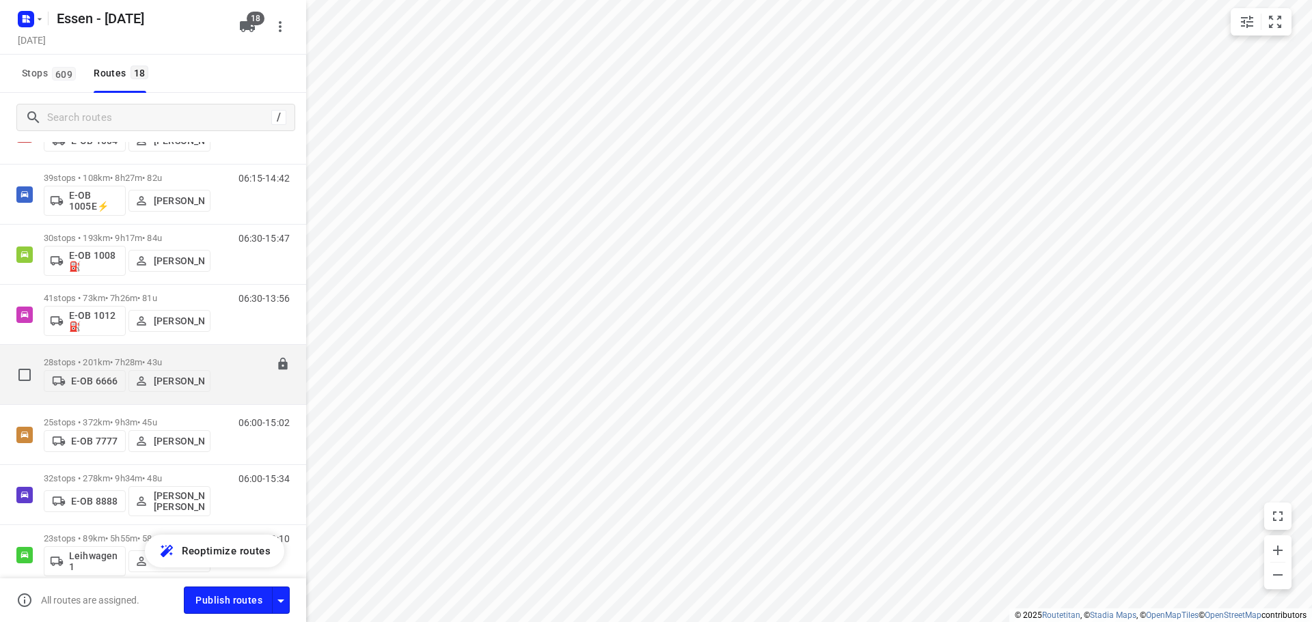
click at [221, 370] on div "06:00-13:28" at bounding box center [255, 378] width 68 height 42
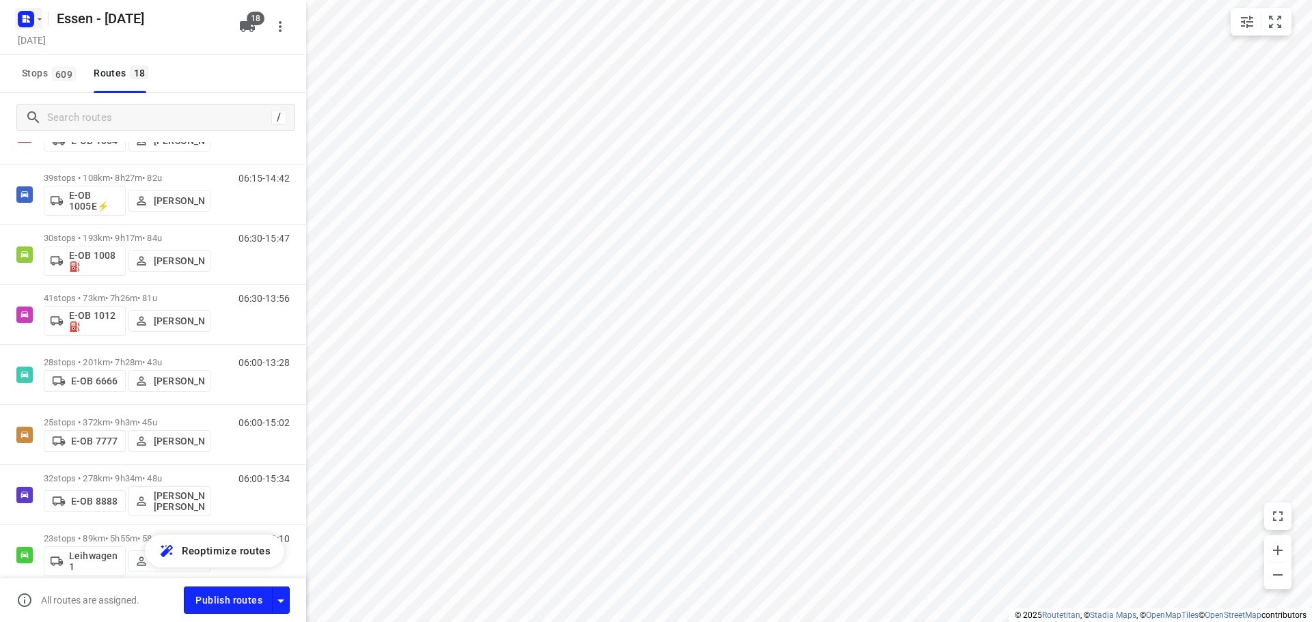
click at [26, 20] on icon "button" at bounding box center [24, 20] width 3 height 3
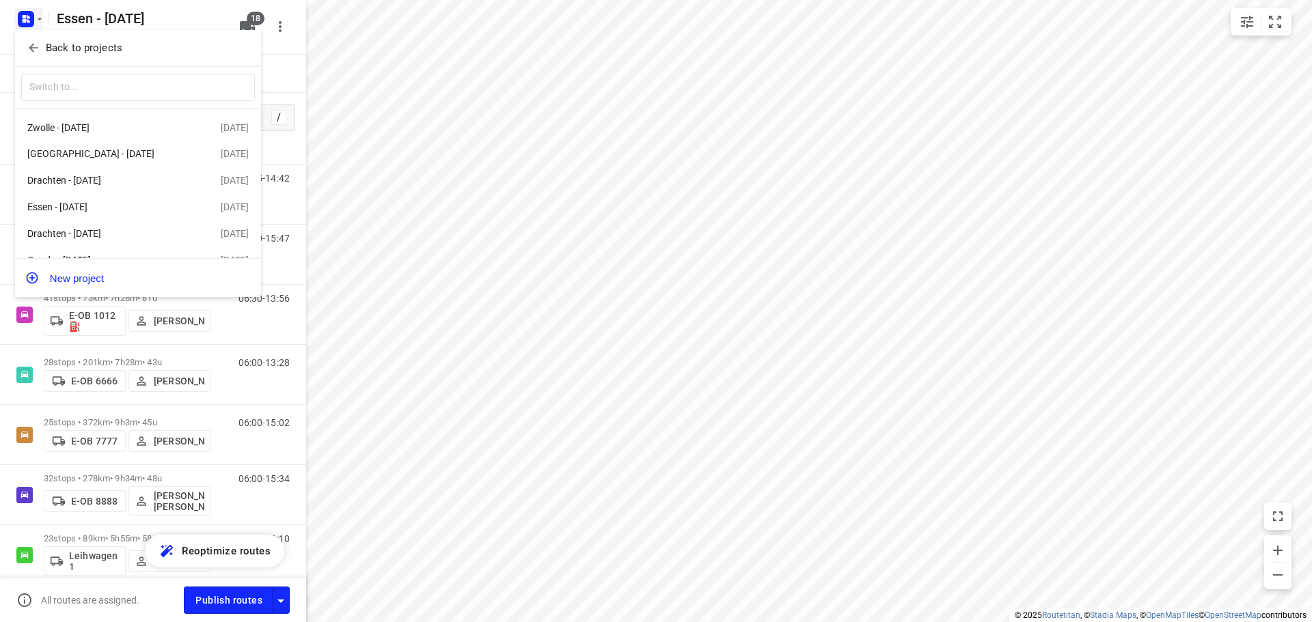
click at [47, 44] on p "Back to projects" at bounding box center [84, 48] width 77 height 16
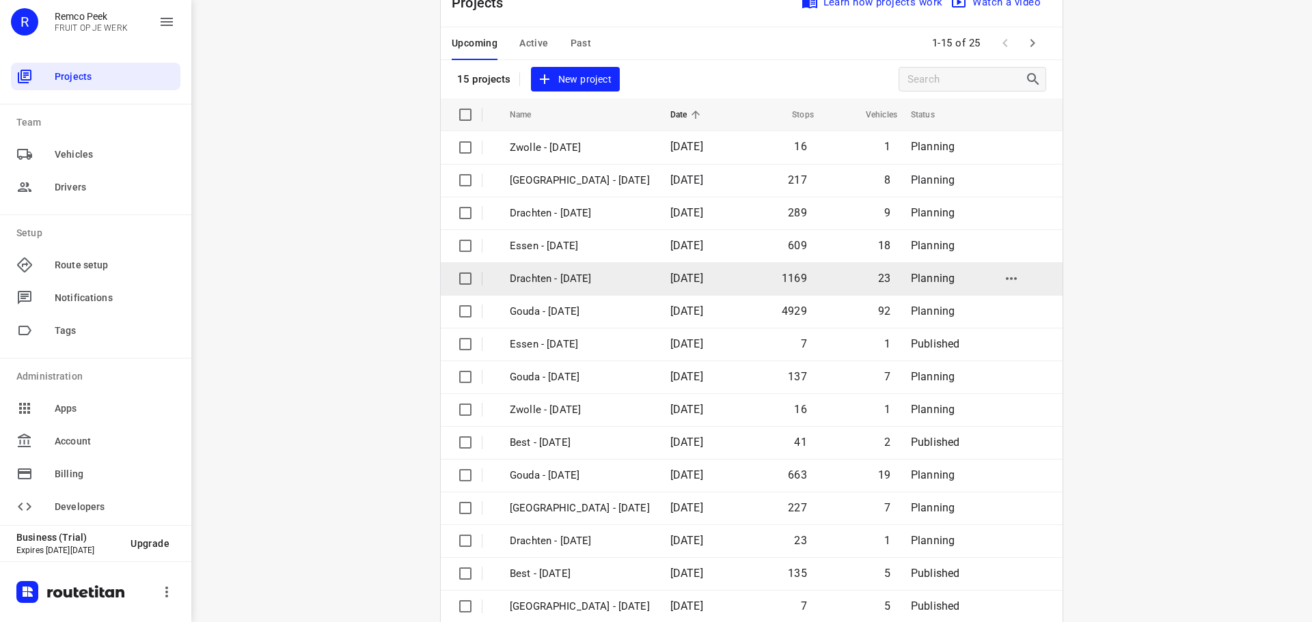
scroll to position [68, 0]
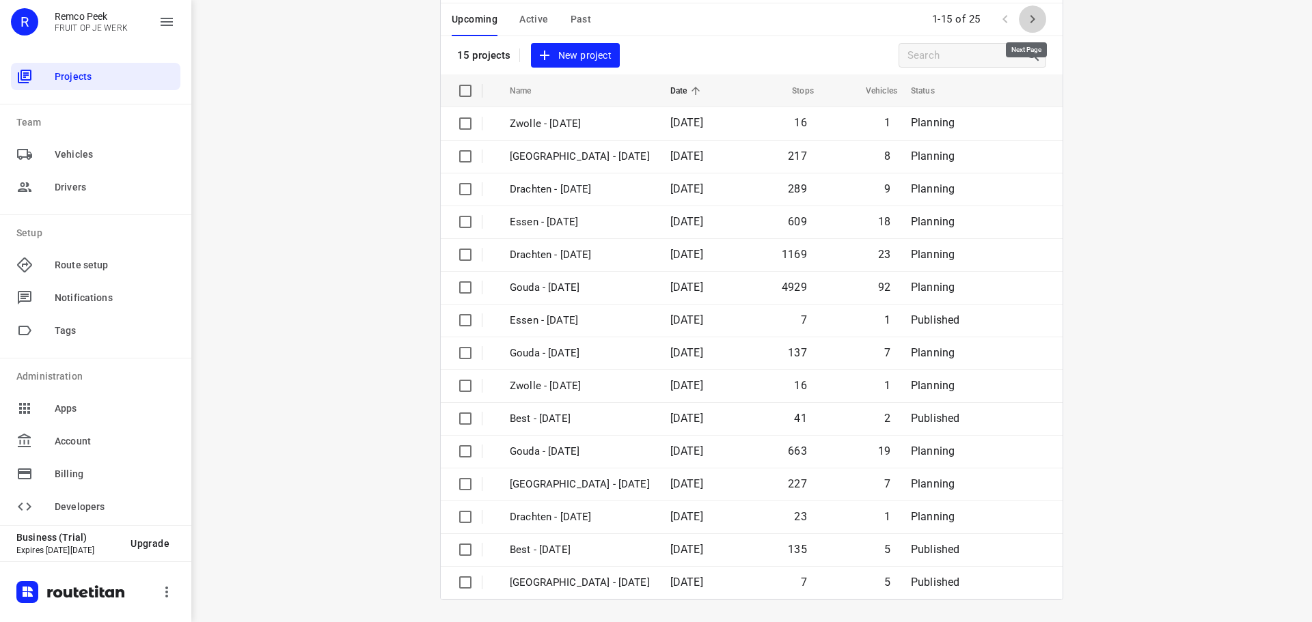
click at [1024, 16] on icon "button" at bounding box center [1032, 19] width 16 height 16
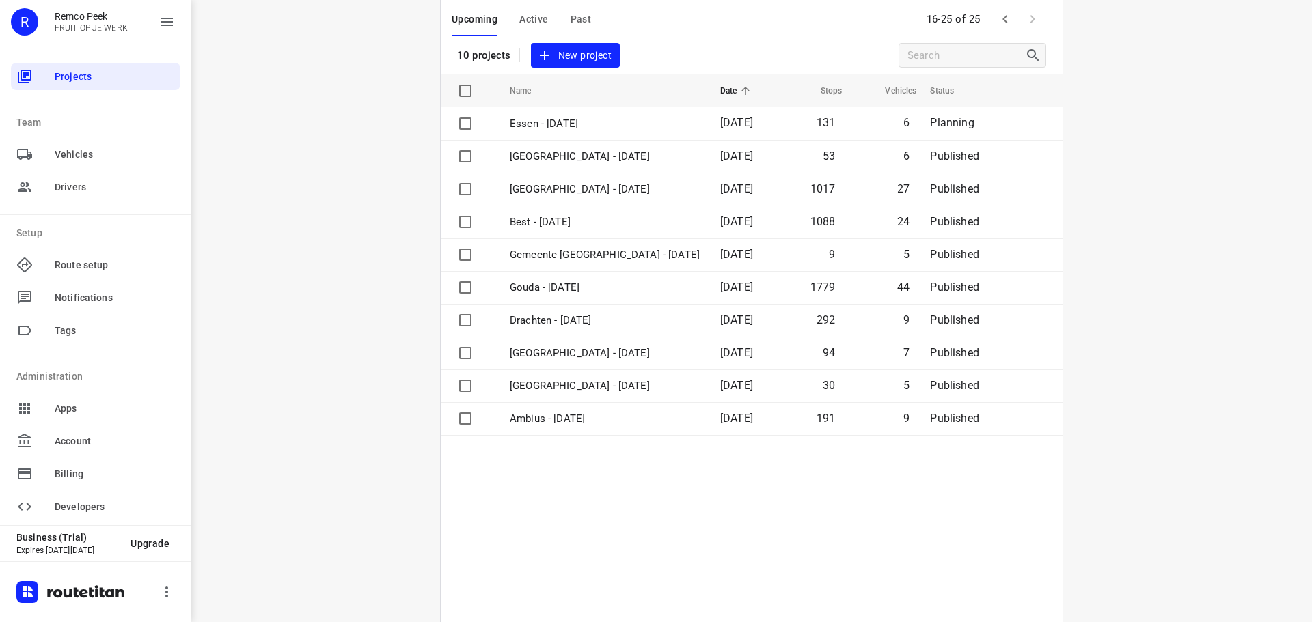
scroll to position [0, 0]
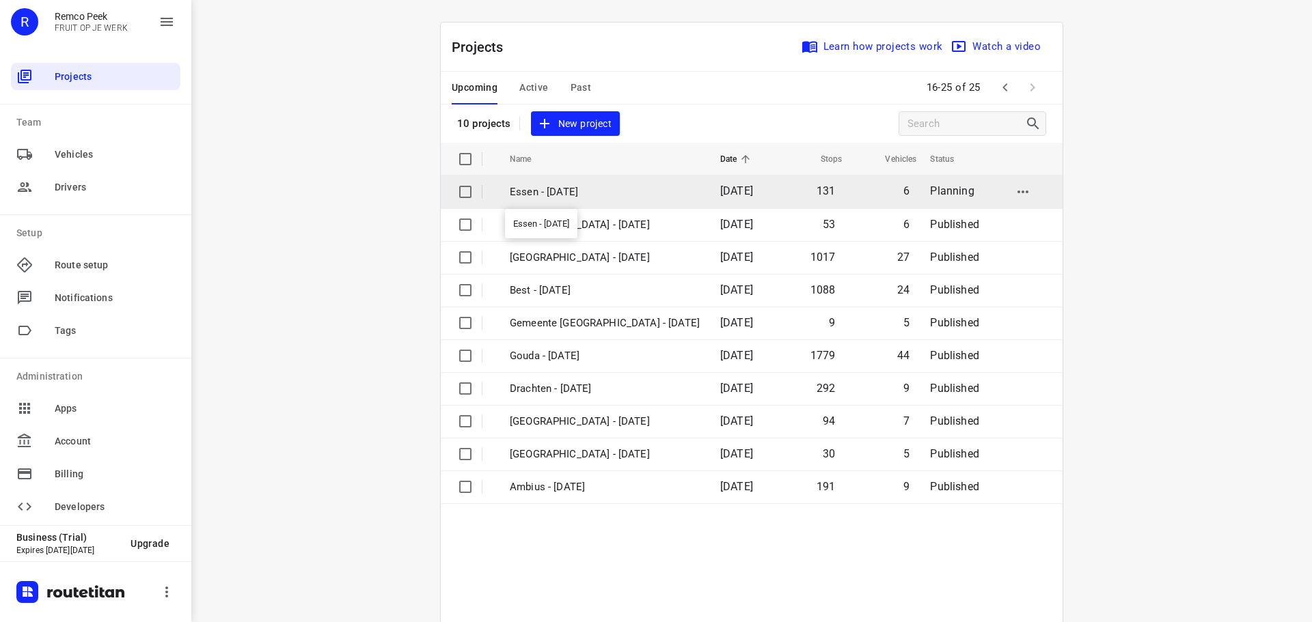
click at [558, 193] on p "Essen - Wednesday" at bounding box center [605, 192] width 190 height 16
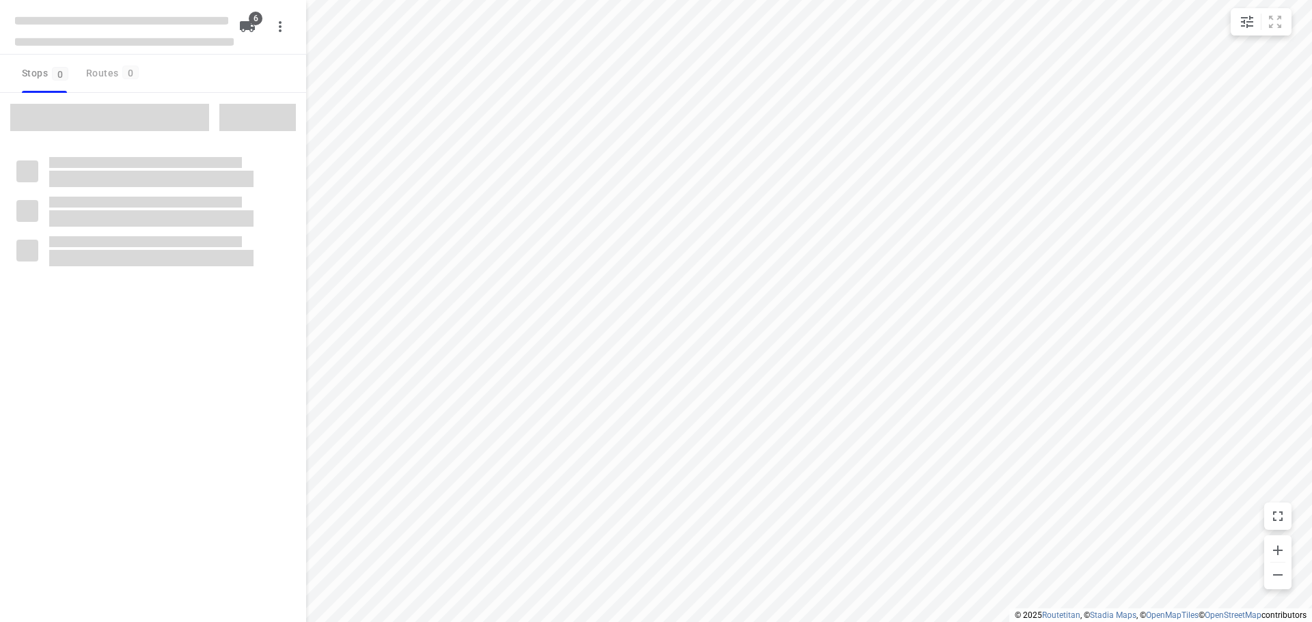
checkbox input "true"
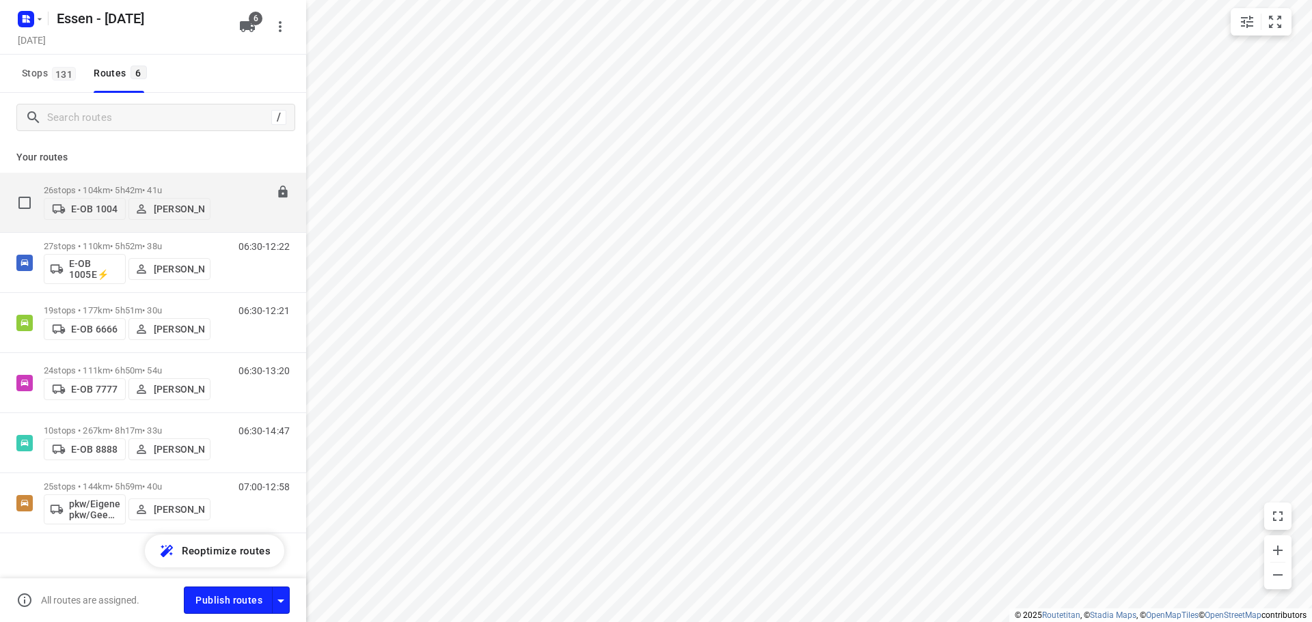
click at [221, 213] on div "07:00-12:42" at bounding box center [255, 206] width 68 height 42
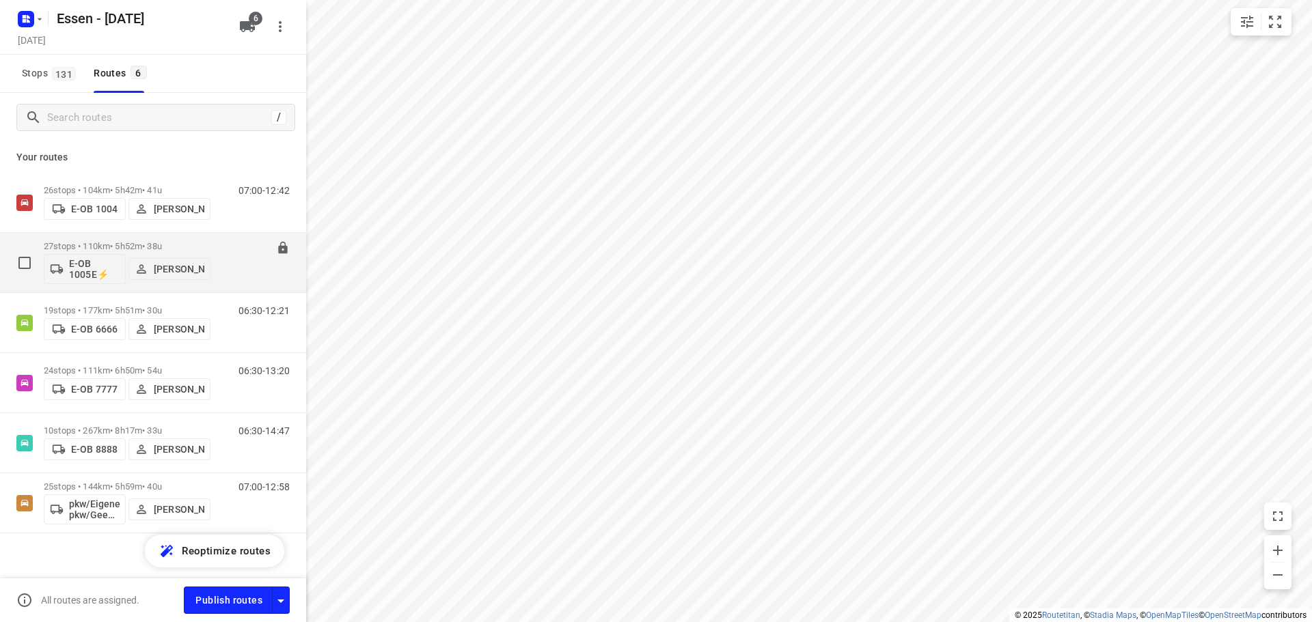
click at [221, 249] on div "06:30-12:22" at bounding box center [255, 266] width 68 height 50
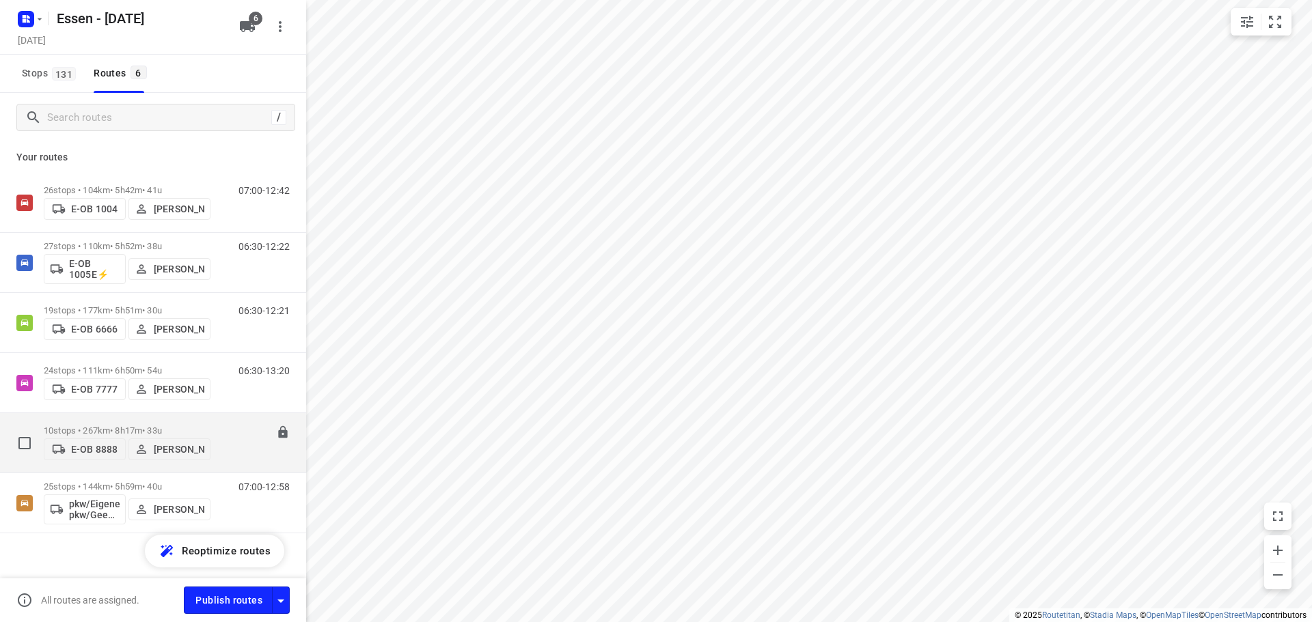
click at [221, 439] on div "06:30-14:47" at bounding box center [255, 447] width 68 height 42
click at [171, 426] on p "10 stops • 267km • 8h17m • 33u" at bounding box center [127, 431] width 167 height 10
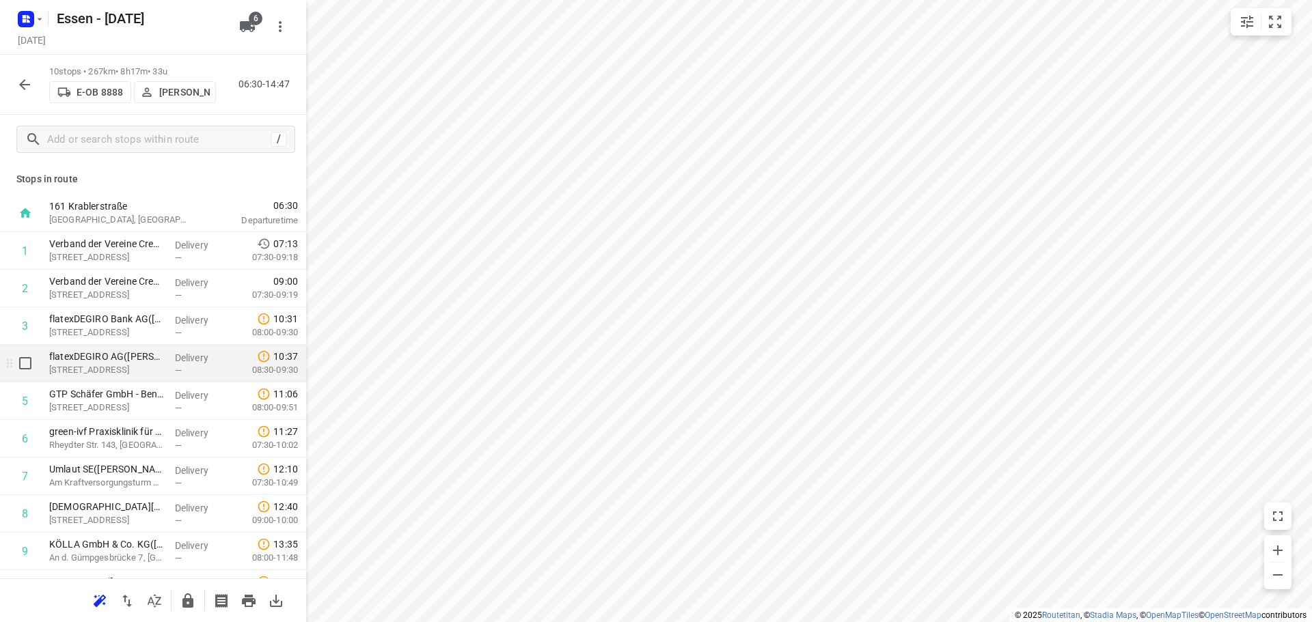
scroll to position [67, 0]
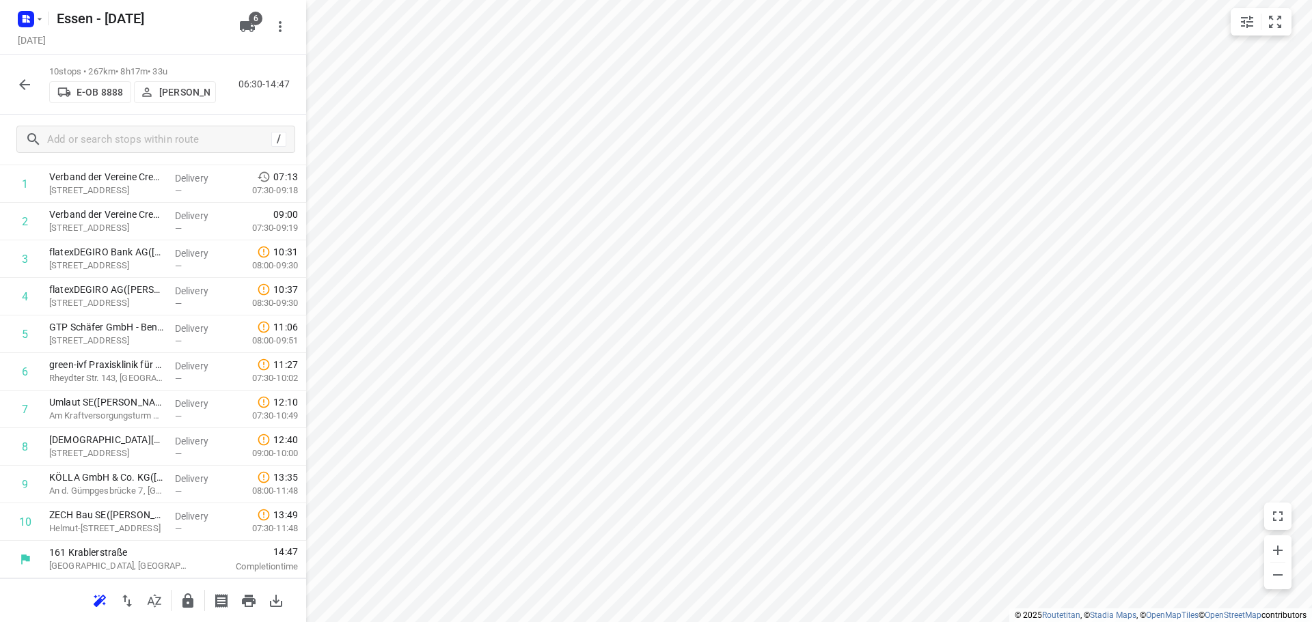
click at [20, 84] on icon "button" at bounding box center [24, 84] width 11 height 11
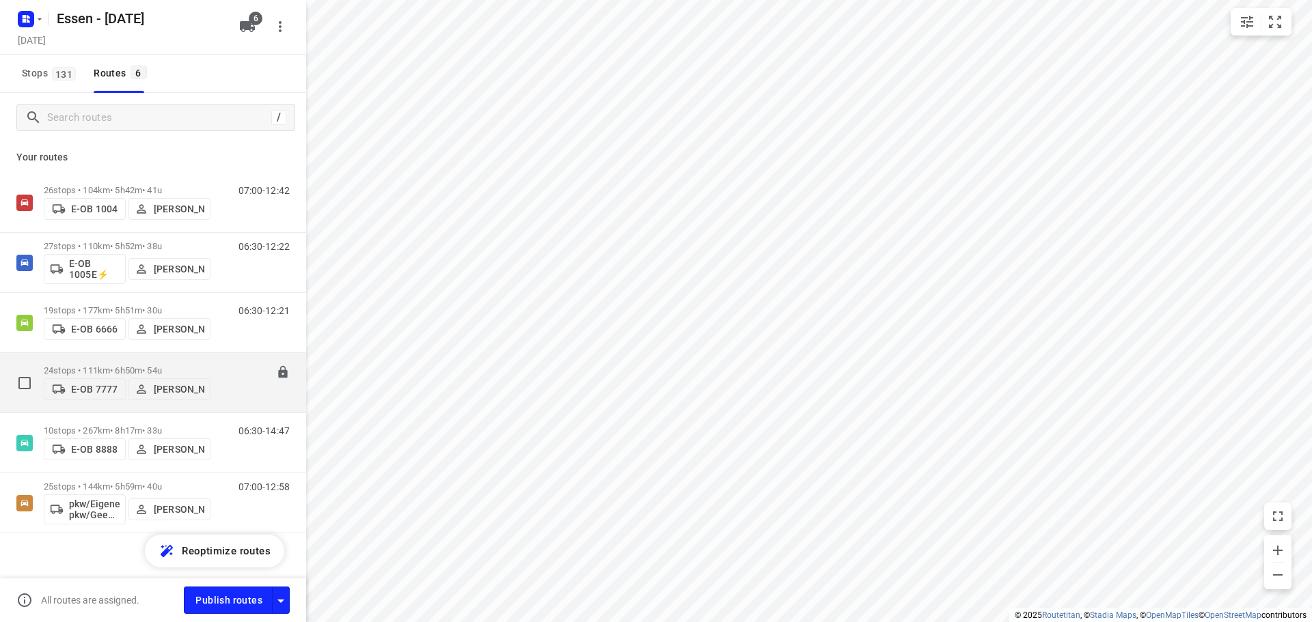
click at [181, 366] on p "24 stops • 111km • 6h50m • 54u" at bounding box center [127, 370] width 167 height 10
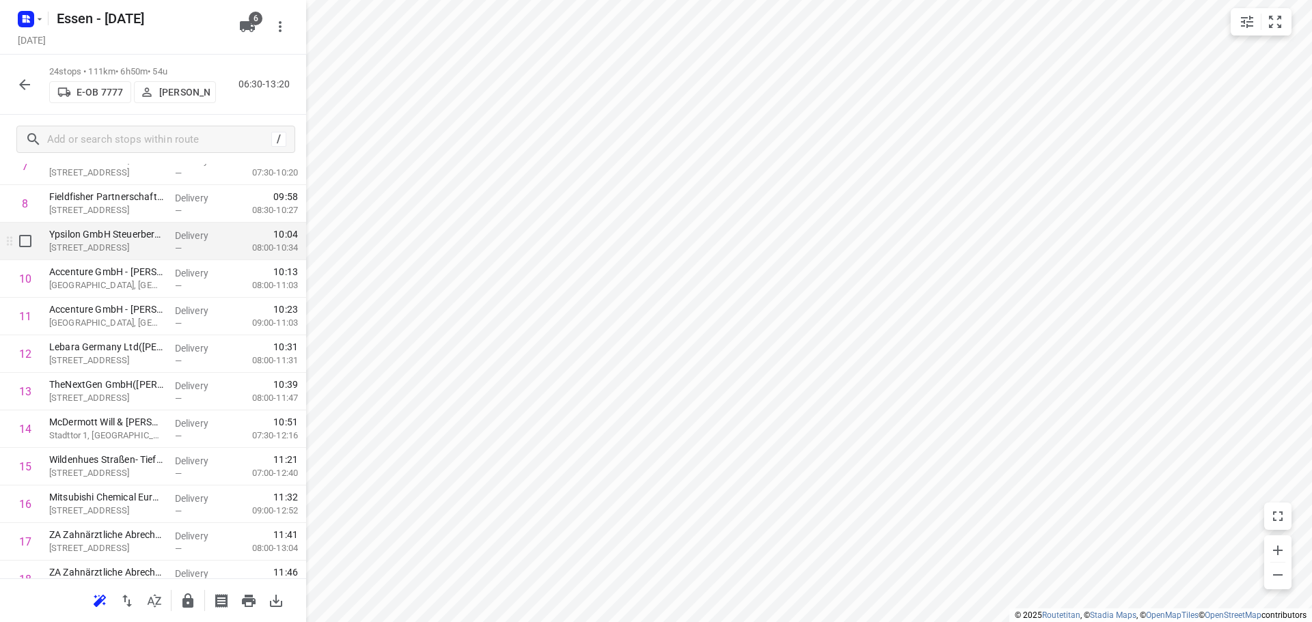
scroll to position [478, 0]
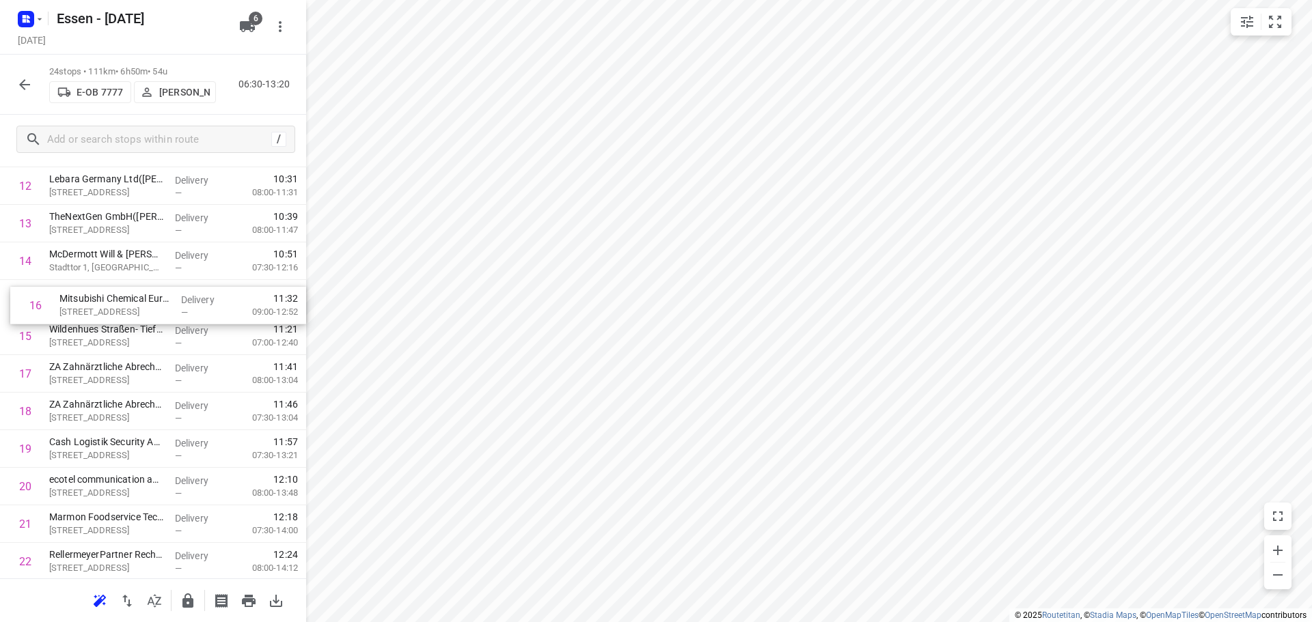
drag, startPoint x: 115, startPoint y: 351, endPoint x: 127, endPoint y: 314, distance: 38.7
click at [127, 314] on div "1 Medizinische Laboratorien Düsseldorf GmbH - Zimmerstr.(Buchhaltung) Zimmerstr…" at bounding box center [153, 205] width 306 height 902
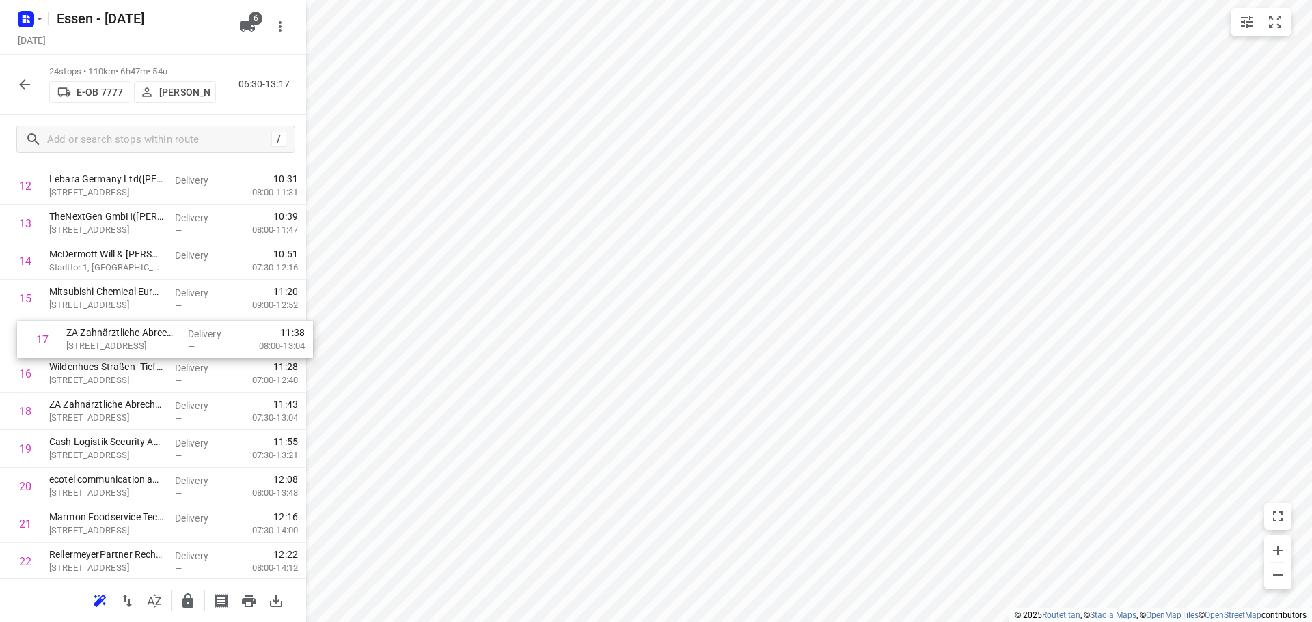
drag, startPoint x: 111, startPoint y: 376, endPoint x: 129, endPoint y: 338, distance: 42.5
click at [129, 338] on div "1 Medizinische Laboratorien Düsseldorf GmbH - Zimmerstr.(Buchhaltung) Zimmerstr…" at bounding box center [153, 205] width 306 height 902
drag, startPoint x: 84, startPoint y: 450, endPoint x: 90, endPoint y: 335, distance: 114.9
click at [90, 335] on div "1 Medizinische Laboratorien Düsseldorf GmbH - Zimmerstr.(Buchhaltung) Zimmerstr…" at bounding box center [153, 205] width 306 height 902
drag, startPoint x: 111, startPoint y: 382, endPoint x: 109, endPoint y: 290, distance: 91.5
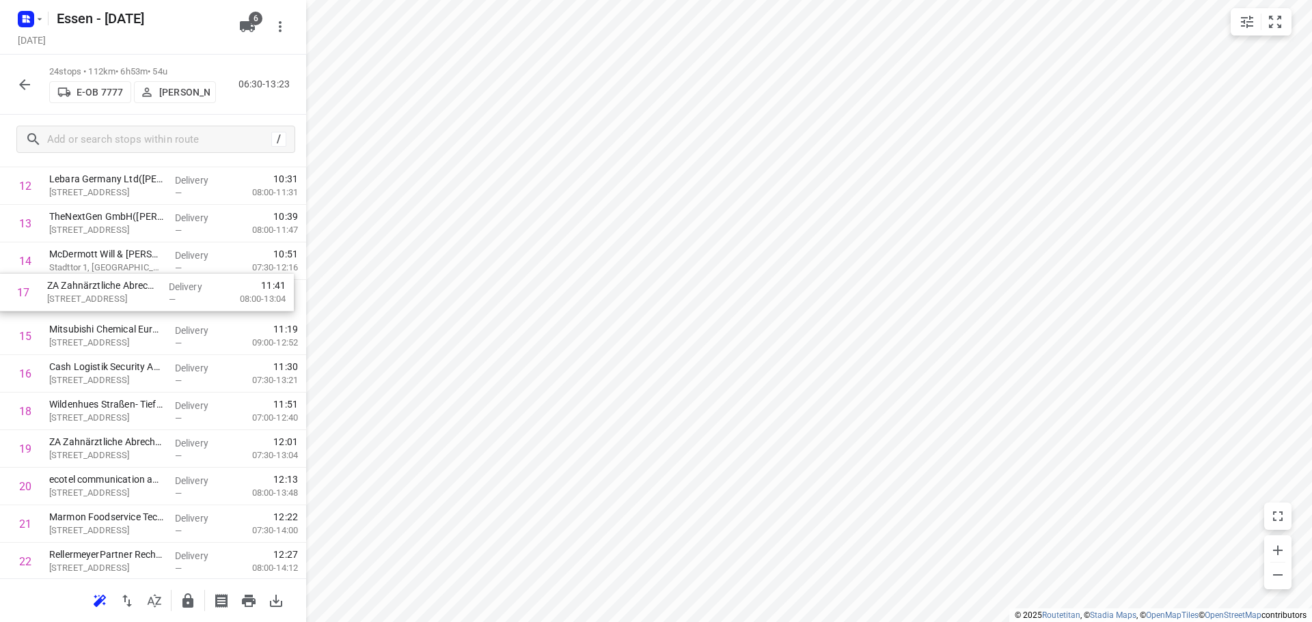
click at [109, 290] on div "1 Medizinische Laboratorien Düsseldorf GmbH - Zimmerstr.(Buchhaltung) Zimmerstr…" at bounding box center [153, 205] width 306 height 902
drag, startPoint x: 100, startPoint y: 448, endPoint x: 102, endPoint y: 323, distance: 125.0
click at [102, 323] on div "1 Medizinische Laboratorien Düsseldorf GmbH - Zimmerstr.(Buchhaltung) Zimmerstr…" at bounding box center [153, 205] width 306 height 902
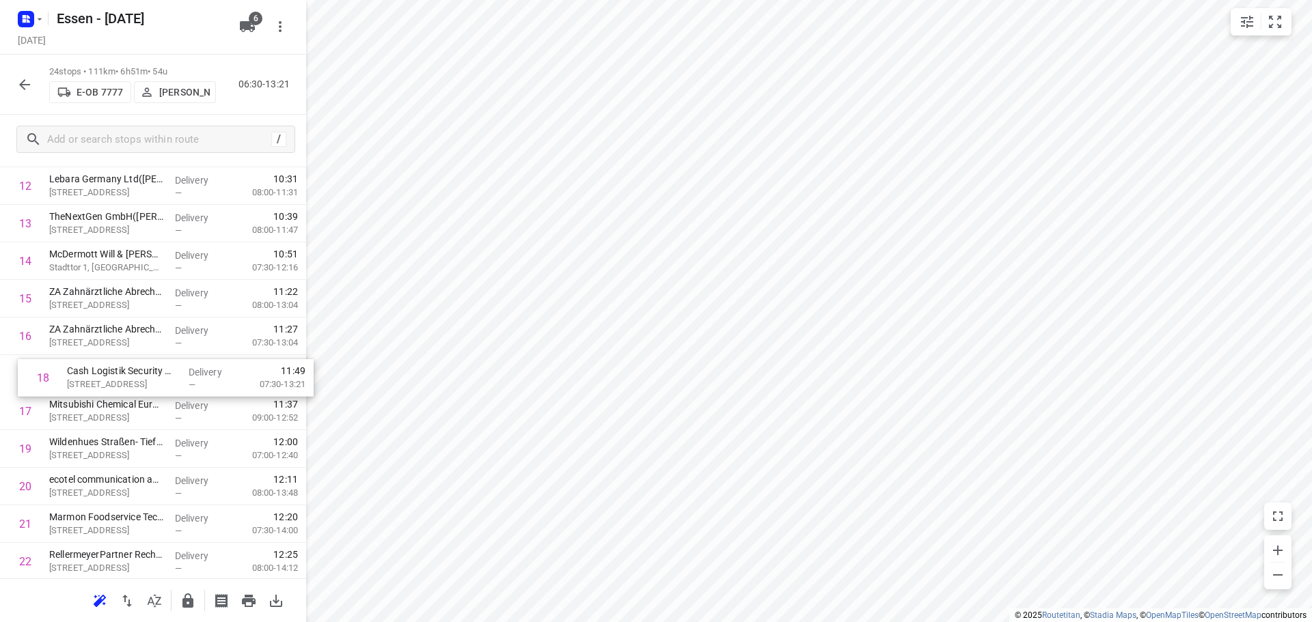
drag, startPoint x: 111, startPoint y: 412, endPoint x: 131, endPoint y: 372, distance: 44.6
click at [131, 372] on div "1 Medizinische Laboratorien Düsseldorf GmbH - Zimmerstr.(Buchhaltung) Zimmerstr…" at bounding box center [153, 205] width 306 height 902
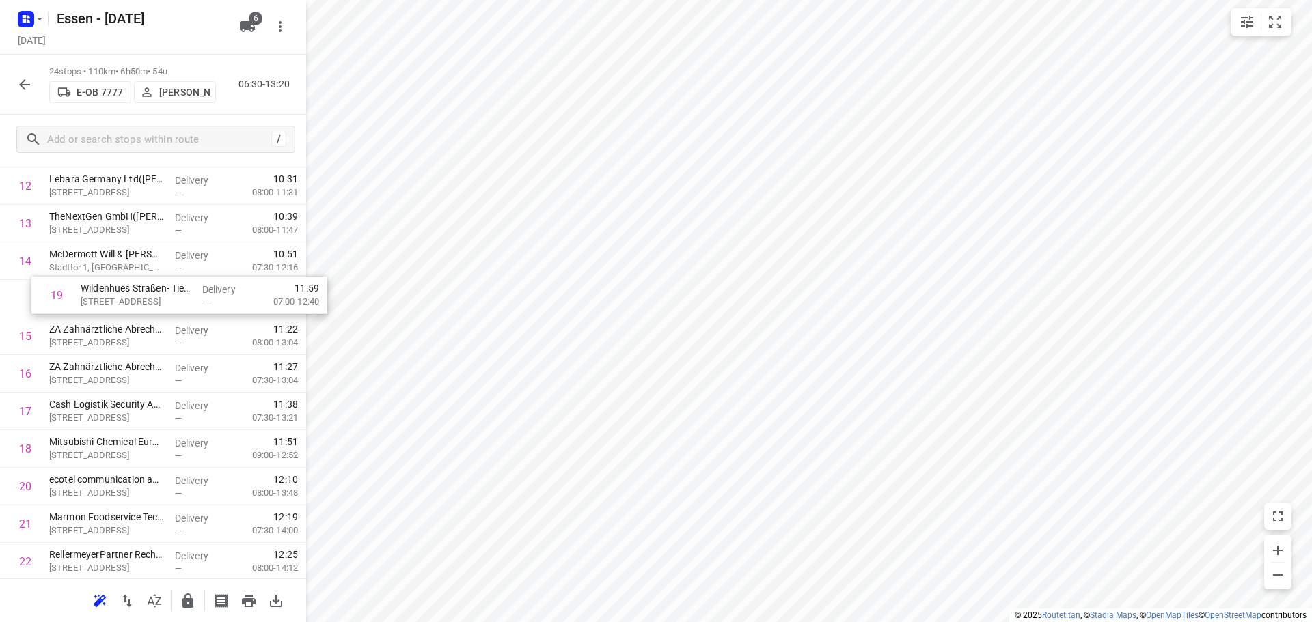
drag, startPoint x: 91, startPoint y: 460, endPoint x: 123, endPoint y: 302, distance: 161.0
click at [123, 302] on div "1 Medizinische Laboratorien Düsseldorf GmbH - Zimmerstr.(Buchhaltung) Zimmerstr…" at bounding box center [153, 205] width 306 height 902
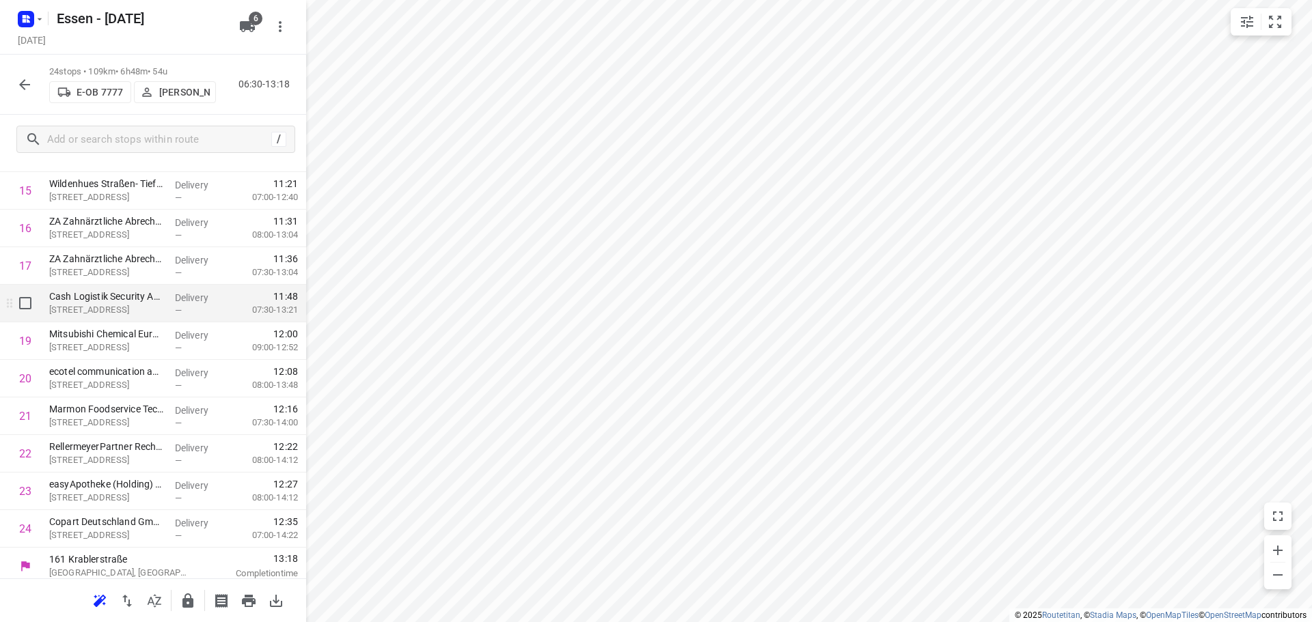
scroll to position [593, 0]
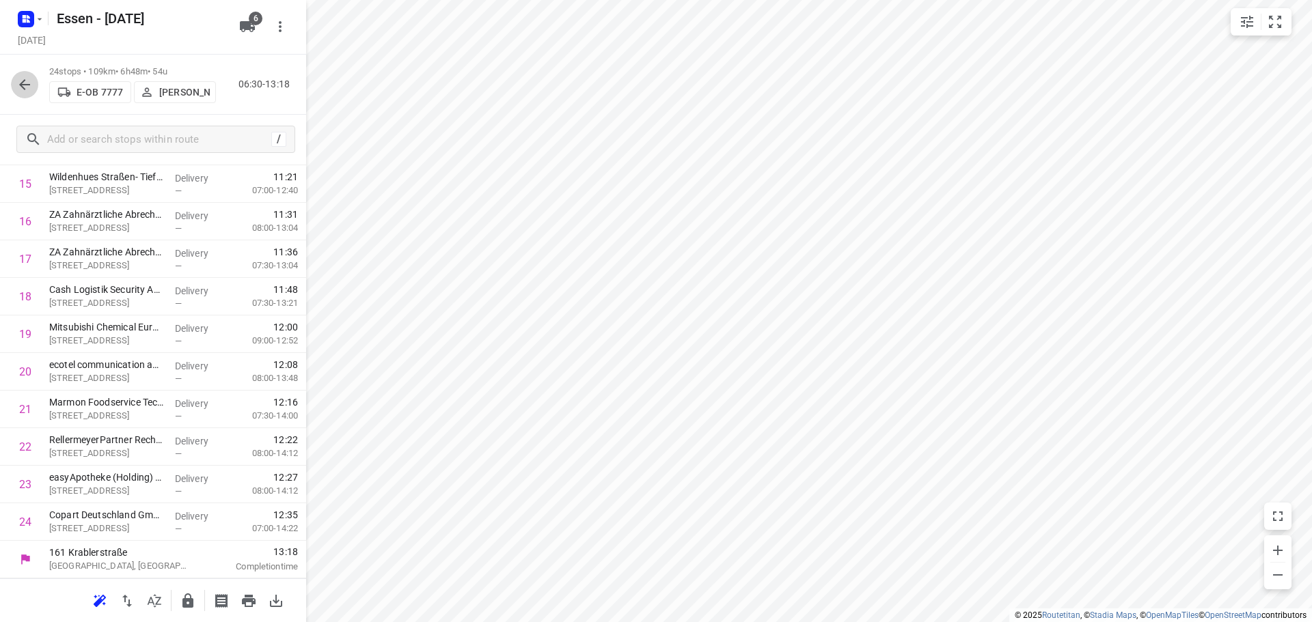
click at [24, 85] on icon "button" at bounding box center [24, 85] width 16 height 16
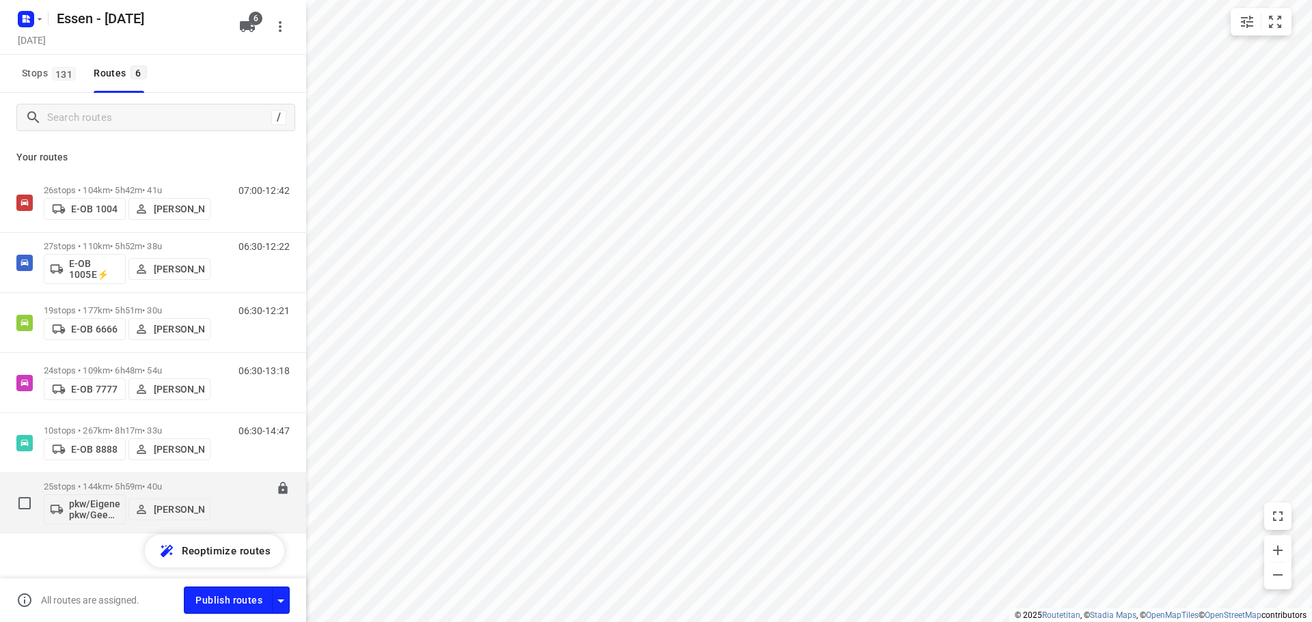
click at [191, 493] on div "pkw/Eigener pkw/Geen kenteken Robert Kula" at bounding box center [127, 508] width 167 height 33
click at [161, 487] on p "25 stops • 144km • 5h59m • 40u" at bounding box center [127, 487] width 167 height 10
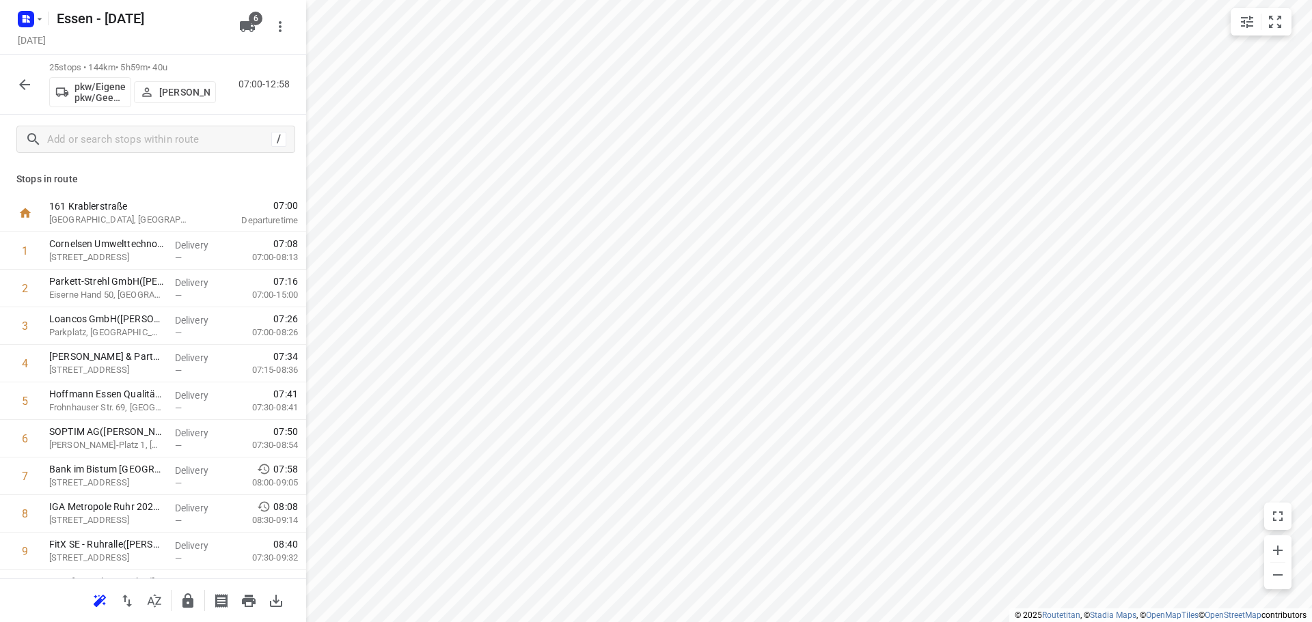
click at [32, 85] on icon "button" at bounding box center [24, 85] width 16 height 16
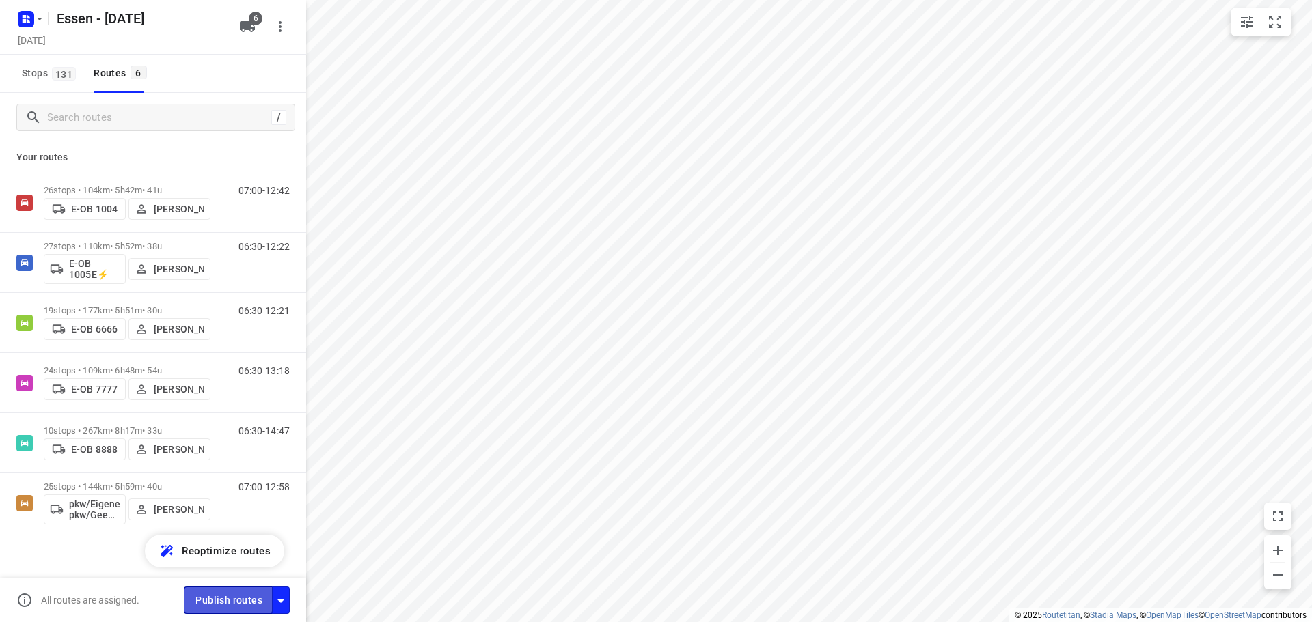
click at [206, 597] on span "Publish routes" at bounding box center [228, 600] width 67 height 17
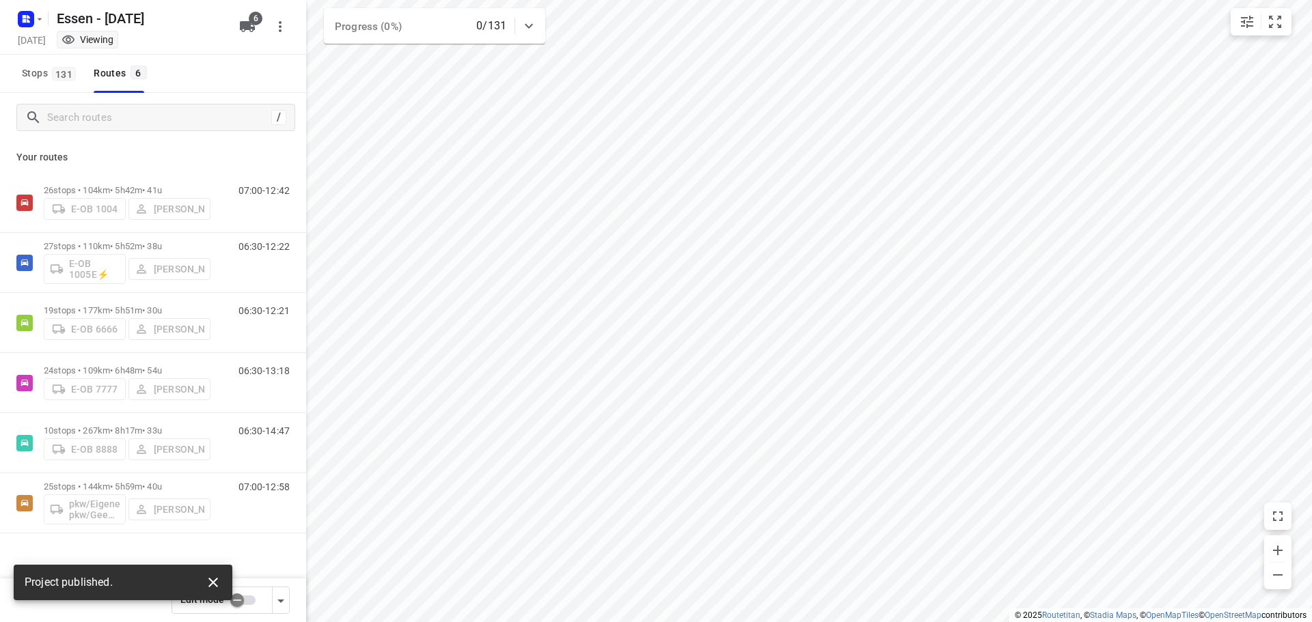
click at [217, 579] on icon "button" at bounding box center [213, 583] width 10 height 10
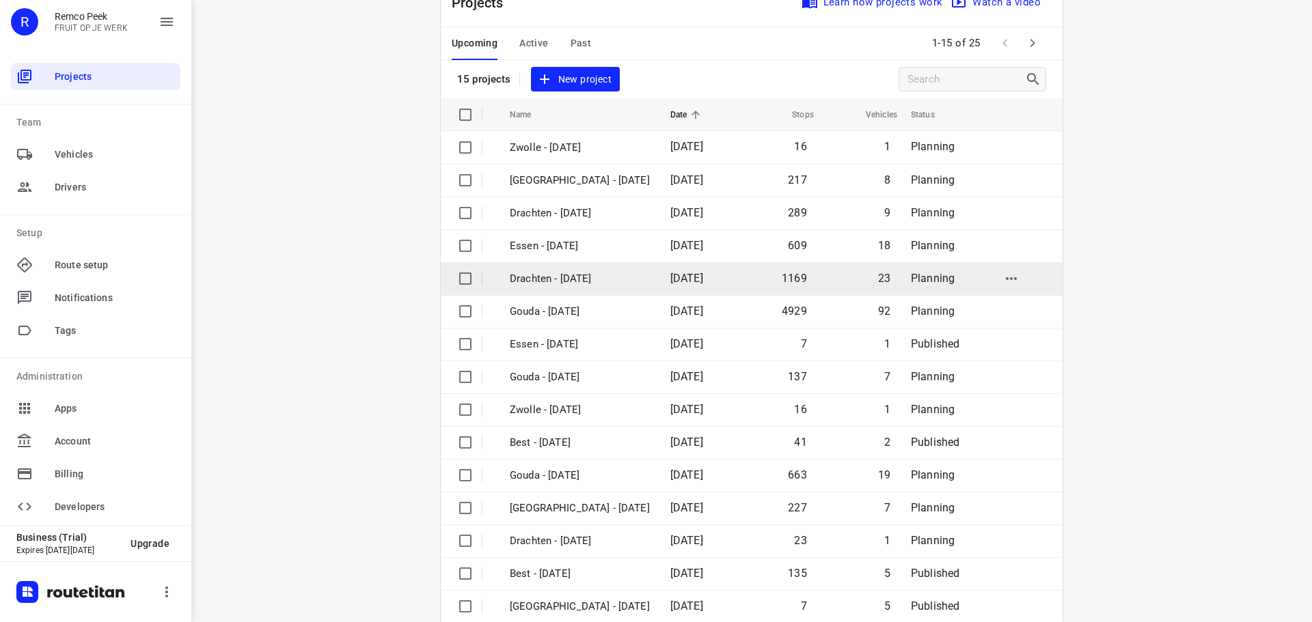
scroll to position [68, 0]
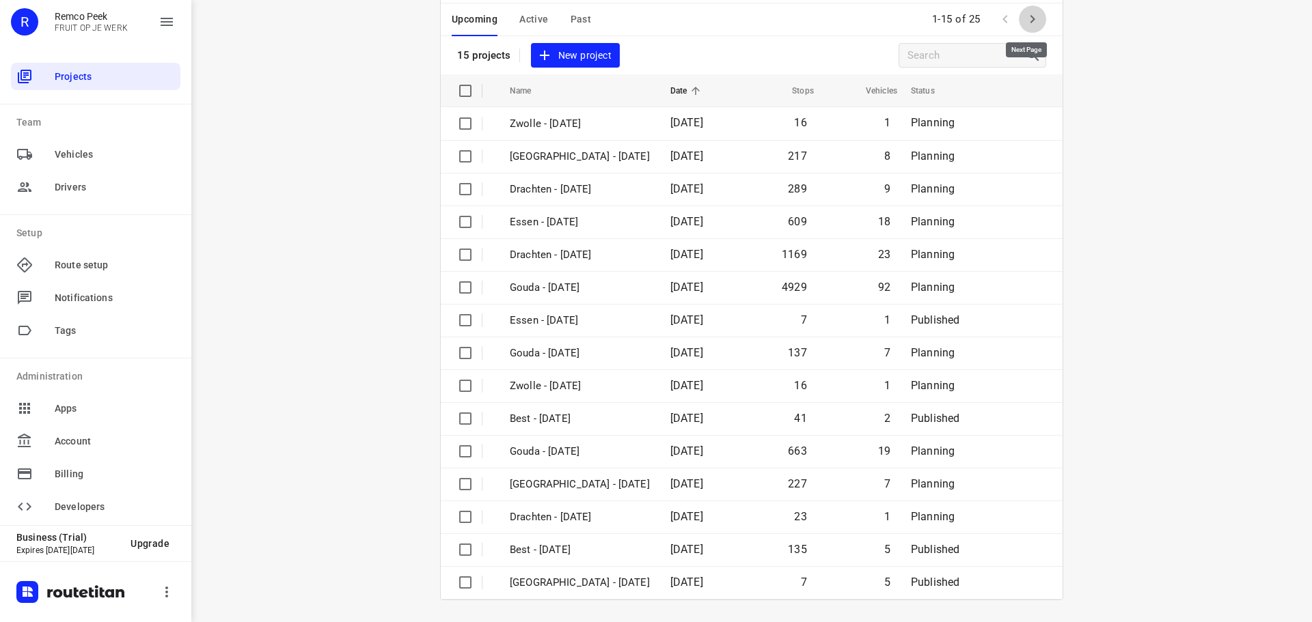
click at [1025, 19] on icon "button" at bounding box center [1032, 19] width 16 height 16
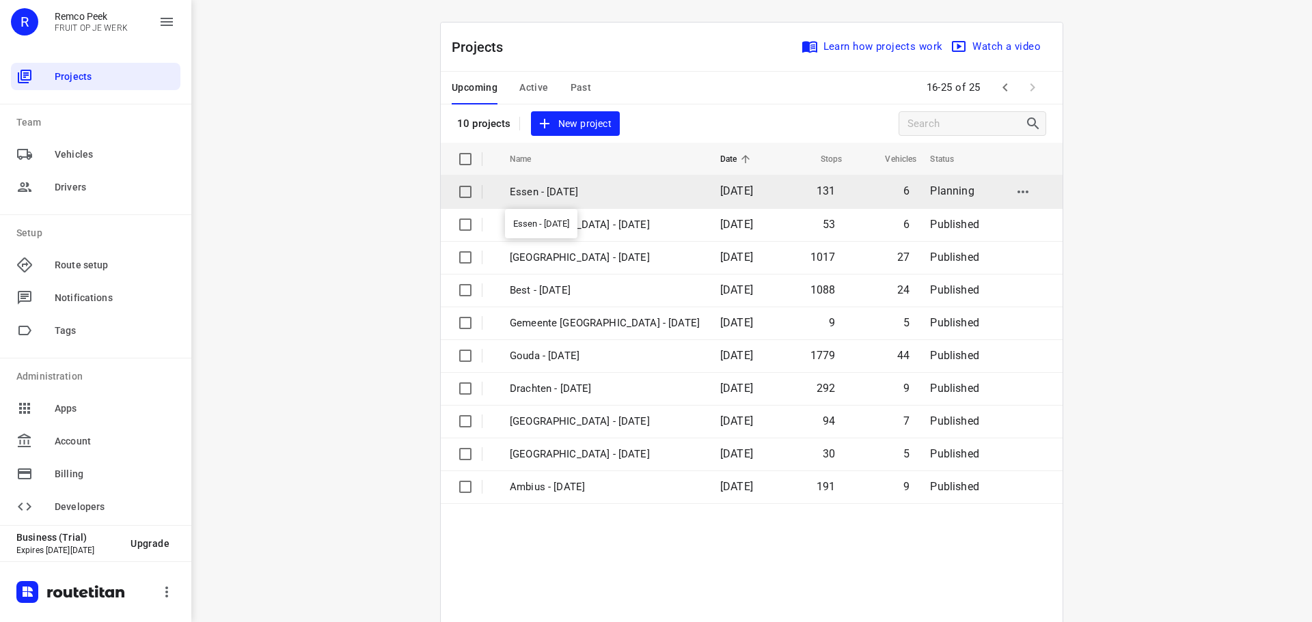
click at [568, 187] on p "Essen - [DATE]" at bounding box center [605, 192] width 190 height 16
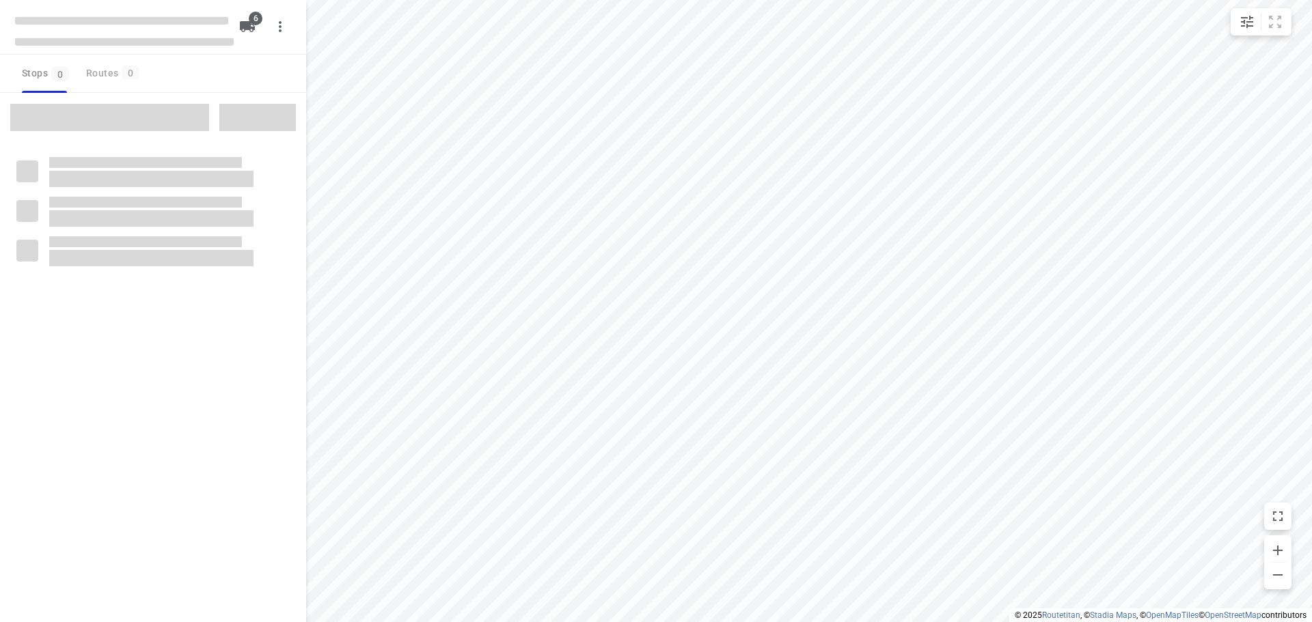
checkbox input "true"
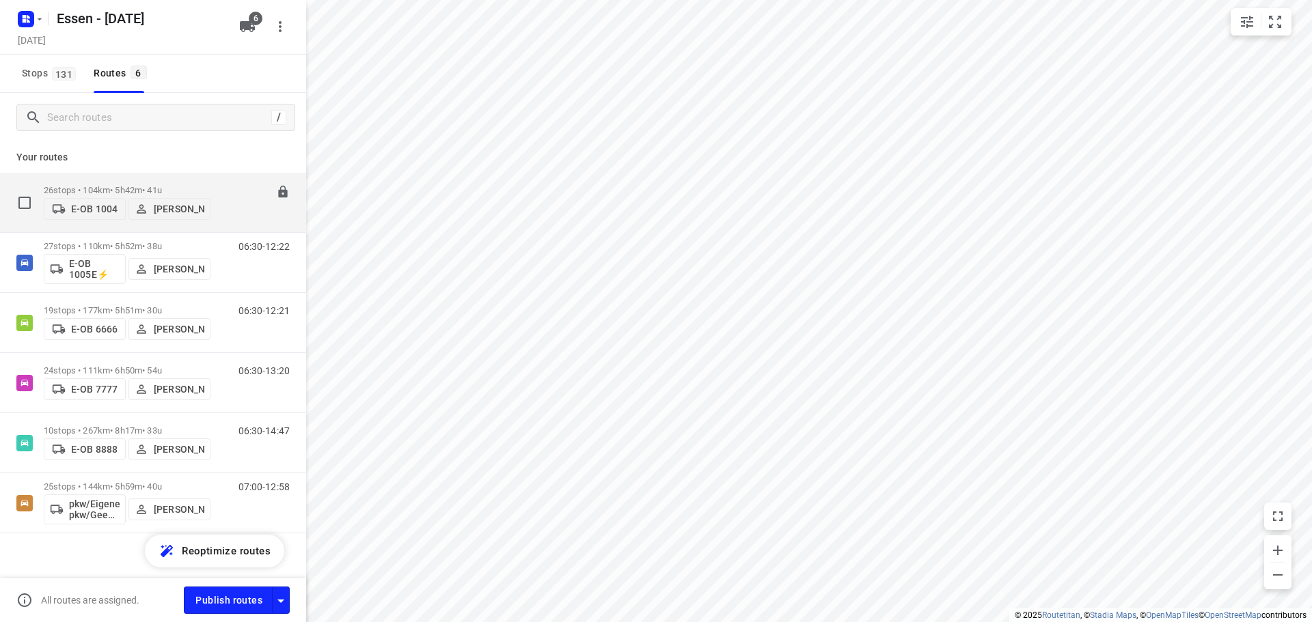
click at [190, 190] on p "26 stops • 104km • 5h42m • 41u" at bounding box center [127, 190] width 167 height 10
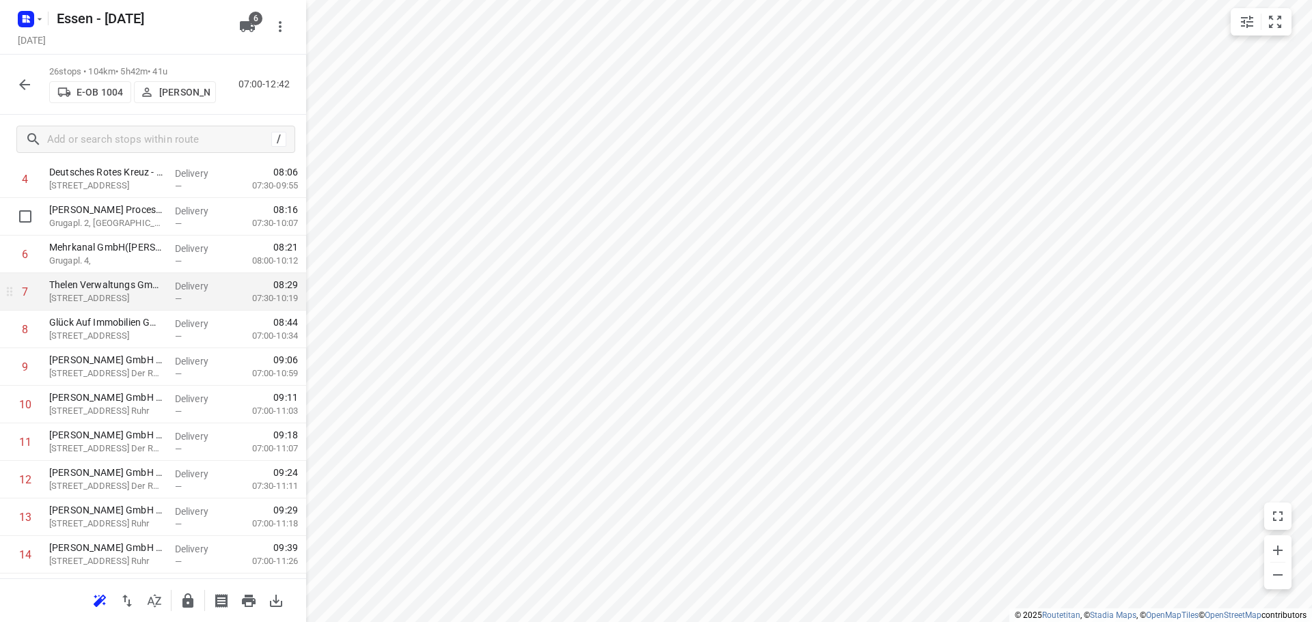
scroll to position [205, 0]
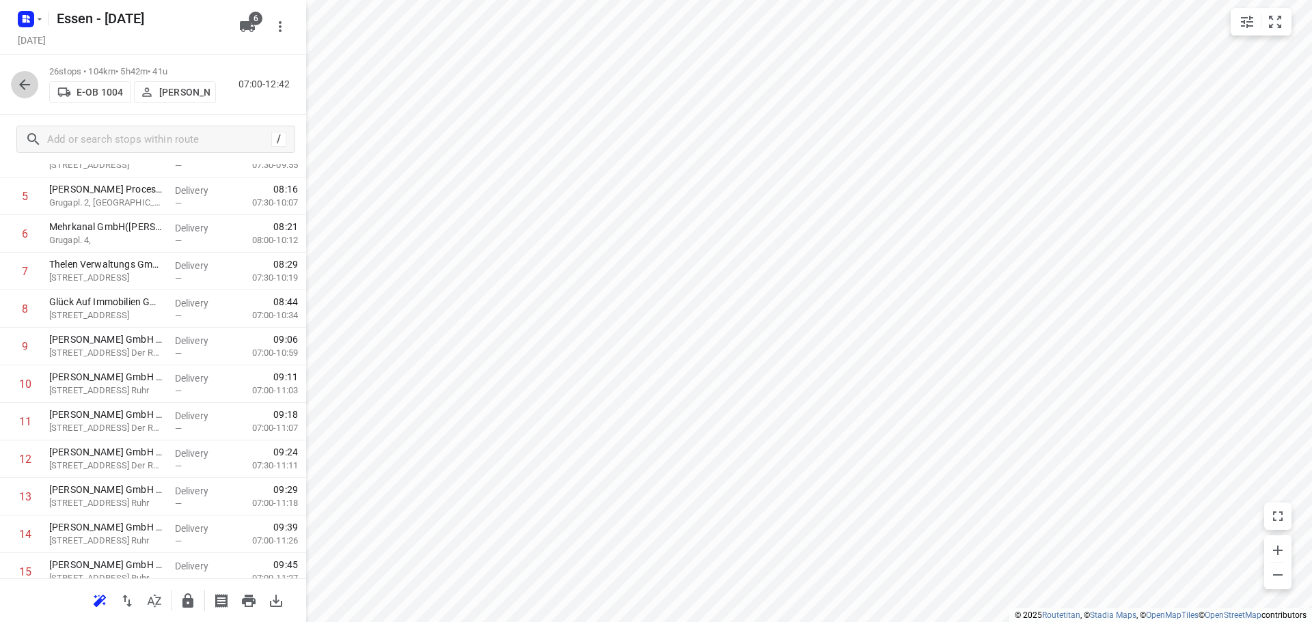
click at [25, 80] on icon "button" at bounding box center [24, 84] width 11 height 11
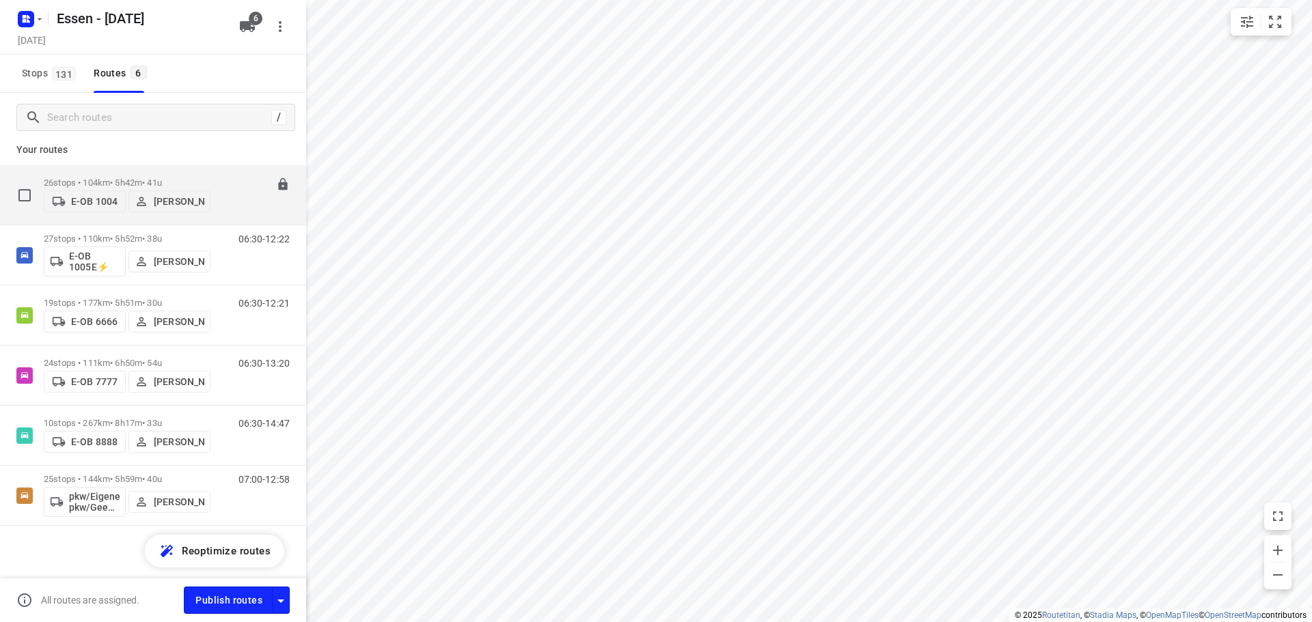
scroll to position [10, 0]
click at [197, 194] on p "[PERSON_NAME]" at bounding box center [179, 199] width 51 height 11
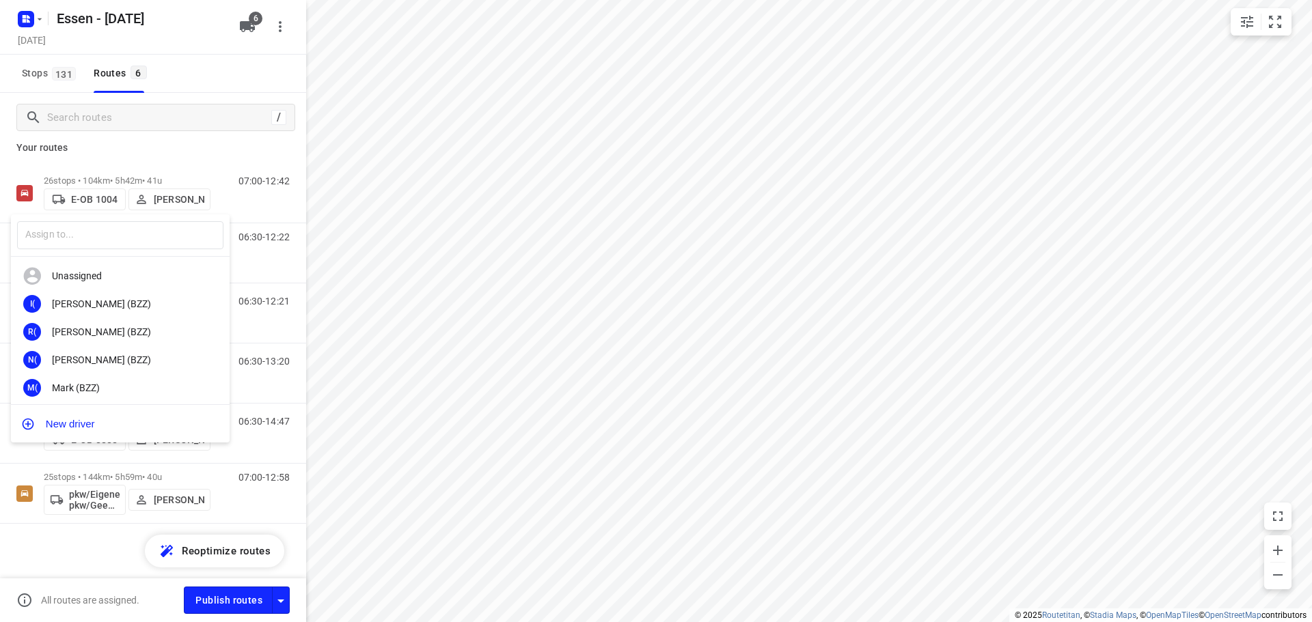
click at [204, 187] on div at bounding box center [656, 311] width 1312 height 622
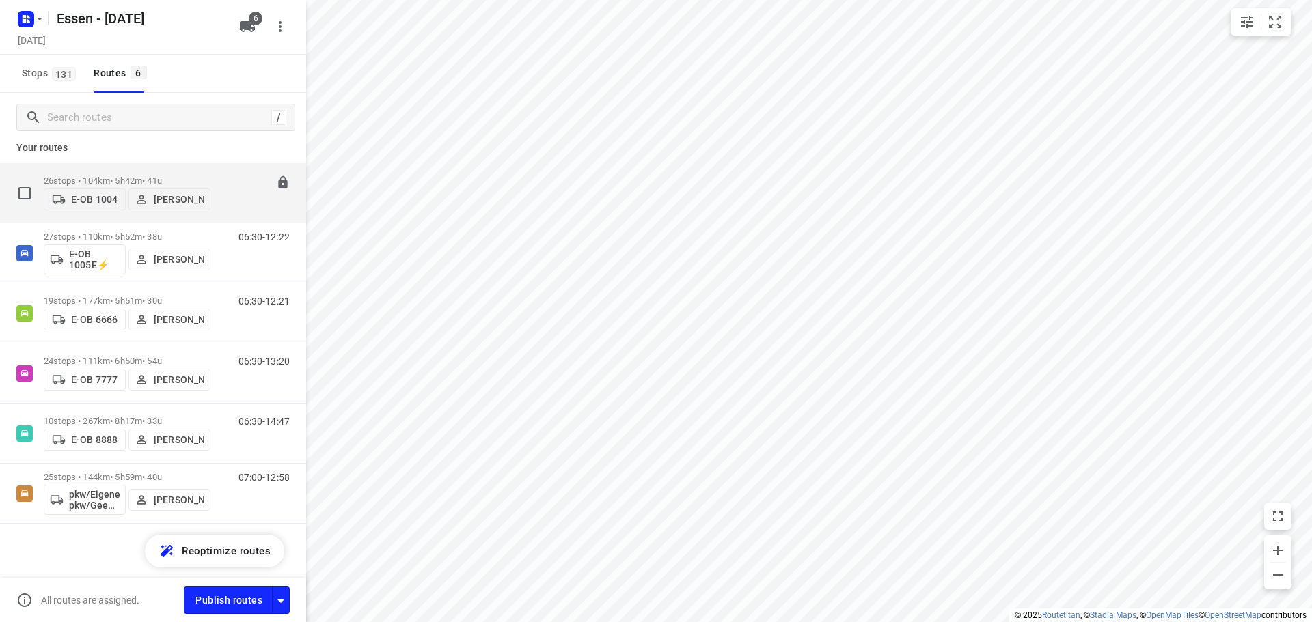
click at [210, 177] on p "26 stops • 104km • 5h42m • 41u" at bounding box center [127, 181] width 167 height 10
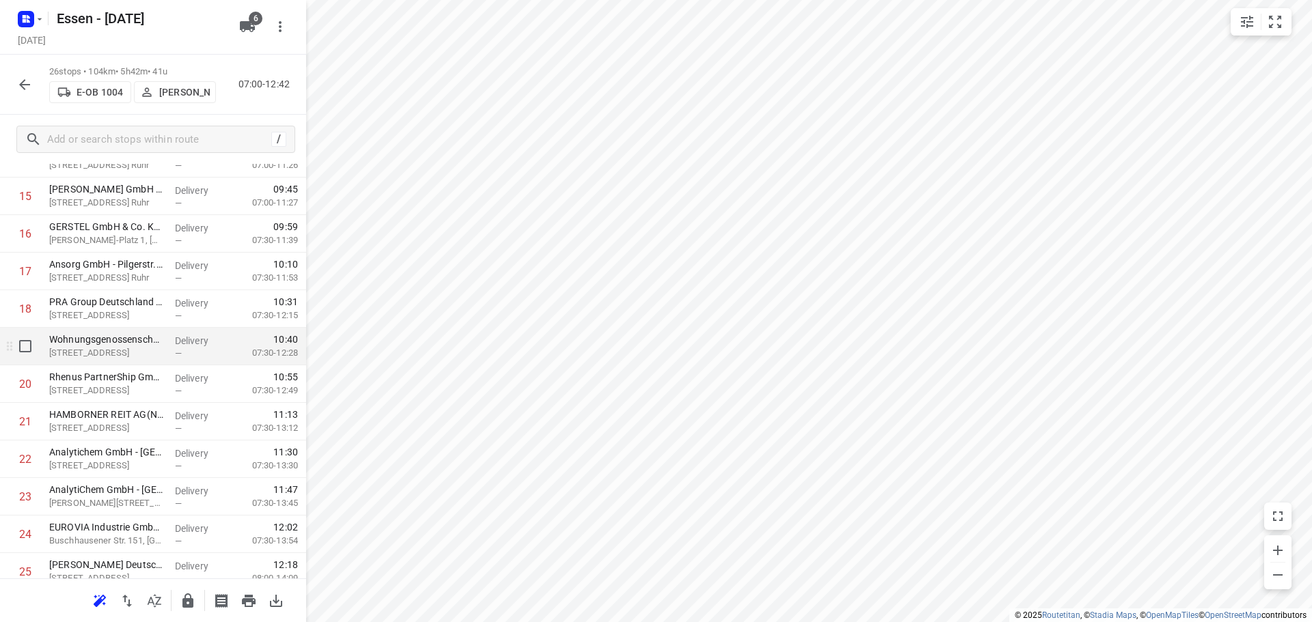
scroll to position [668, 0]
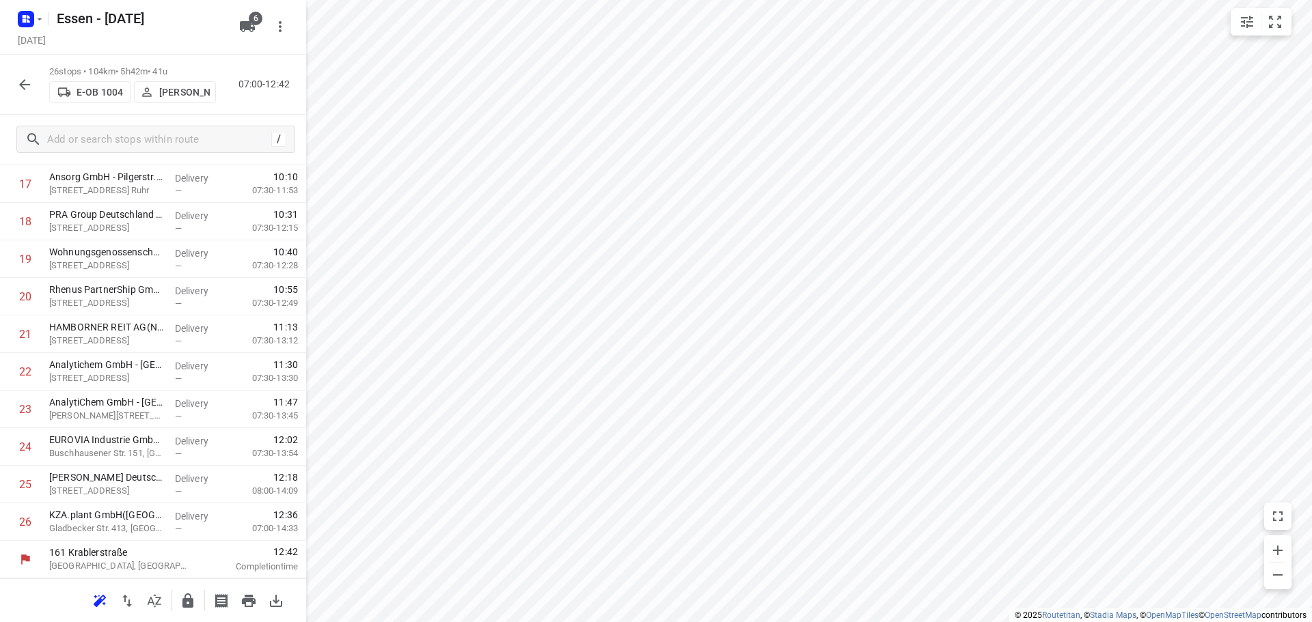
click at [19, 98] on div "26 stops • 104km • 5h42m • 41u E-OB 1004 Sandra Stamm 07:00-12:42" at bounding box center [153, 85] width 306 height 60
click at [23, 83] on icon "button" at bounding box center [24, 85] width 16 height 16
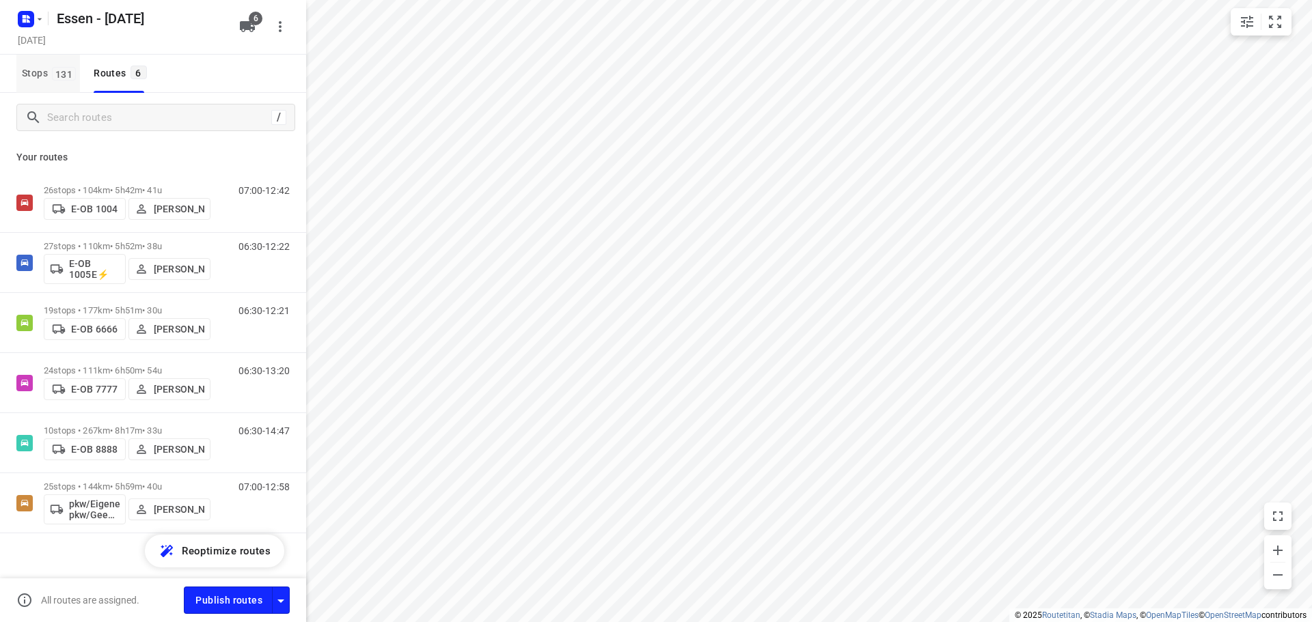
click at [45, 68] on span "Stops 131" at bounding box center [51, 73] width 58 height 17
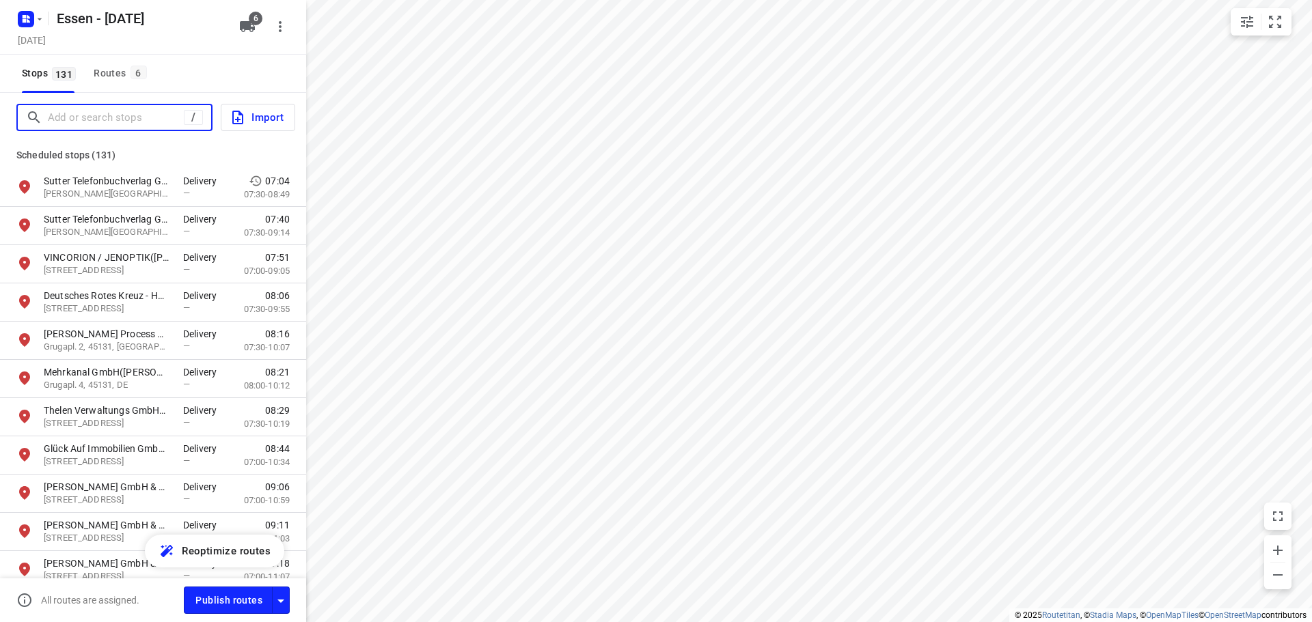
click at [86, 120] on input "Add or search stops" at bounding box center [116, 117] width 136 height 21
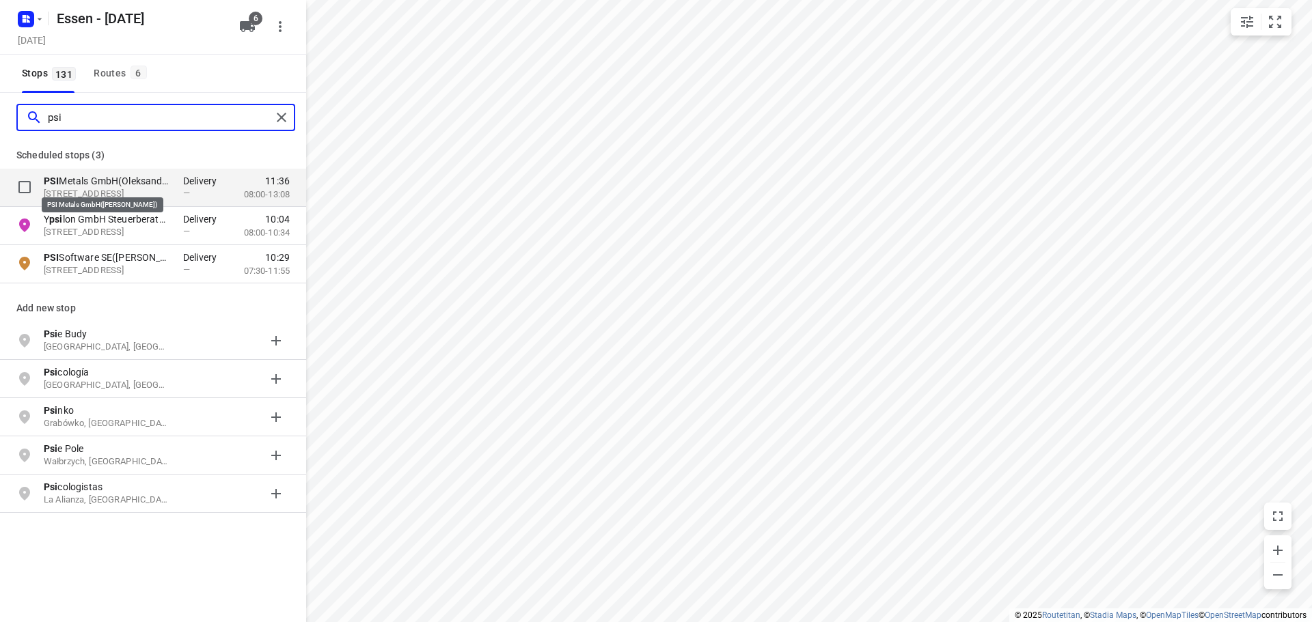
type input "psi"
click at [98, 178] on p "PSI Metals GmbH(Oleksandra Huntsiv)" at bounding box center [107, 181] width 126 height 14
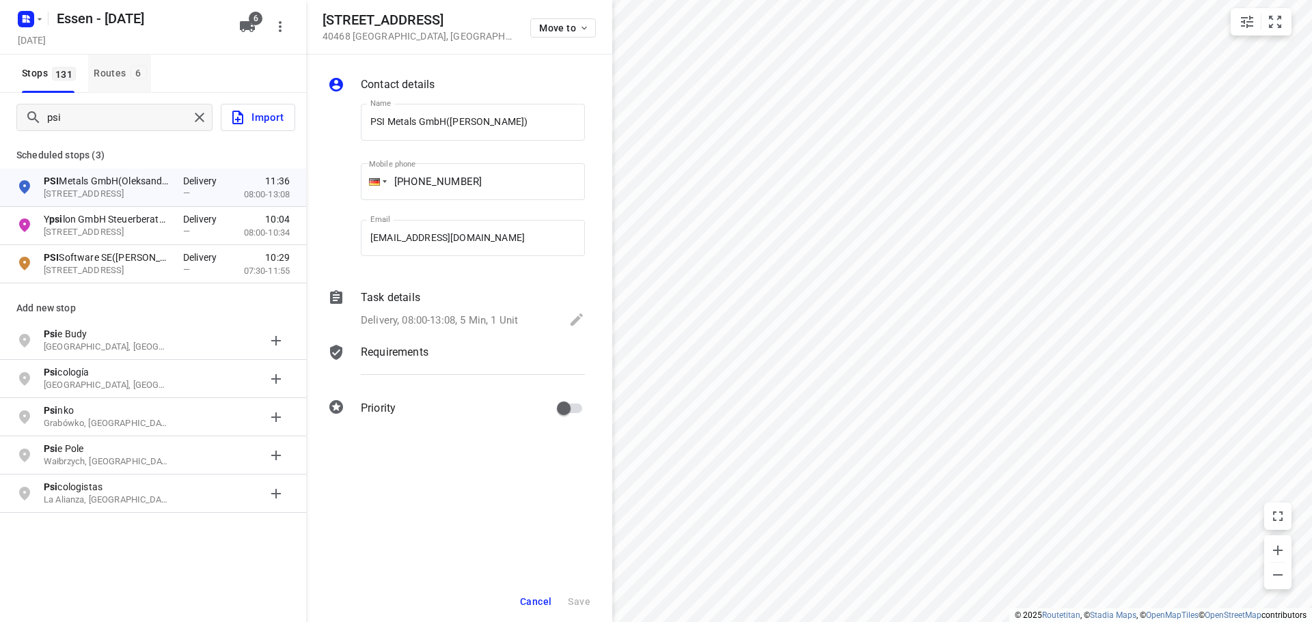
click at [106, 78] on div "Routes 6" at bounding box center [122, 73] width 57 height 17
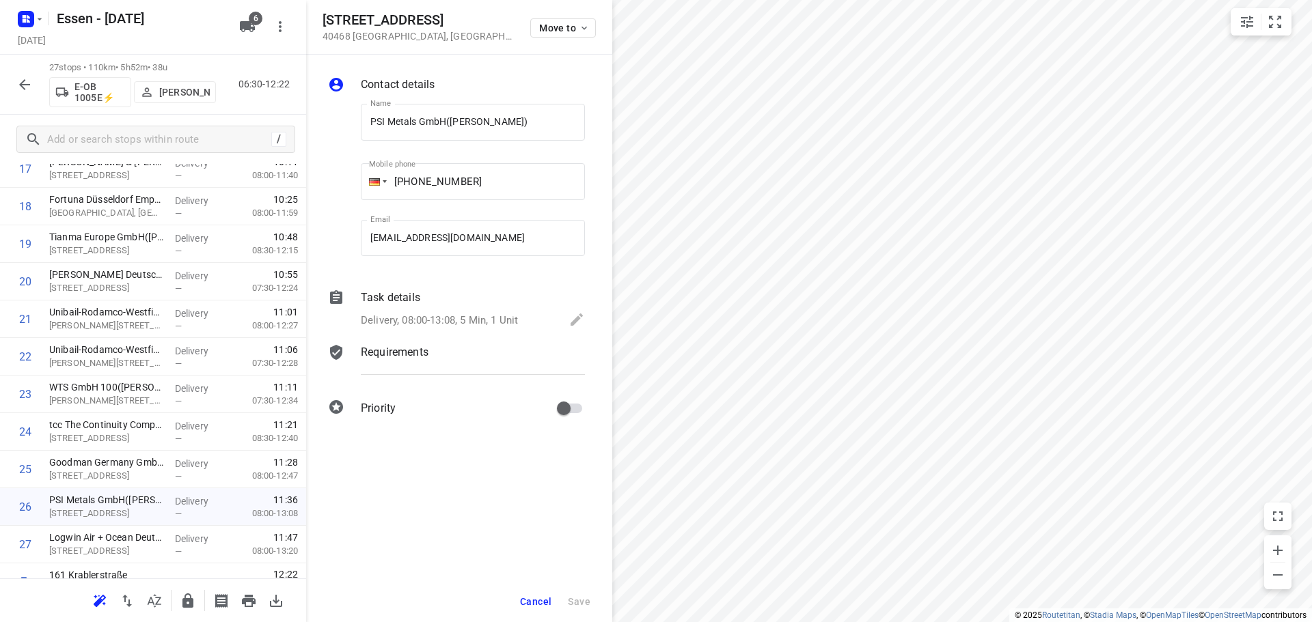
scroll to position [706, 0]
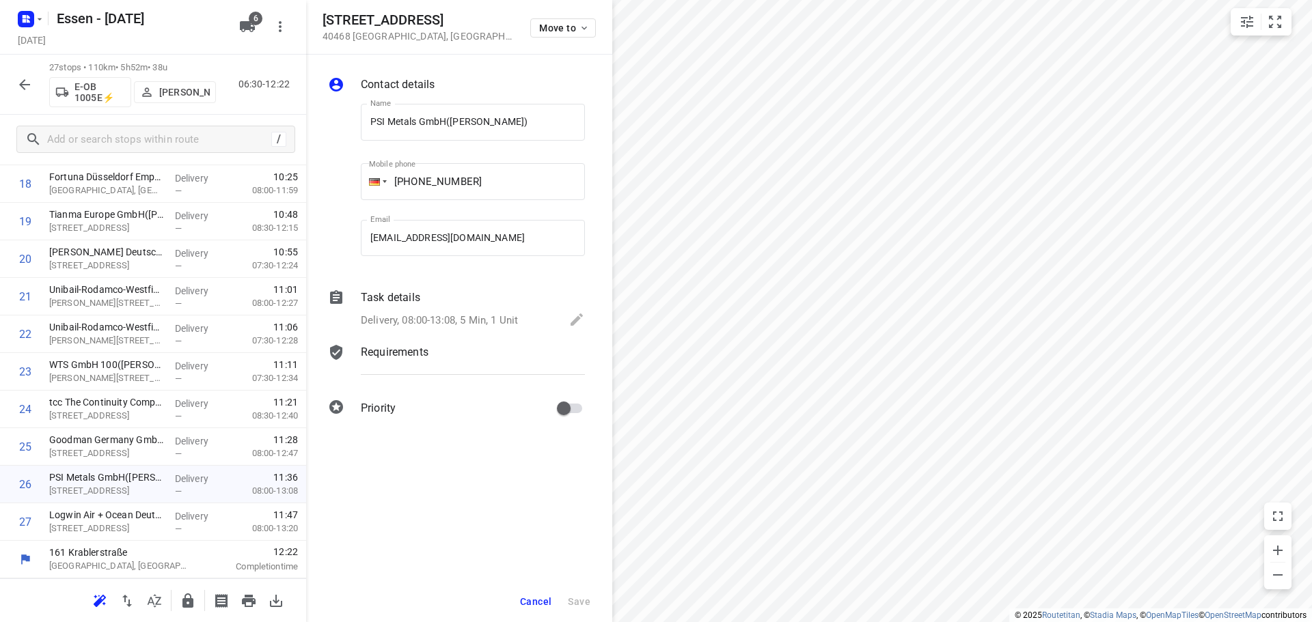
click at [16, 85] on button "button" at bounding box center [24, 84] width 27 height 27
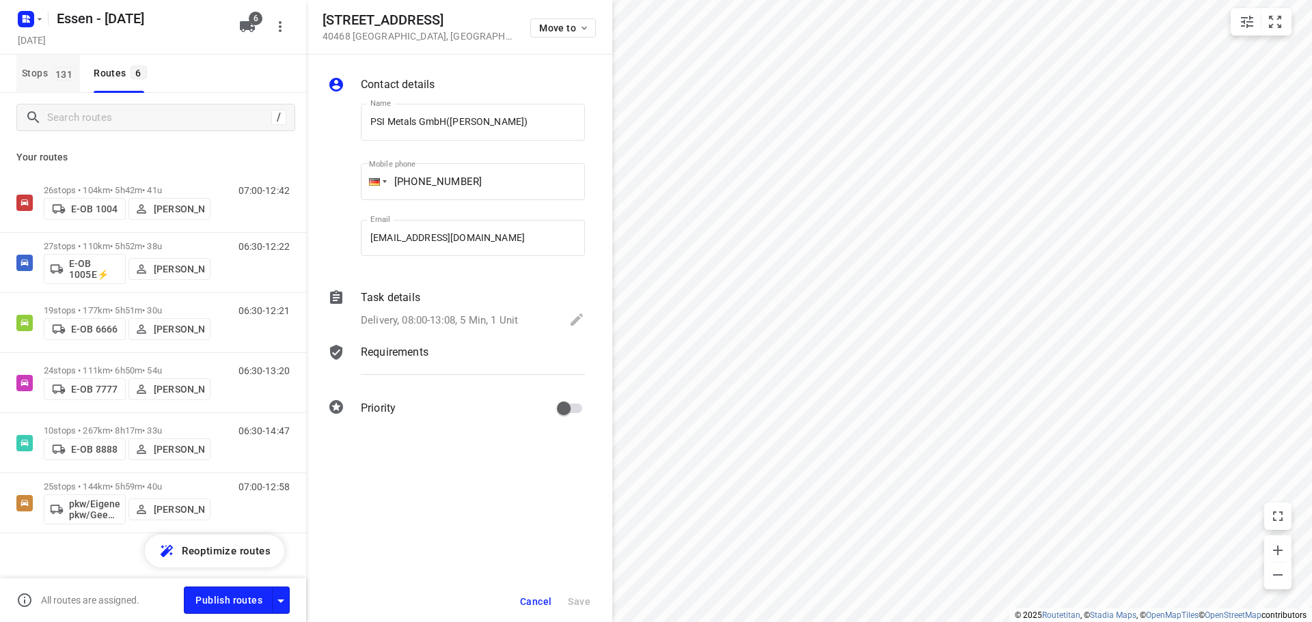
click at [66, 69] on span "131" at bounding box center [64, 74] width 24 height 14
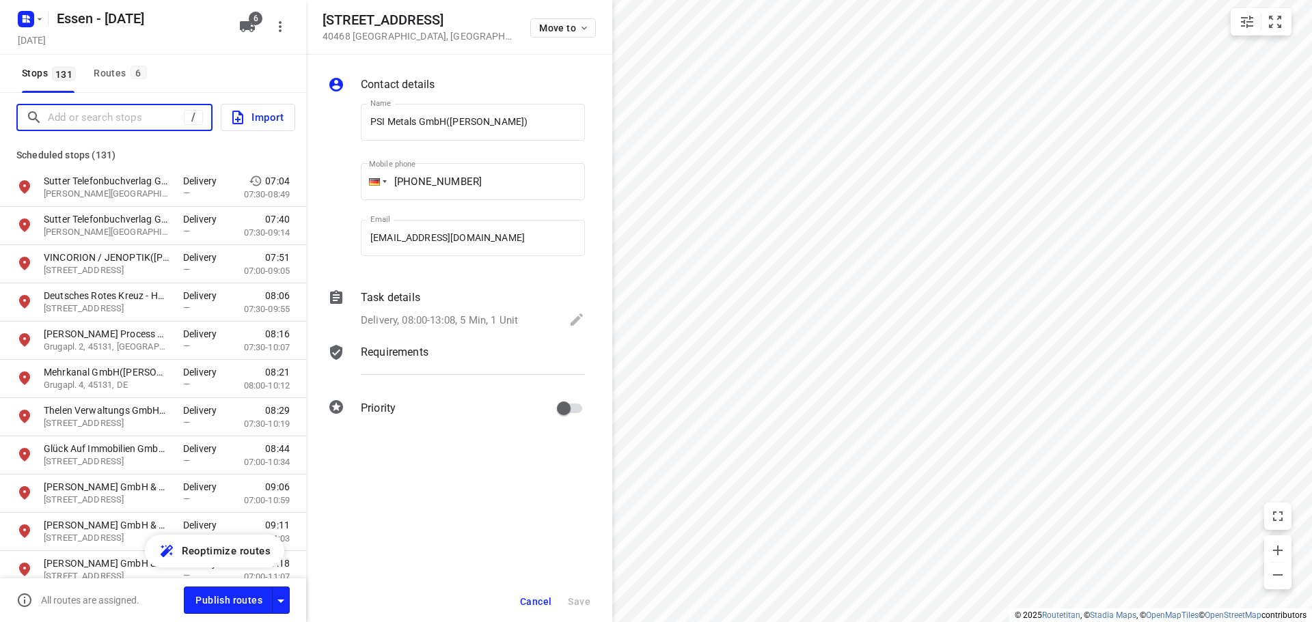
click at [84, 107] on input "Add or search stops" at bounding box center [116, 117] width 136 height 21
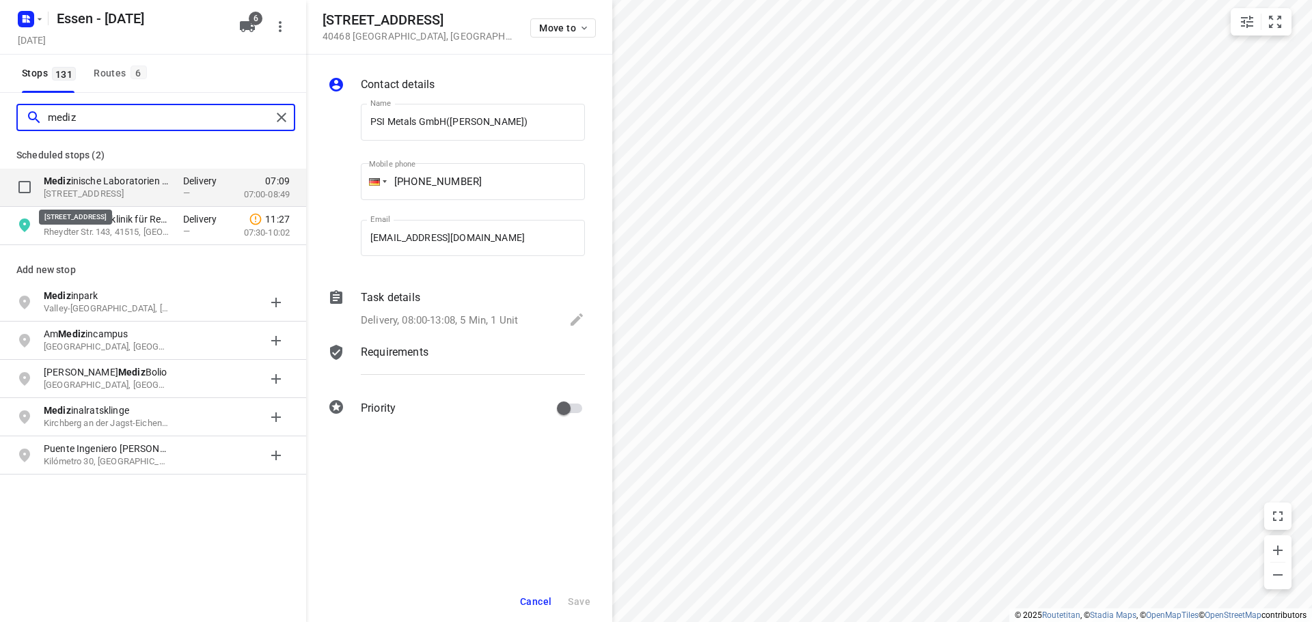
type input "mediz"
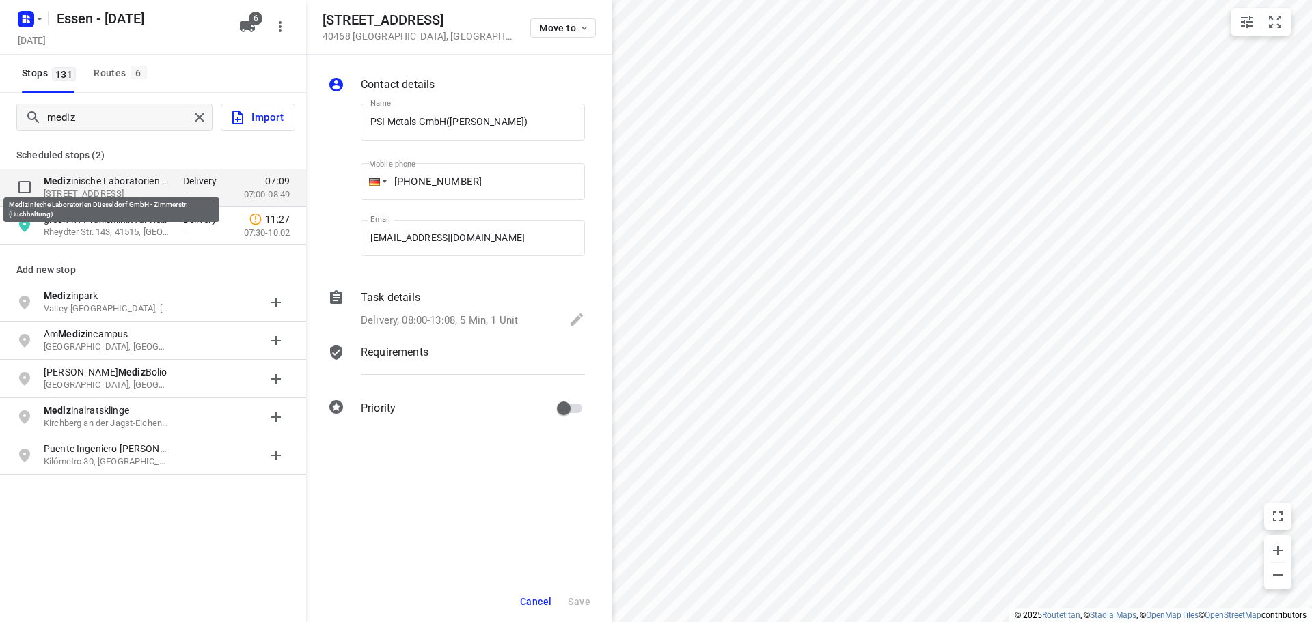
click at [85, 185] on p "Mediz inische Laboratorien Düsseldorf GmbH - Zimmerstr.(Buchhaltung)" at bounding box center [107, 181] width 126 height 14
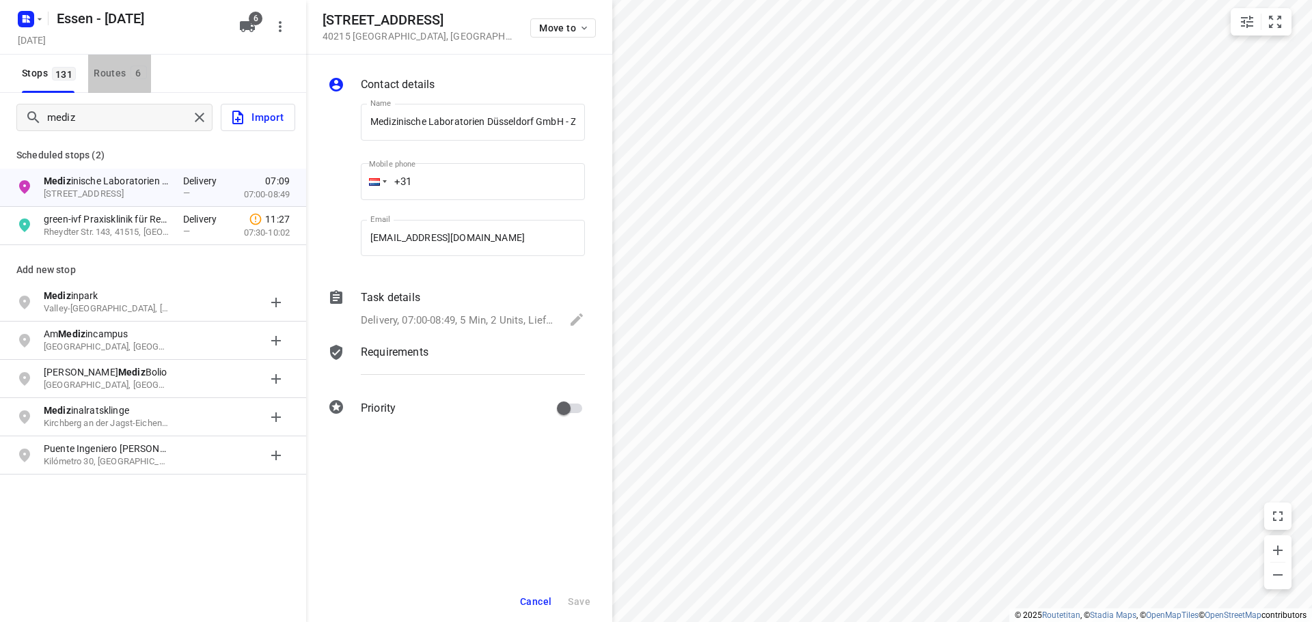
click at [100, 68] on div "Routes 6" at bounding box center [122, 73] width 57 height 17
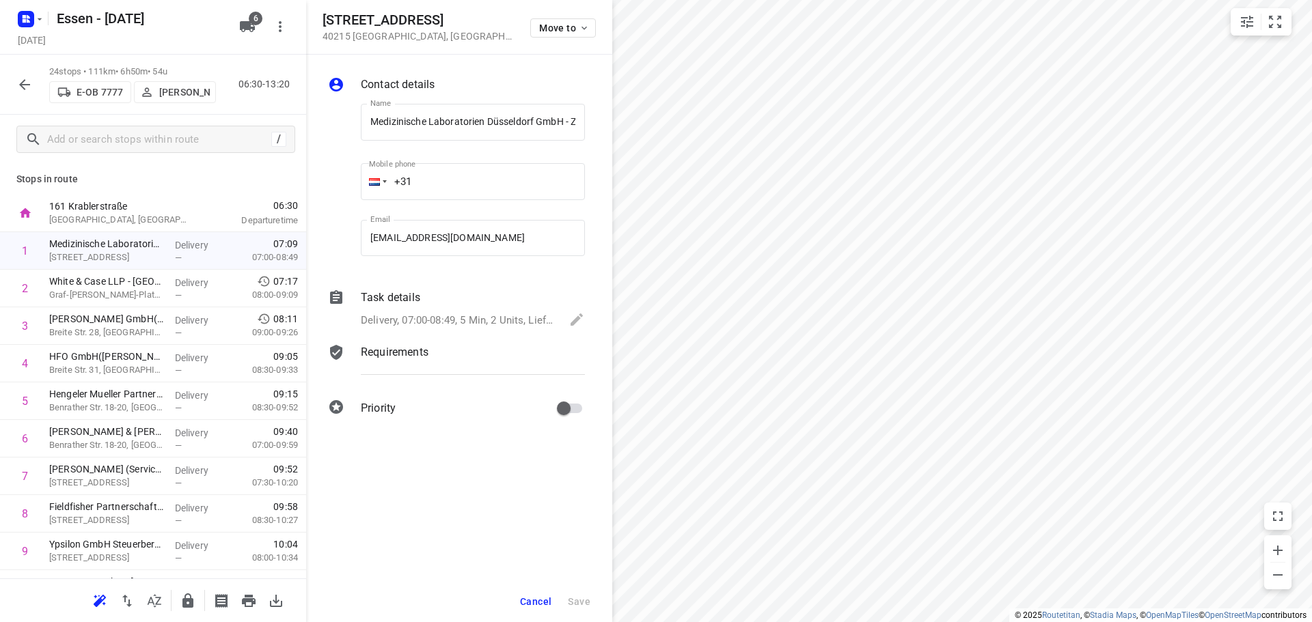
click at [20, 83] on icon "button" at bounding box center [24, 85] width 16 height 16
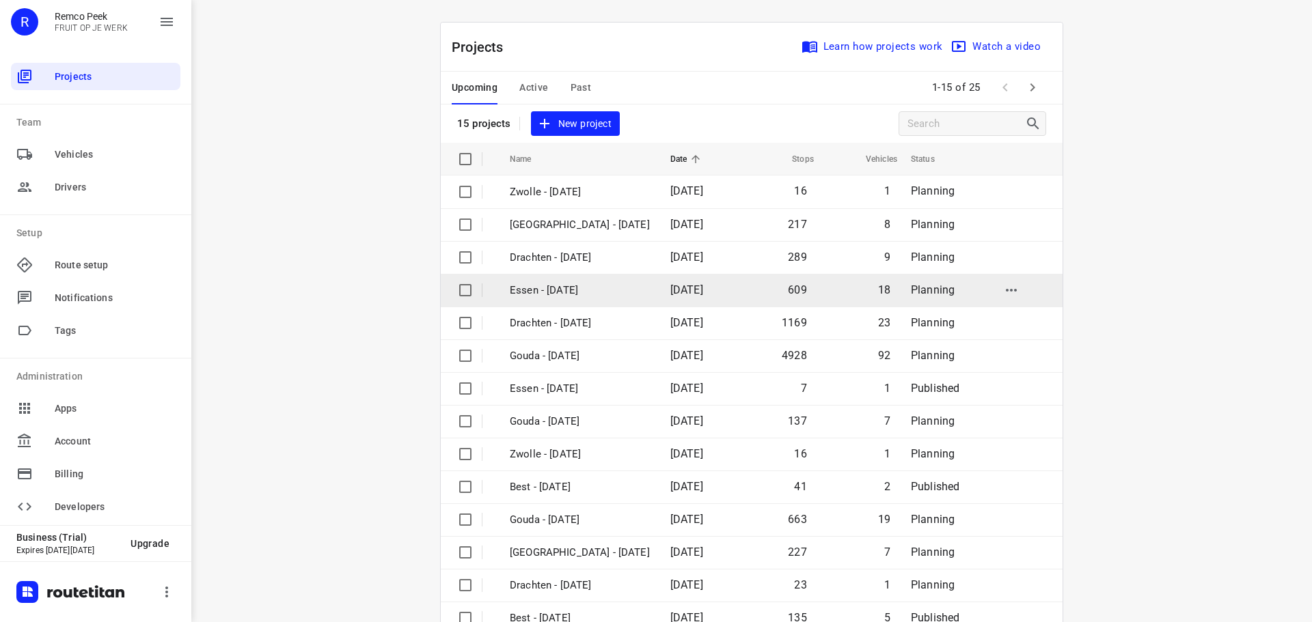
click at [544, 297] on p "Essen - [DATE]" at bounding box center [580, 291] width 140 height 16
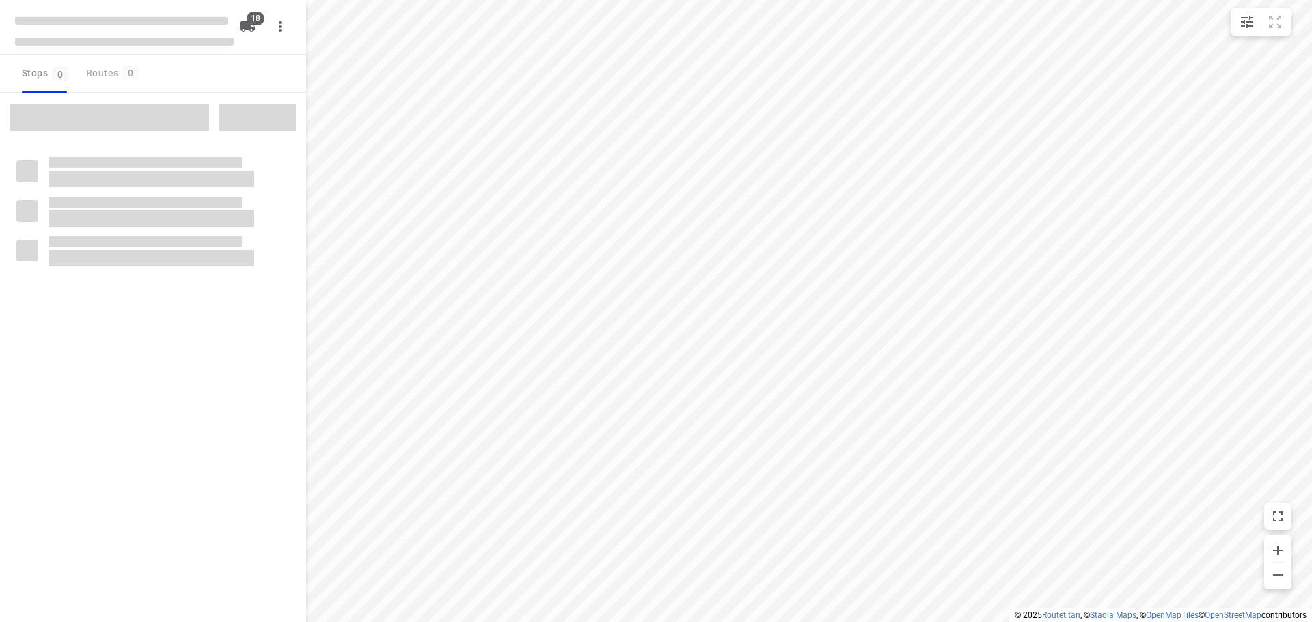
checkbox input "true"
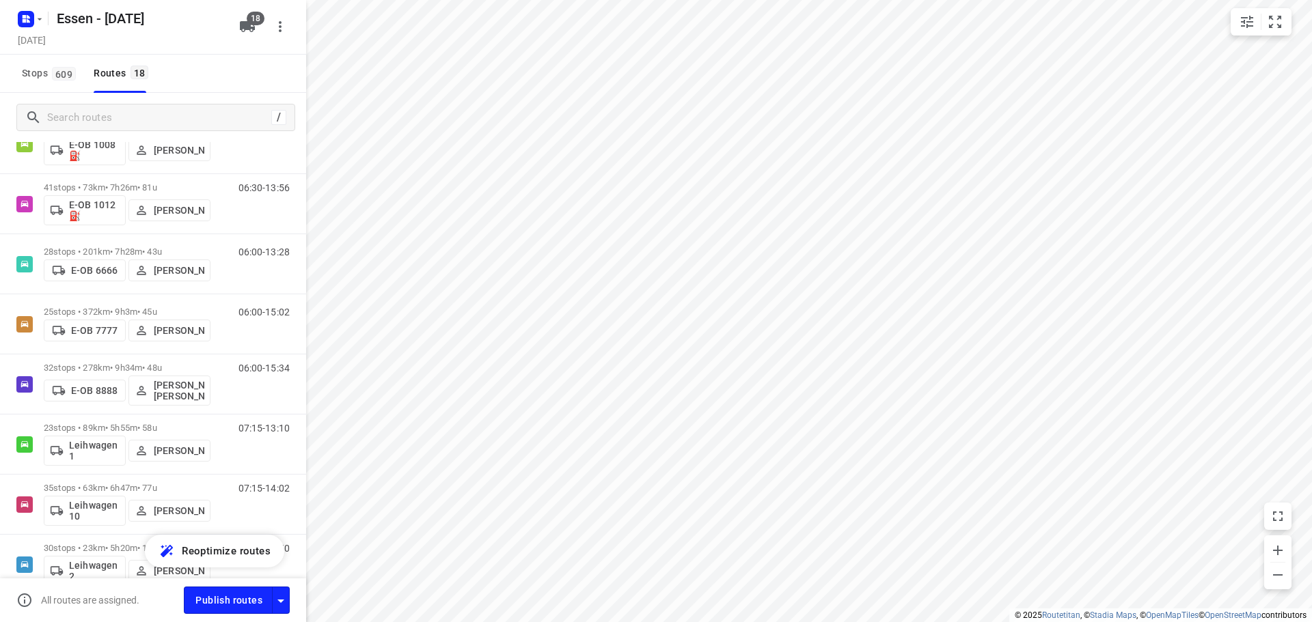
scroll to position [205, 0]
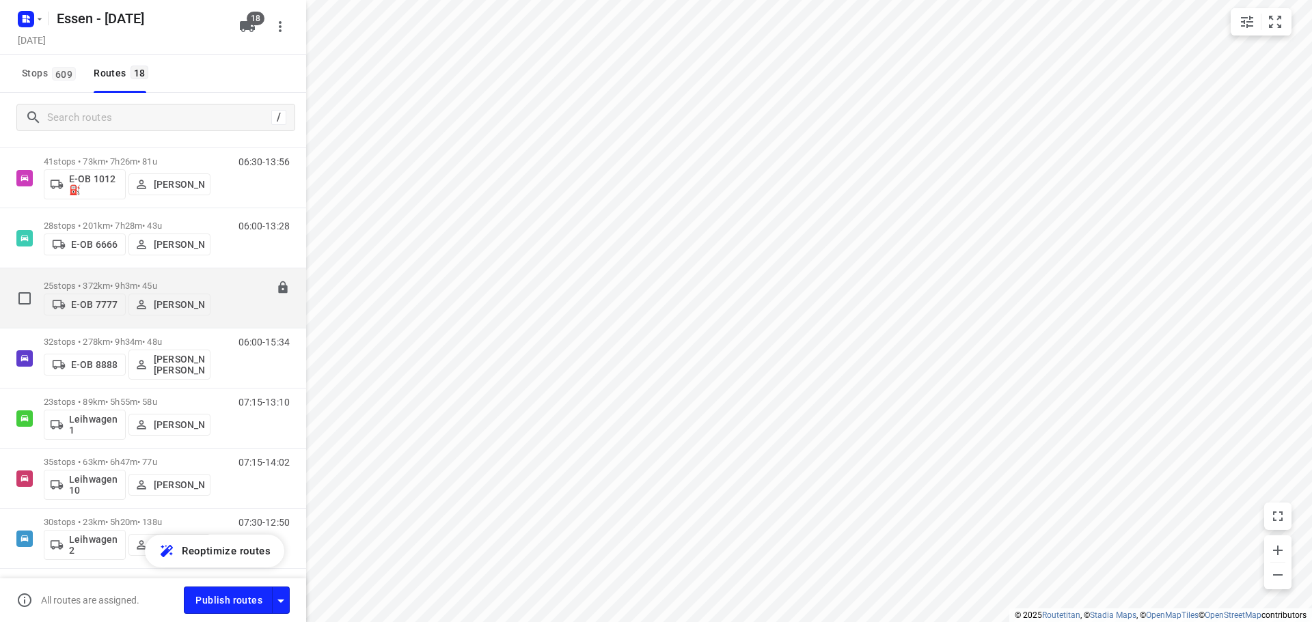
click at [124, 282] on p "25 stops • 372km • 9h3m • [DATE]" at bounding box center [127, 286] width 167 height 10
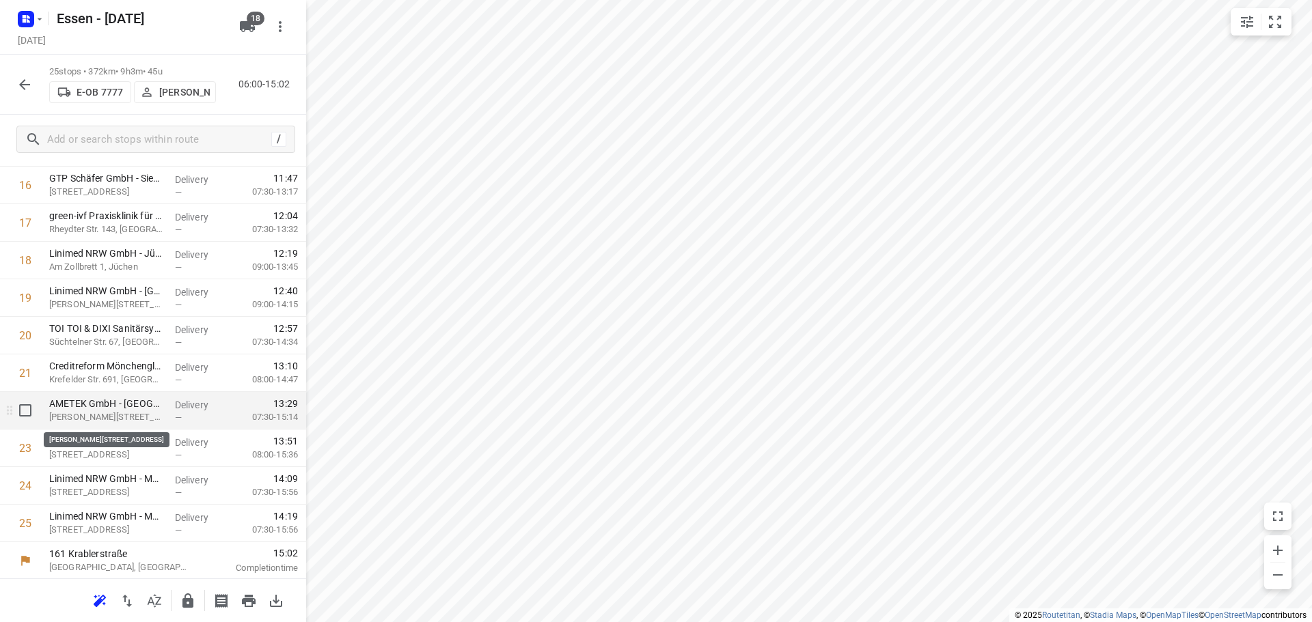
scroll to position [630, 0]
click at [25, 86] on icon "button" at bounding box center [24, 85] width 16 height 16
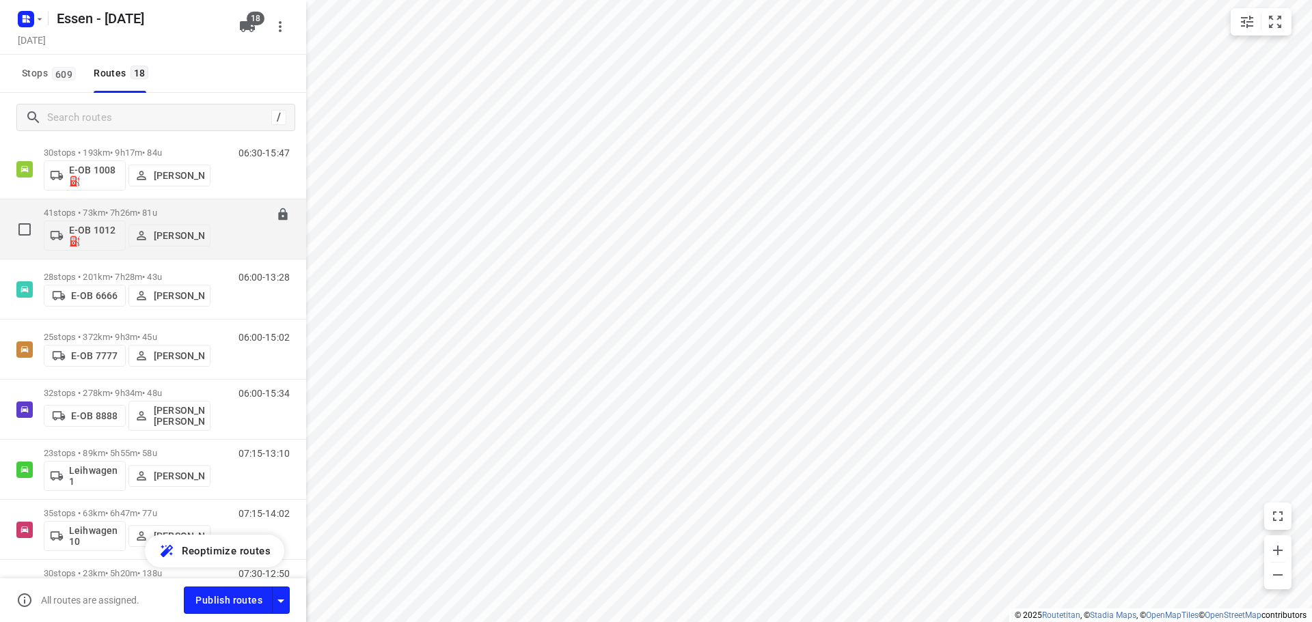
scroll to position [205, 0]
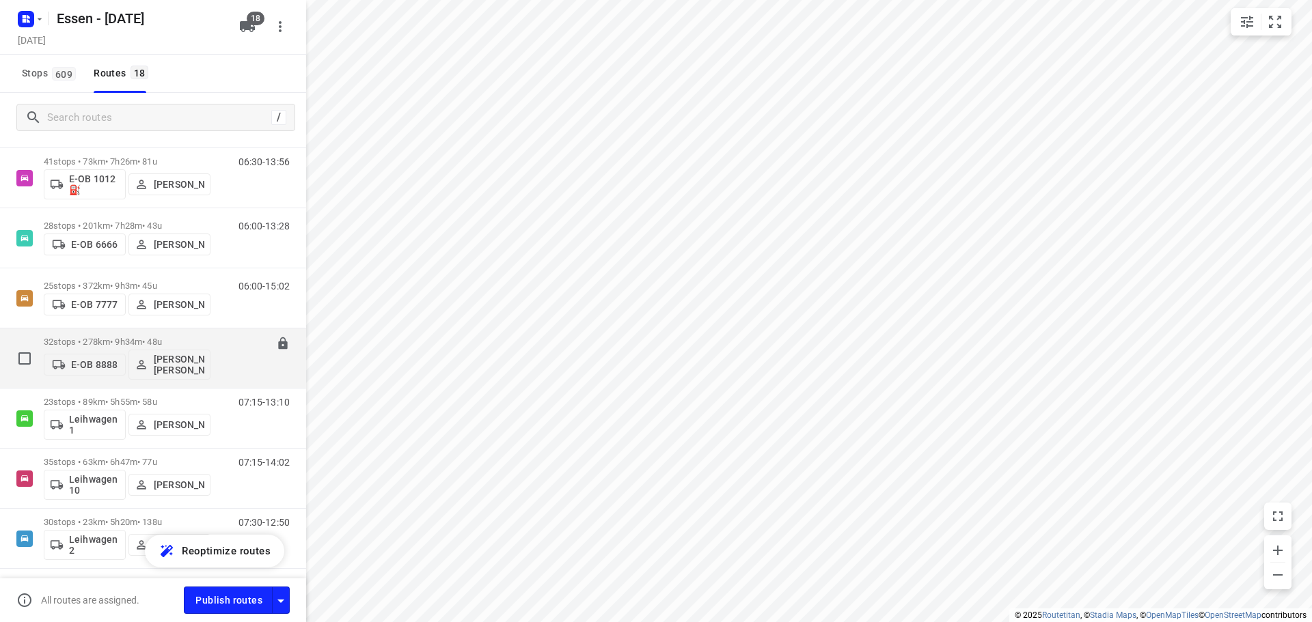
click at [183, 344] on p "32 stops • 278km • 9h34m • [DATE]" at bounding box center [127, 342] width 167 height 10
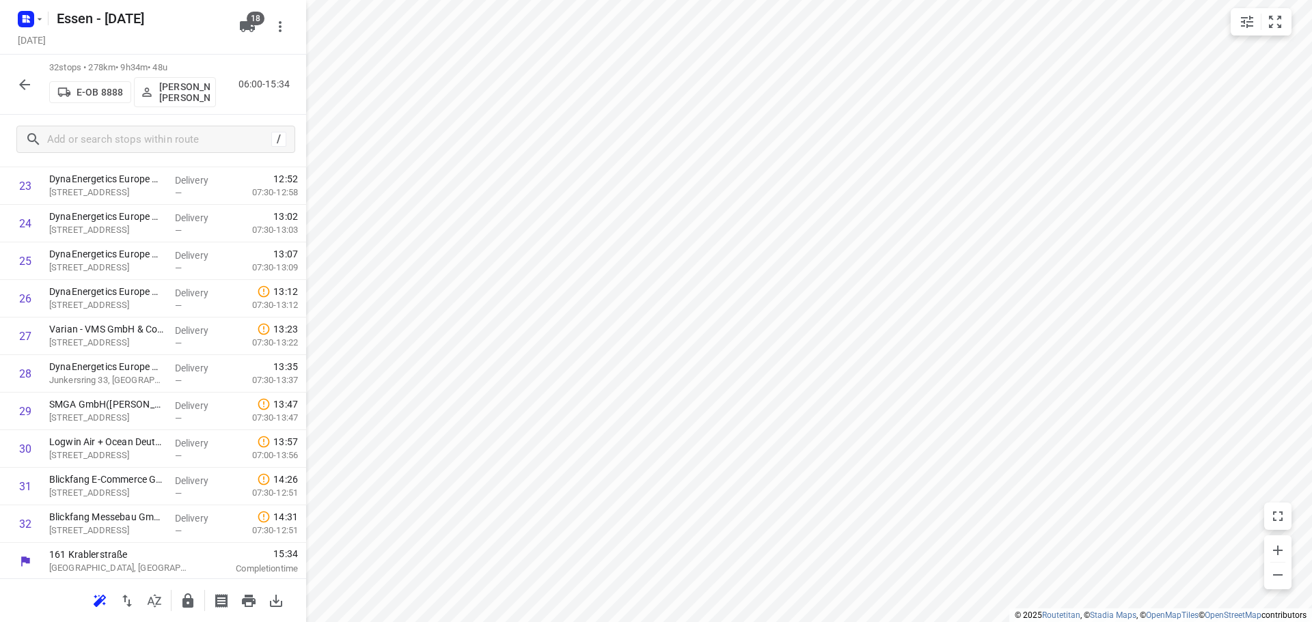
scroll to position [893, 0]
click at [27, 88] on icon "button" at bounding box center [24, 85] width 16 height 16
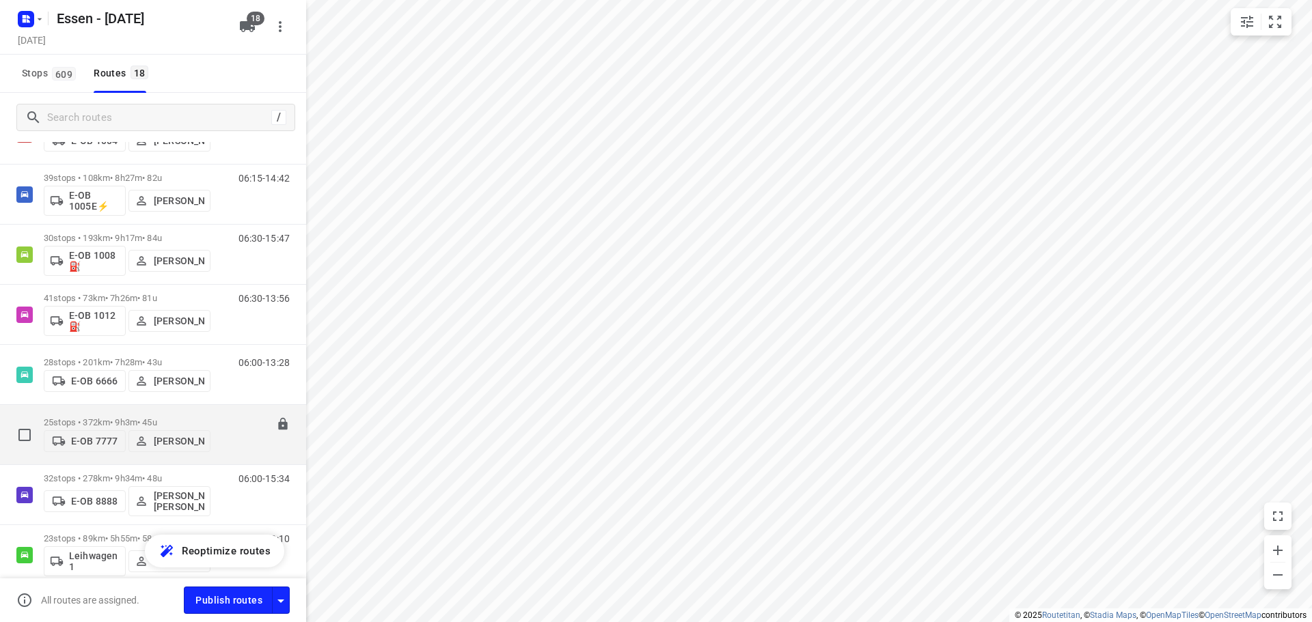
scroll to position [205, 0]
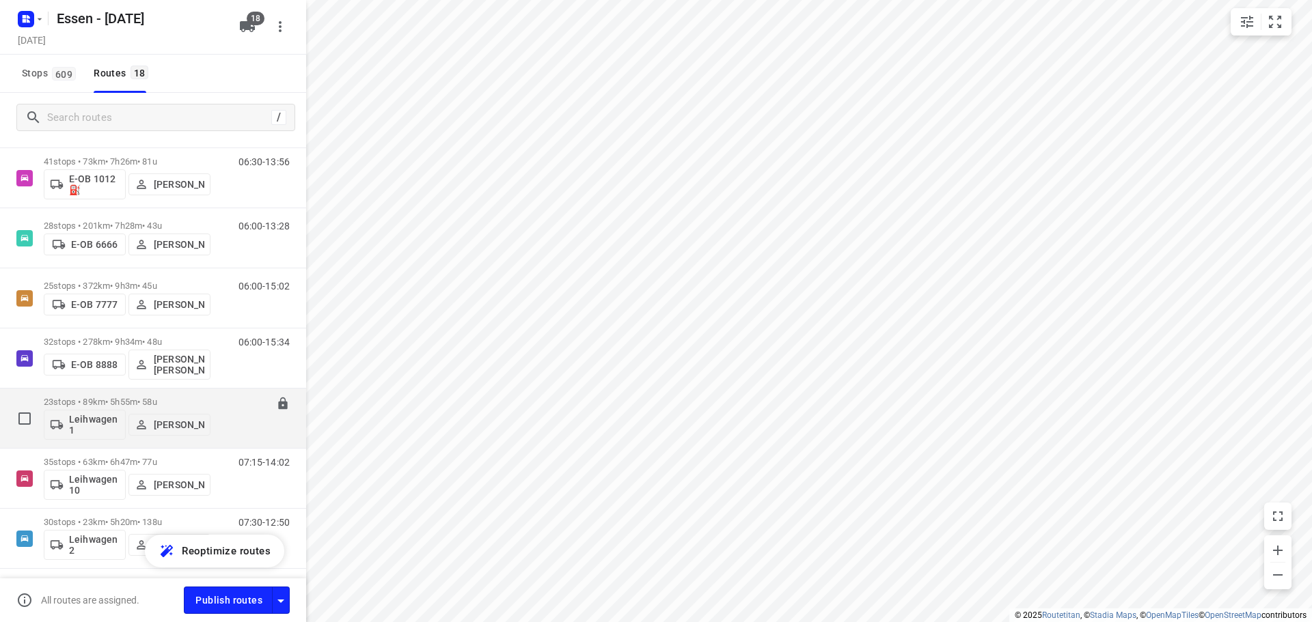
click at [107, 402] on p "23 stops • 89km • 5h55m • [DATE]" at bounding box center [127, 402] width 167 height 10
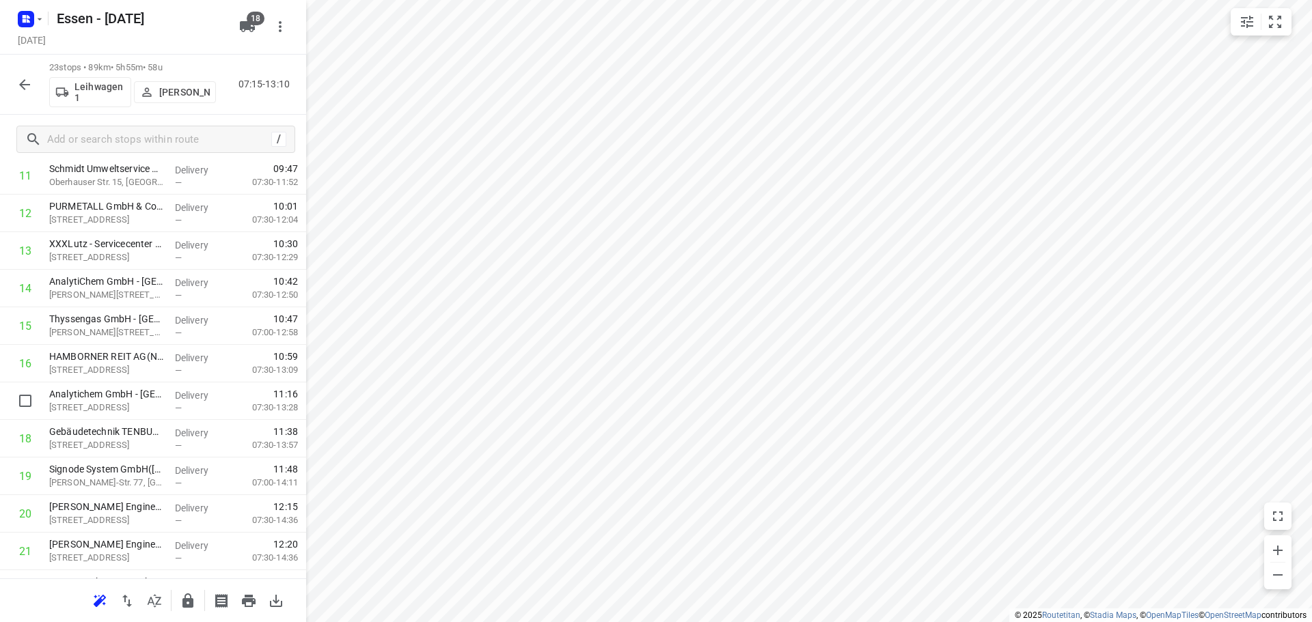
scroll to position [478, 0]
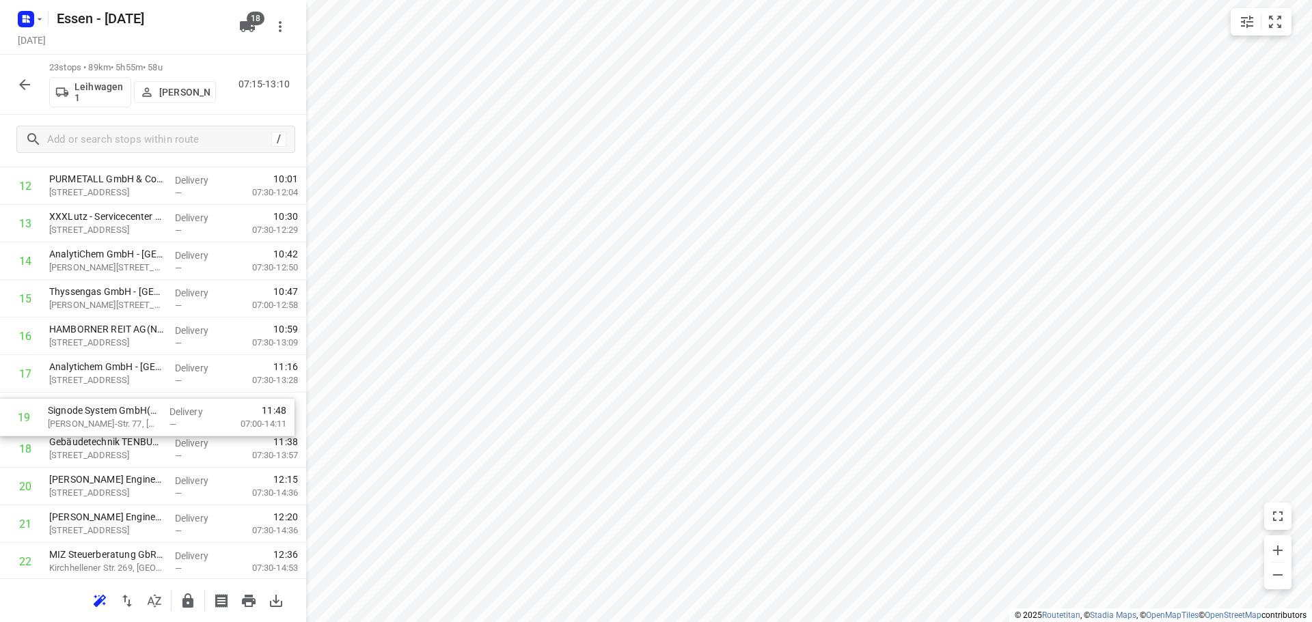
drag, startPoint x: 85, startPoint y: 448, endPoint x: 84, endPoint y: 411, distance: 37.6
click at [84, 411] on div "1 SPS Germany GmbH([PERSON_NAME][STREET_ADDRESS] Delivery — 07:27 08:00-09:31 2…" at bounding box center [153, 186] width 306 height 864
drag, startPoint x: 84, startPoint y: 411, endPoint x: 90, endPoint y: 450, distance: 40.1
click at [90, 450] on div "1 SPS Germany GmbH([PERSON_NAME][STREET_ADDRESS] Delivery — 07:27 08:00-09:31 2…" at bounding box center [153, 186] width 306 height 864
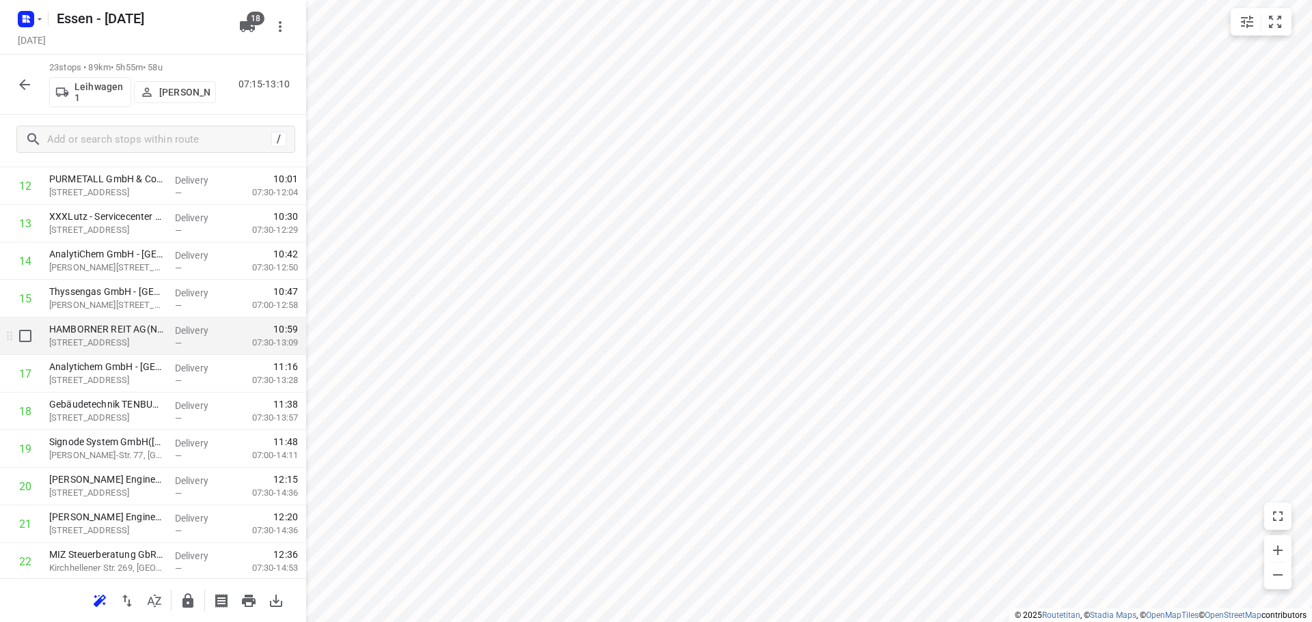
scroll to position [555, 0]
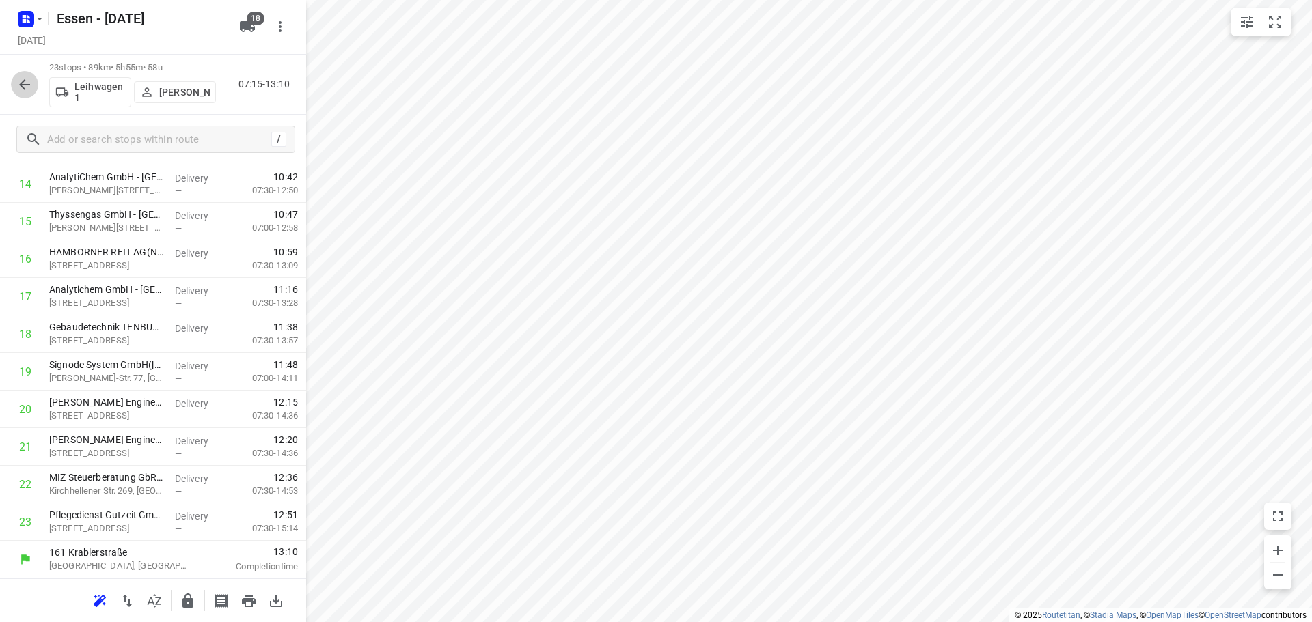
click at [20, 86] on icon "button" at bounding box center [24, 85] width 16 height 16
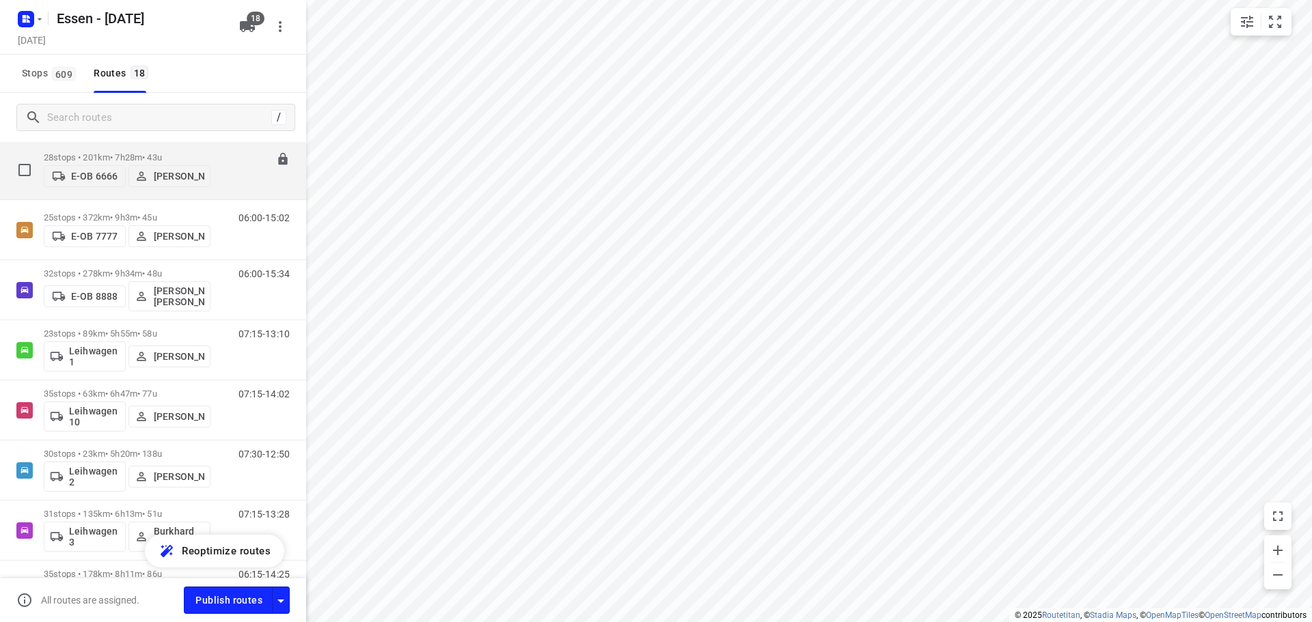
scroll to position [342, 0]
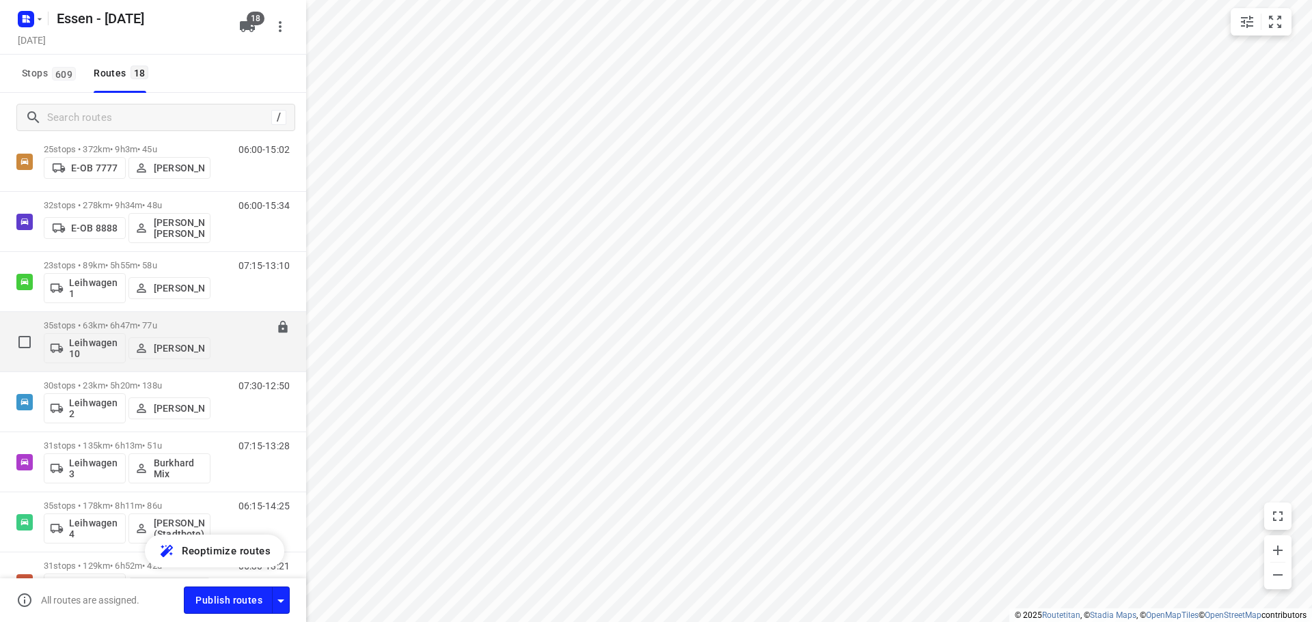
click at [123, 320] on div "35 stops • 63km • 6h47m • [DATE] Leihwagen 10 [PERSON_NAME]" at bounding box center [127, 342] width 167 height 57
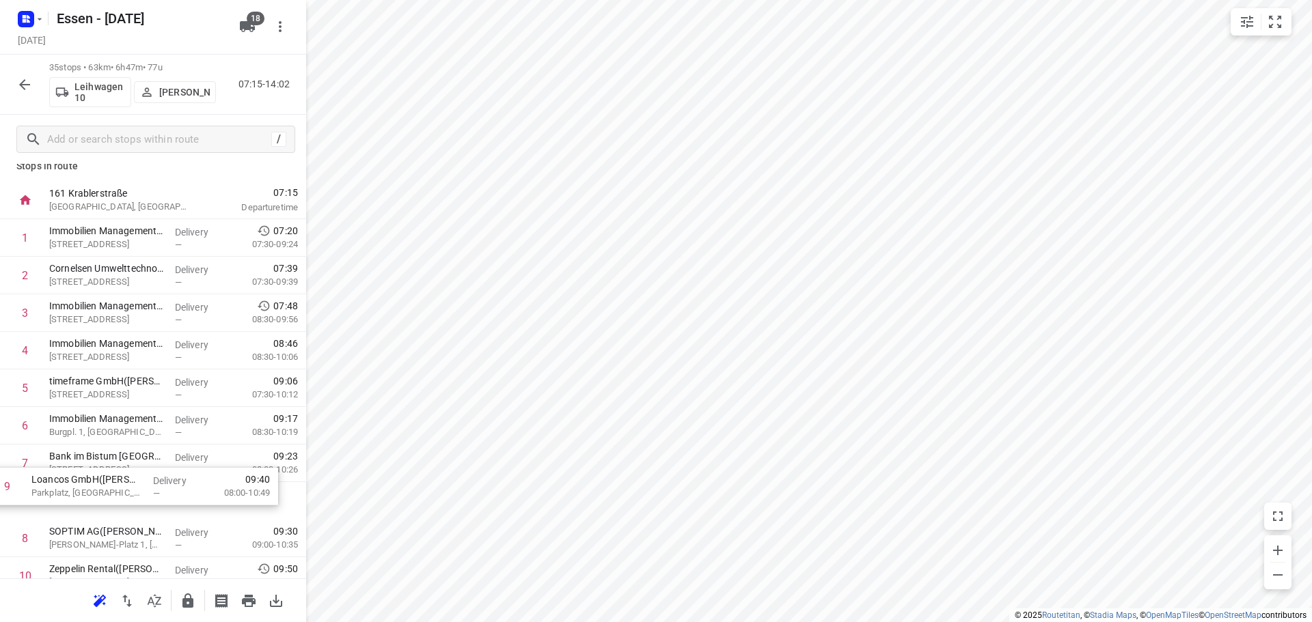
scroll to position [13, 0]
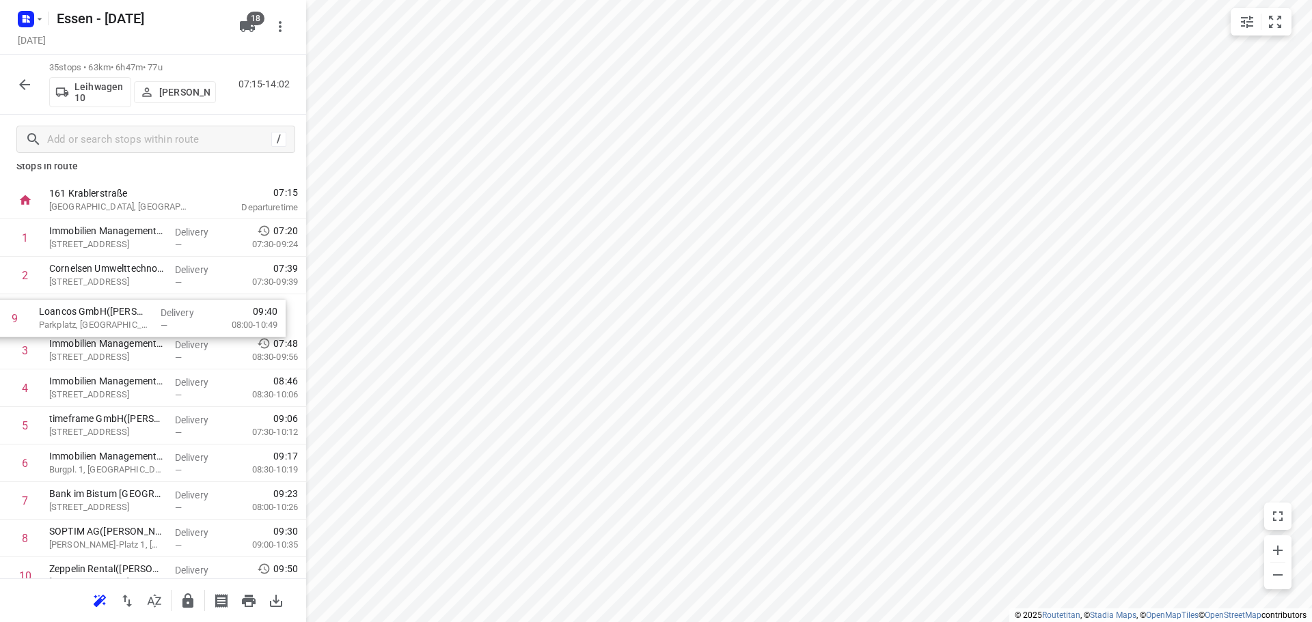
drag, startPoint x: 140, startPoint y: 553, endPoint x: 128, endPoint y: 316, distance: 238.0
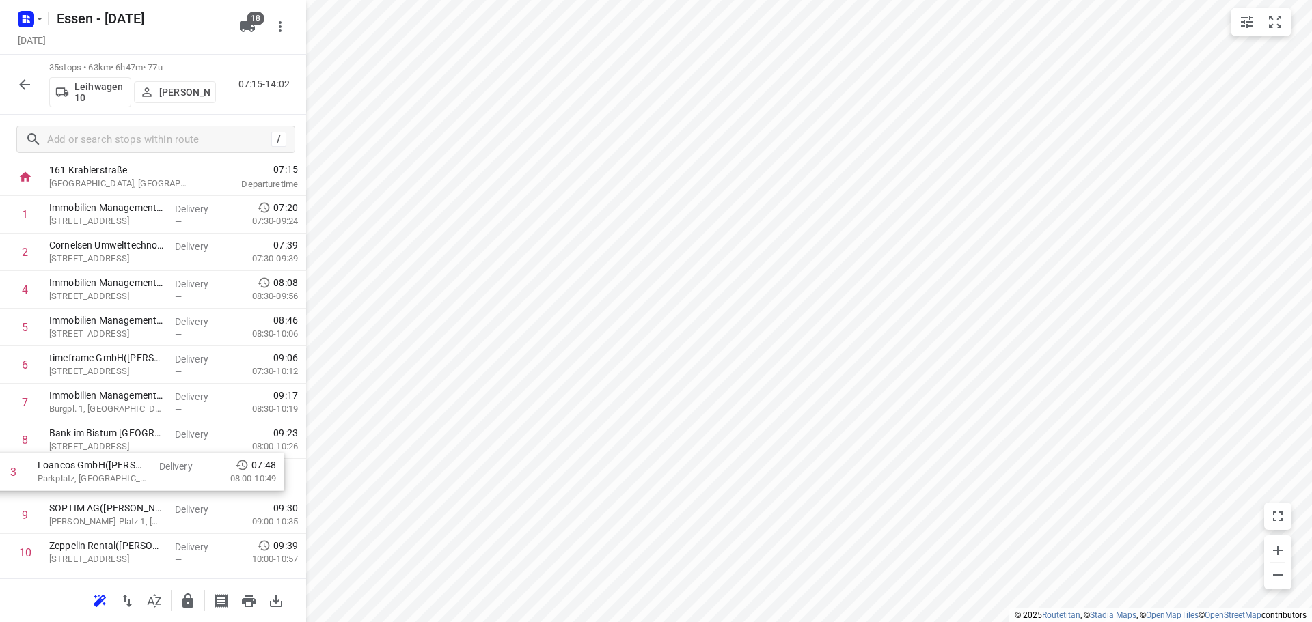
scroll to position [38, 0]
drag, startPoint x: 128, startPoint y: 316, endPoint x: 114, endPoint y: 490, distance: 175.5
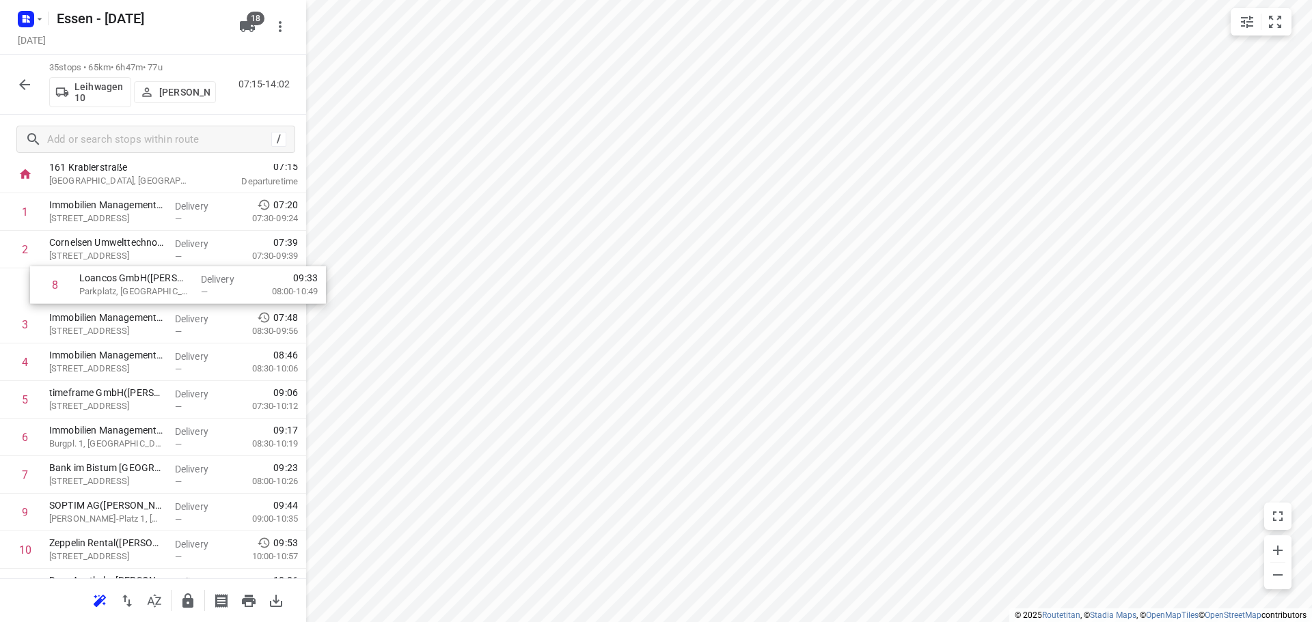
drag, startPoint x: 119, startPoint y: 493, endPoint x: 147, endPoint y: 298, distance: 197.4
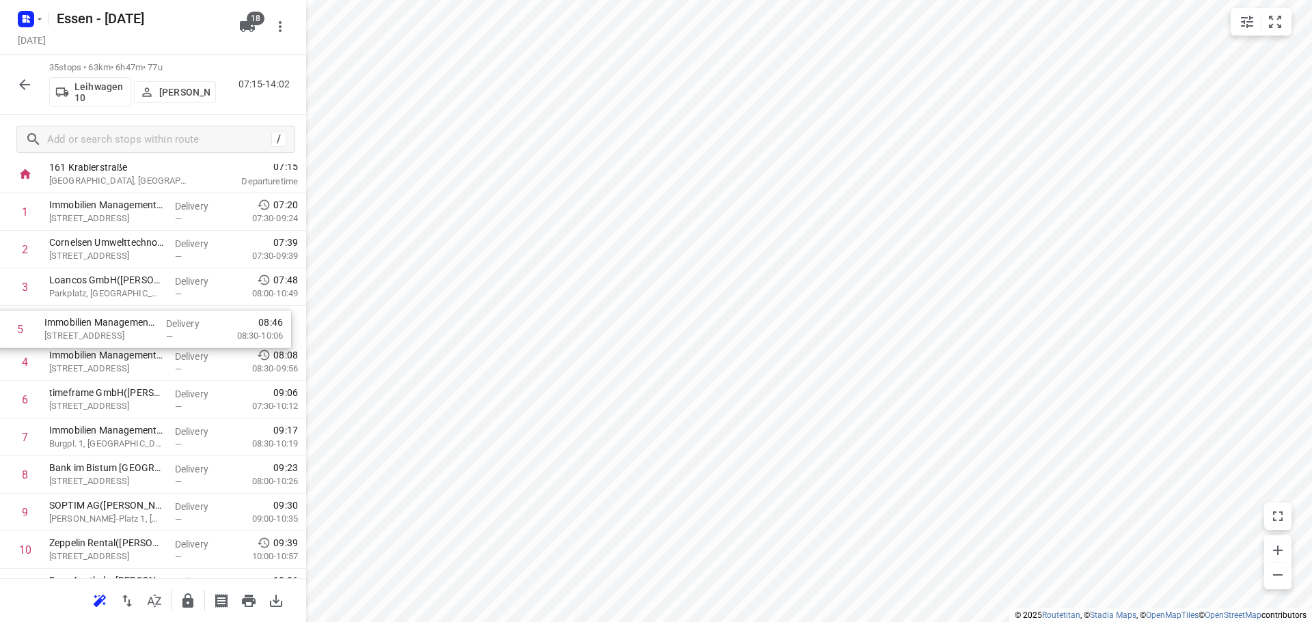
drag, startPoint x: 90, startPoint y: 363, endPoint x: 83, endPoint y: 318, distance: 45.6
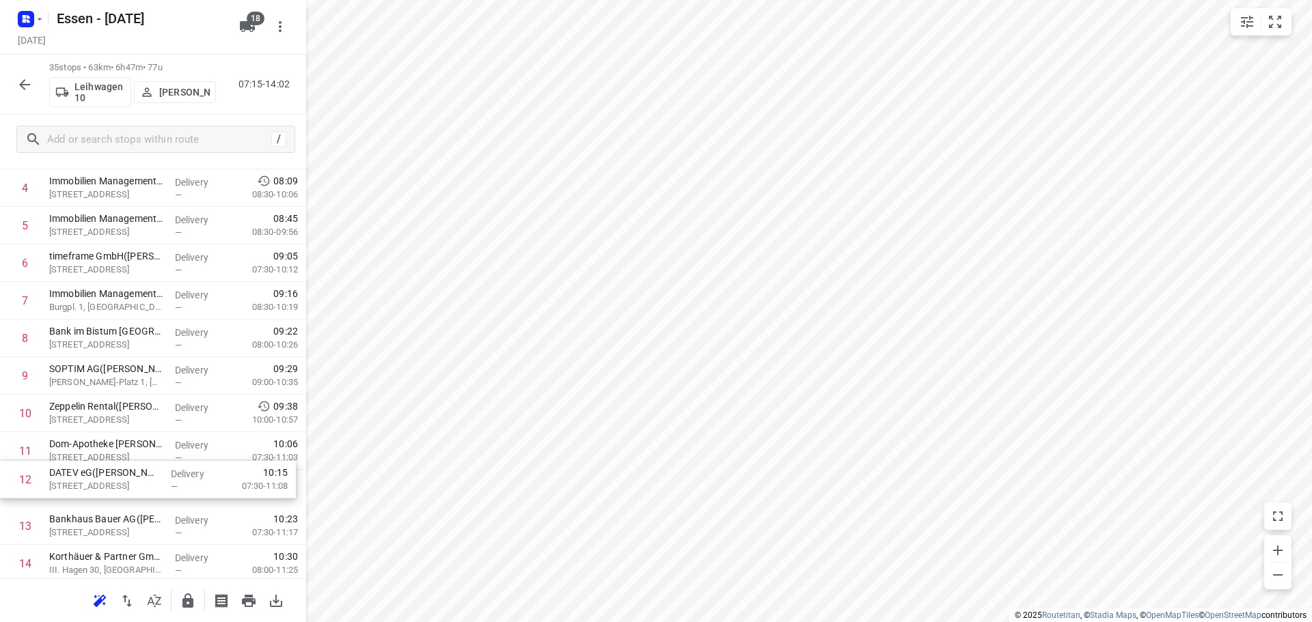
scroll to position [180, 0]
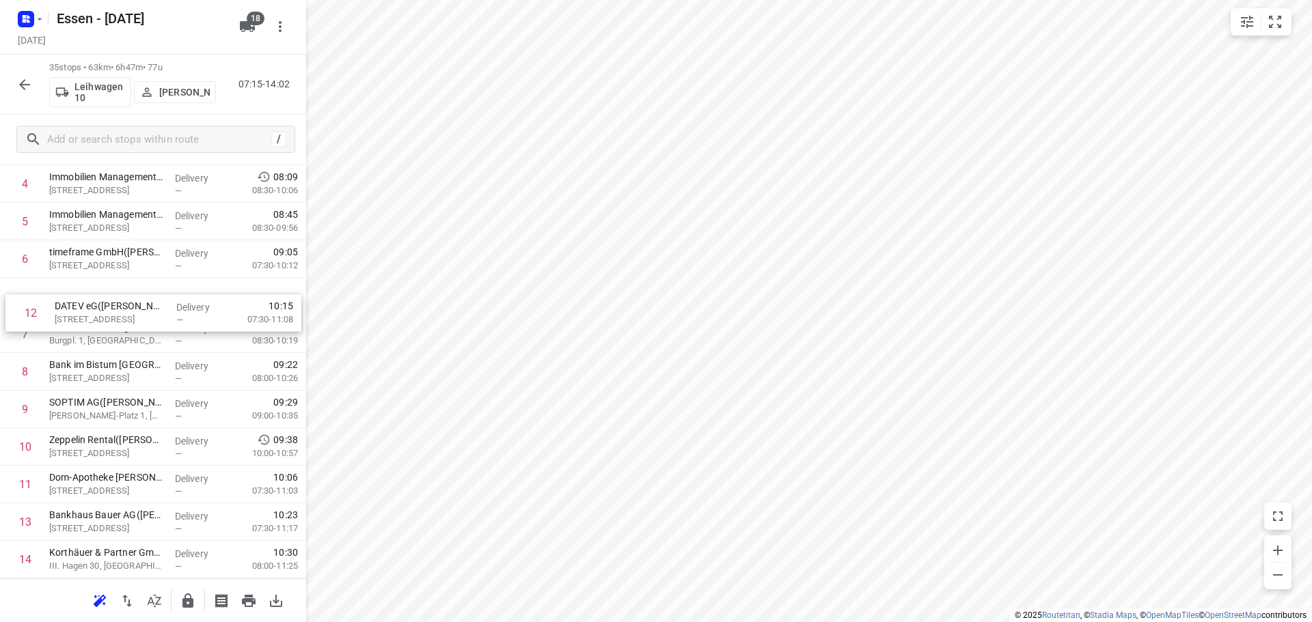
drag, startPoint x: 110, startPoint y: 482, endPoint x: 113, endPoint y: 293, distance: 188.6
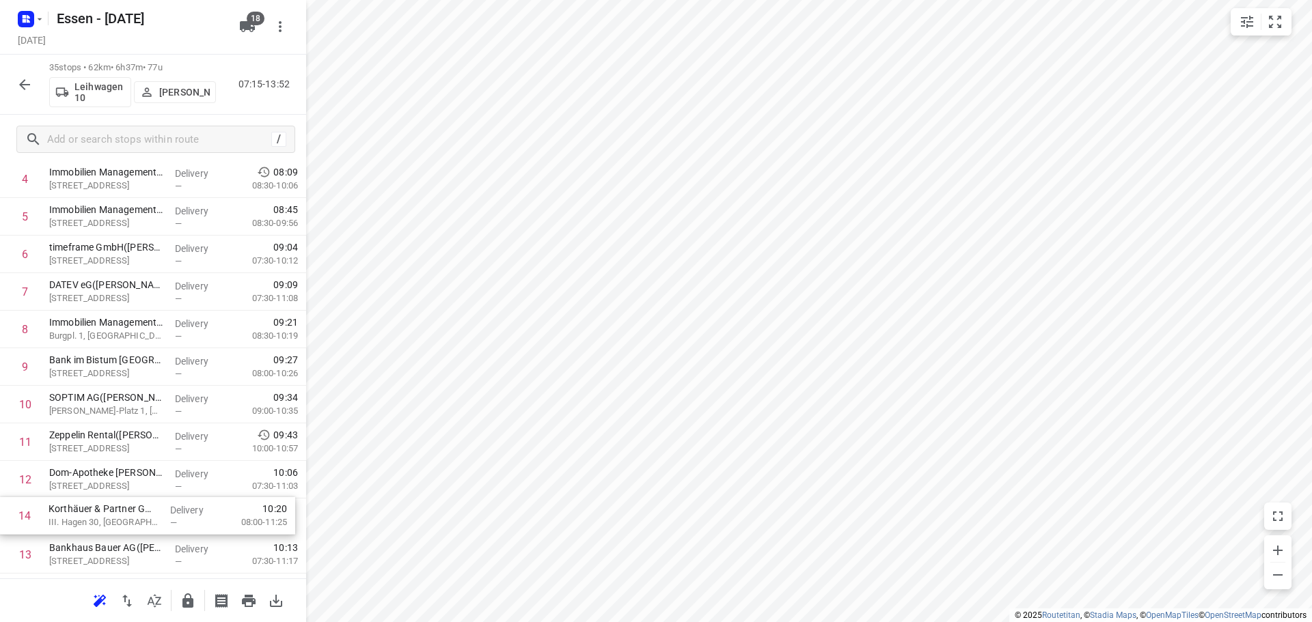
scroll to position [187, 0]
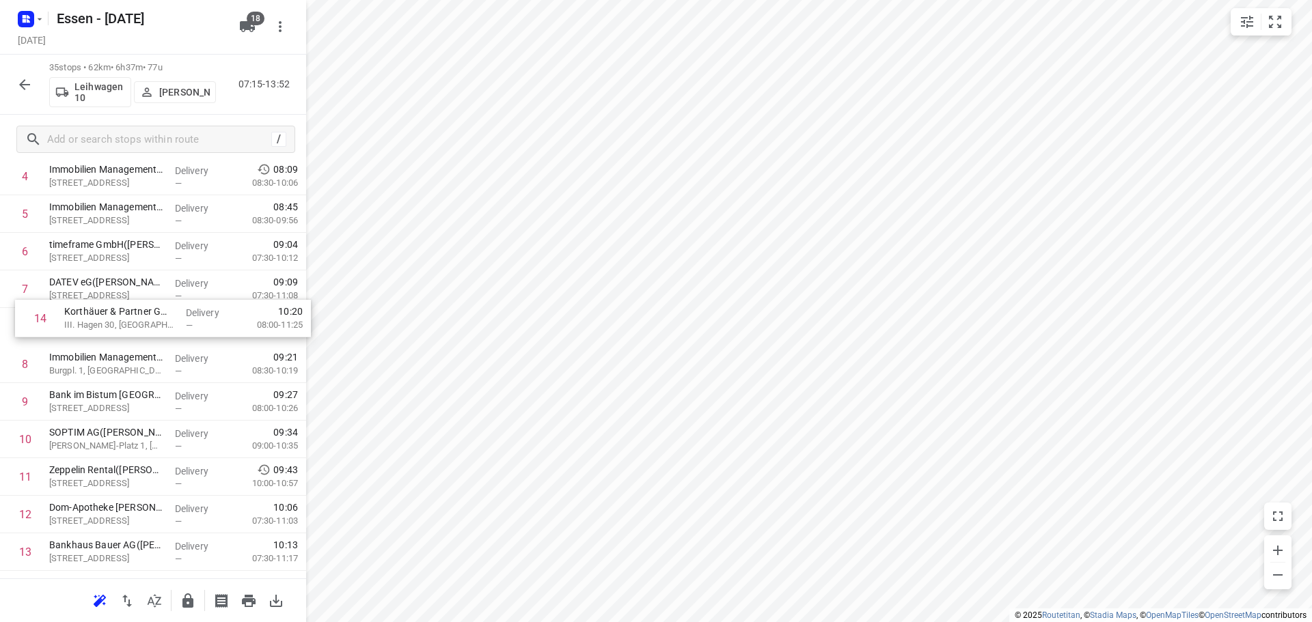
drag, startPoint x: 111, startPoint y: 568, endPoint x: 125, endPoint y: 316, distance: 251.8
drag, startPoint x: 105, startPoint y: 545, endPoint x: 111, endPoint y: 349, distance: 196.1
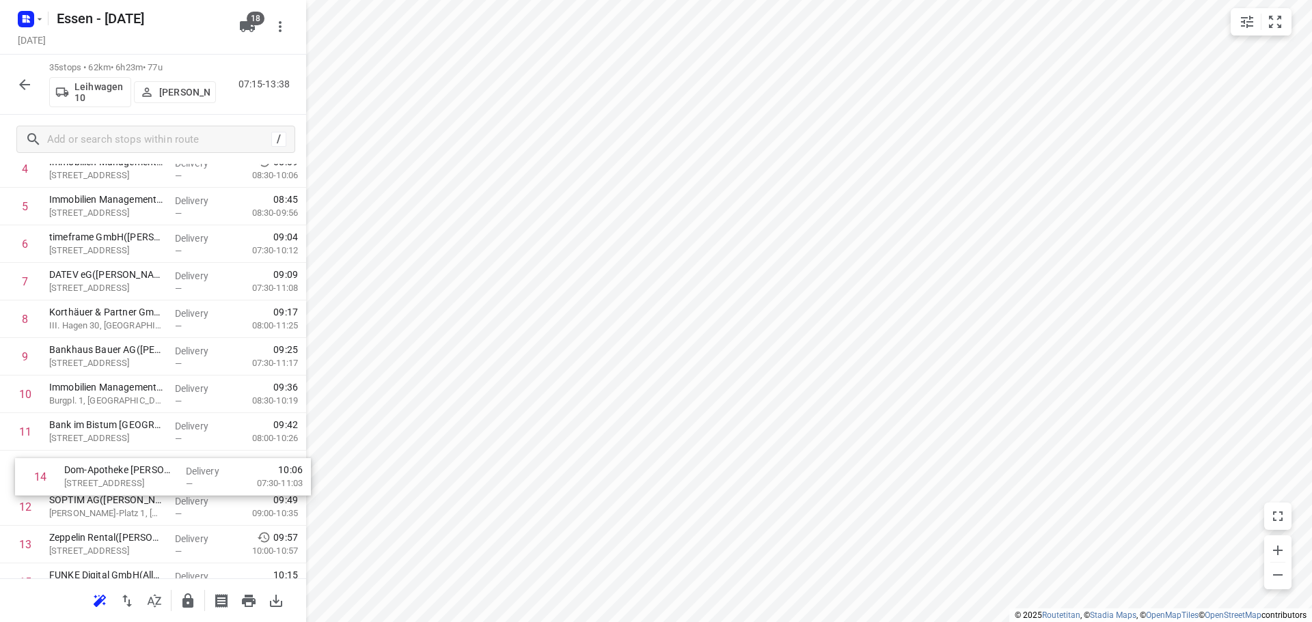
scroll to position [197, 0]
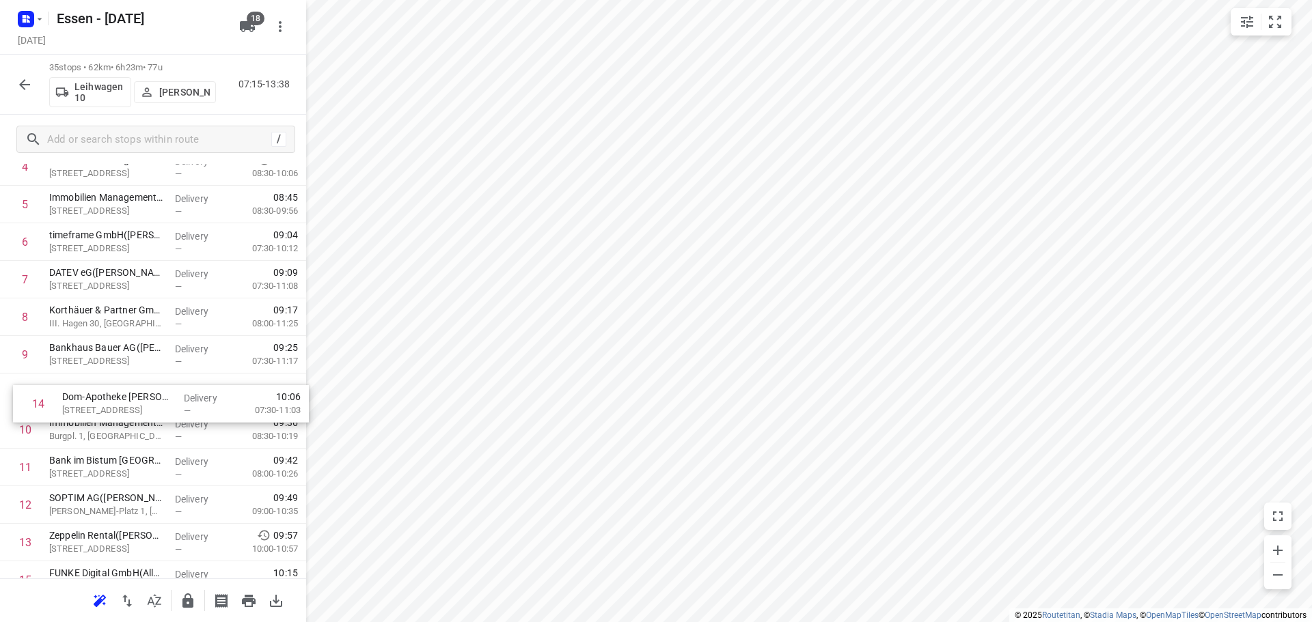
drag, startPoint x: 92, startPoint y: 562, endPoint x: 105, endPoint y: 404, distance: 157.6
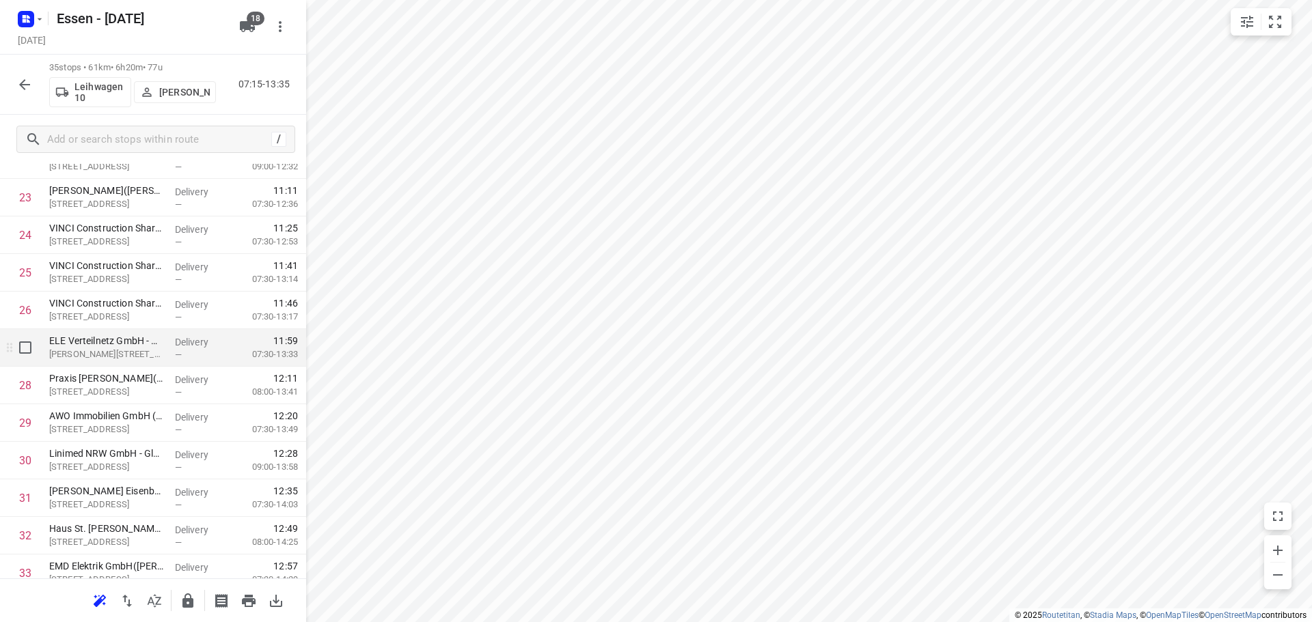
scroll to position [1006, 0]
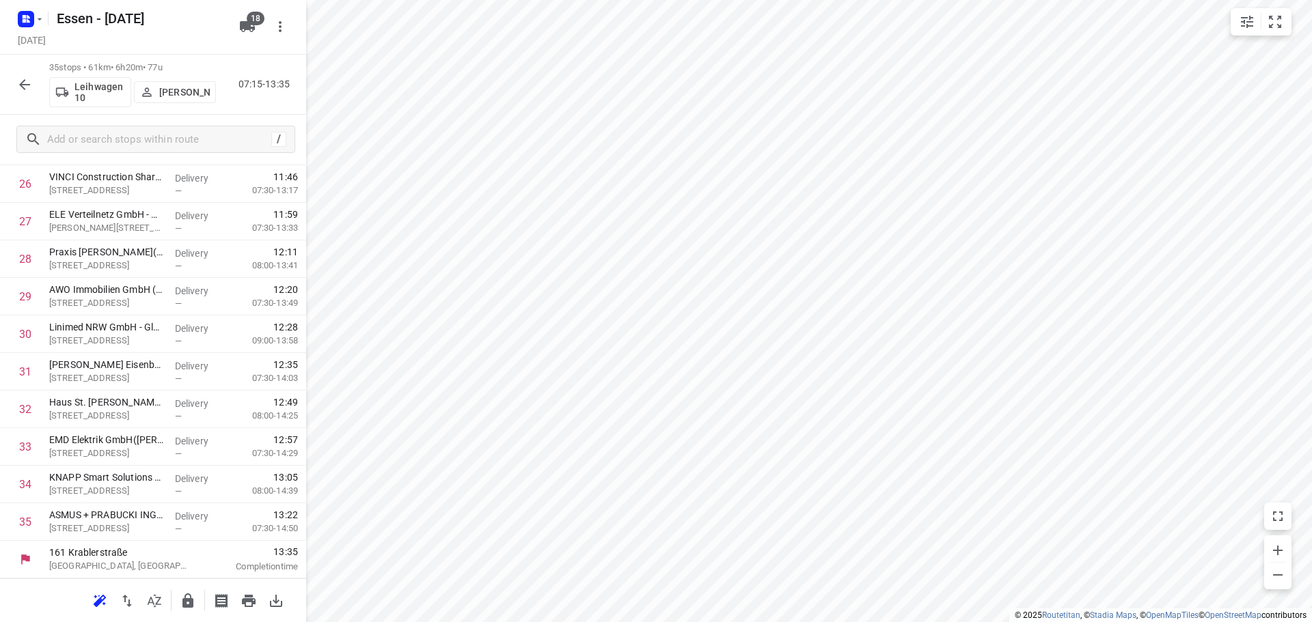
click at [18, 88] on icon "button" at bounding box center [24, 85] width 16 height 16
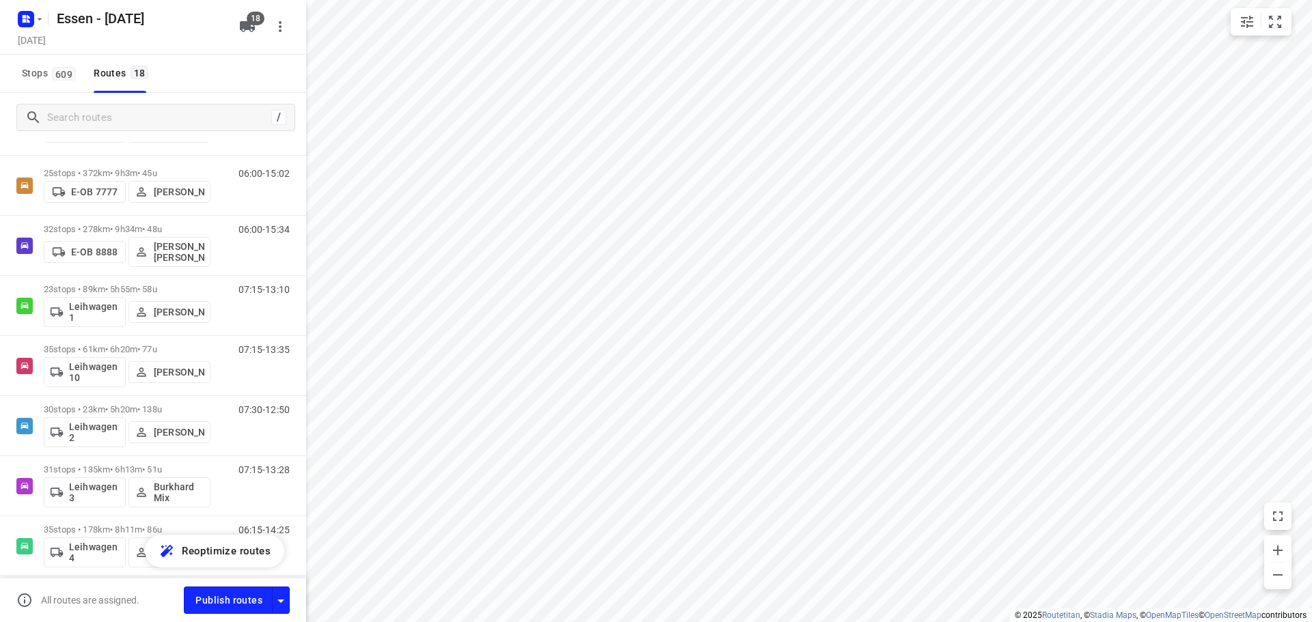
scroll to position [342, 0]
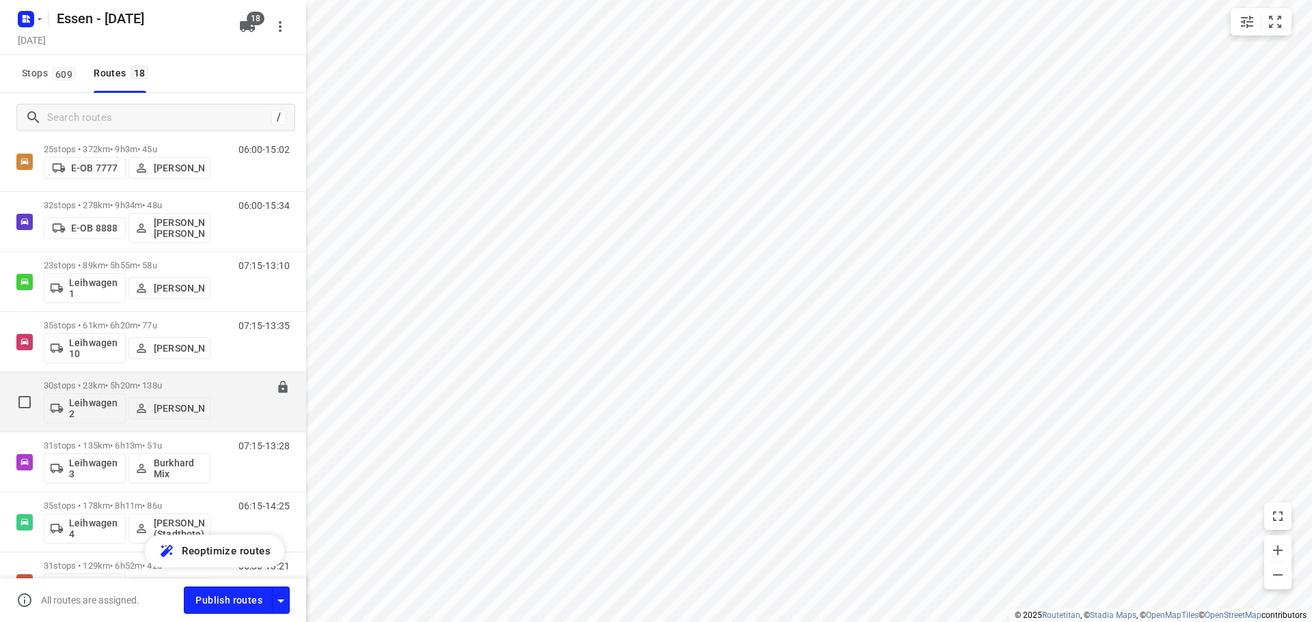
click at [167, 383] on p "30 stops • 23km • 5h20m • [DATE]" at bounding box center [127, 385] width 167 height 10
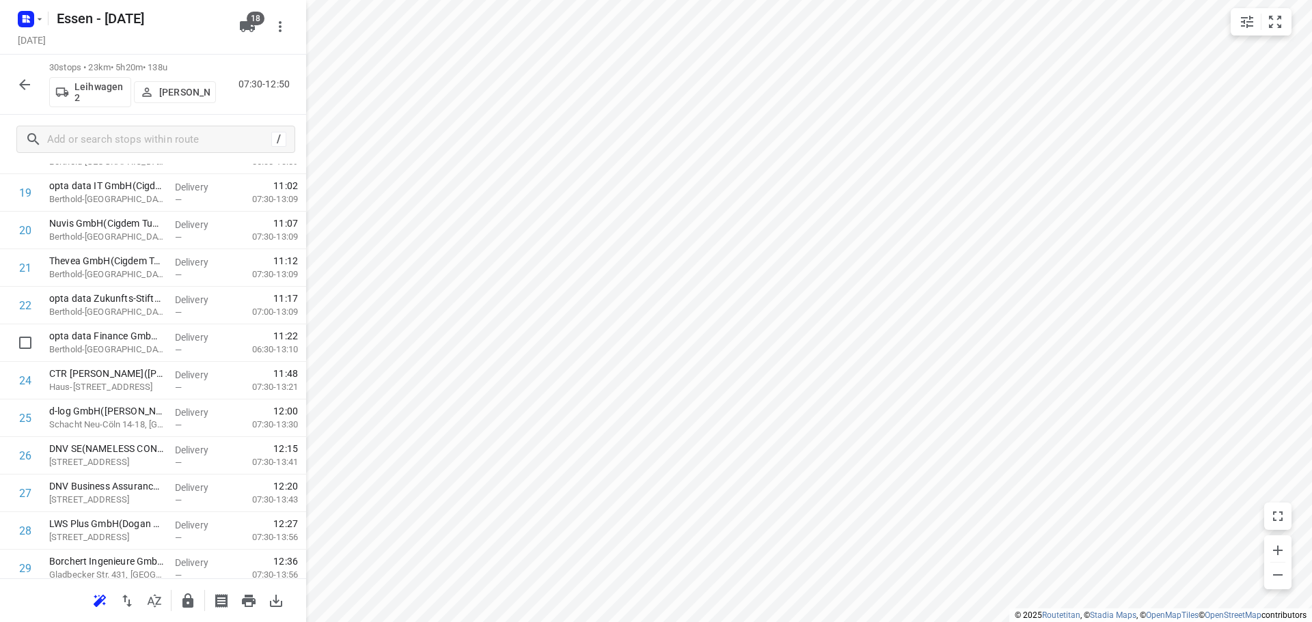
scroll to position [818, 0]
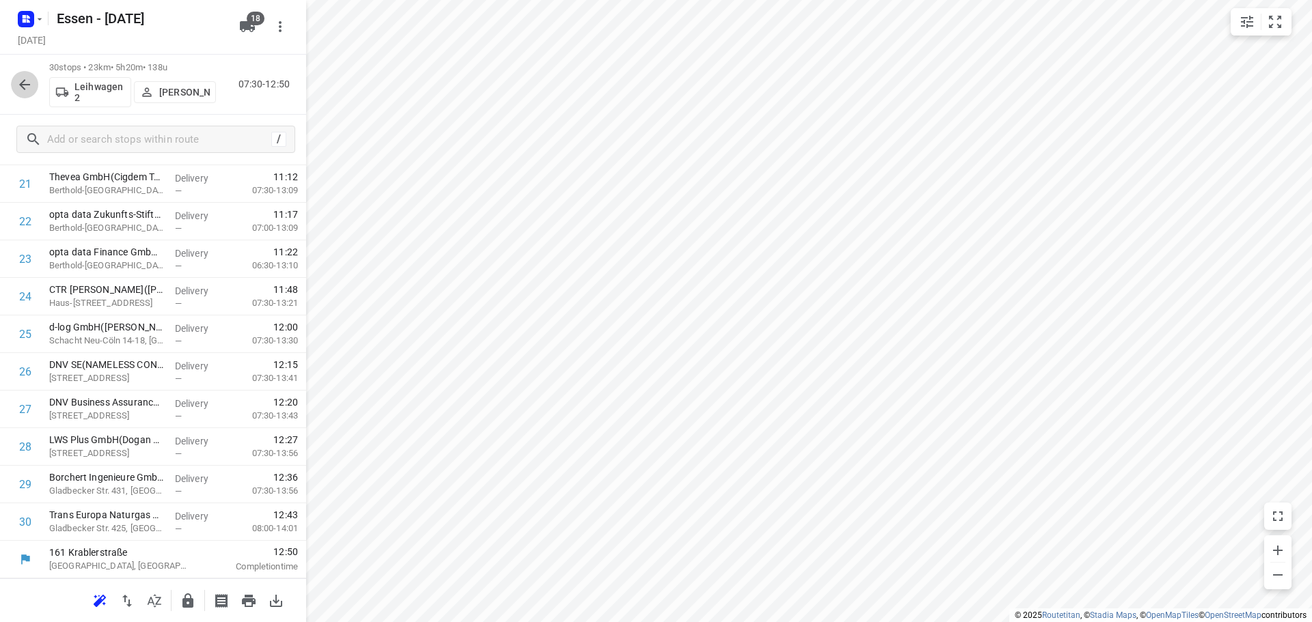
click at [19, 92] on icon "button" at bounding box center [24, 85] width 16 height 16
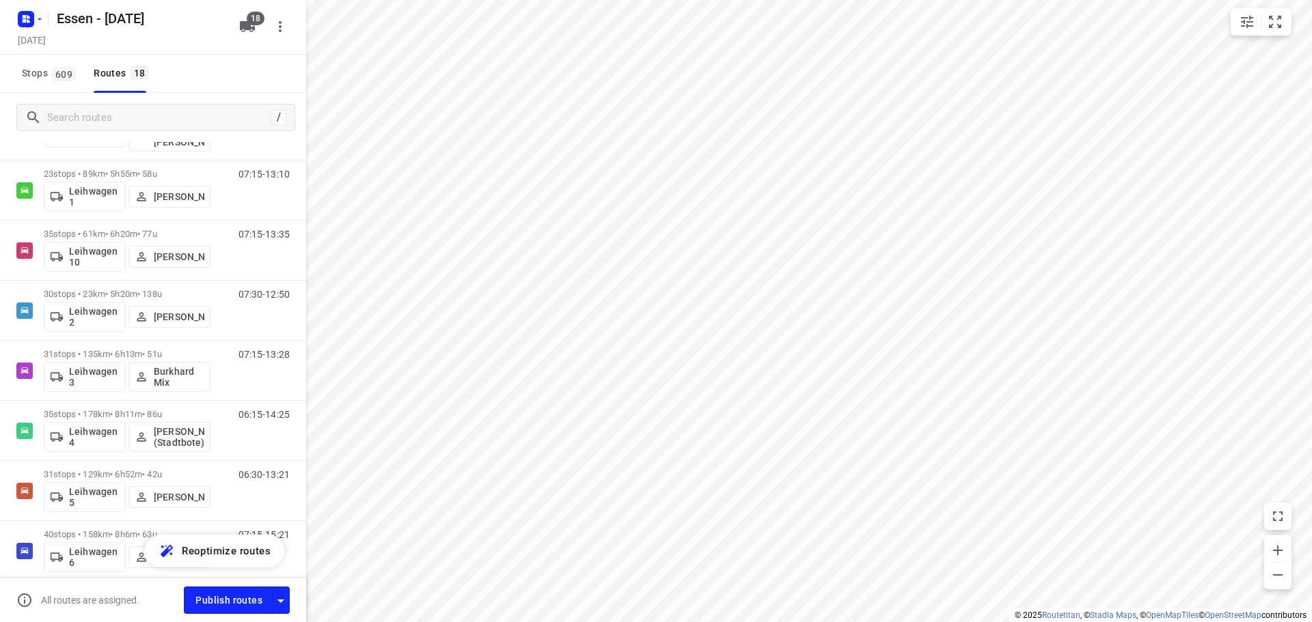
scroll to position [546, 0]
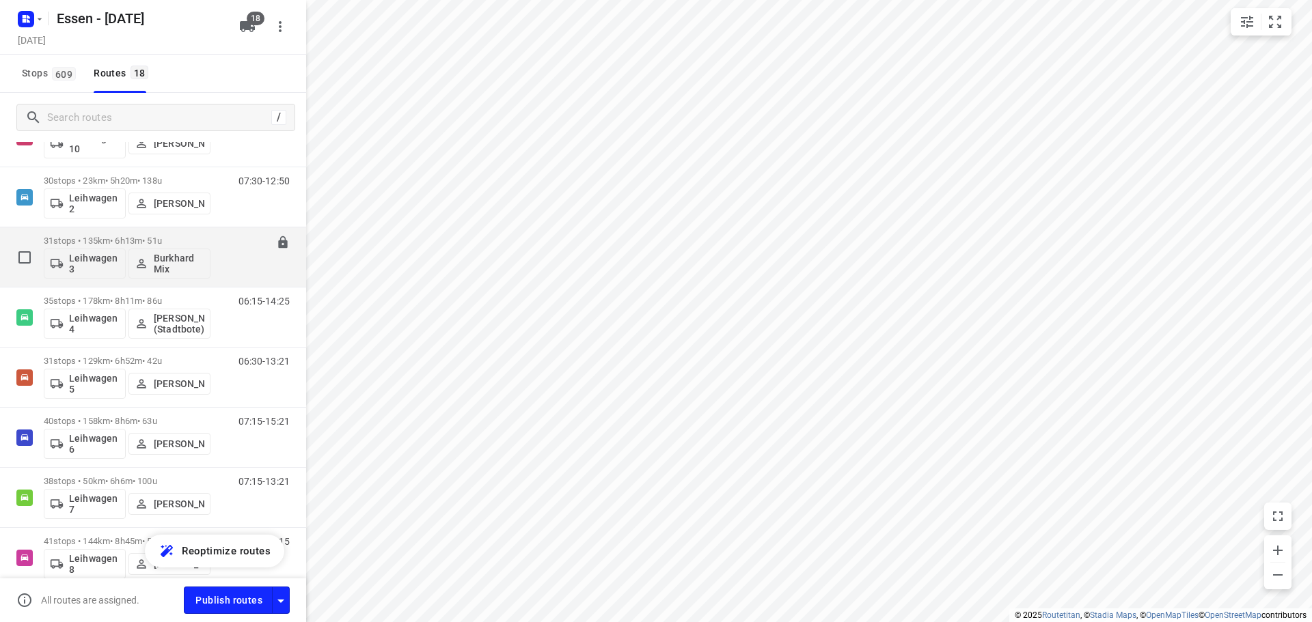
click at [205, 240] on p "31 stops • 135km • 6h13m • [DATE]" at bounding box center [127, 241] width 167 height 10
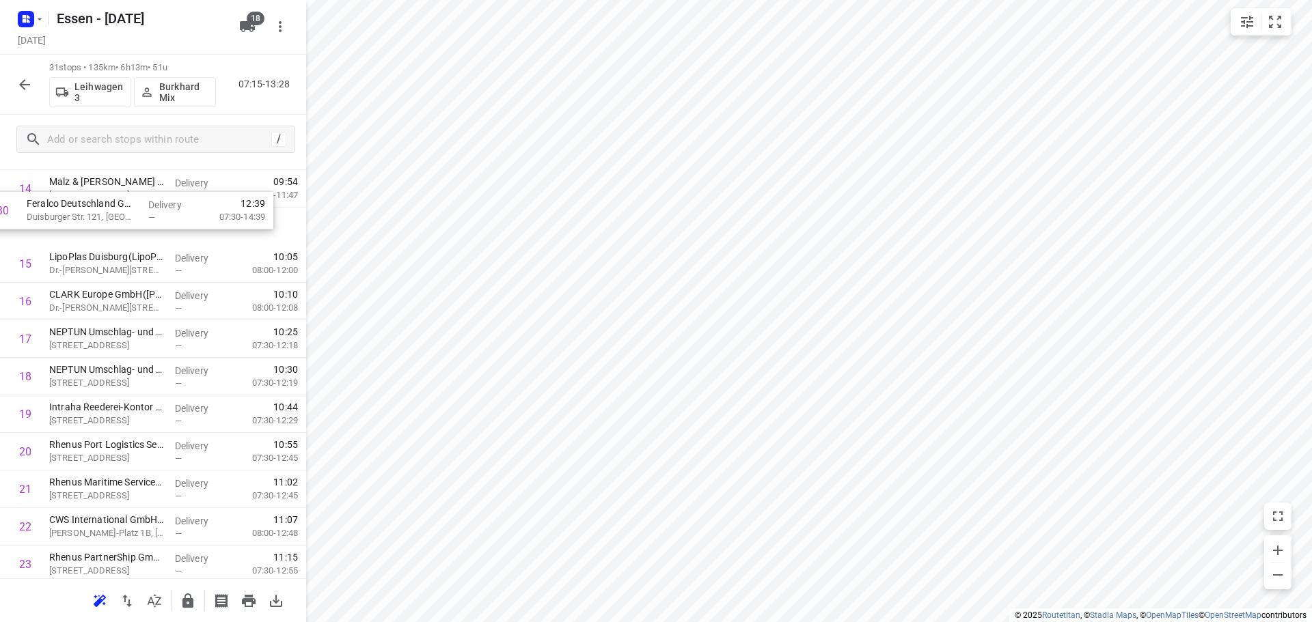
scroll to position [536, 0]
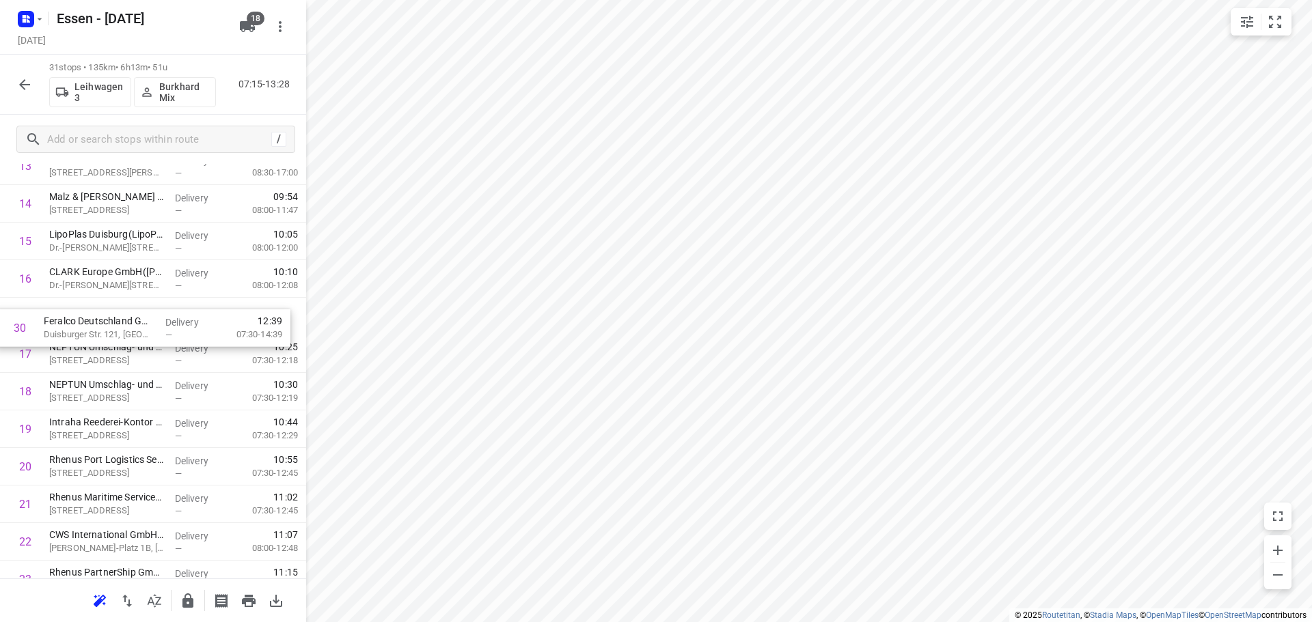
drag, startPoint x: 108, startPoint y: 490, endPoint x: 100, endPoint y: 330, distance: 160.7
click at [100, 330] on div "1 Baaten Steuerberatungsgesellschaft mbH([PERSON_NAME]) [PERSON_NAME][STREET_AD…" at bounding box center [153, 279] width 306 height 1165
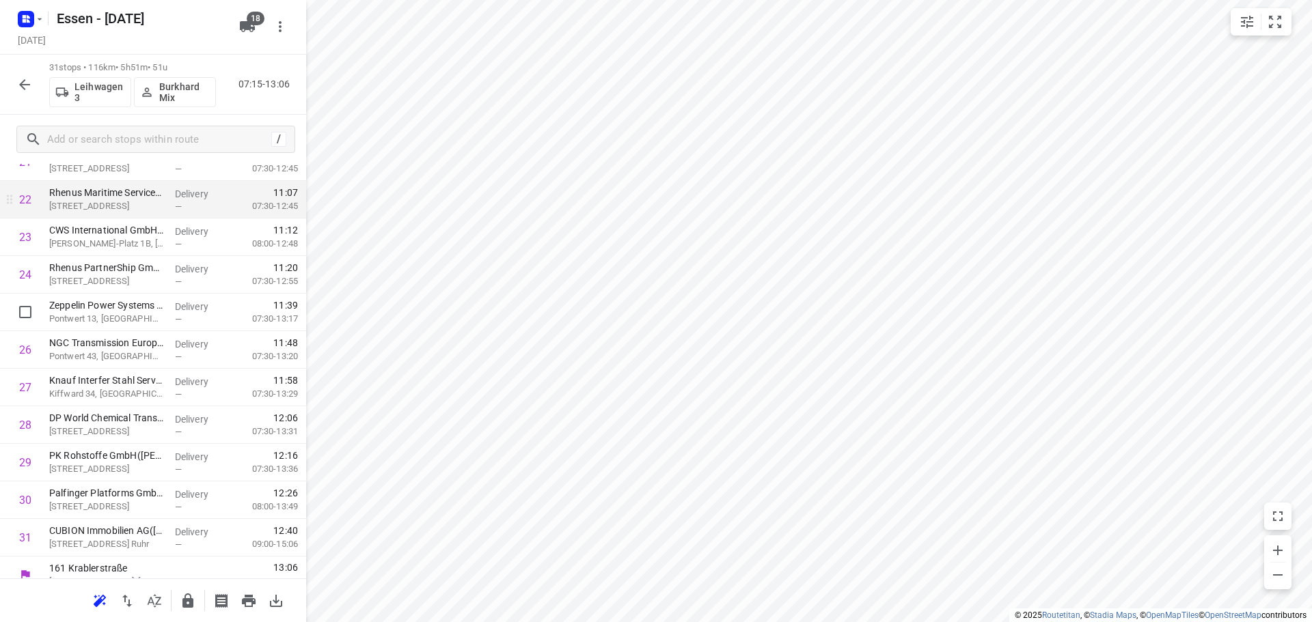
scroll to position [856, 0]
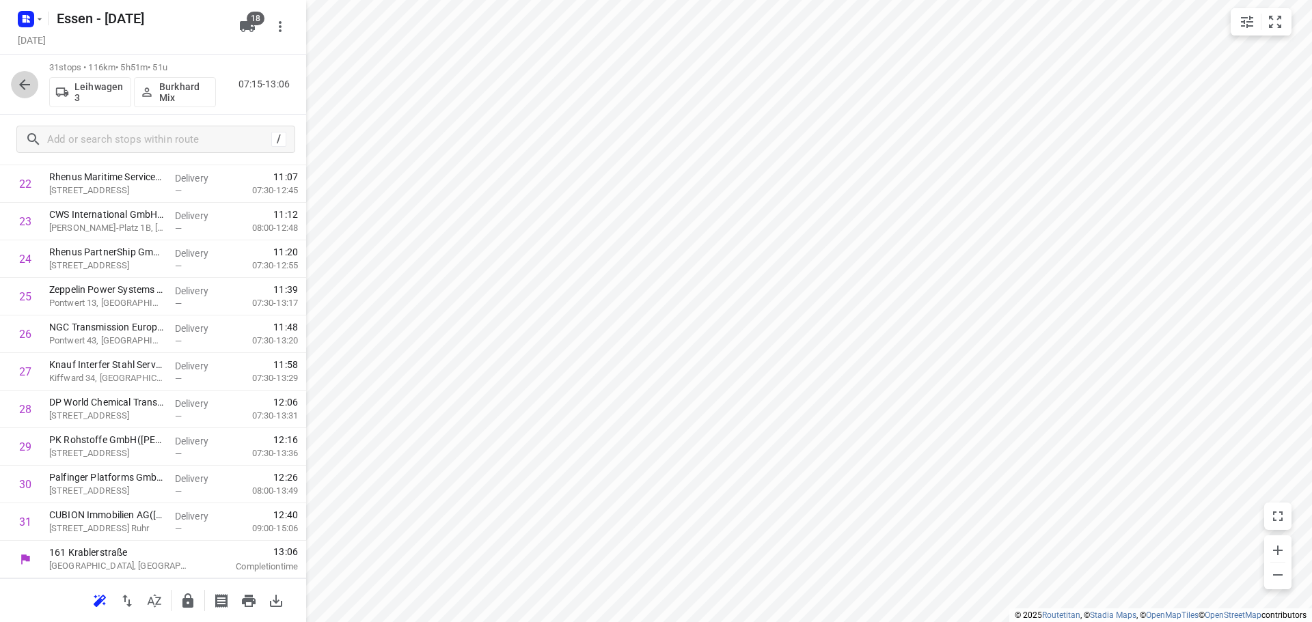
click at [25, 77] on icon "button" at bounding box center [24, 85] width 16 height 16
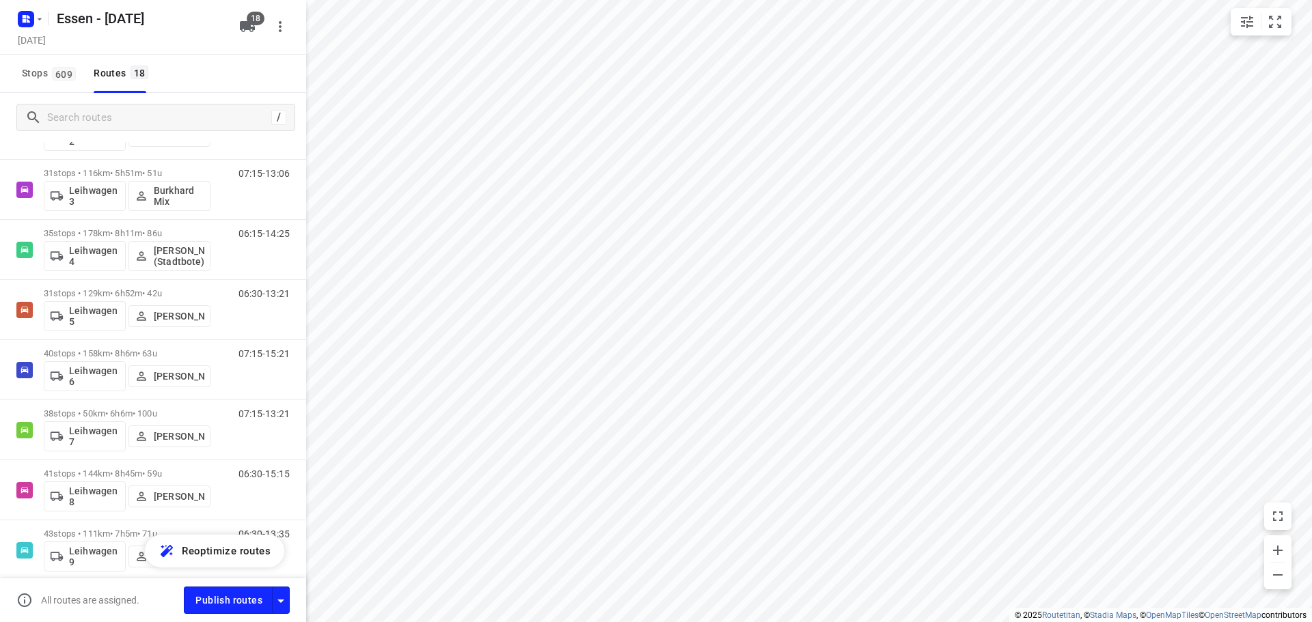
scroll to position [615, 0]
click at [107, 226] on div "35 stops • 178km • 8h11m • [DATE] Leihwagen 4 [PERSON_NAME] ([GEOGRAPHIC_DATA])" at bounding box center [127, 249] width 167 height 57
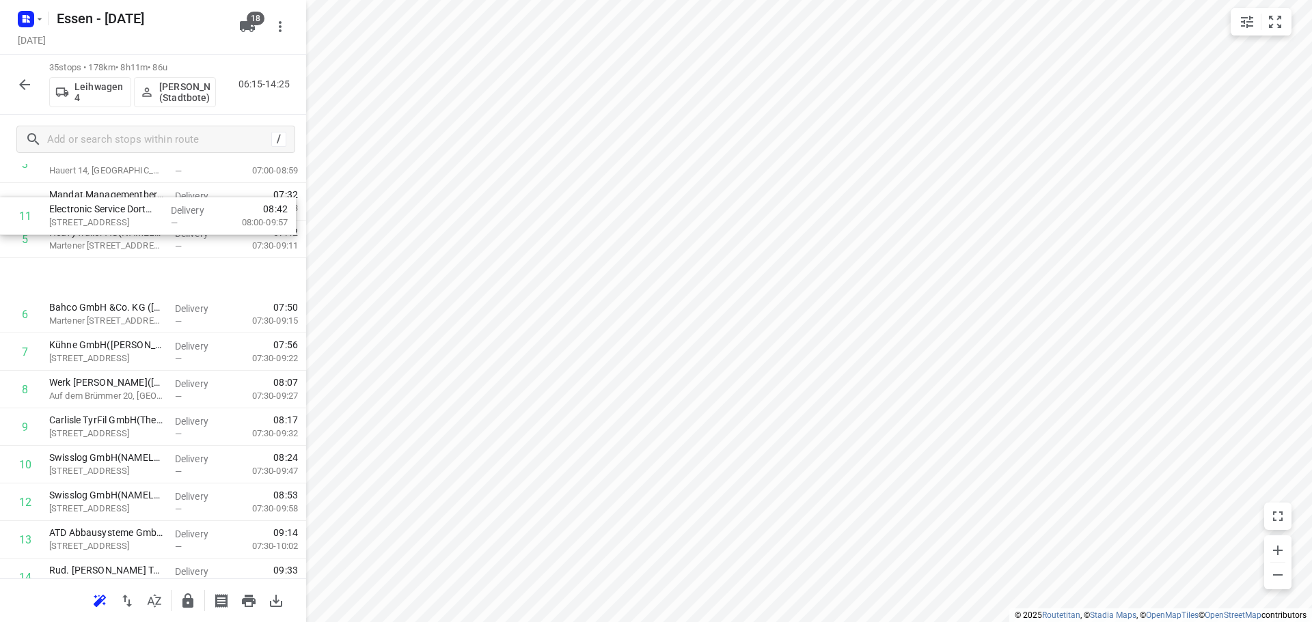
scroll to position [129, 0]
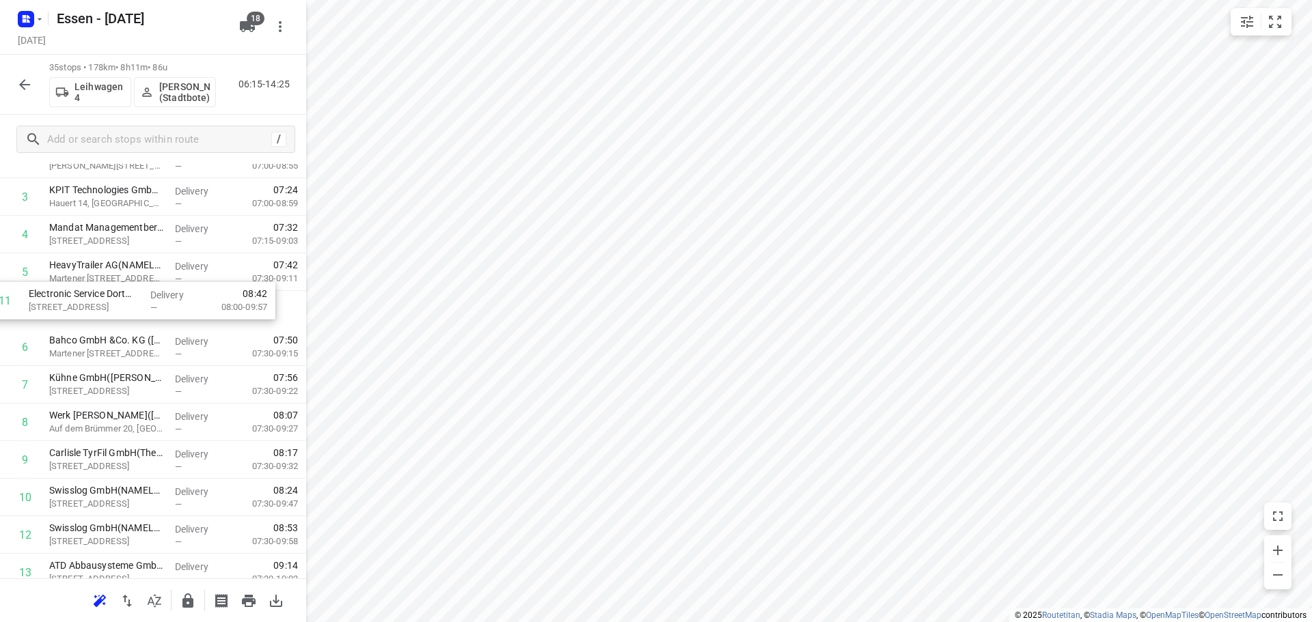
drag, startPoint x: 85, startPoint y: 367, endPoint x: 70, endPoint y: 301, distance: 67.4
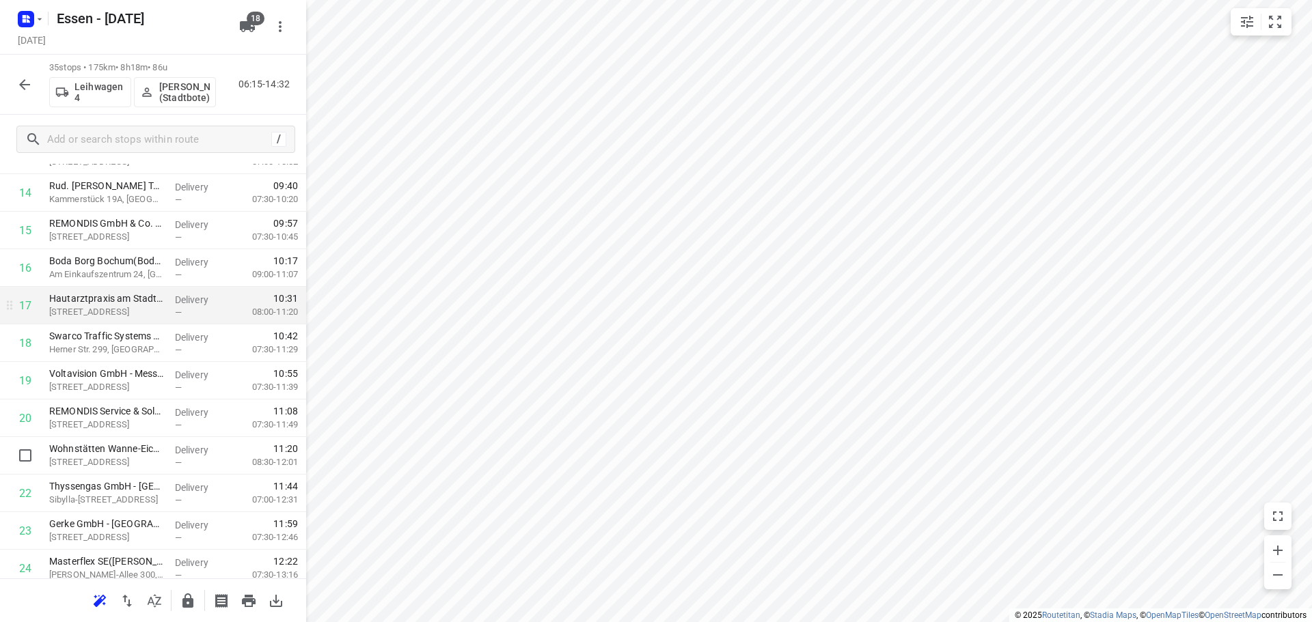
scroll to position [615, 0]
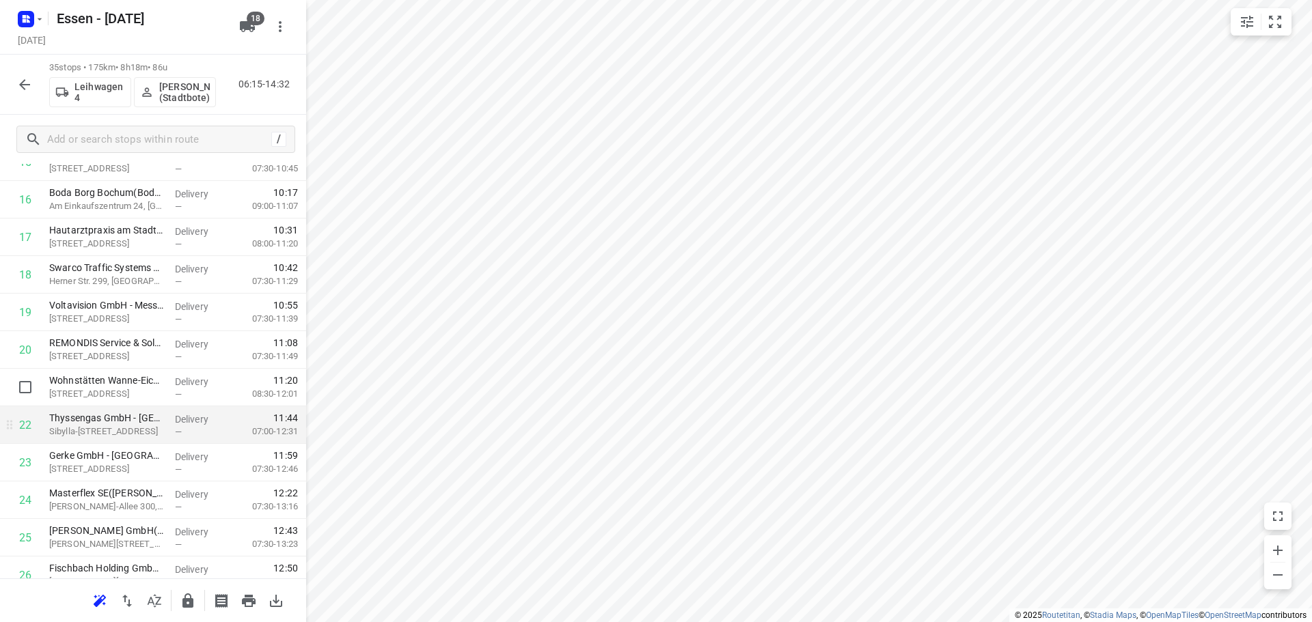
drag, startPoint x: 122, startPoint y: 397, endPoint x: 120, endPoint y: 411, distance: 14.5
click at [120, 410] on div "1 bitop AG - Witten([PERSON_NAME]) Stockumer Str. 28, Witten Delivery — 06:45 0…" at bounding box center [153, 274] width 306 height 1315
click at [113, 436] on p "Sibylla-[STREET_ADDRESS]" at bounding box center [106, 432] width 115 height 14
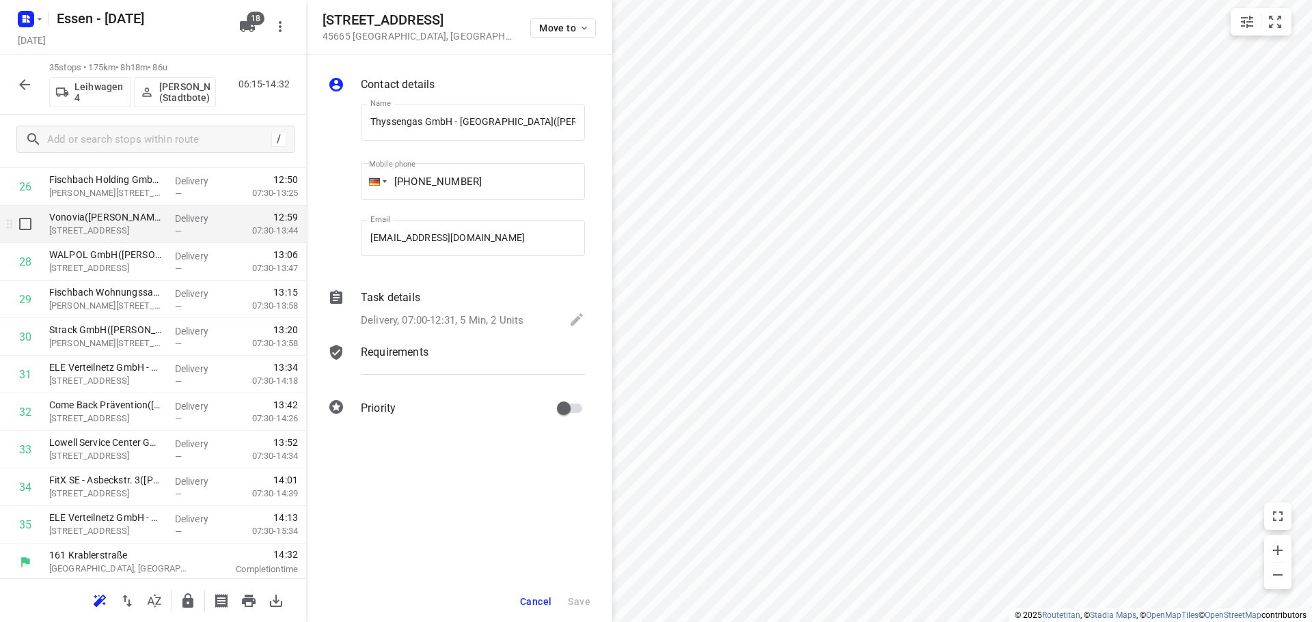
scroll to position [1006, 0]
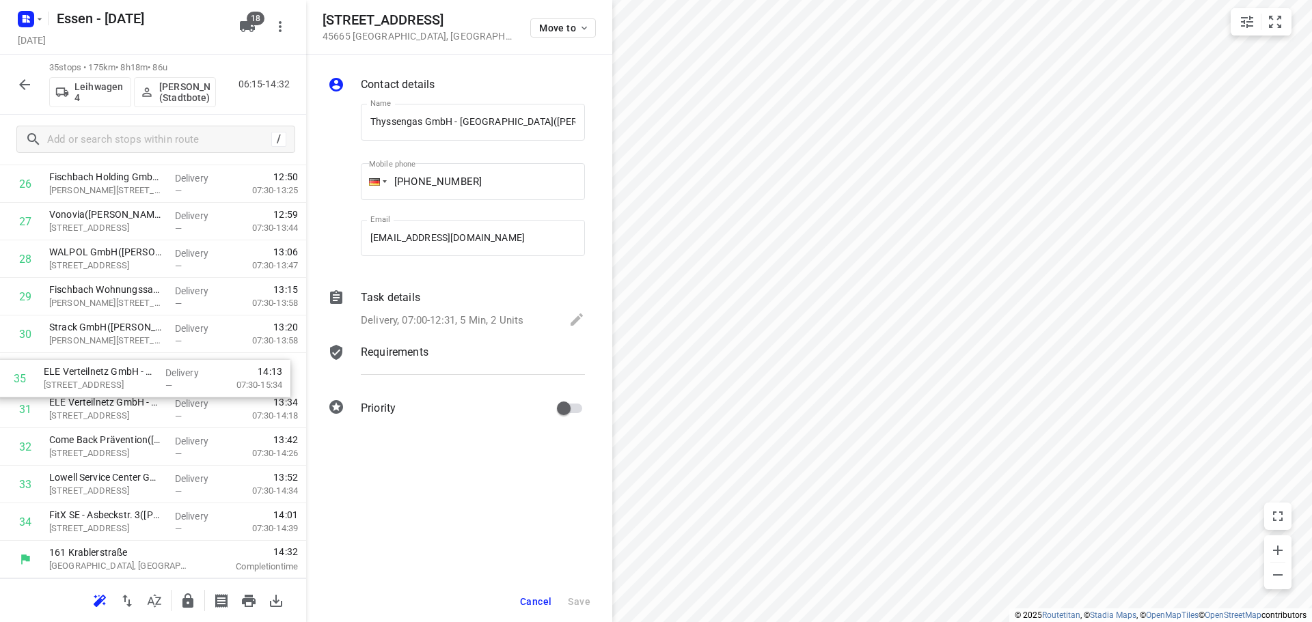
drag, startPoint x: 114, startPoint y: 523, endPoint x: 107, endPoint y: 374, distance: 148.4
click at [545, 599] on span "Cancel" at bounding box center [535, 601] width 31 height 11
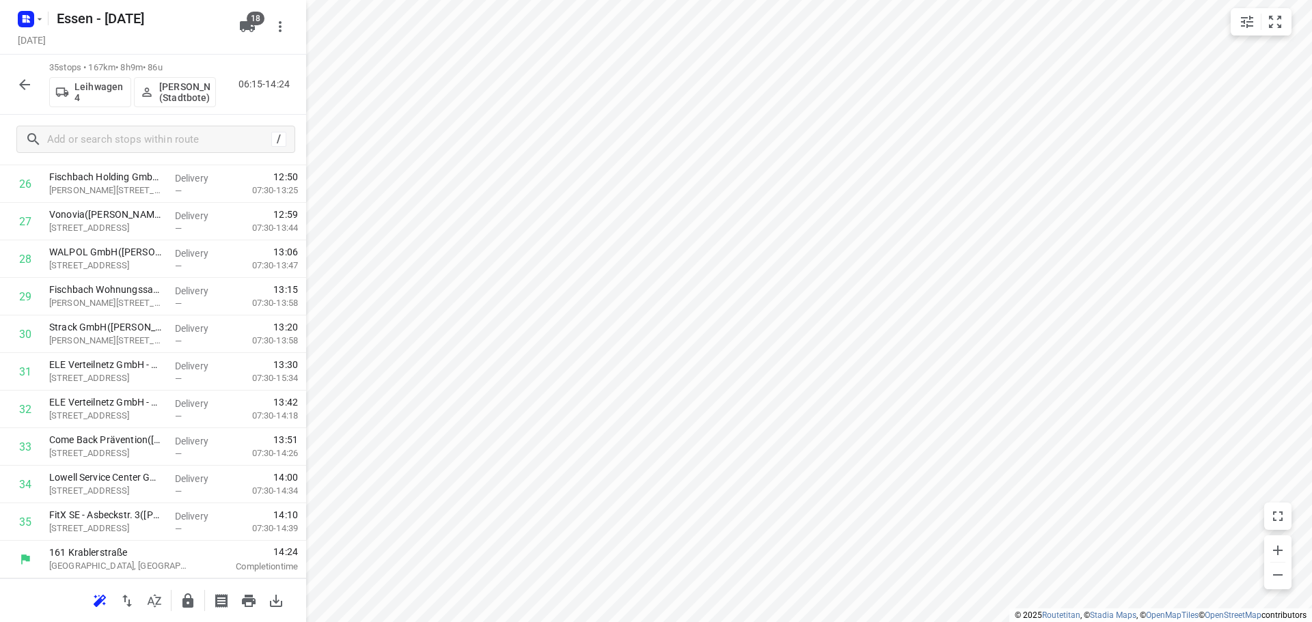
click at [30, 84] on icon "button" at bounding box center [24, 84] width 11 height 11
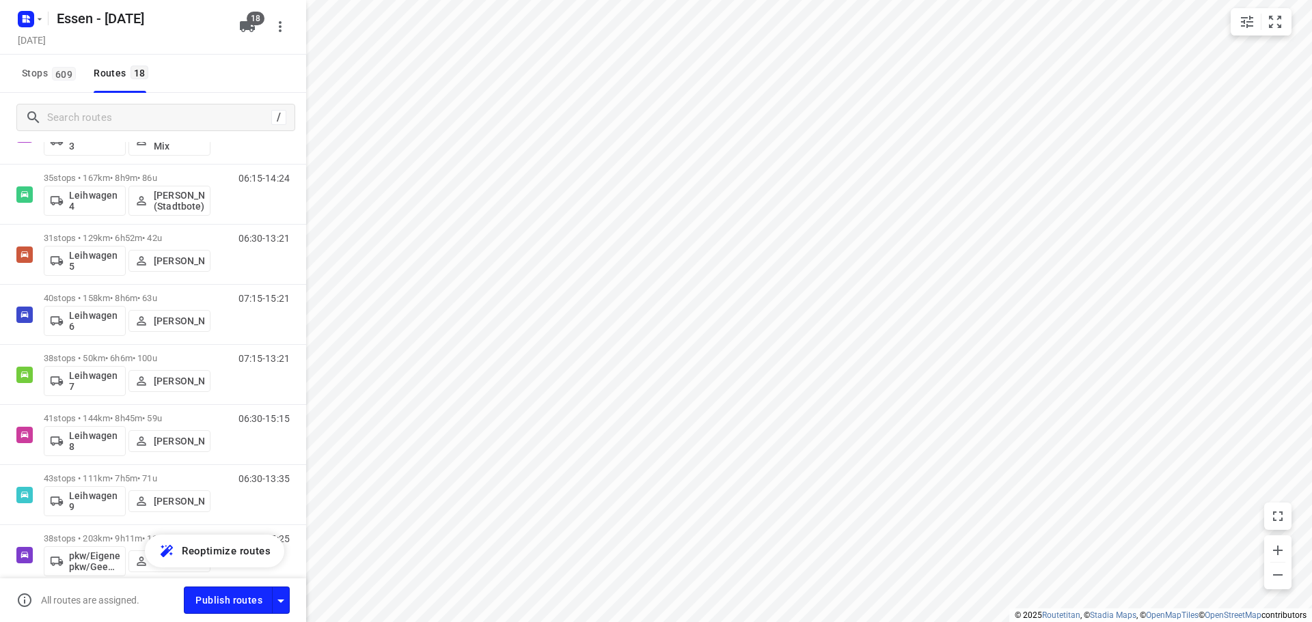
scroll to position [683, 0]
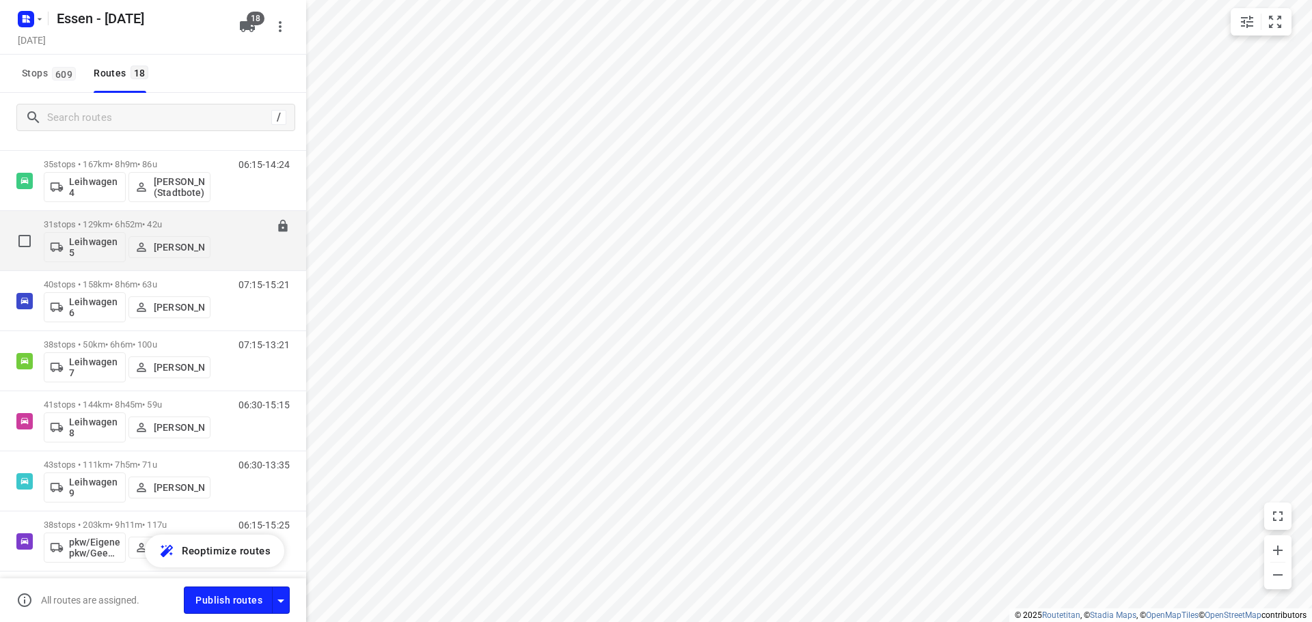
click at [221, 242] on div "06:30-13:21" at bounding box center [255, 244] width 68 height 50
click at [221, 224] on div "06:30-13:21" at bounding box center [255, 244] width 68 height 50
click at [161, 222] on p "31 stops • 129km • 6h52m • [DATE]" at bounding box center [127, 224] width 167 height 10
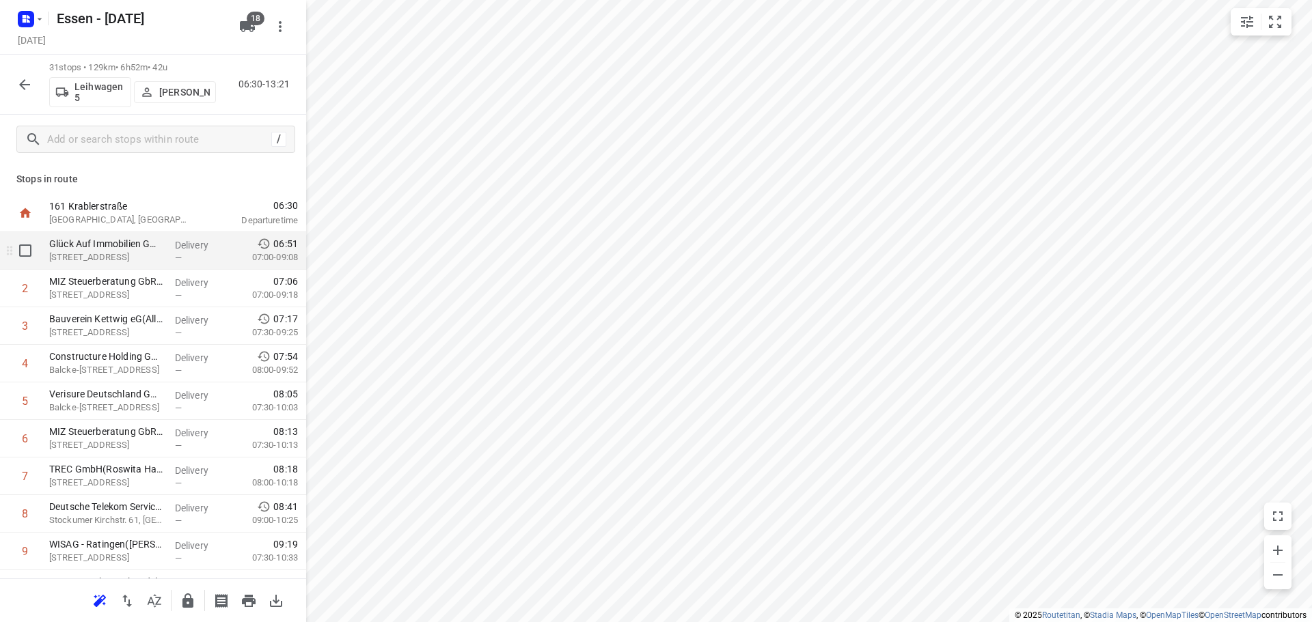
click at [106, 252] on p "[STREET_ADDRESS]" at bounding box center [106, 258] width 115 height 14
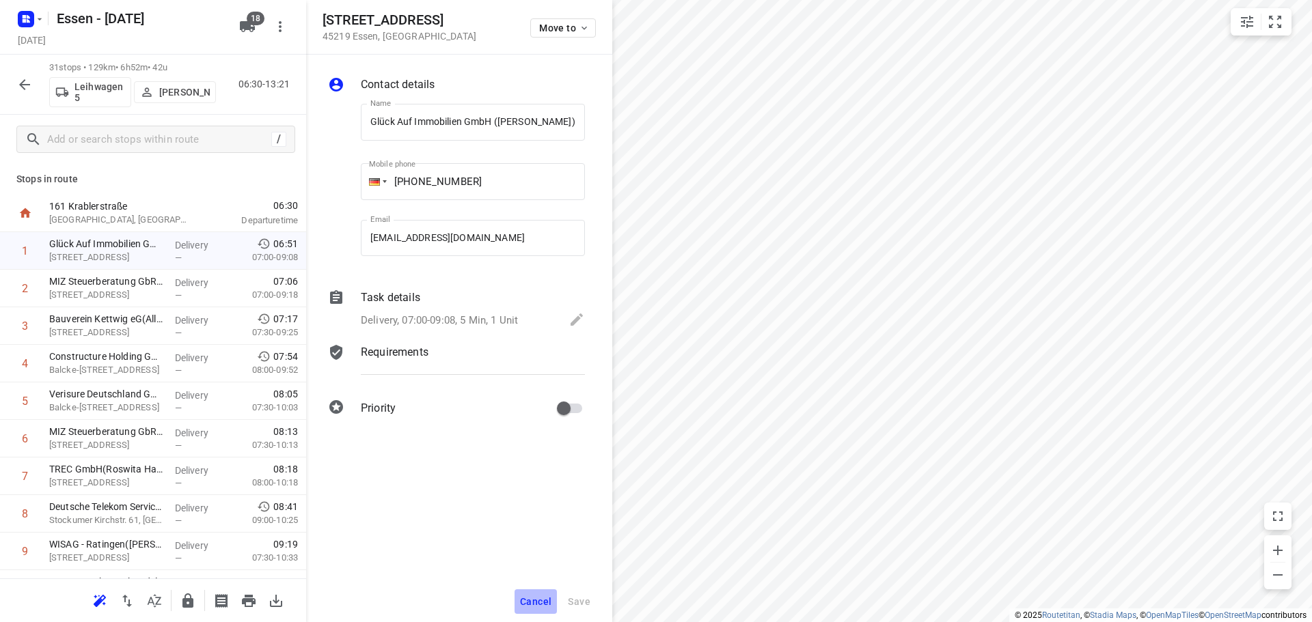
click at [532, 607] on button "Cancel" at bounding box center [535, 602] width 42 height 25
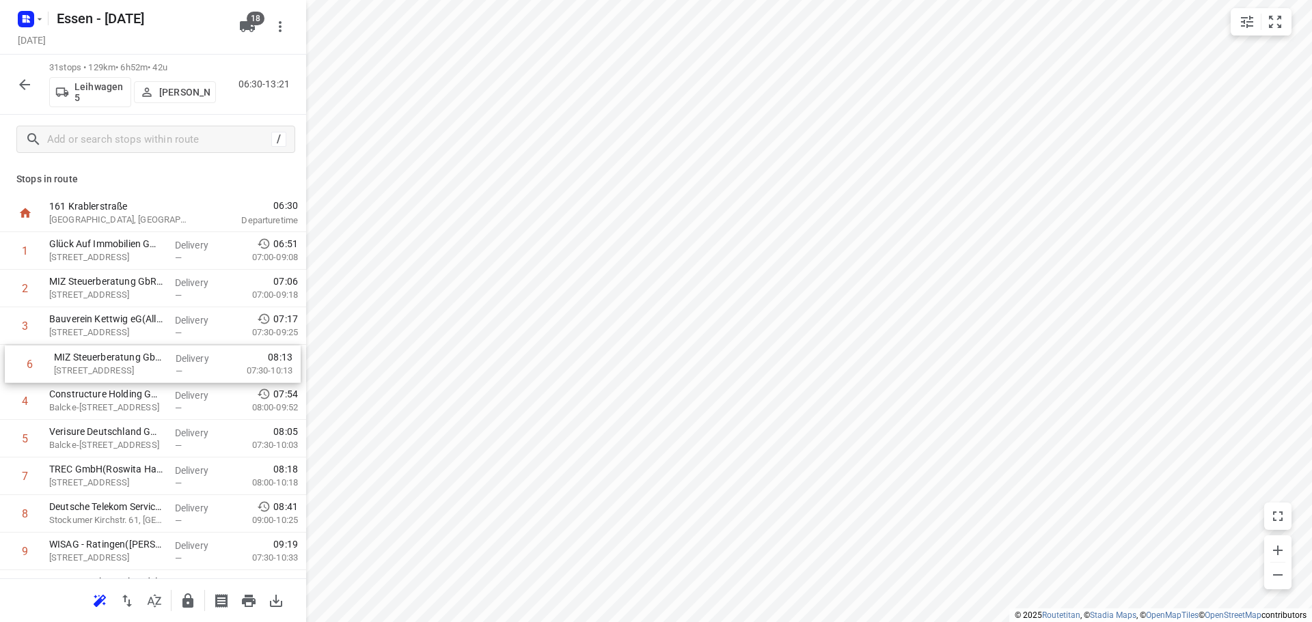
drag, startPoint x: 70, startPoint y: 450, endPoint x: 79, endPoint y: 368, distance: 82.5
drag, startPoint x: 95, startPoint y: 475, endPoint x: 91, endPoint y: 385, distance: 90.9
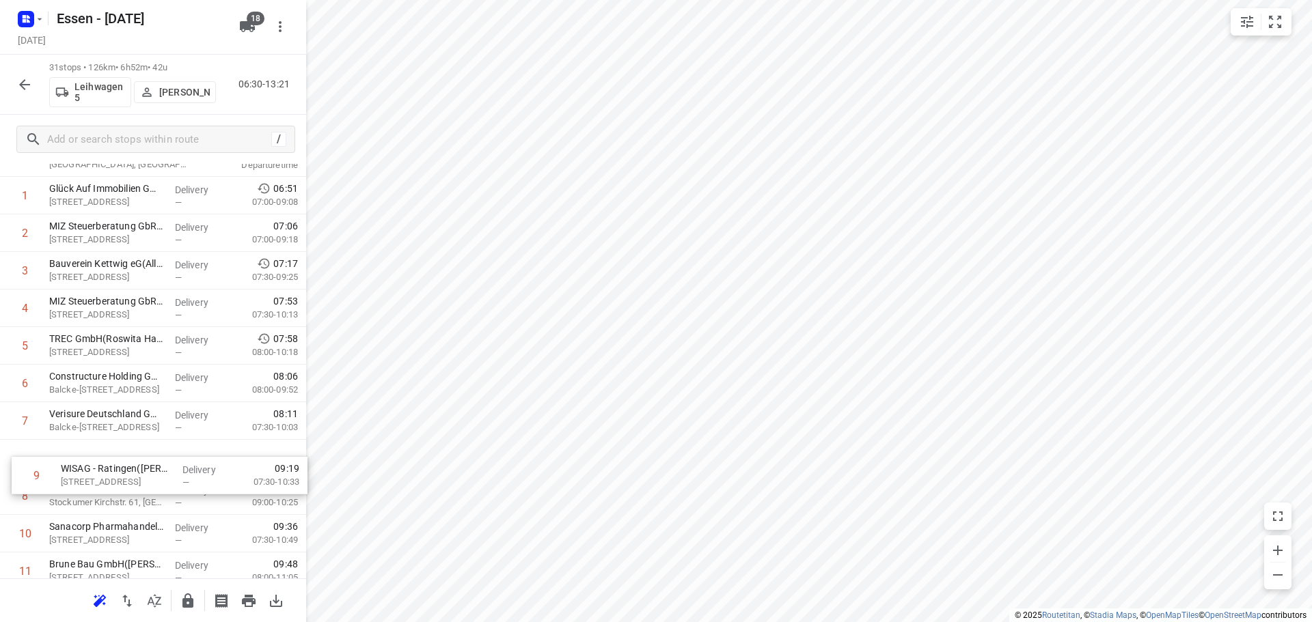
scroll to position [56, 0]
drag, startPoint x: 110, startPoint y: 555, endPoint x: 121, endPoint y: 453, distance: 102.4
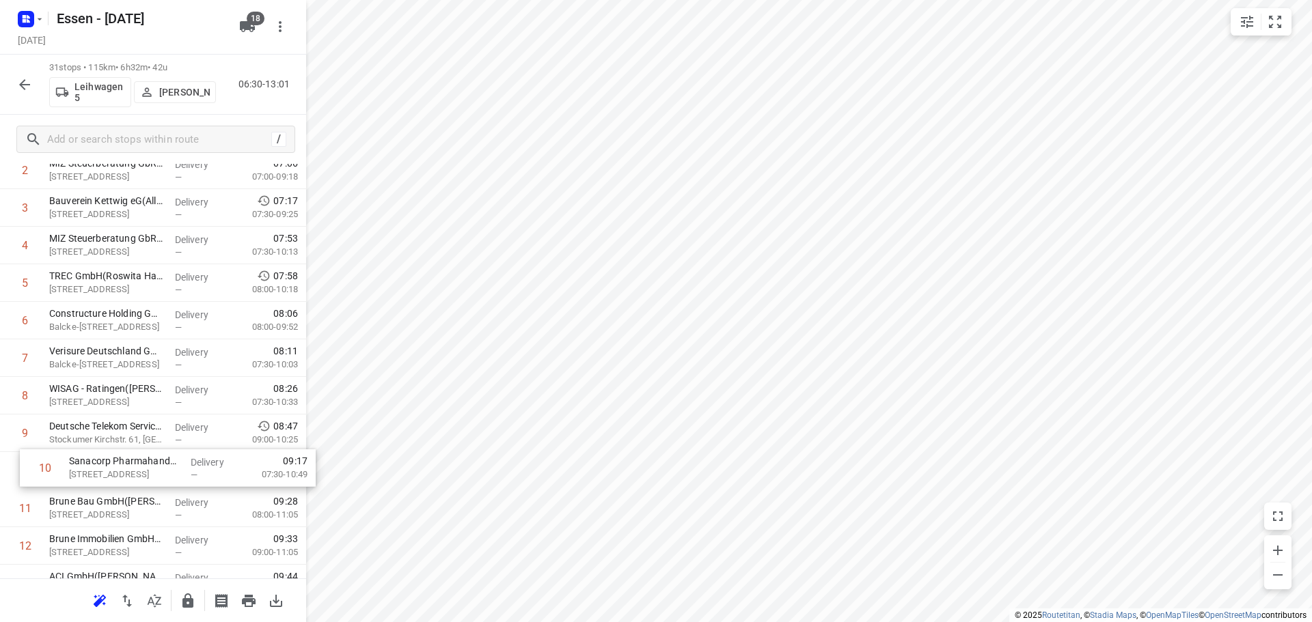
scroll to position [126, 0]
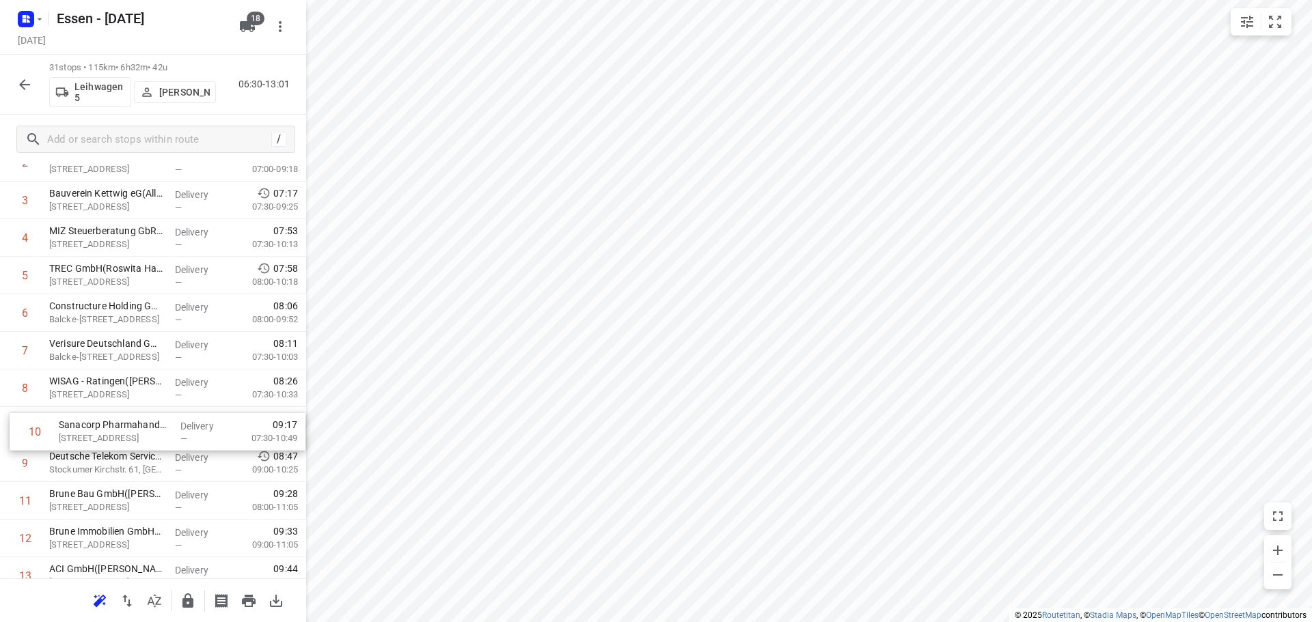
drag, startPoint x: 61, startPoint y: 531, endPoint x: 73, endPoint y: 424, distance: 107.2
drag, startPoint x: 129, startPoint y: 195, endPoint x: 139, endPoint y: 364, distance: 169.7
click at [139, 364] on div "1 Glück Auf Immobilien GmbH ([PERSON_NAME]) [STREET_ADDRESS] Delivery — 06:51 0…" at bounding box center [153, 429] width 306 height 1165
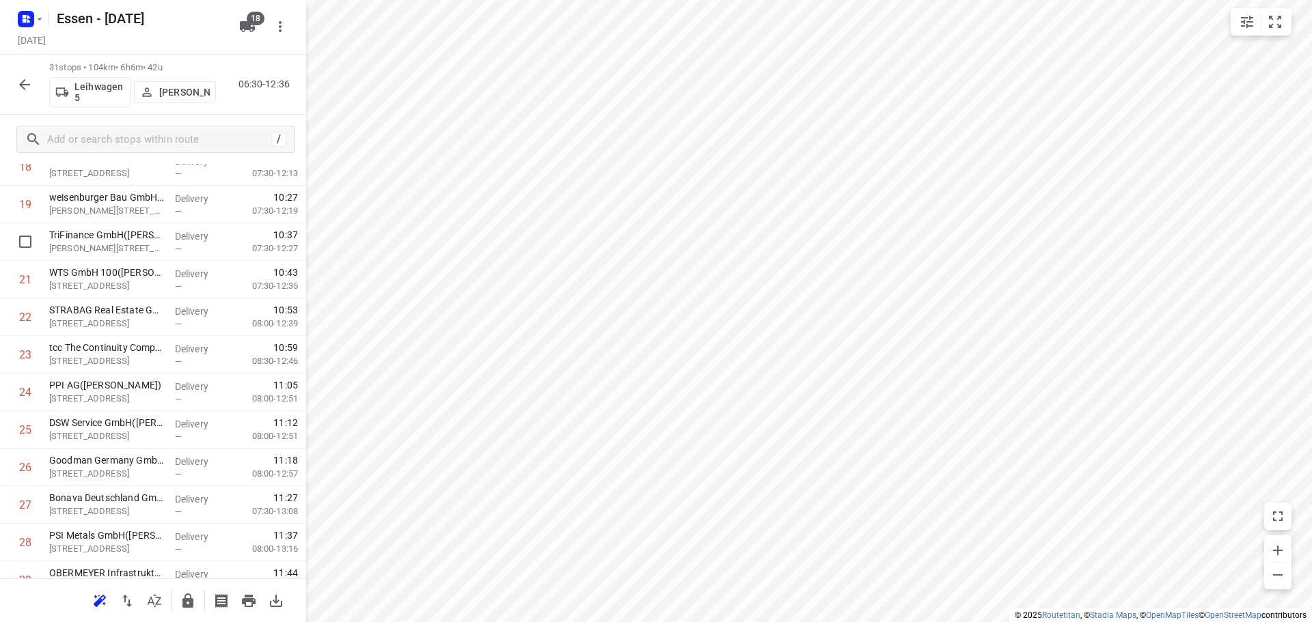
scroll to position [856, 0]
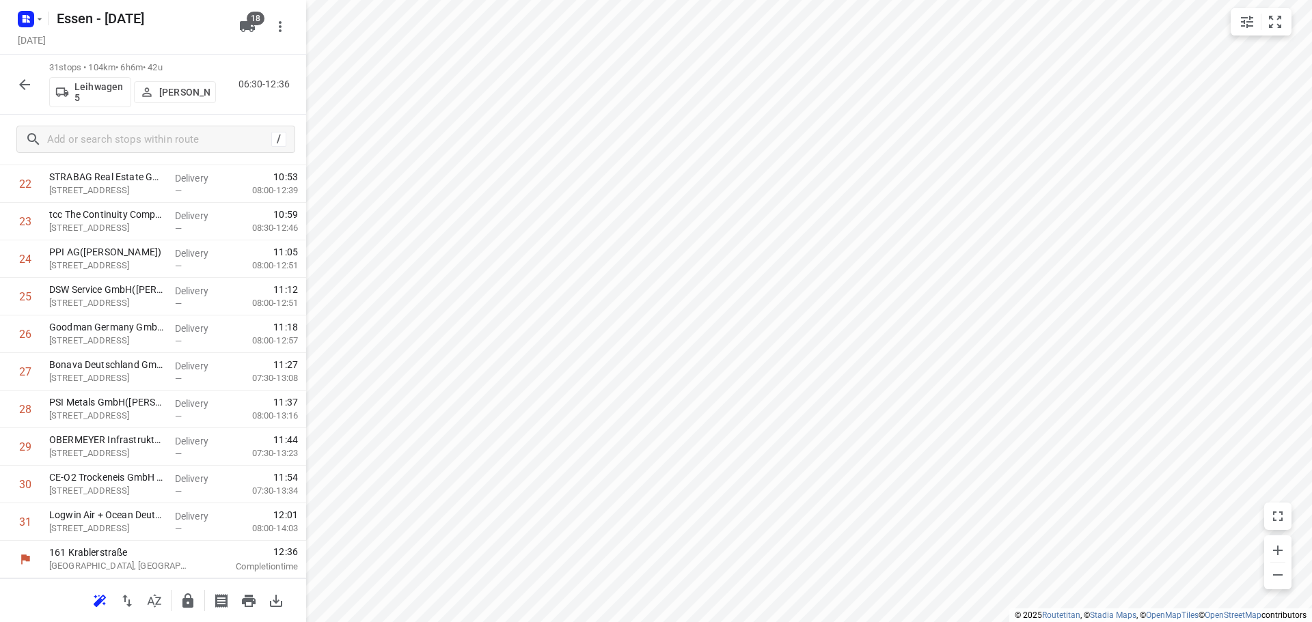
click at [28, 86] on icon "button" at bounding box center [24, 85] width 16 height 16
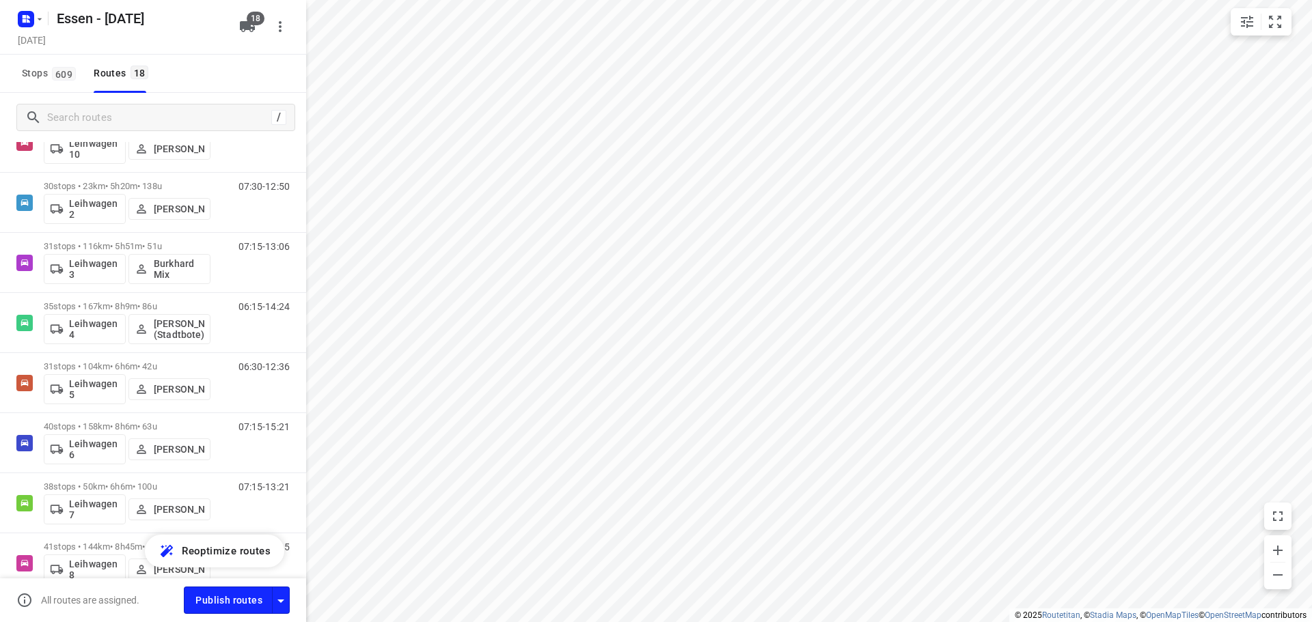
scroll to position [526, 0]
